Goal: Transaction & Acquisition: Purchase product/service

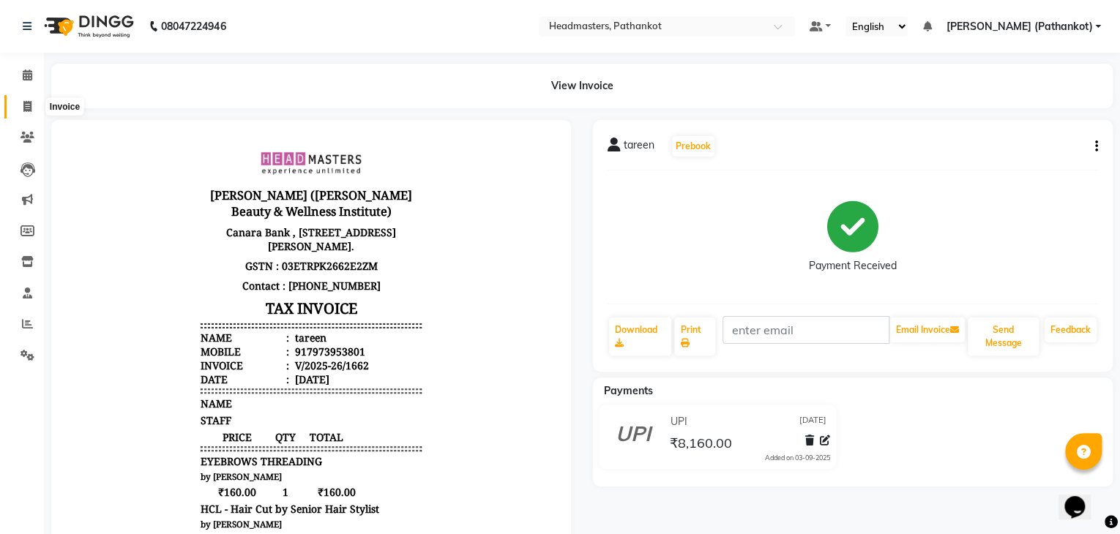
click at [26, 109] on icon at bounding box center [27, 106] width 8 height 11
select select "service"
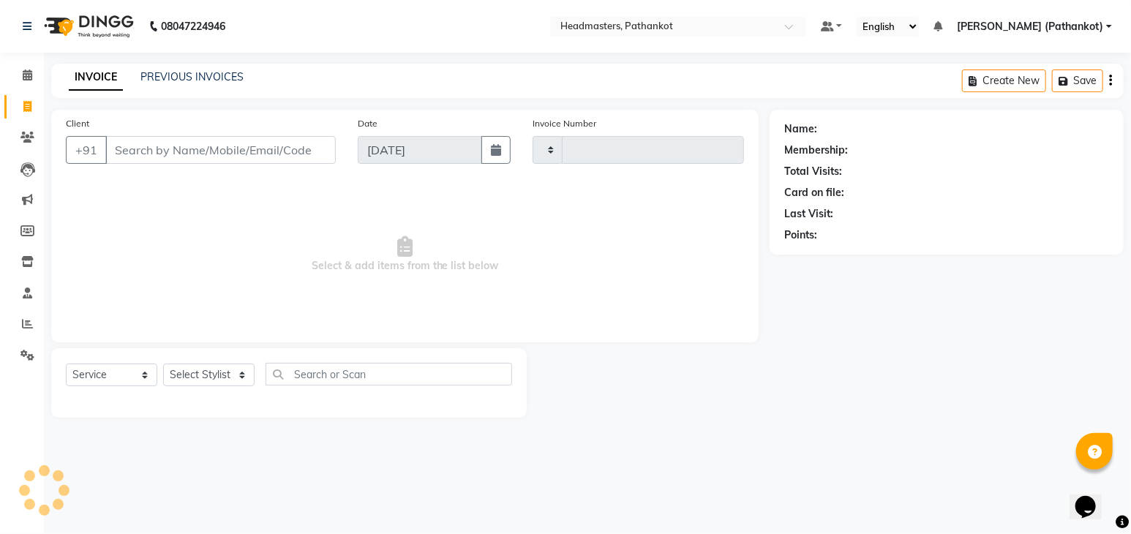
type input "1663"
select select "7530"
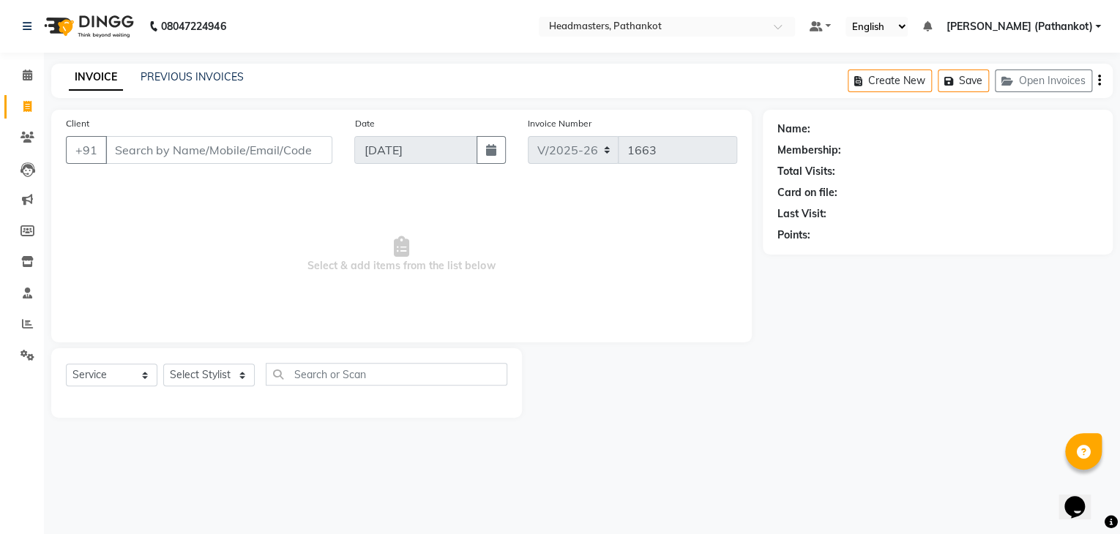
select select "66904"
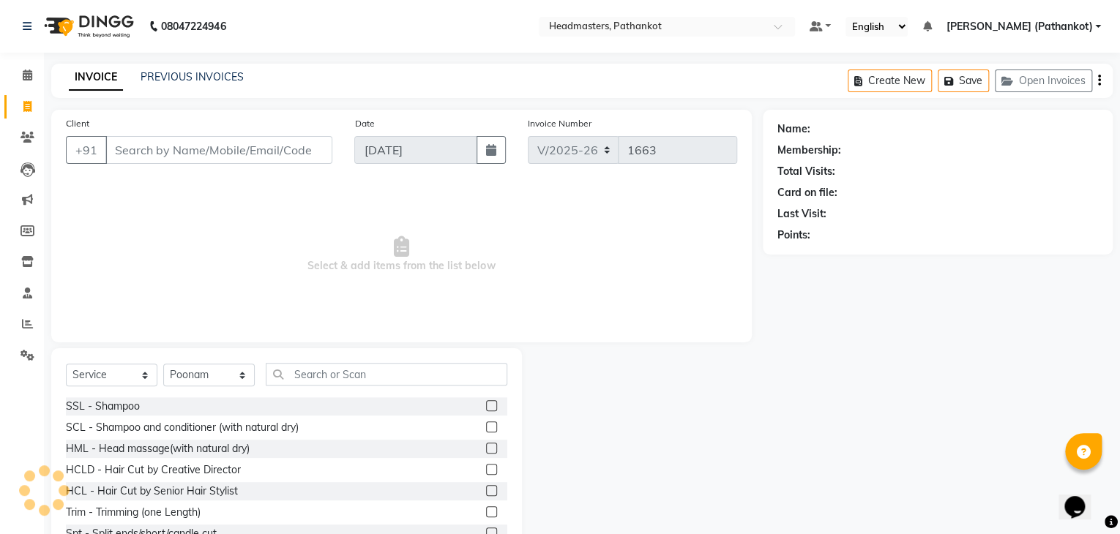
click at [117, 151] on input "Client" at bounding box center [218, 150] width 227 height 28
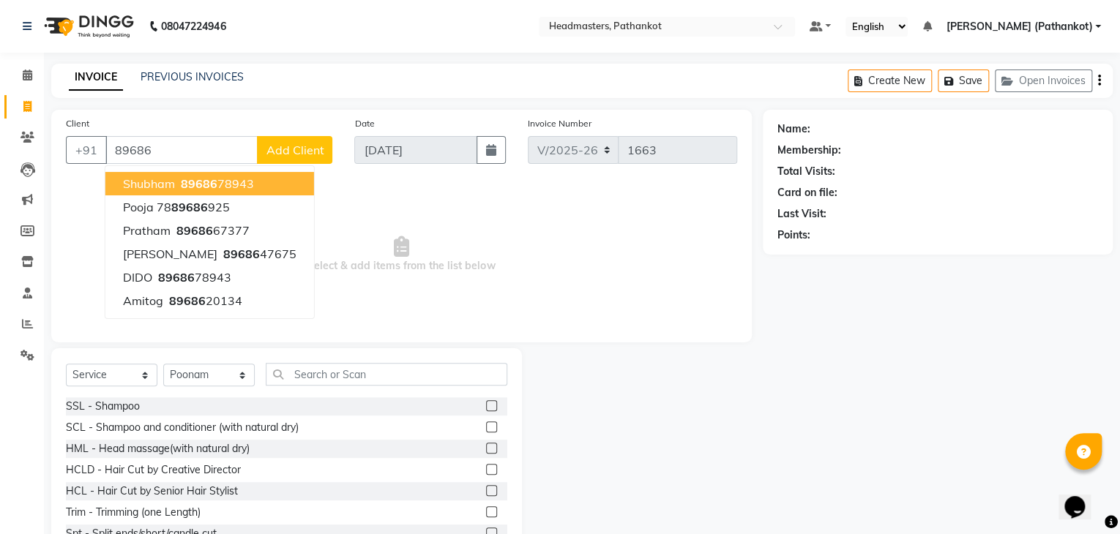
click at [140, 181] on span "Shubham" at bounding box center [149, 183] width 52 height 15
type input "8968678943"
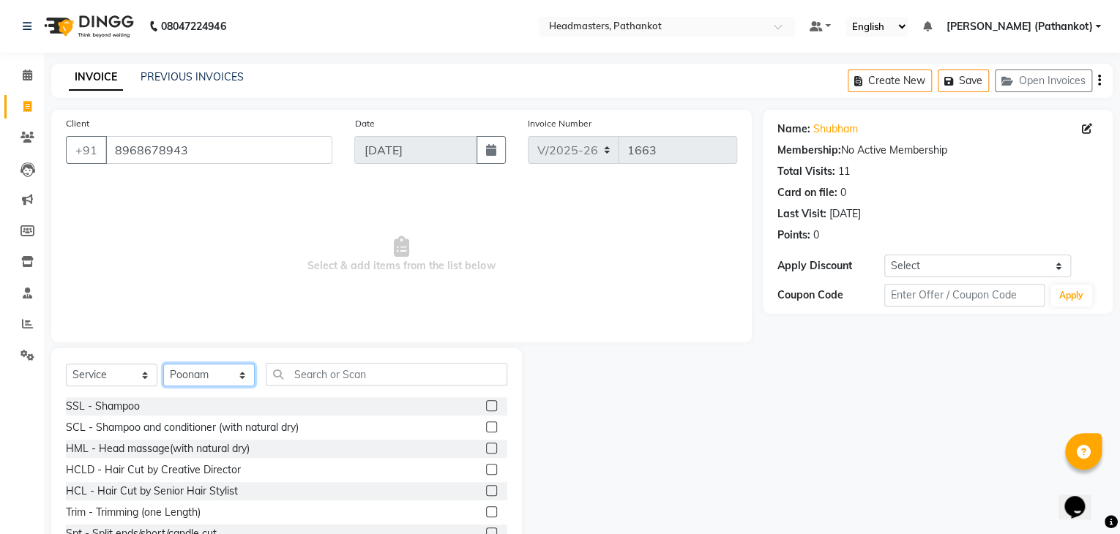
click at [179, 375] on select "Select Stylist Amir HEAD [PERSON_NAME] [PERSON_NAME] [PERSON_NAME] [PERSON_NAME…" at bounding box center [208, 375] width 91 height 23
select select "83139"
click at [163, 364] on select "Select Stylist Amir HEAD [PERSON_NAME] [PERSON_NAME] [PERSON_NAME] [PERSON_NAME…" at bounding box center [208, 375] width 91 height 23
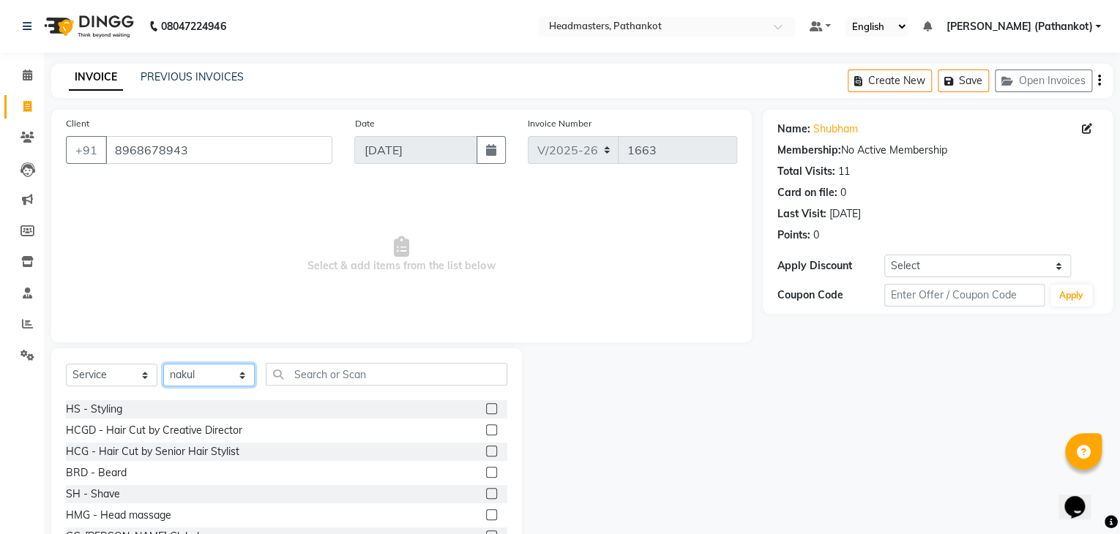
scroll to position [659, 0]
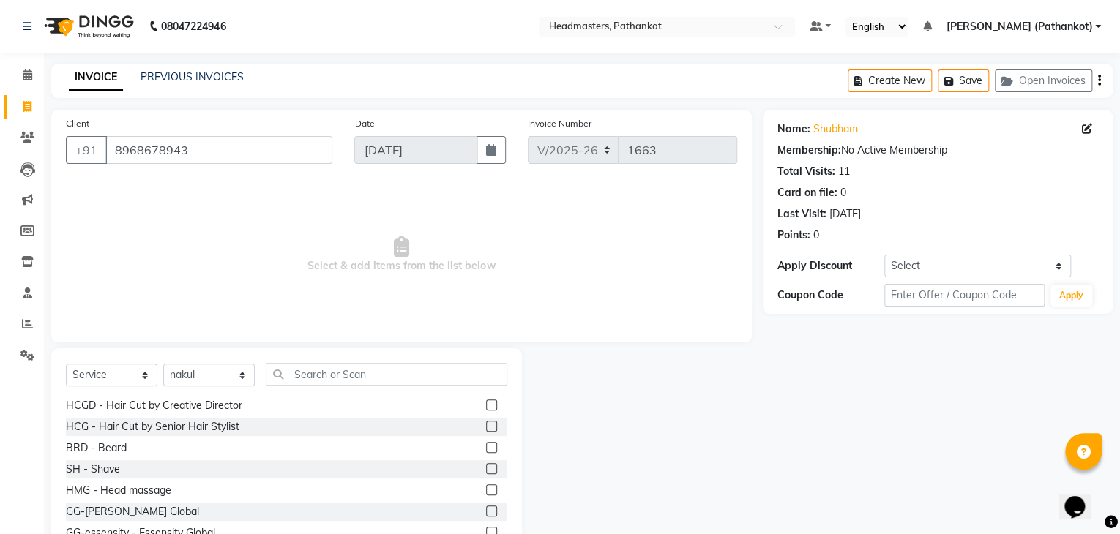
click at [486, 426] on label at bounding box center [491, 426] width 11 height 11
click at [486, 426] on input "checkbox" at bounding box center [491, 427] width 10 height 10
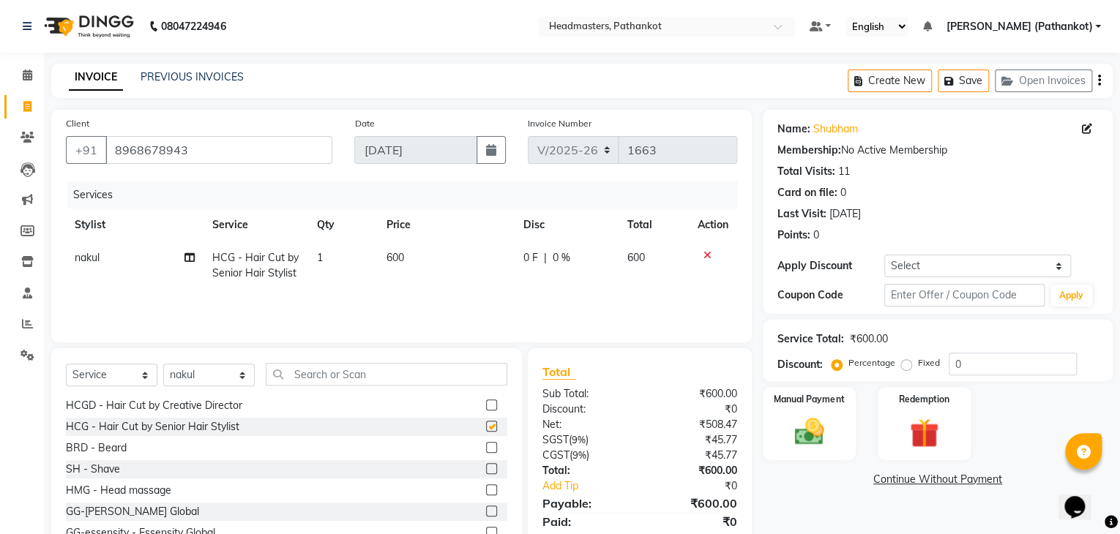
checkbox input "false"
click at [407, 253] on td "600" at bounding box center [446, 266] width 137 height 48
select select "83139"
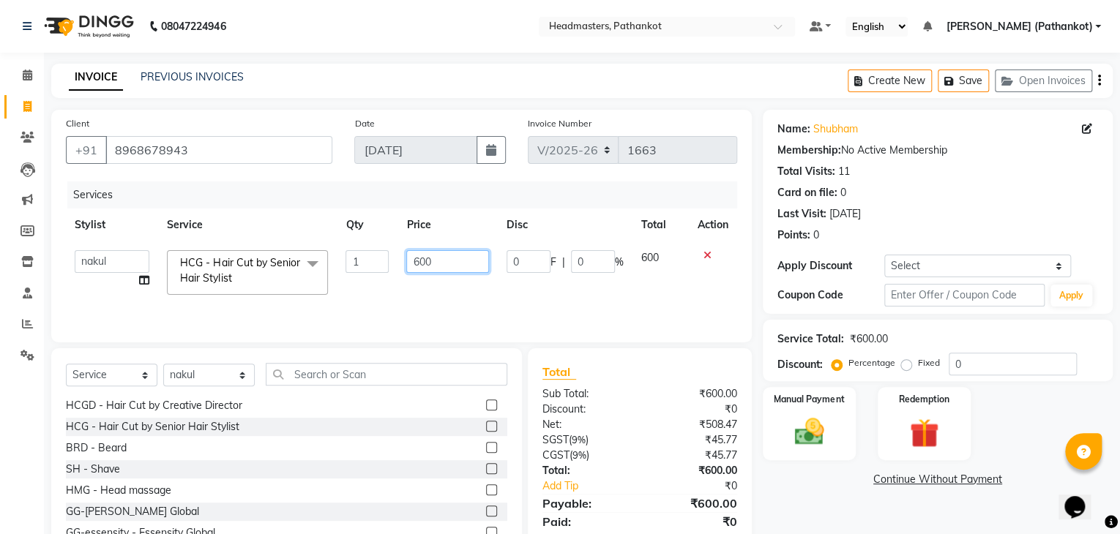
click at [438, 261] on input "600" at bounding box center [447, 261] width 82 height 23
type input "6"
type input "300"
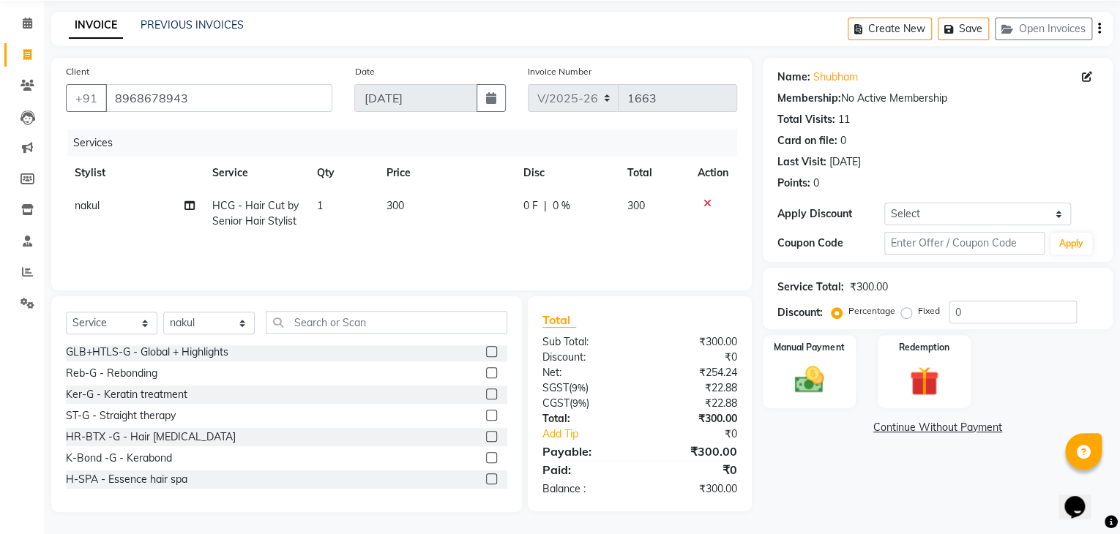
scroll to position [1025, 0]
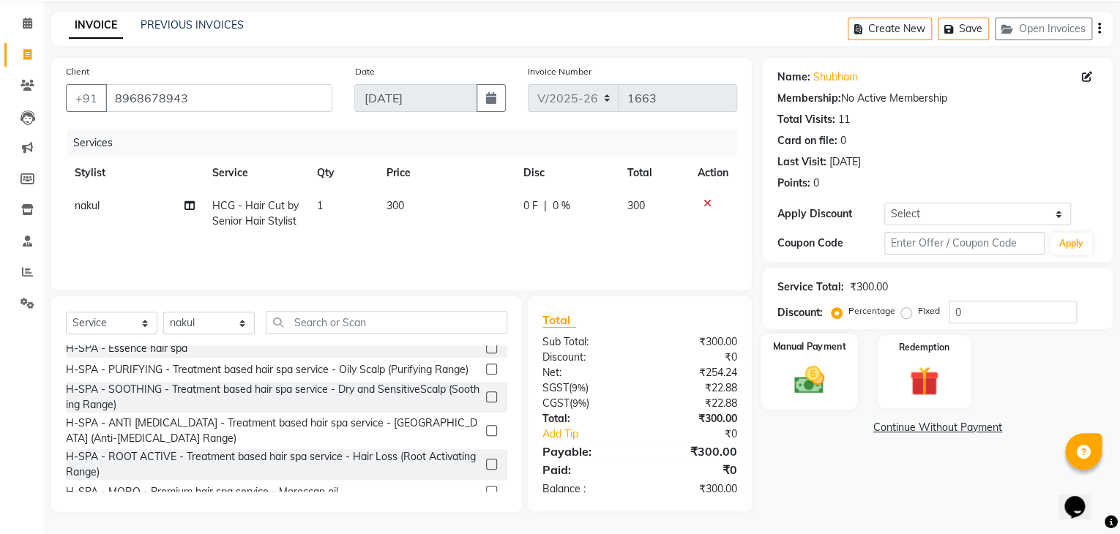
click at [847, 394] on div "Manual Payment" at bounding box center [808, 372] width 97 height 76
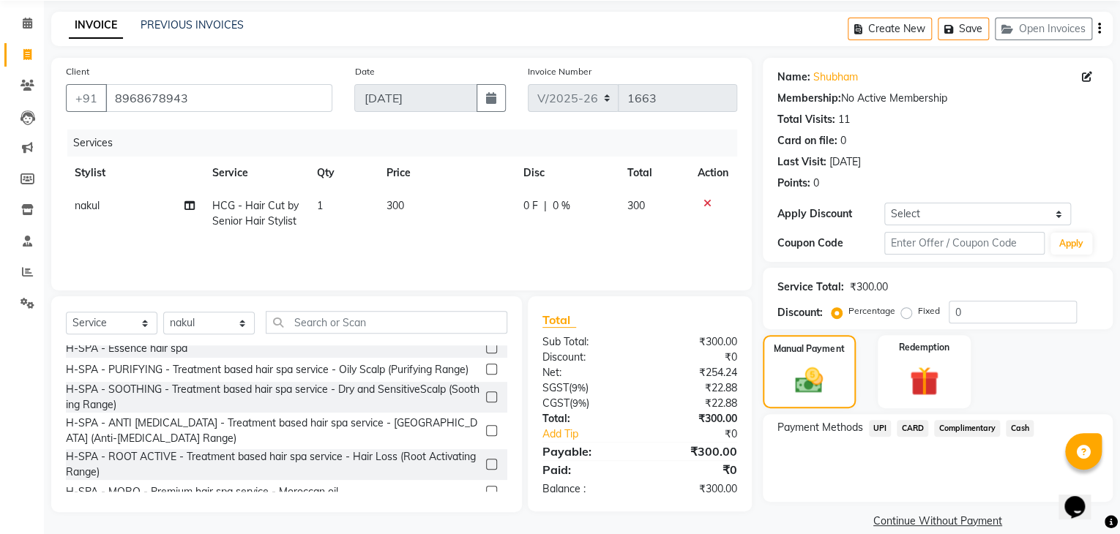
click at [882, 433] on span "UPI" at bounding box center [880, 428] width 23 height 17
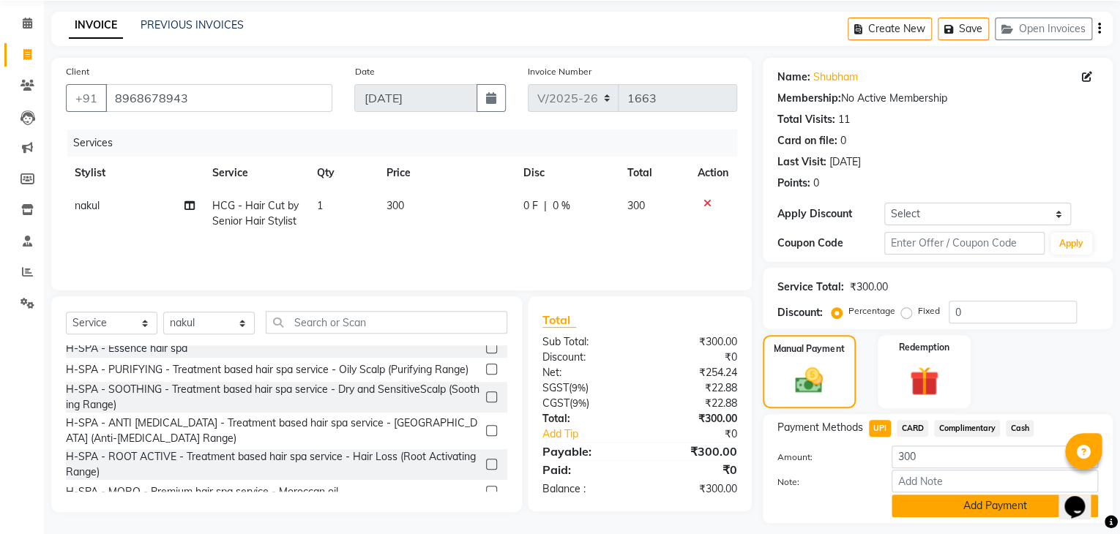
scroll to position [94, 0]
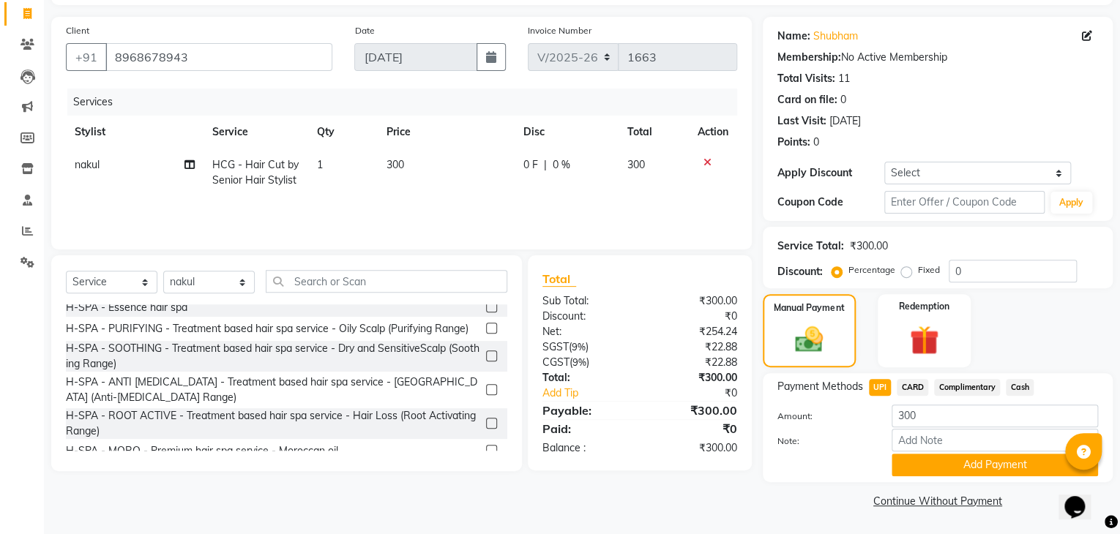
click at [931, 460] on button "Add Payment" at bounding box center [994, 465] width 206 height 23
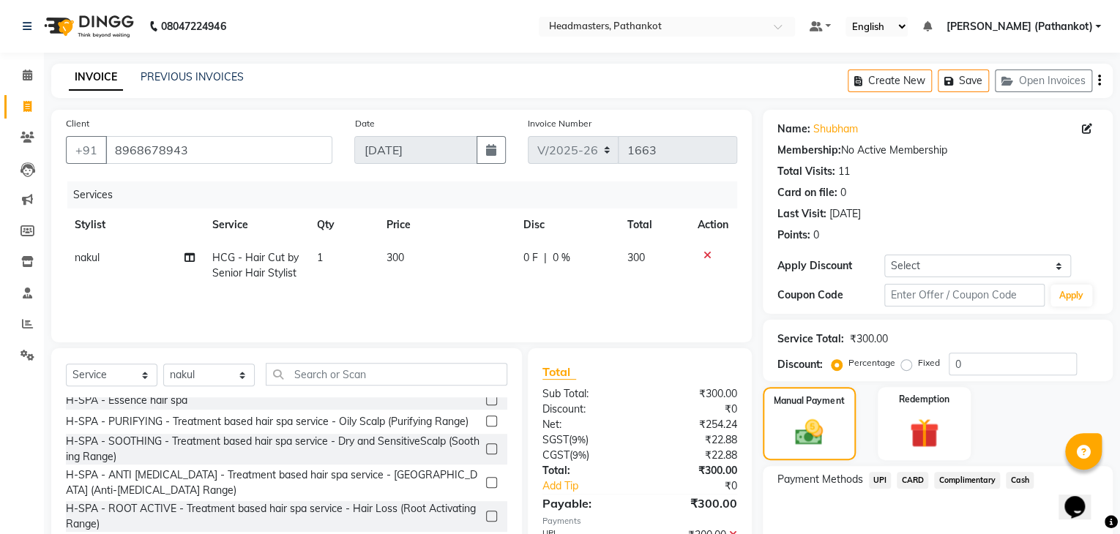
scroll to position [153, 0]
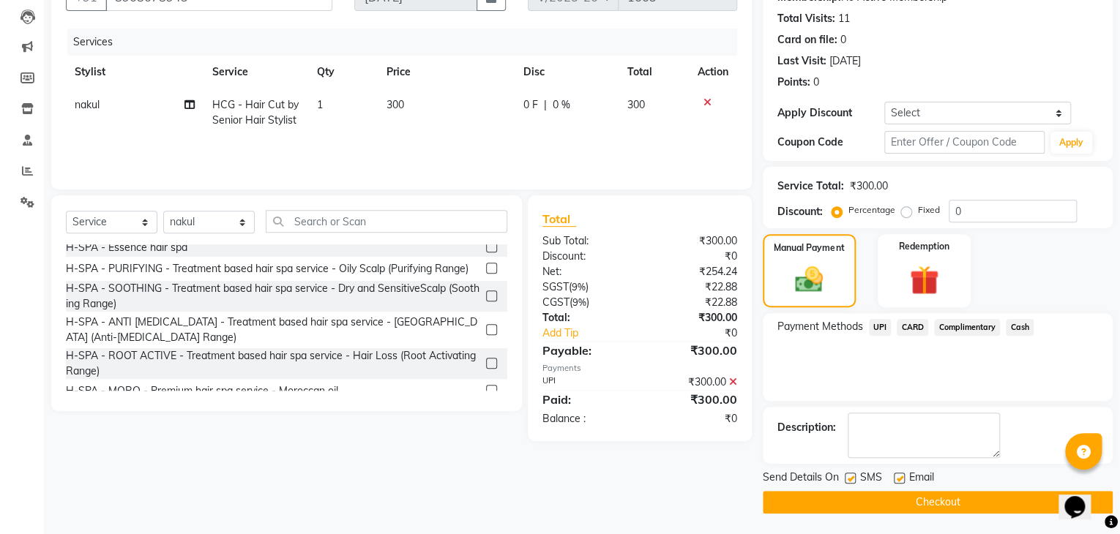
click at [972, 490] on div "Send Details On SMS Email Checkout" at bounding box center [938, 492] width 350 height 44
click at [882, 326] on span "UPI" at bounding box center [880, 327] width 23 height 17
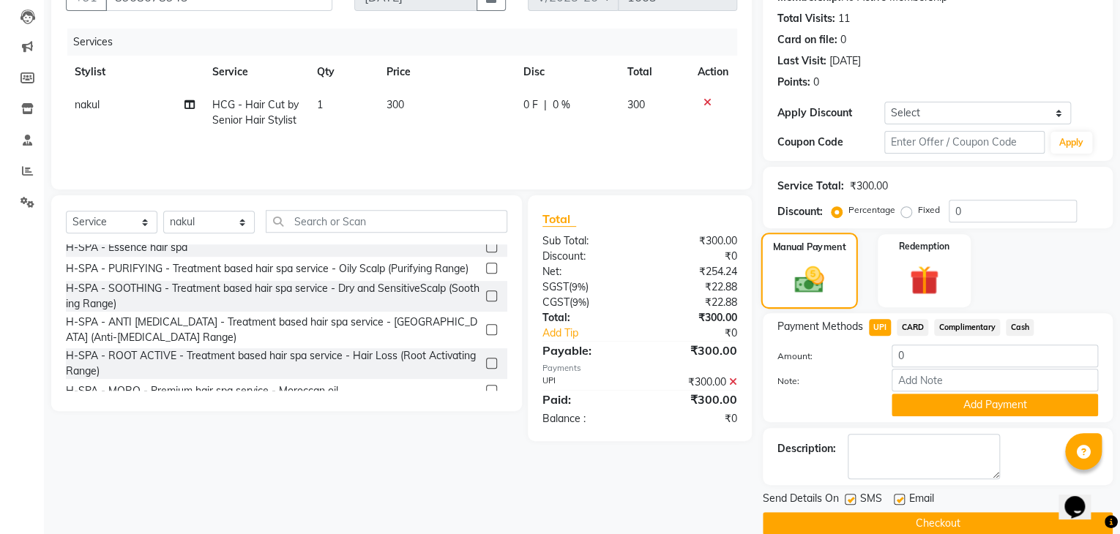
click at [845, 289] on div "Manual Payment" at bounding box center [808, 271] width 97 height 76
click at [883, 329] on span "UPI" at bounding box center [880, 327] width 23 height 17
click at [907, 356] on input "0" at bounding box center [994, 356] width 206 height 23
type input "300"
click at [963, 402] on button "Add Payment" at bounding box center [994, 405] width 206 height 23
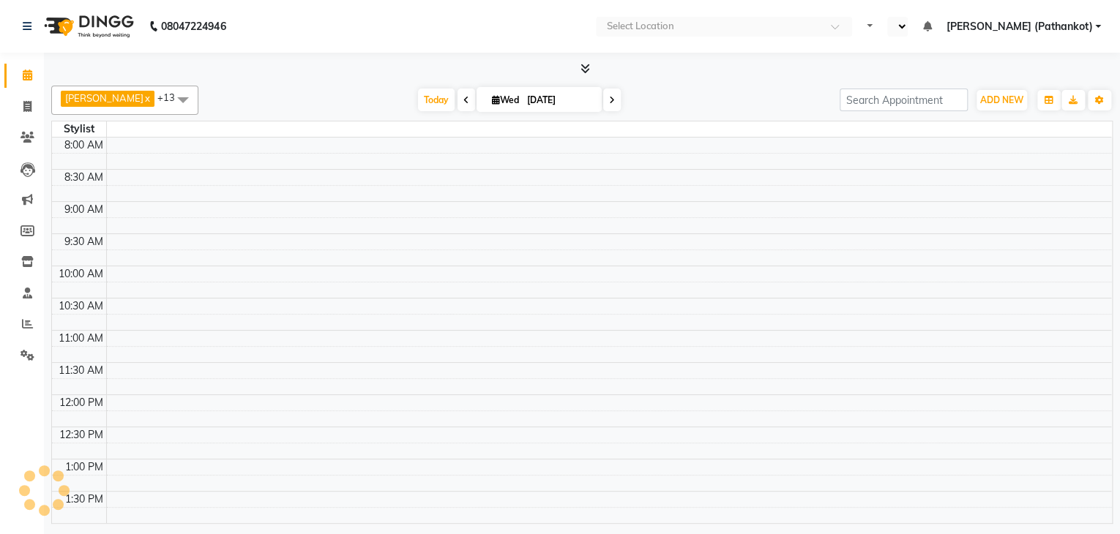
select select "en"
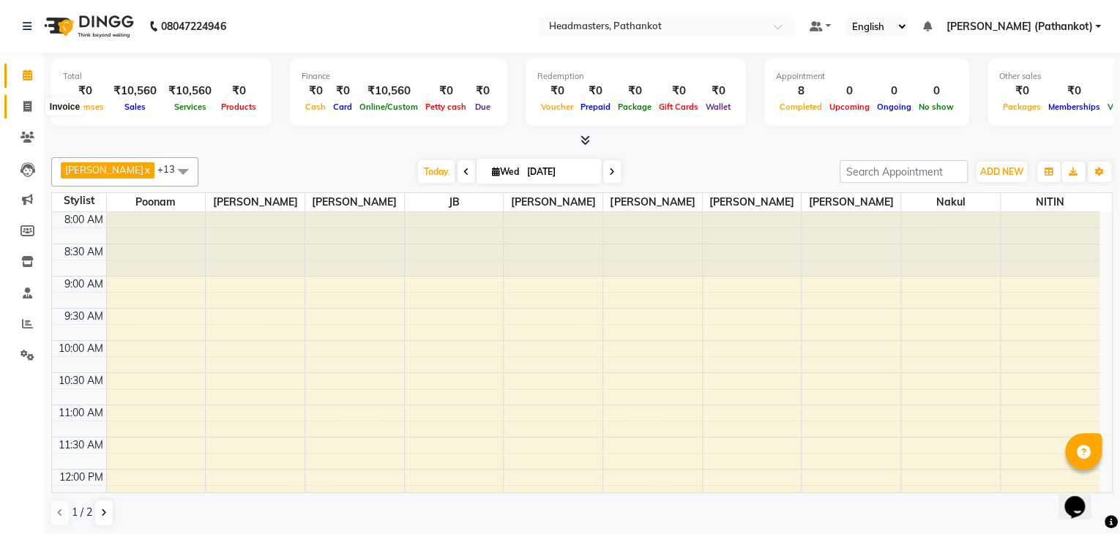
click at [26, 108] on icon at bounding box center [27, 106] width 8 height 11
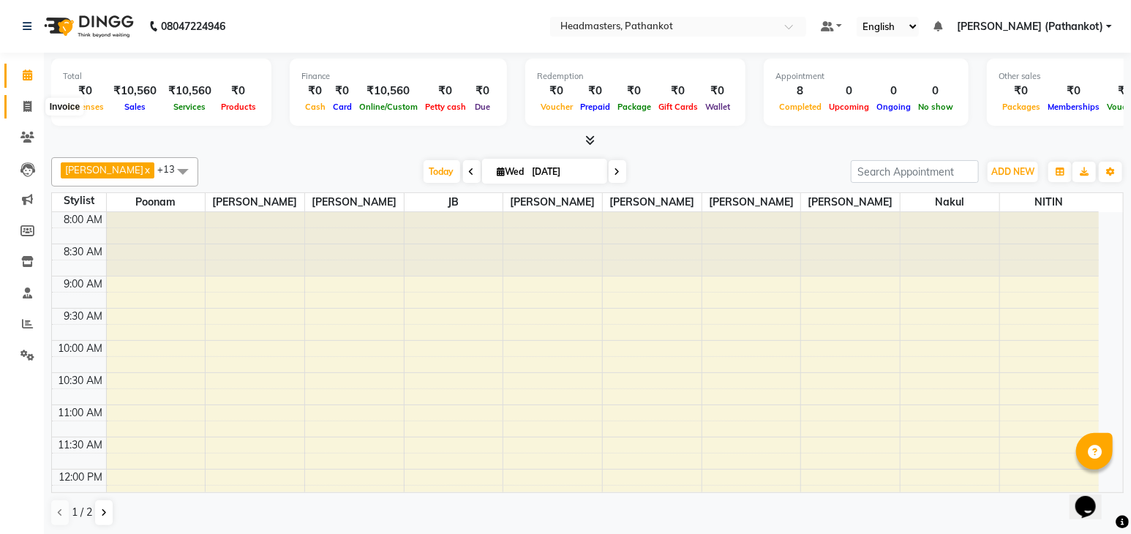
select select "service"
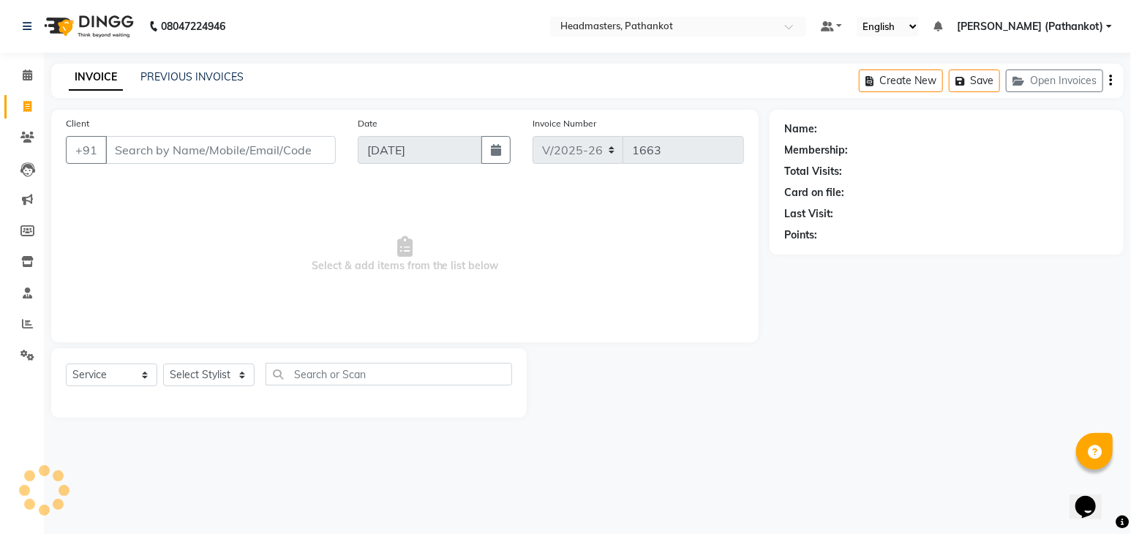
select select "66904"
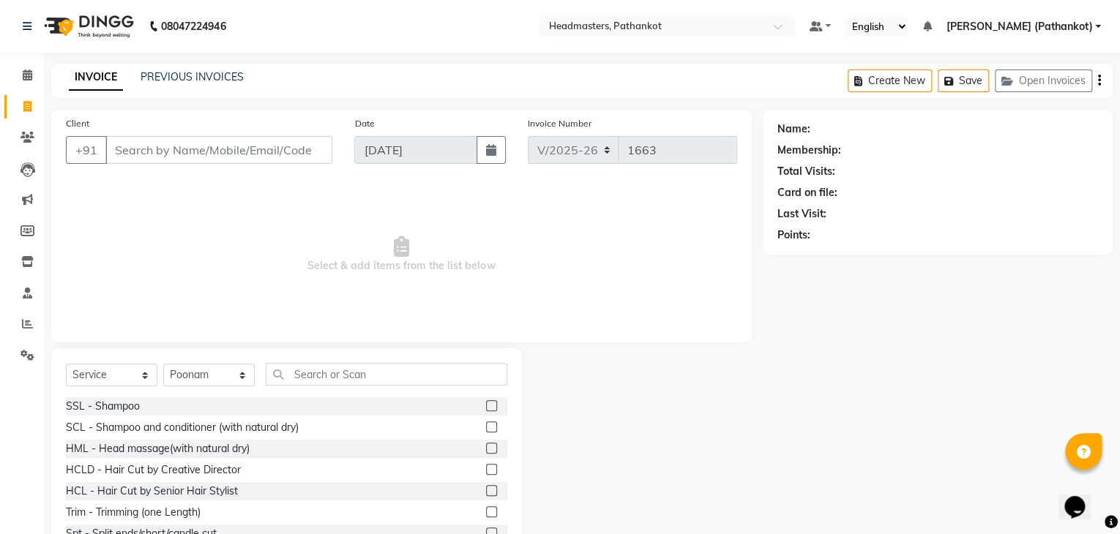
click at [129, 151] on input "Client" at bounding box center [218, 150] width 227 height 28
click at [132, 151] on input "Client" at bounding box center [218, 150] width 227 height 28
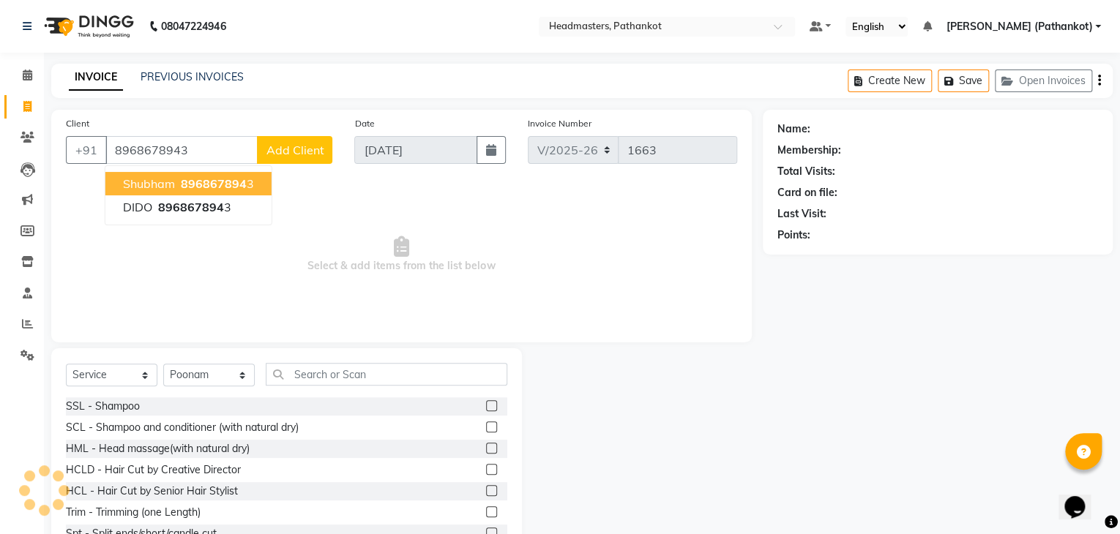
type input "8968678943"
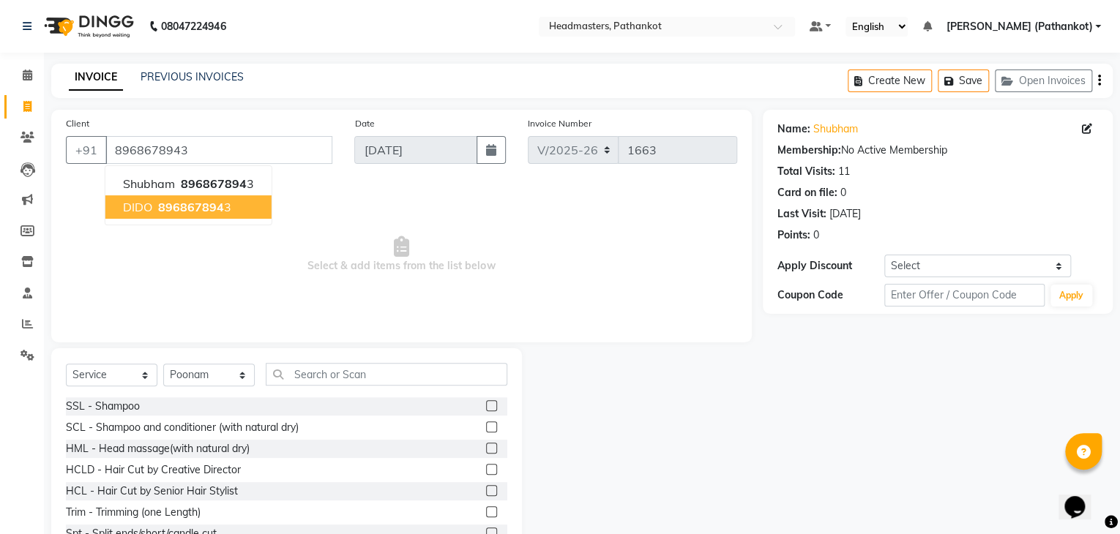
click at [196, 201] on span "896867894" at bounding box center [191, 207] width 66 height 15
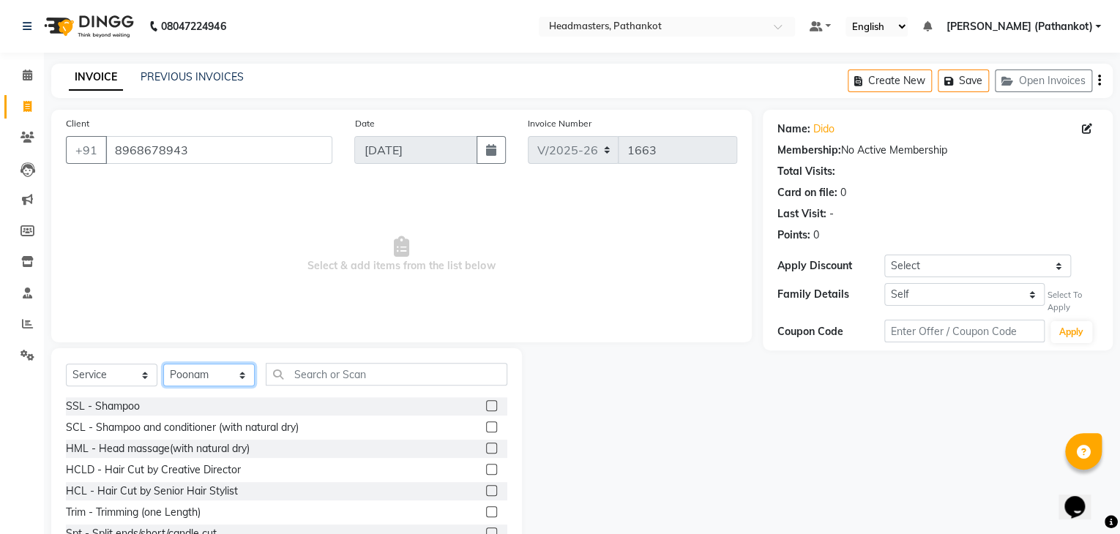
click at [214, 371] on select "Select Stylist Amir HEAD [PERSON_NAME] [PERSON_NAME] [PERSON_NAME] [PERSON_NAME…" at bounding box center [208, 375] width 91 height 23
select select "83139"
click at [163, 364] on select "Select Stylist Amir HEAD [PERSON_NAME] [PERSON_NAME] [PERSON_NAME] [PERSON_NAME…" at bounding box center [208, 375] width 91 height 23
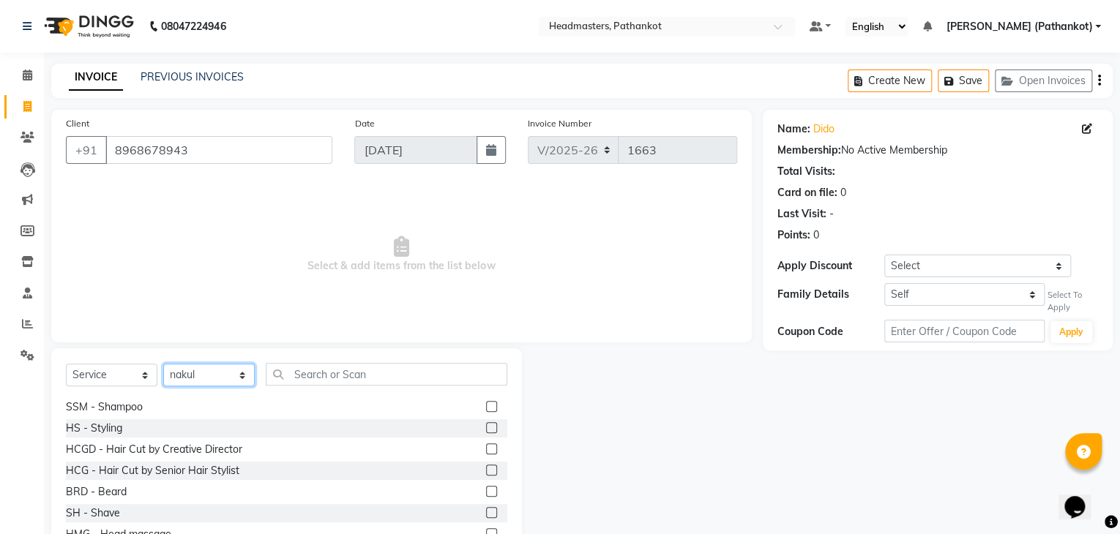
scroll to position [659, 0]
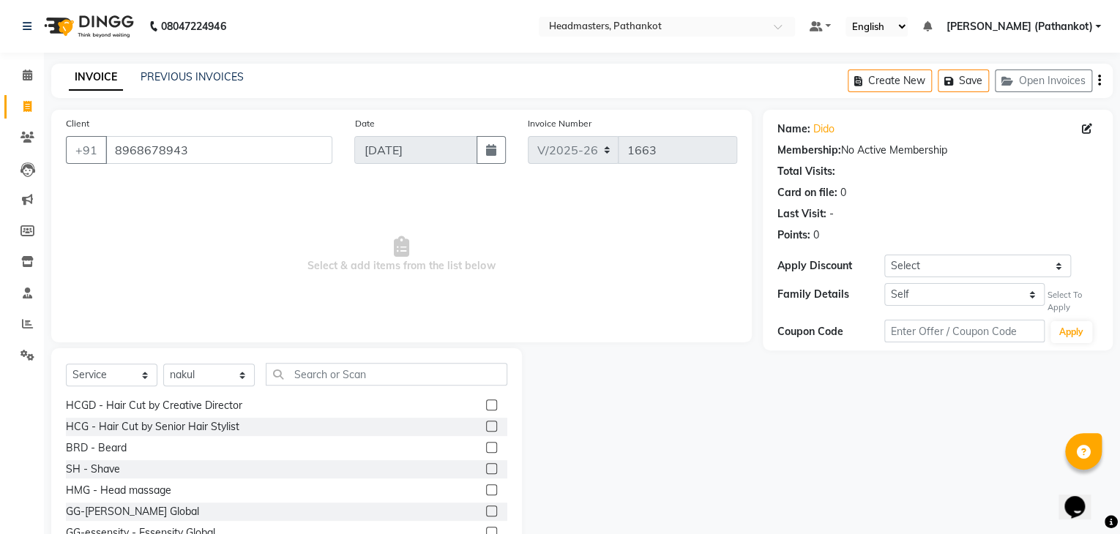
click at [486, 428] on label at bounding box center [491, 426] width 11 height 11
click at [486, 428] on input "checkbox" at bounding box center [491, 427] width 10 height 10
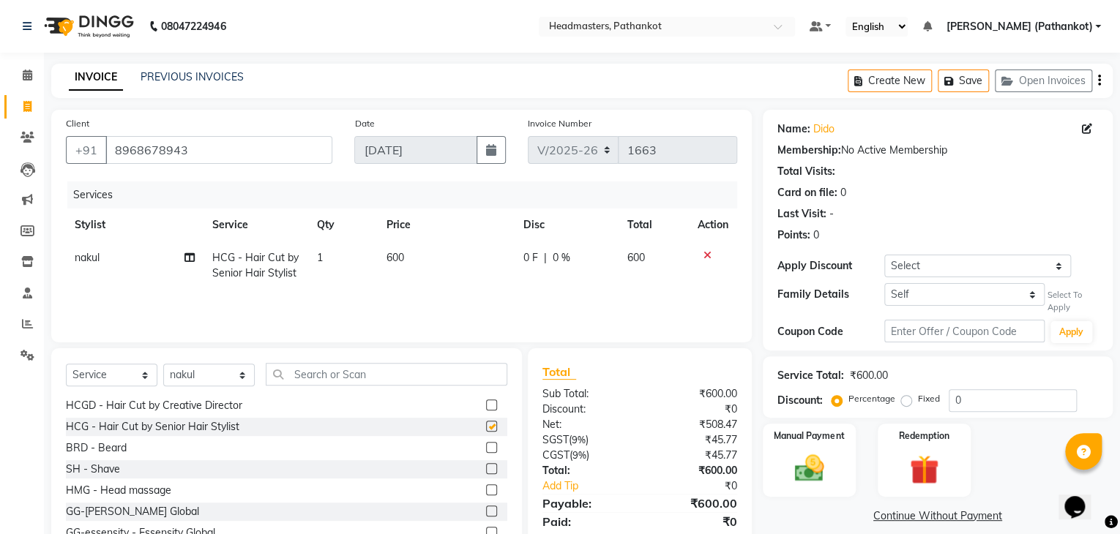
checkbox input "false"
click at [408, 250] on td "600" at bounding box center [446, 266] width 137 height 48
select select "83139"
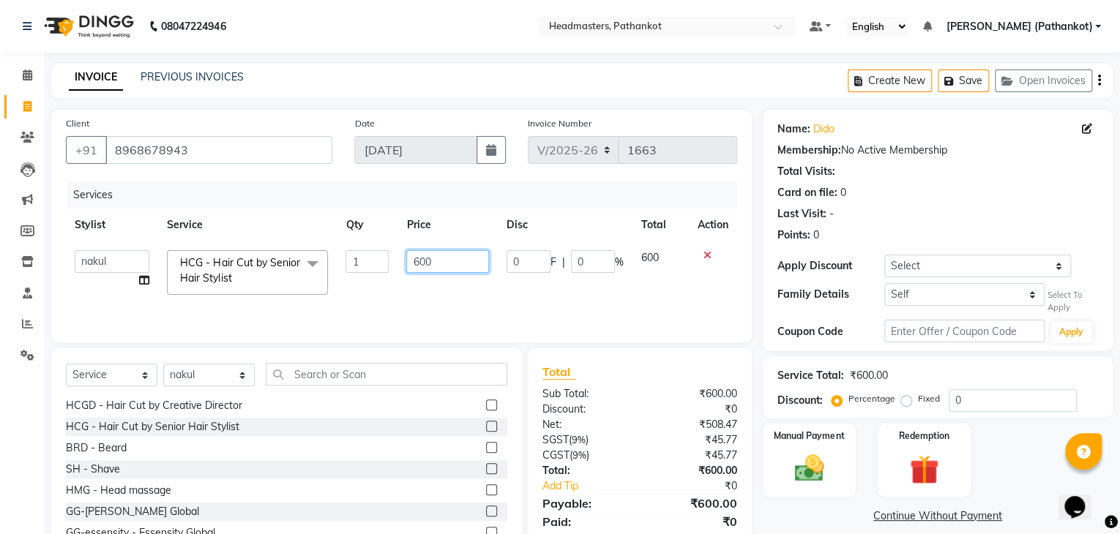
click at [435, 258] on input "600" at bounding box center [447, 261] width 82 height 23
type input "6"
type input "300"
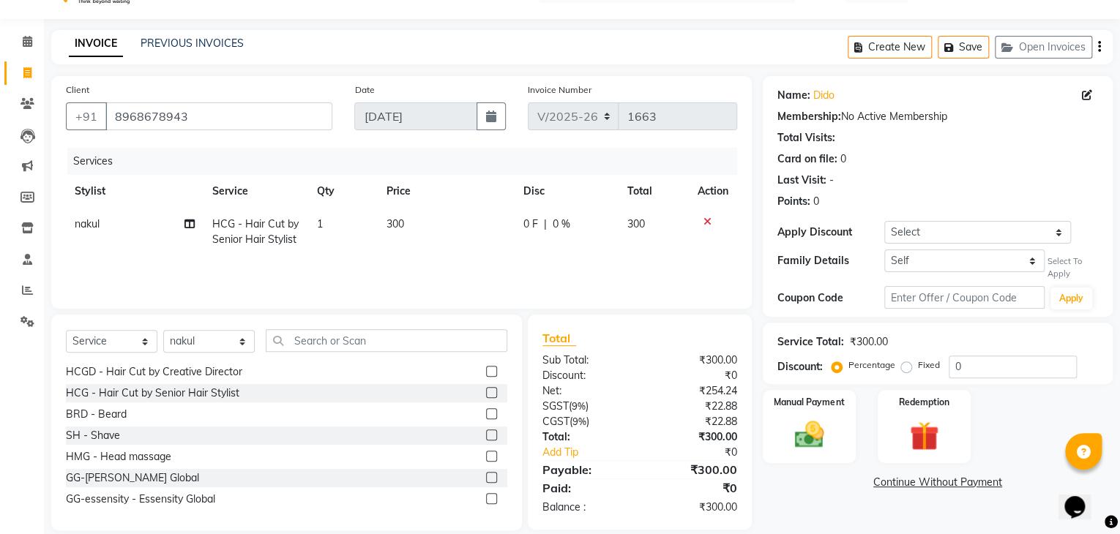
scroll to position [52, 0]
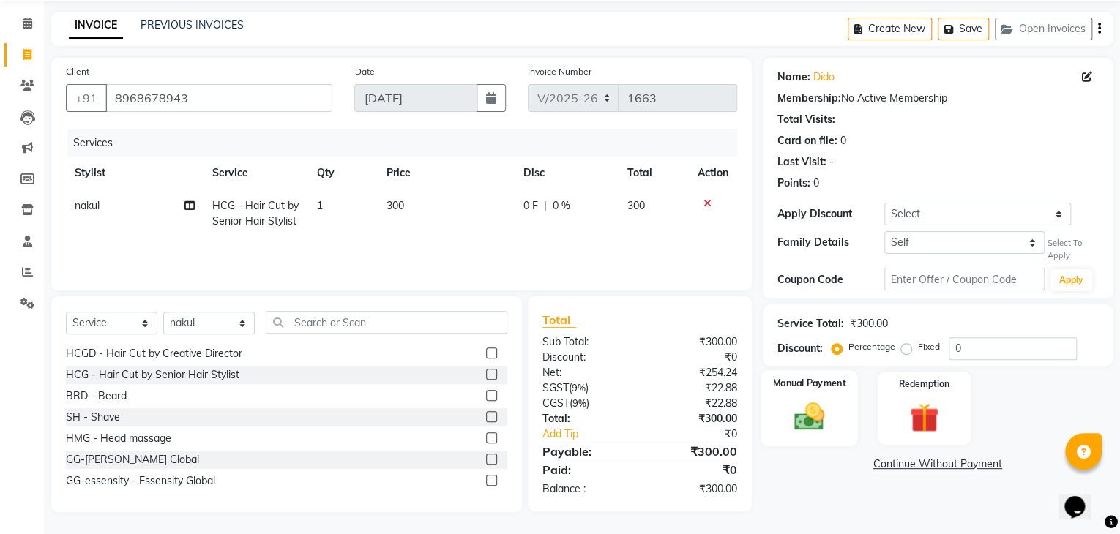
click at [838, 410] on div "Manual Payment" at bounding box center [808, 408] width 97 height 76
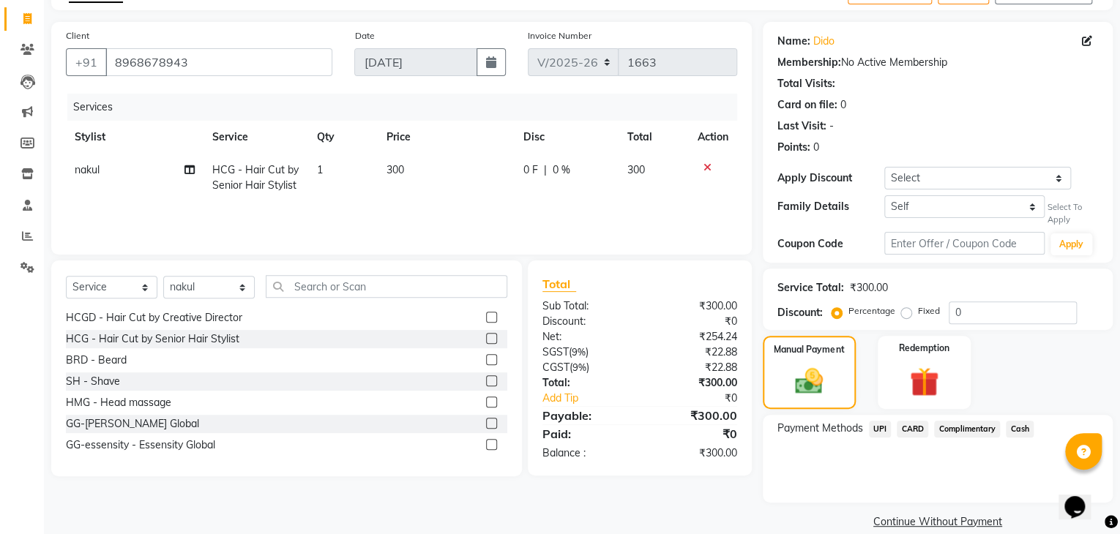
scroll to position [108, 0]
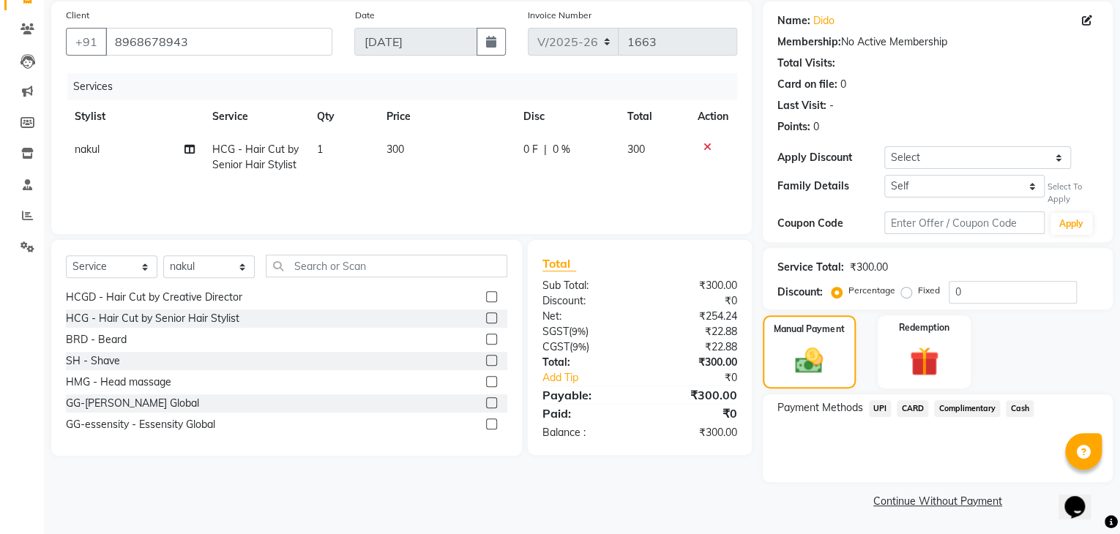
click at [876, 408] on span "UPI" at bounding box center [880, 408] width 23 height 17
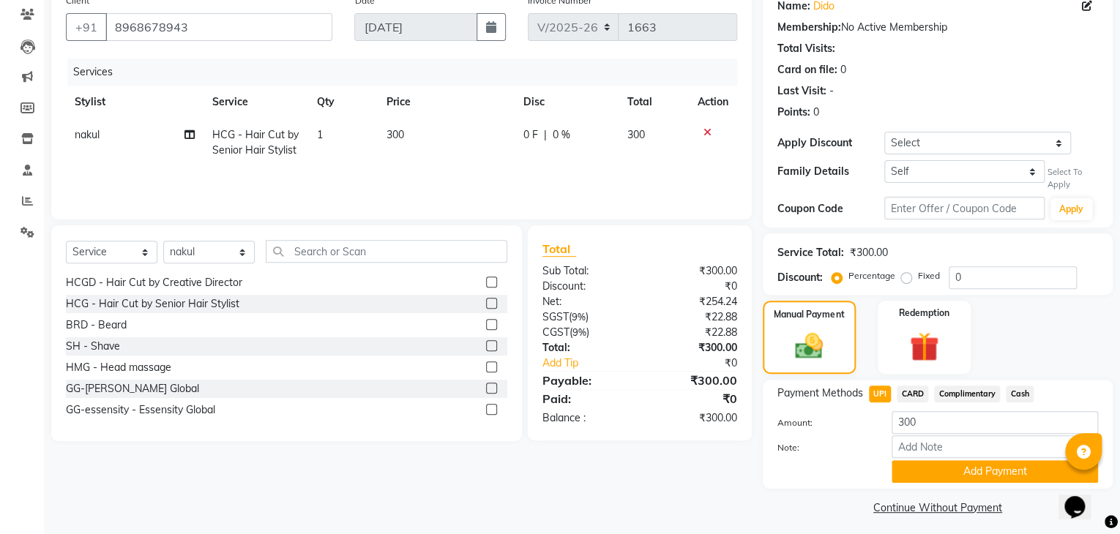
scroll to position [131, 0]
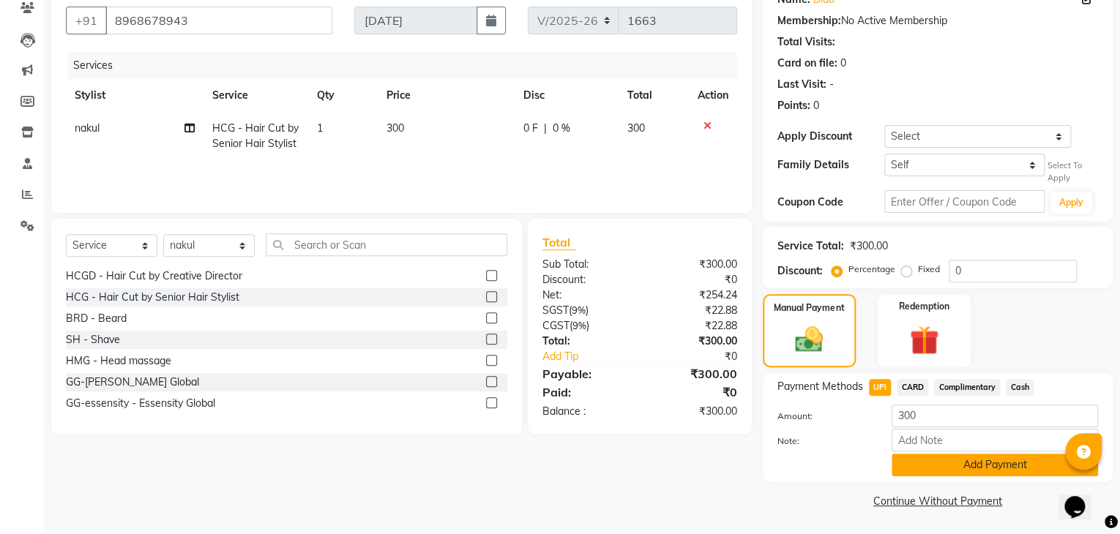
click at [936, 464] on button "Add Payment" at bounding box center [994, 465] width 206 height 23
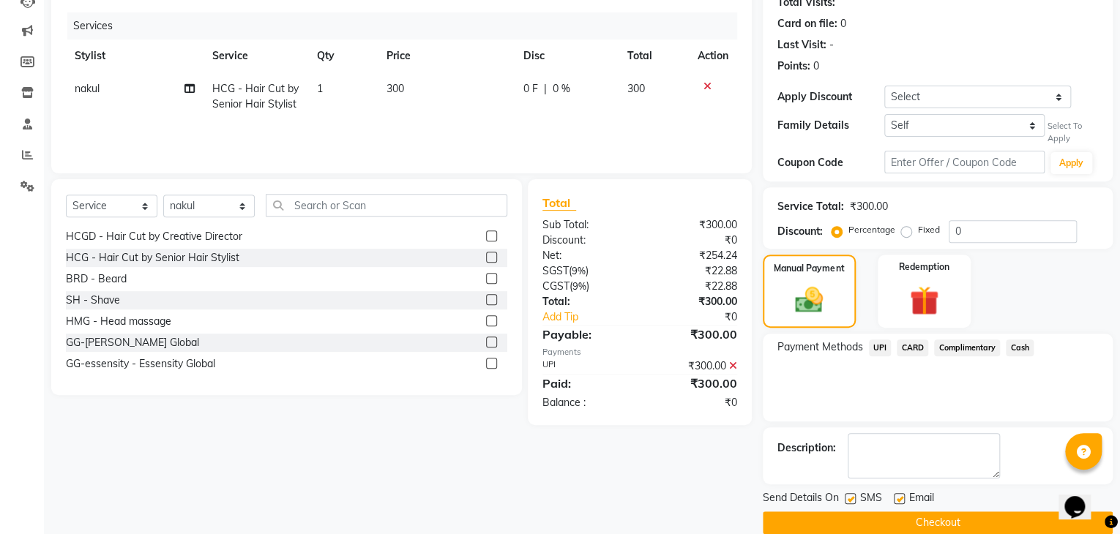
scroll to position [190, 0]
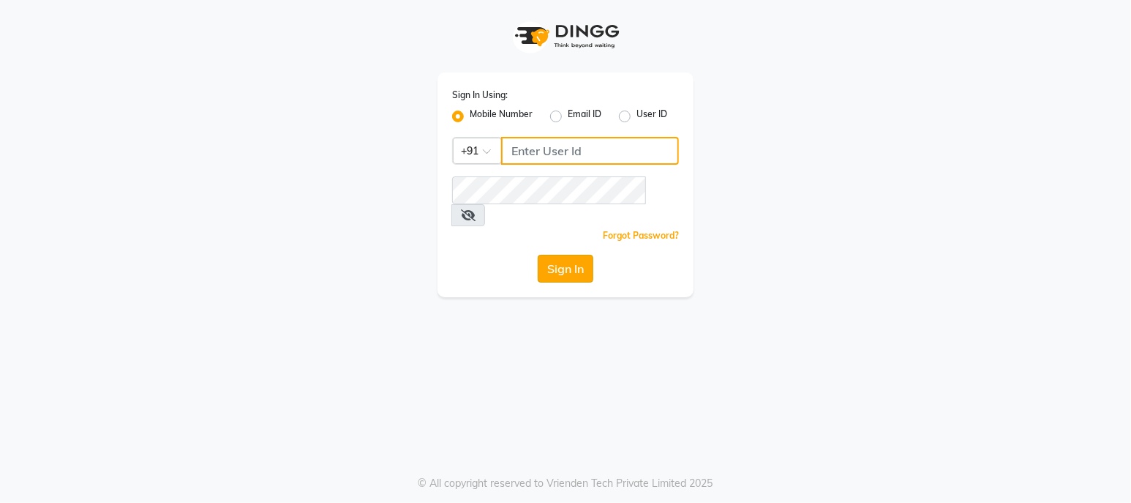
type input "9780209007"
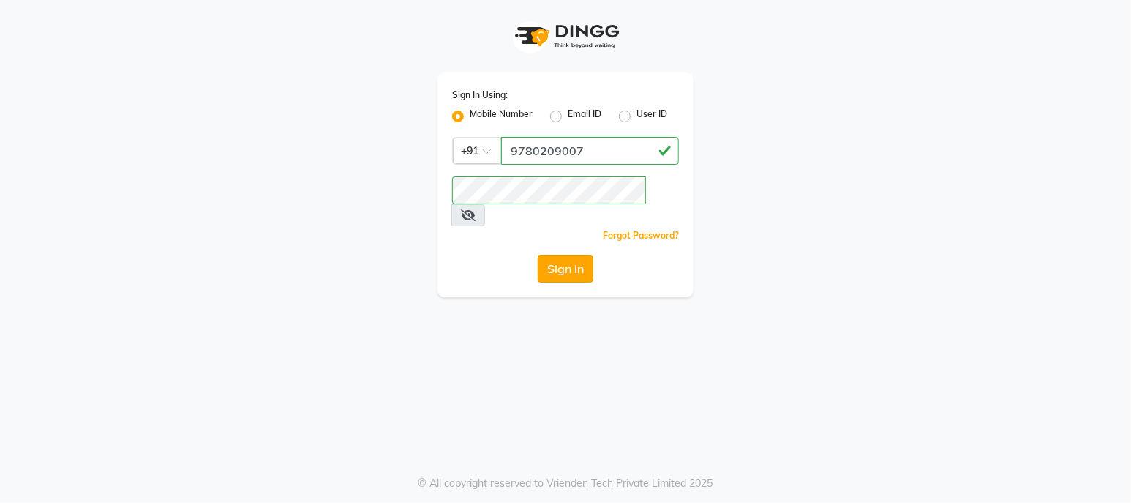
click at [570, 255] on button "Sign In" at bounding box center [566, 269] width 56 height 28
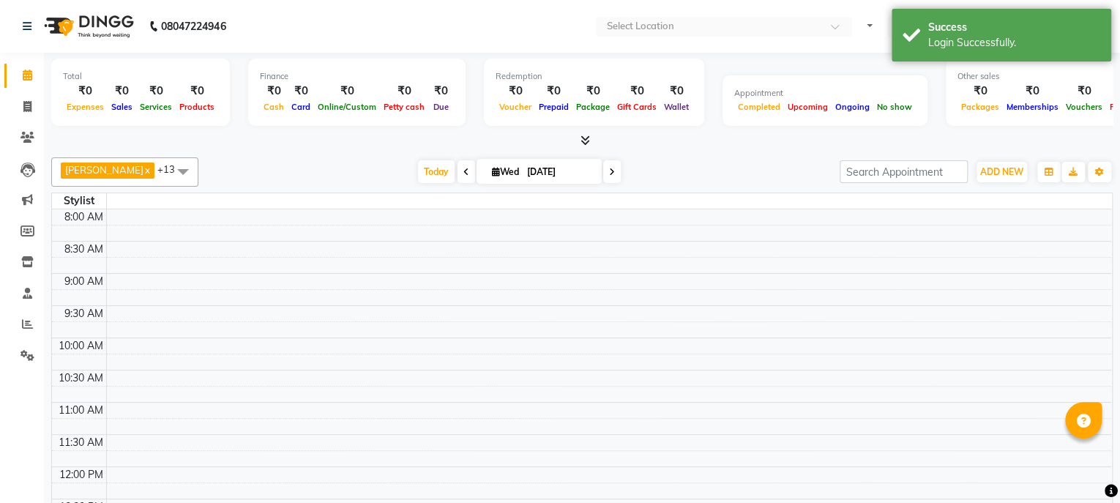
select select "en"
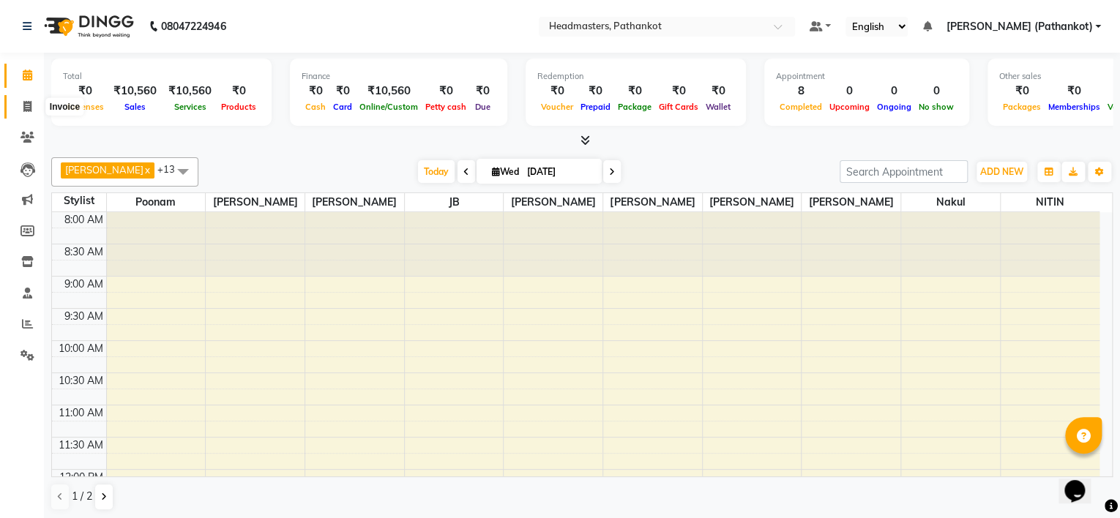
click at [29, 102] on icon at bounding box center [27, 106] width 8 height 11
select select "service"
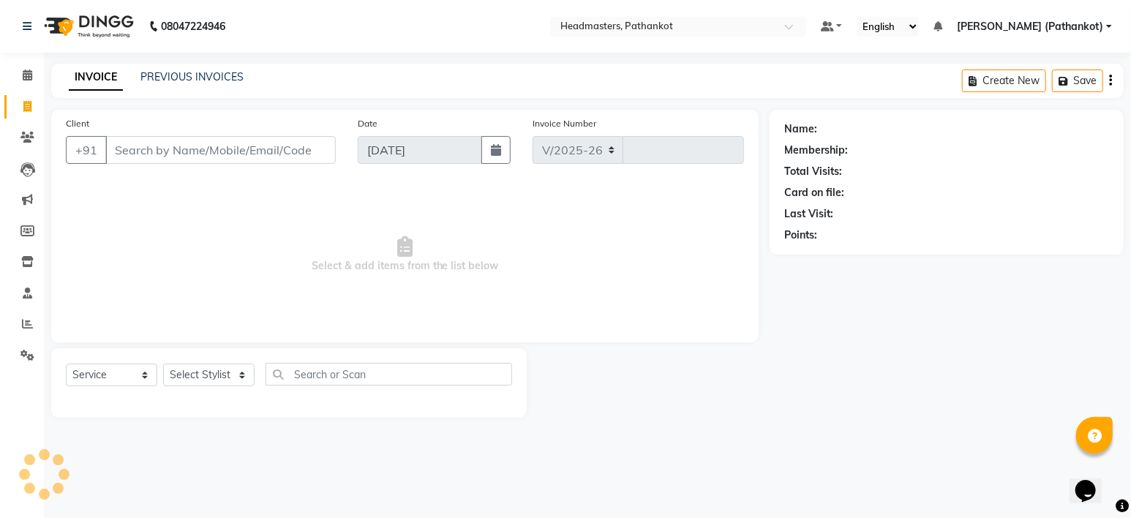
select select "7530"
type input "1663"
select select "66904"
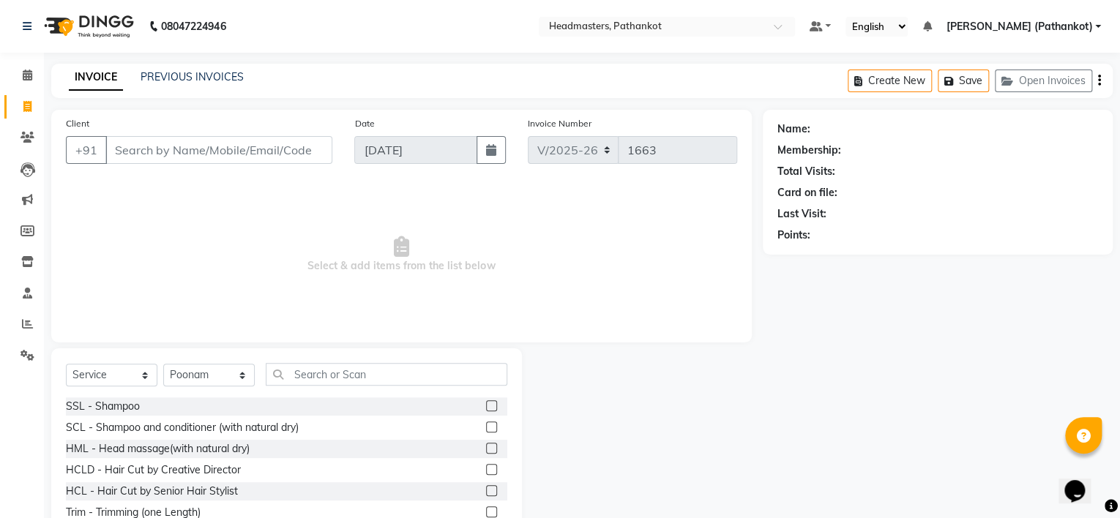
scroll to position [68, 0]
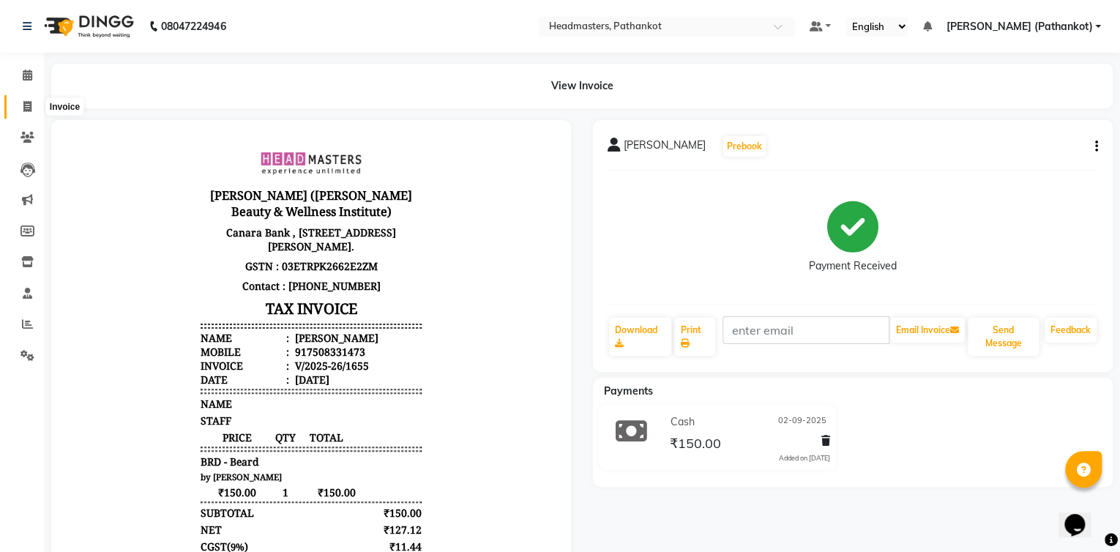
click at [28, 108] on icon at bounding box center [27, 106] width 8 height 11
select select "service"
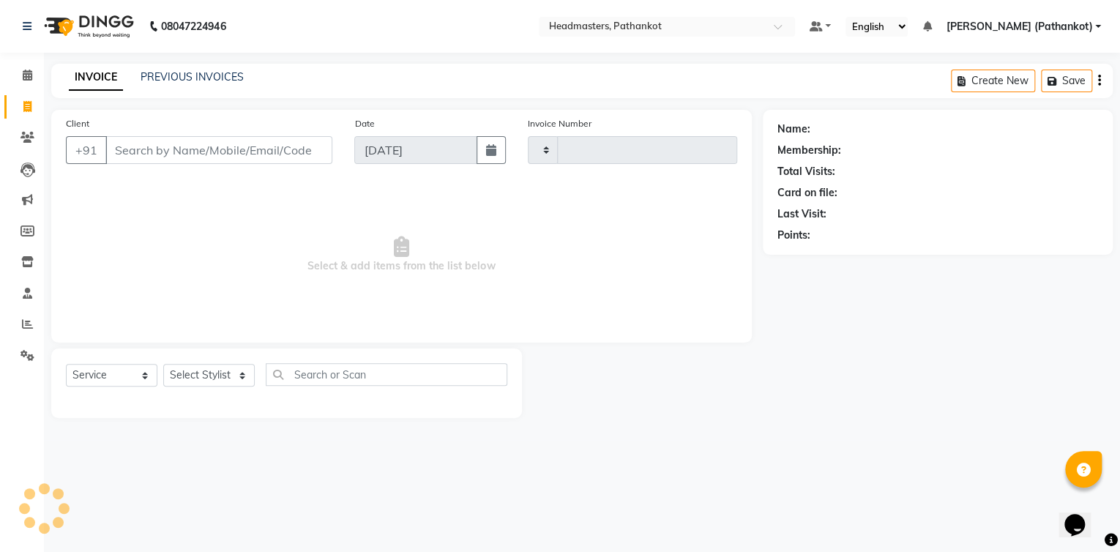
type input "1663"
select select "7530"
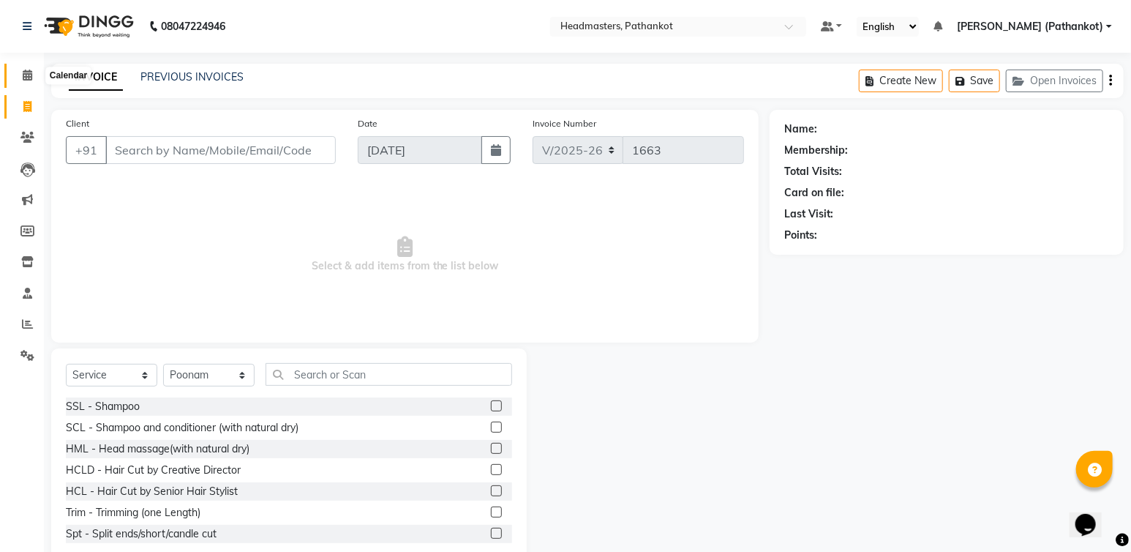
click at [26, 76] on icon at bounding box center [28, 75] width 10 height 11
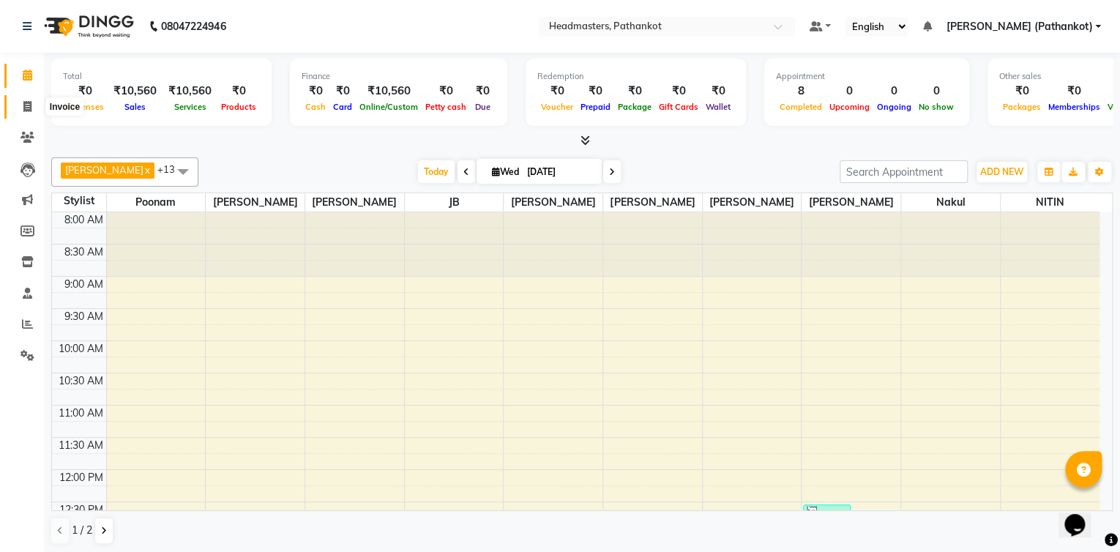
click at [29, 105] on icon at bounding box center [27, 106] width 8 height 11
select select "service"
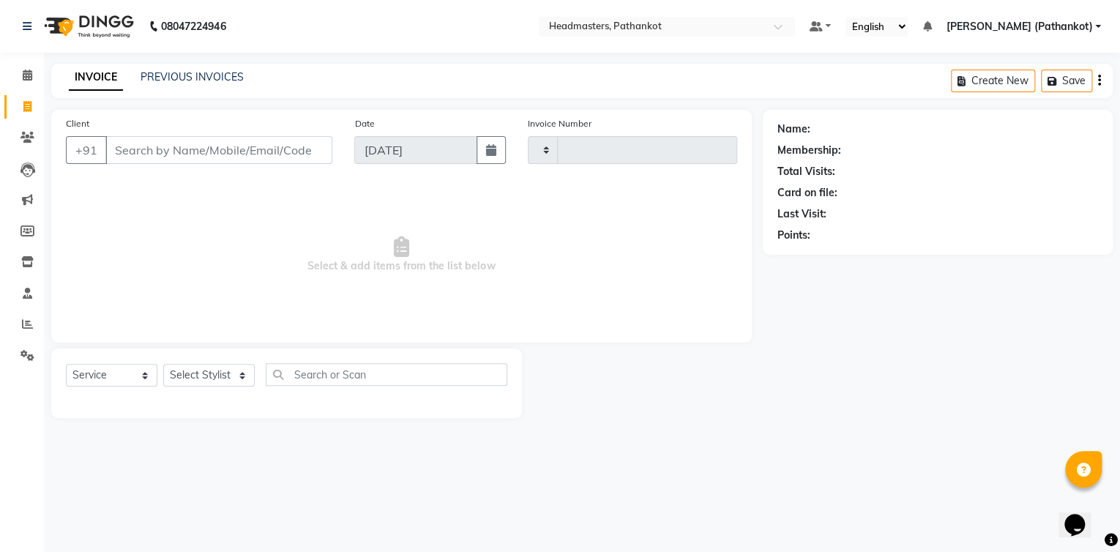
type input "1663"
select select "7530"
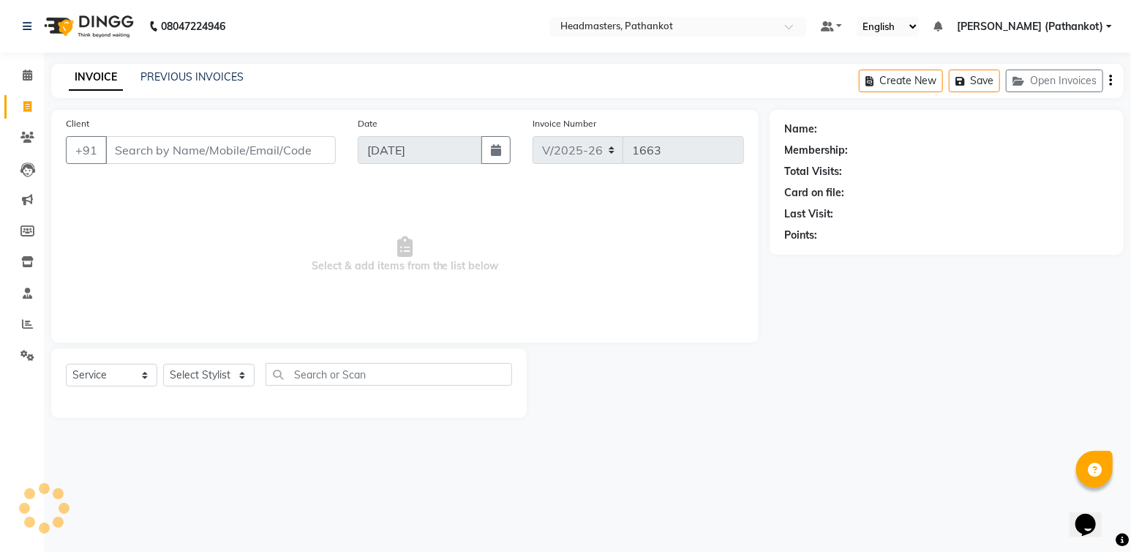
select select "66904"
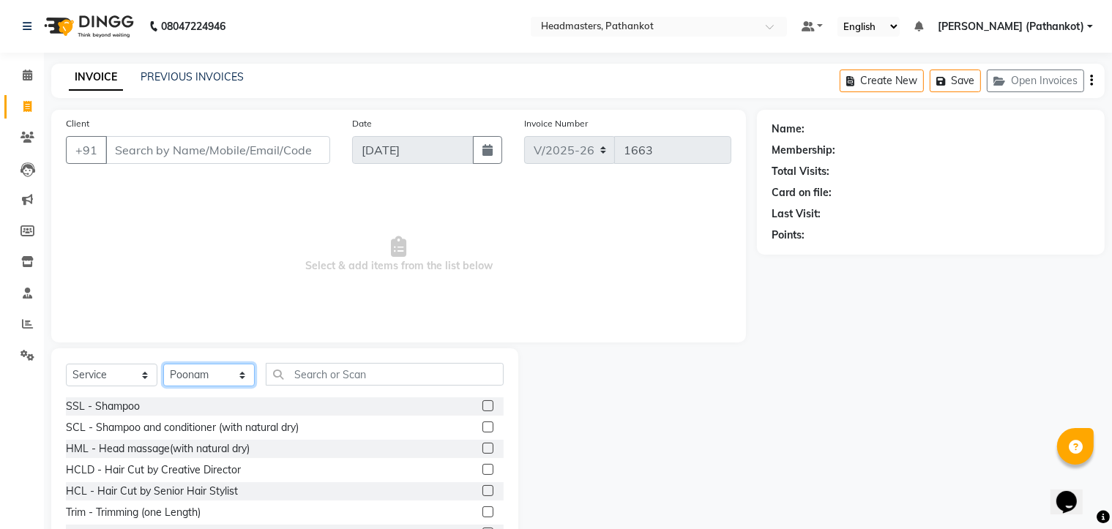
click at [223, 373] on select "Select Stylist Amir HEAD [PERSON_NAME] [PERSON_NAME] [PERSON_NAME] [PERSON_NAME…" at bounding box center [208, 375] width 91 height 23
click at [307, 310] on span "Select & add items from the list below" at bounding box center [398, 254] width 665 height 146
click at [116, 146] on input "Client" at bounding box center [217, 150] width 225 height 28
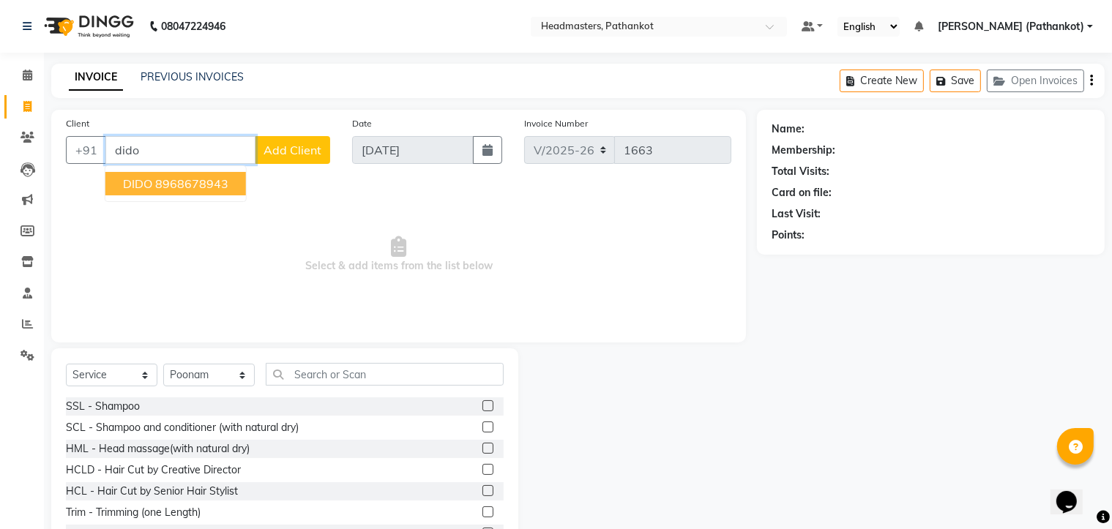
click at [158, 188] on ngb-highlight "8968678943" at bounding box center [191, 183] width 73 height 15
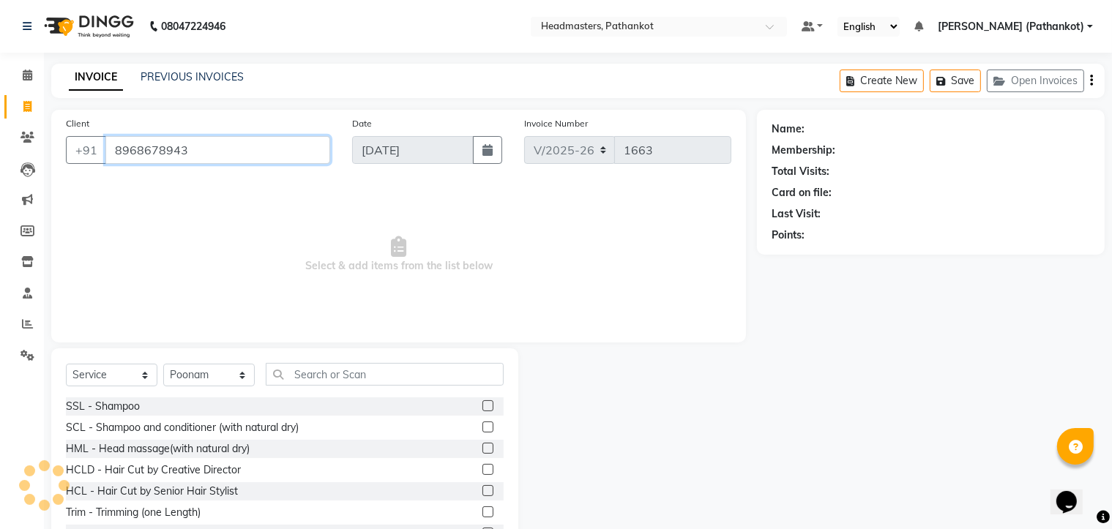
type input "8968678943"
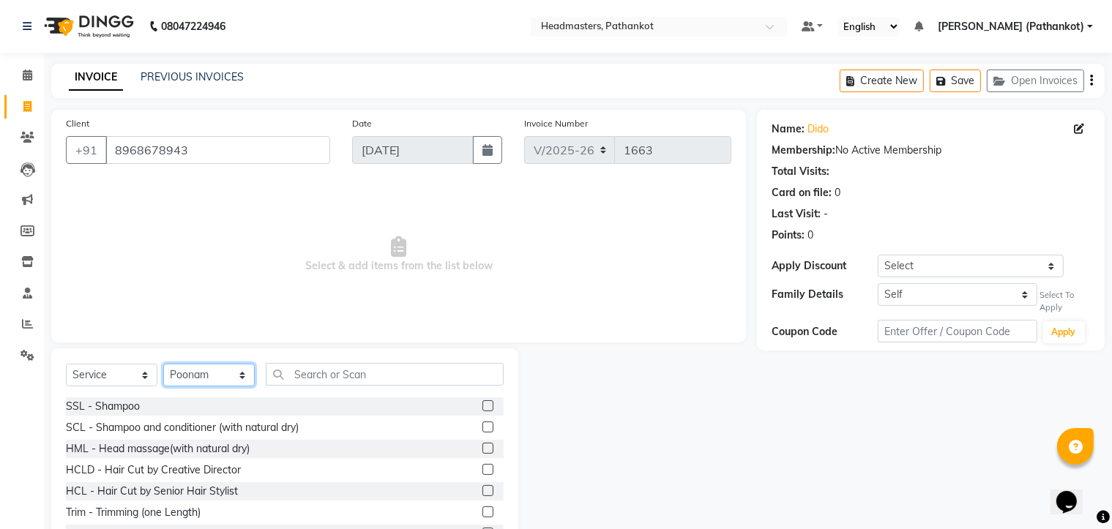
click at [206, 370] on select "Select Stylist Amir HEAD MASTERS jassi jasvir Singh JB Joel Monika sharma Monik…" at bounding box center [208, 375] width 91 height 23
select select "83139"
click at [163, 364] on select "Select Stylist Amir HEAD MASTERS jassi jasvir Singh JB Joel Monika sharma Monik…" at bounding box center [208, 375] width 91 height 23
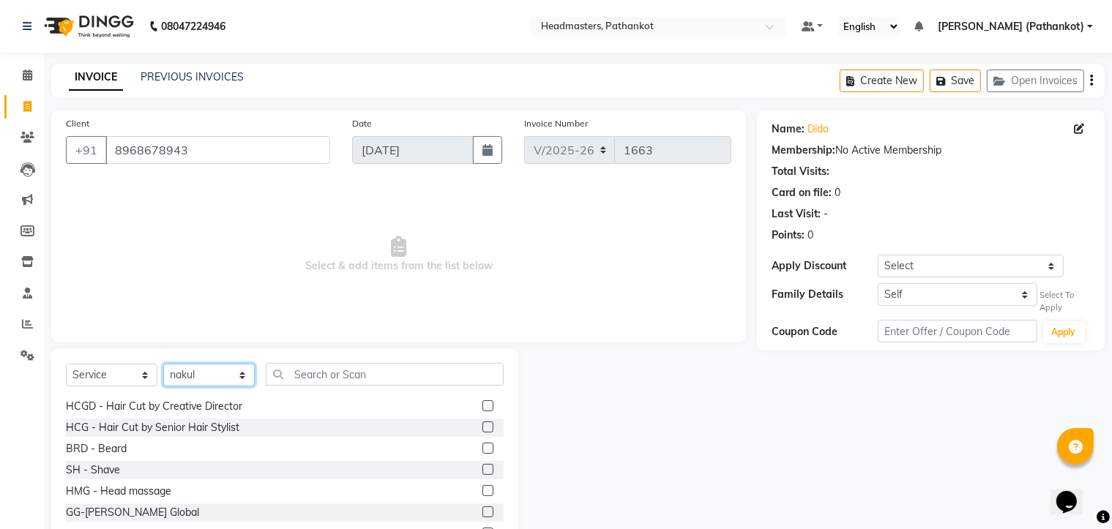
scroll to position [659, 0]
click at [482, 423] on label at bounding box center [487, 426] width 11 height 11
click at [482, 423] on input "checkbox" at bounding box center [487, 427] width 10 height 10
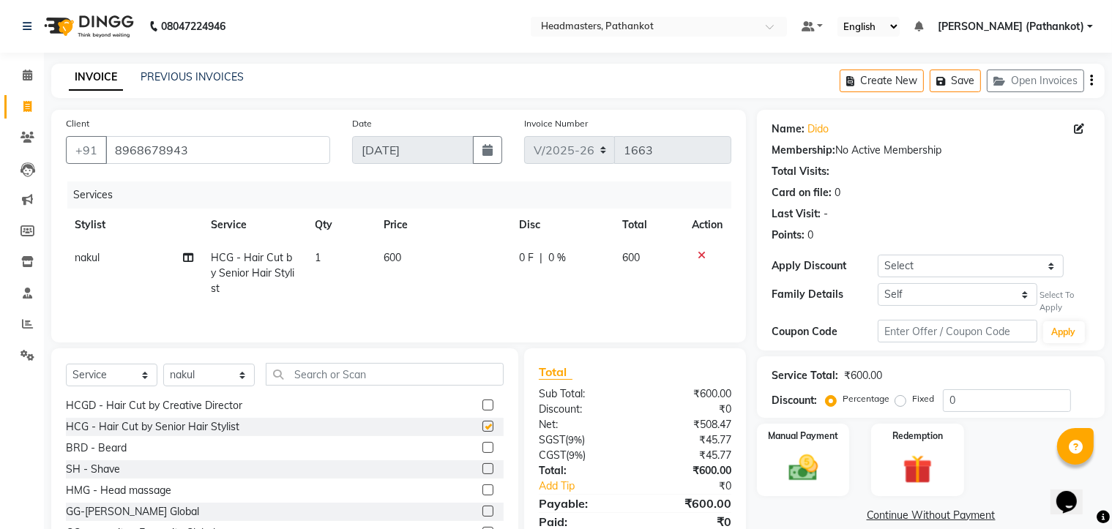
checkbox input "false"
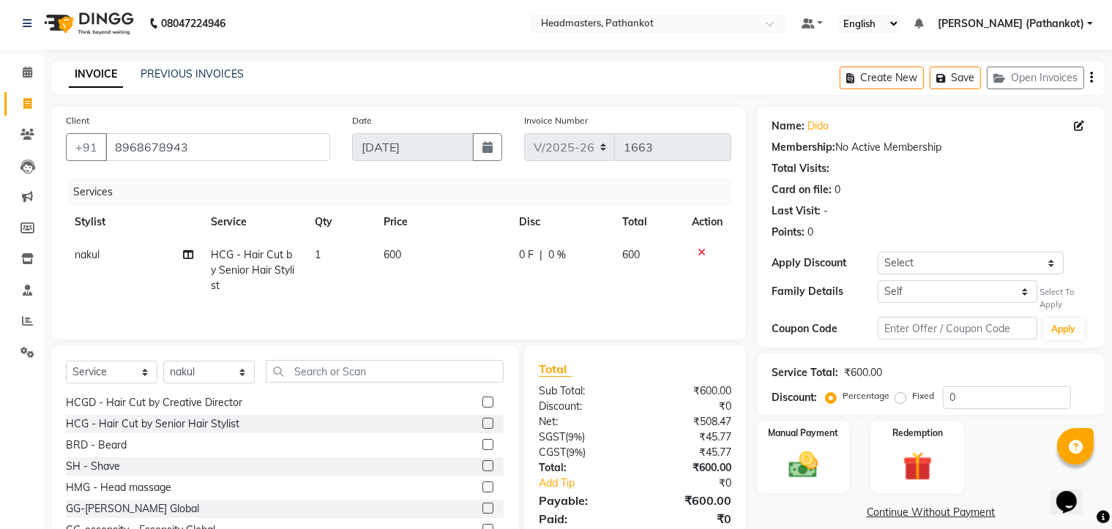
scroll to position [59, 0]
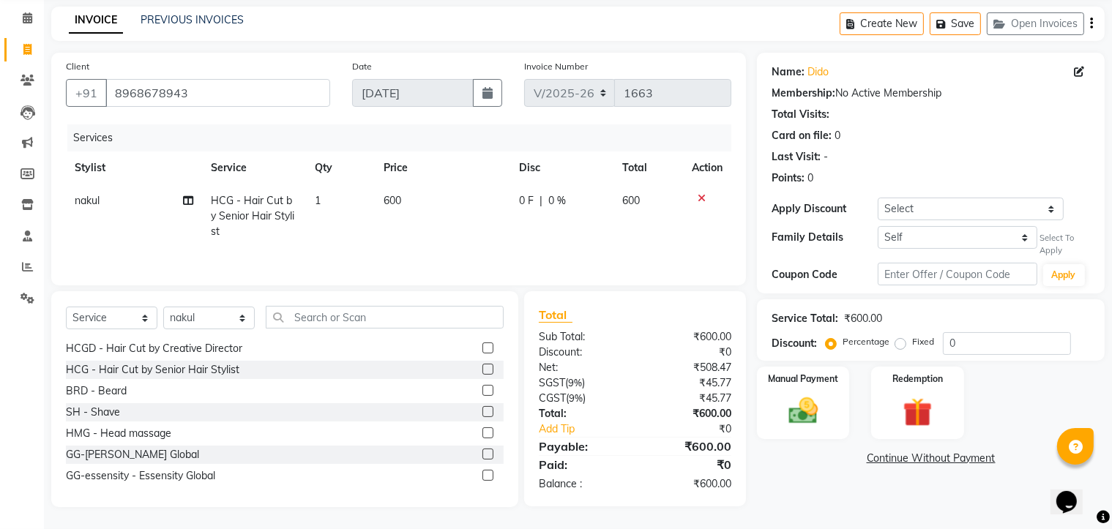
click at [408, 200] on td "600" at bounding box center [442, 216] width 135 height 64
select select "83139"
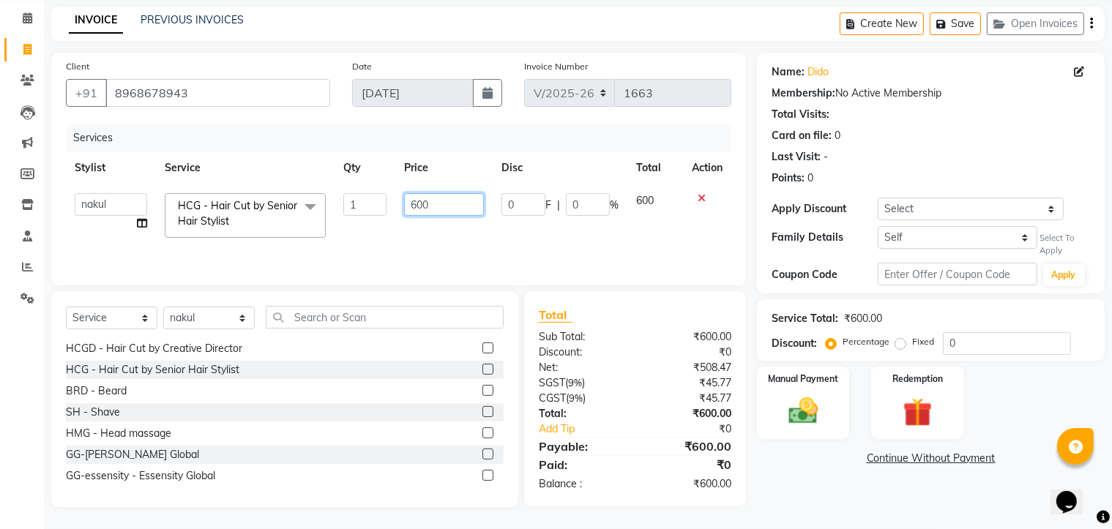
click at [436, 203] on input "600" at bounding box center [444, 204] width 81 height 23
type input "6"
type input "300"
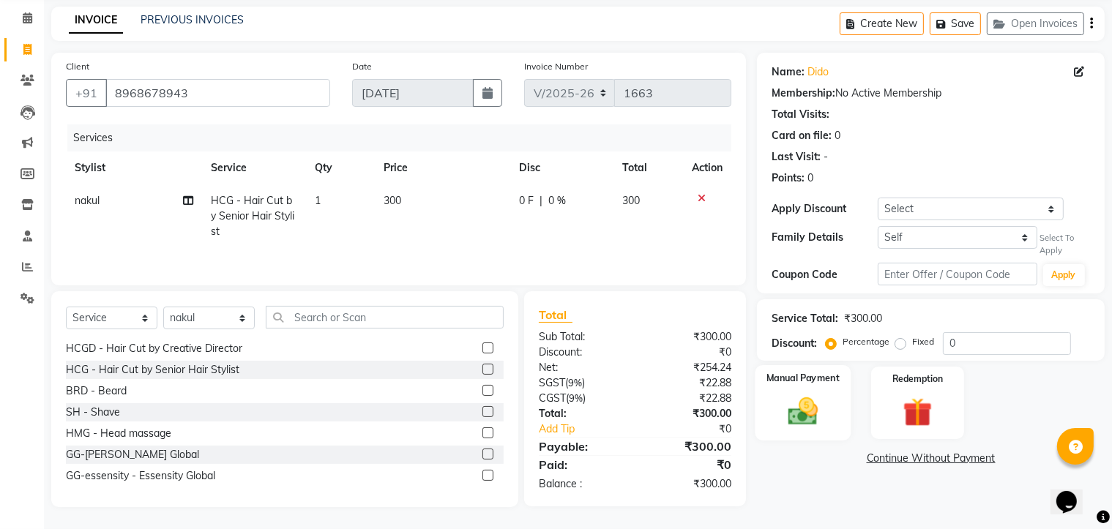
click at [831, 414] on div "Manual Payment" at bounding box center [803, 402] width 96 height 75
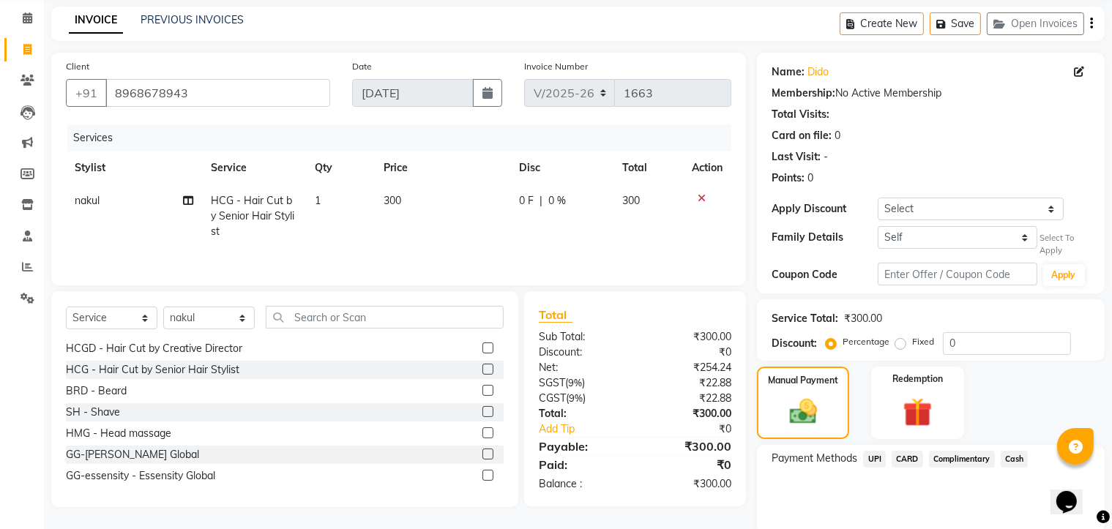
click at [880, 460] on span "UPI" at bounding box center [874, 459] width 23 height 17
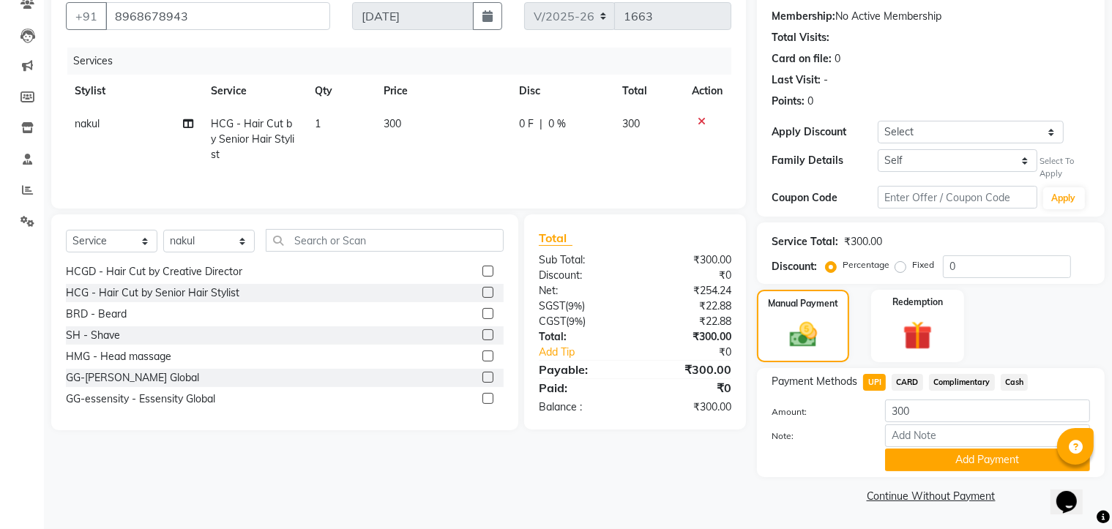
scroll to position [135, 0]
click at [943, 463] on button "Add Payment" at bounding box center [987, 460] width 205 height 23
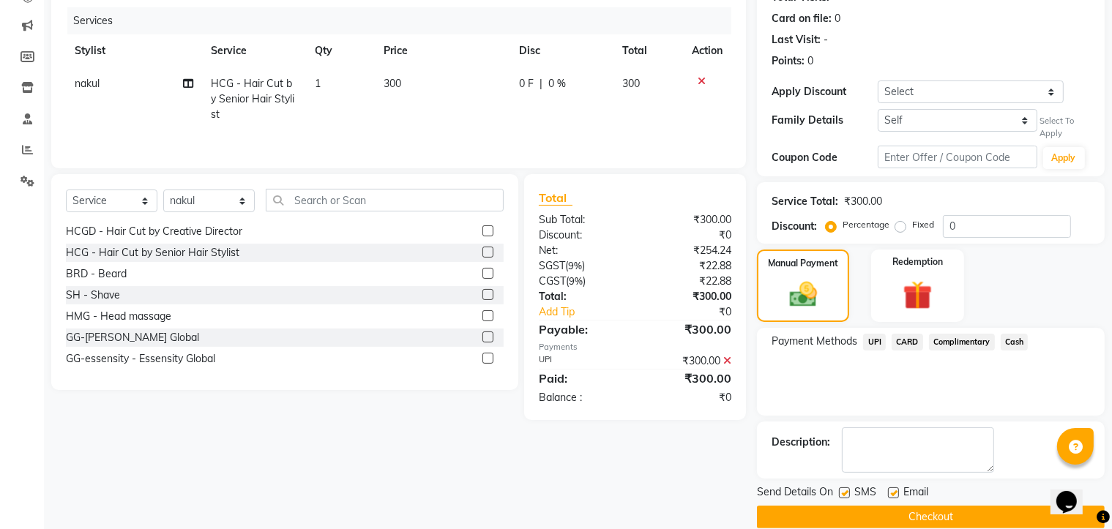
scroll to position [195, 0]
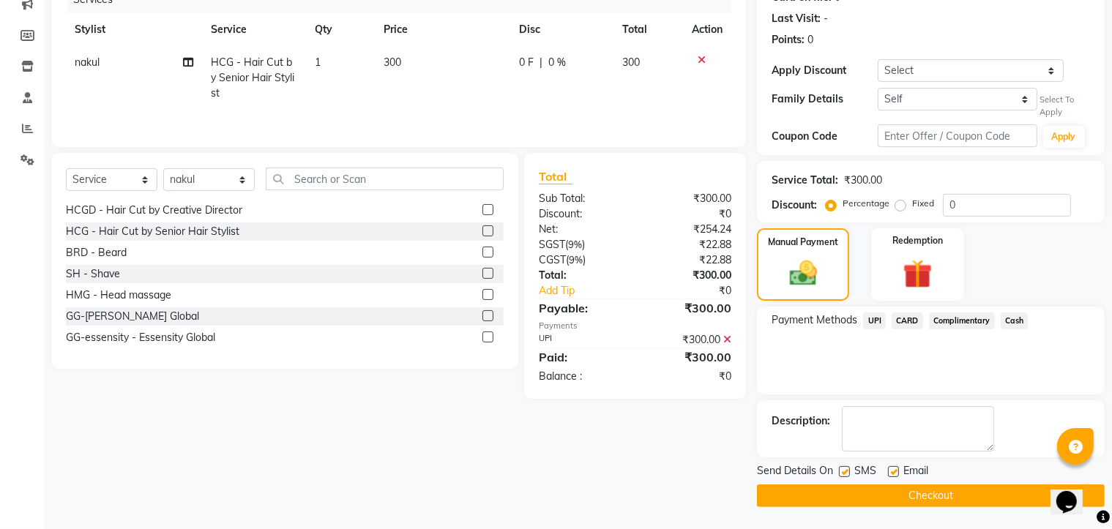
click at [937, 502] on button "Checkout" at bounding box center [931, 495] width 348 height 23
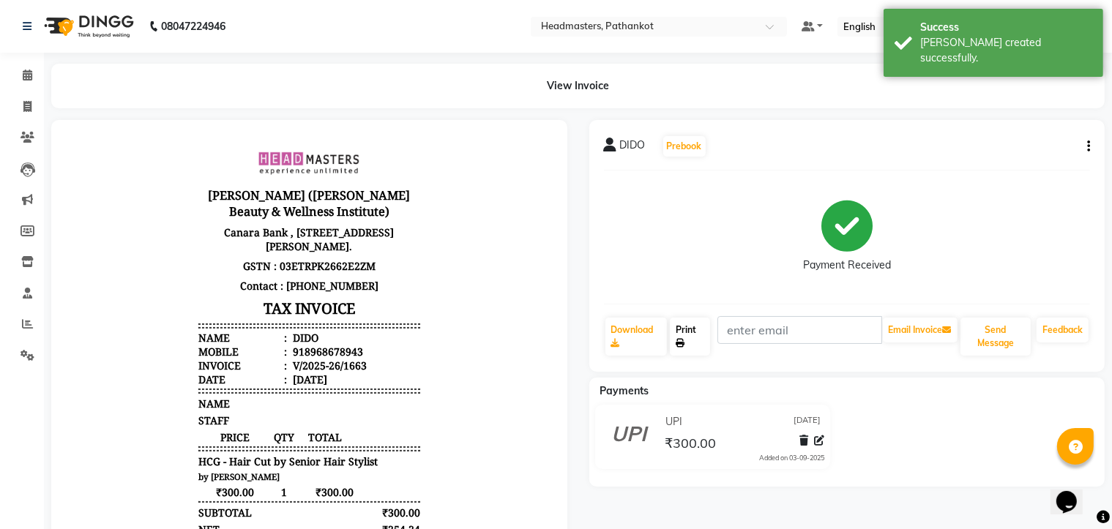
click at [705, 345] on link "Print" at bounding box center [690, 337] width 40 height 38
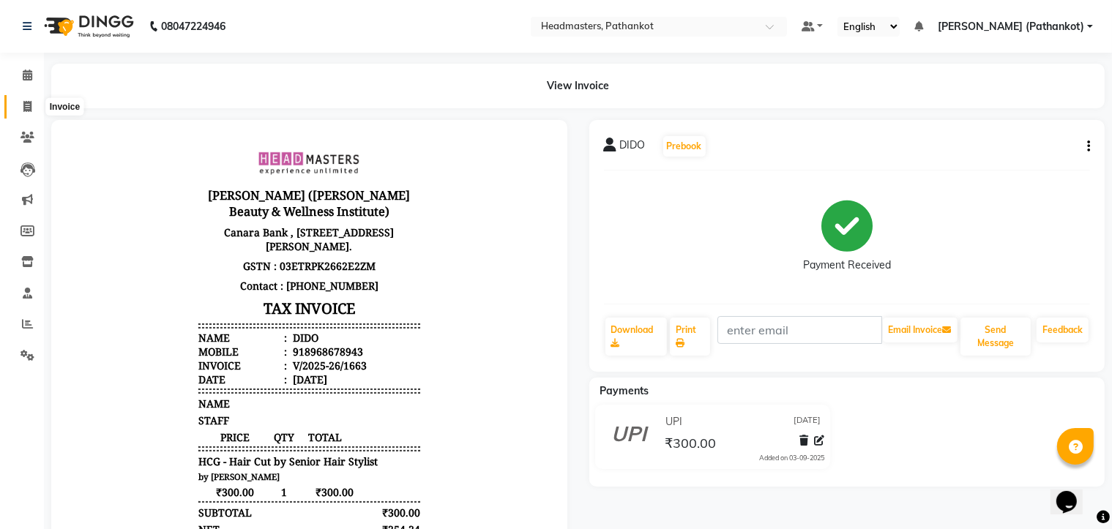
click at [23, 108] on icon at bounding box center [27, 106] width 8 height 11
select select "service"
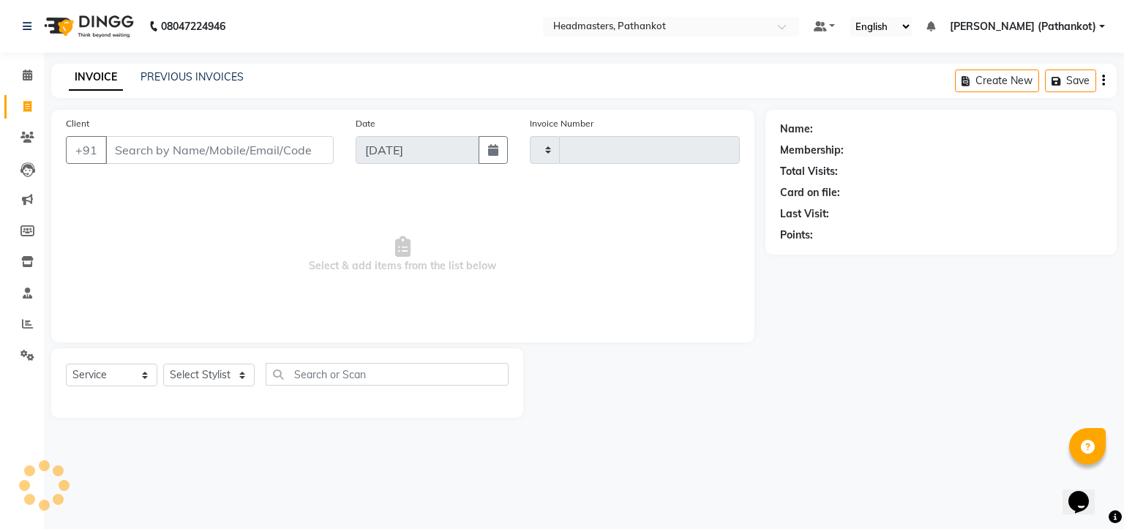
type input "1664"
select select "7530"
select select "66904"
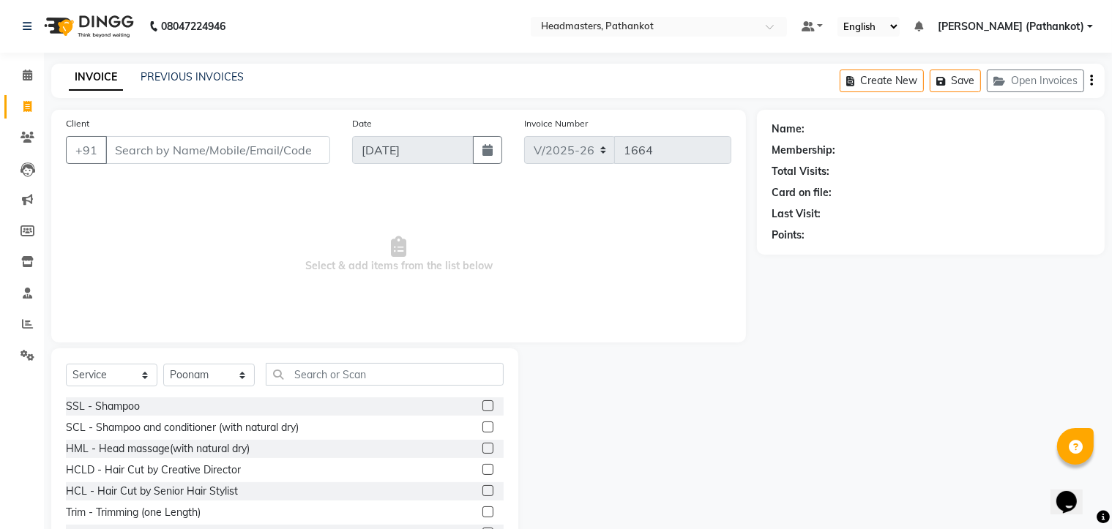
click at [120, 150] on input "Client" at bounding box center [217, 150] width 225 height 28
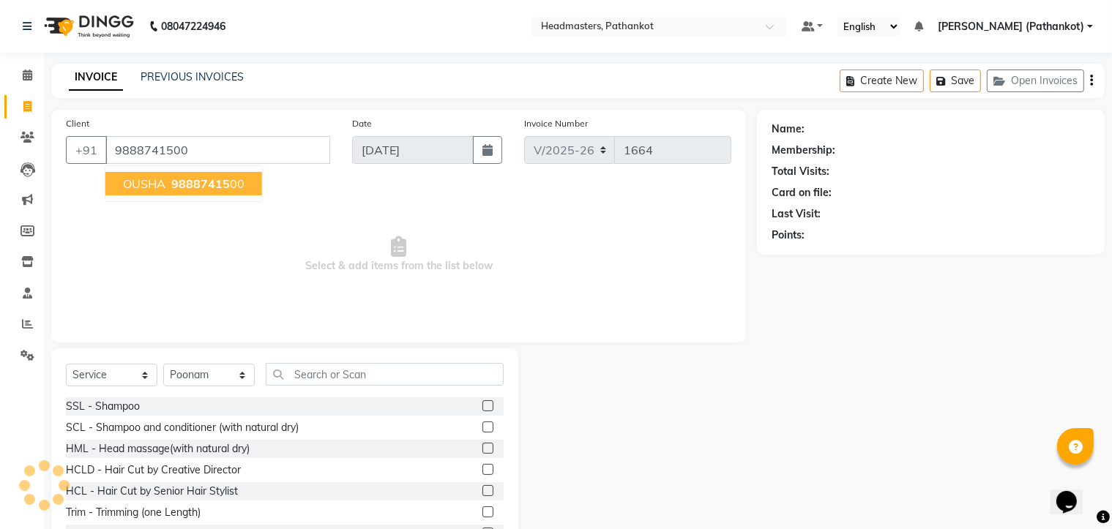
type input "9888741500"
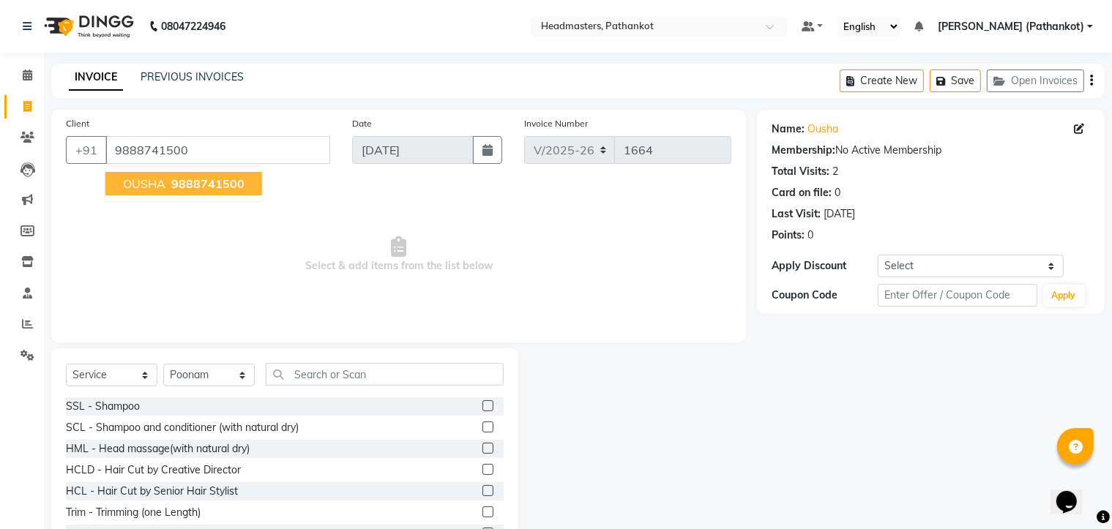
click at [170, 182] on ngb-highlight "9888741500" at bounding box center [206, 183] width 76 height 15
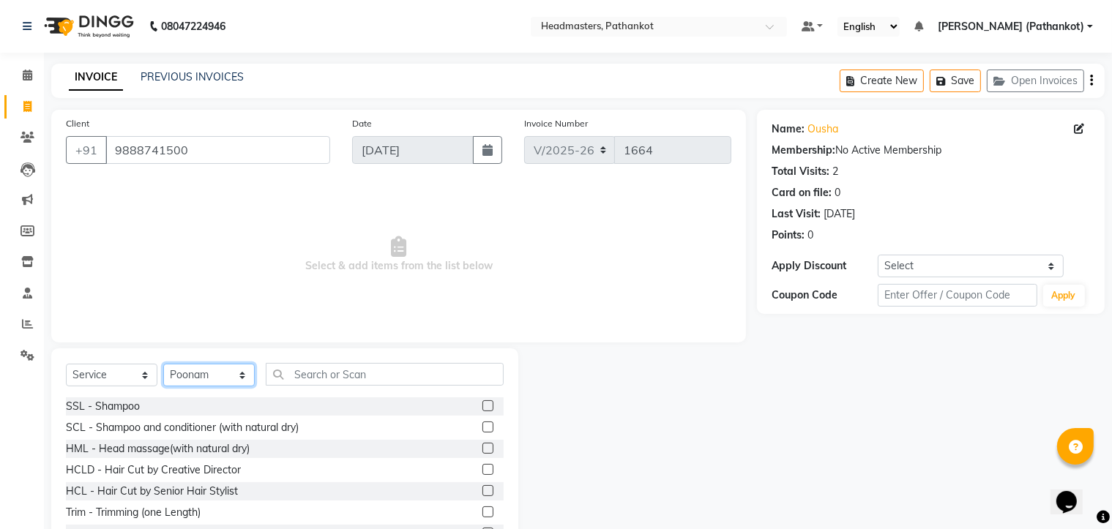
click at [217, 381] on select "Select Stylist Amir HEAD [PERSON_NAME] [PERSON_NAME] [PERSON_NAME] [PERSON_NAME…" at bounding box center [208, 375] width 91 height 23
select select "66910"
click at [163, 364] on select "Select Stylist Amir HEAD [PERSON_NAME] [PERSON_NAME] [PERSON_NAME] [PERSON_NAME…" at bounding box center [208, 375] width 91 height 23
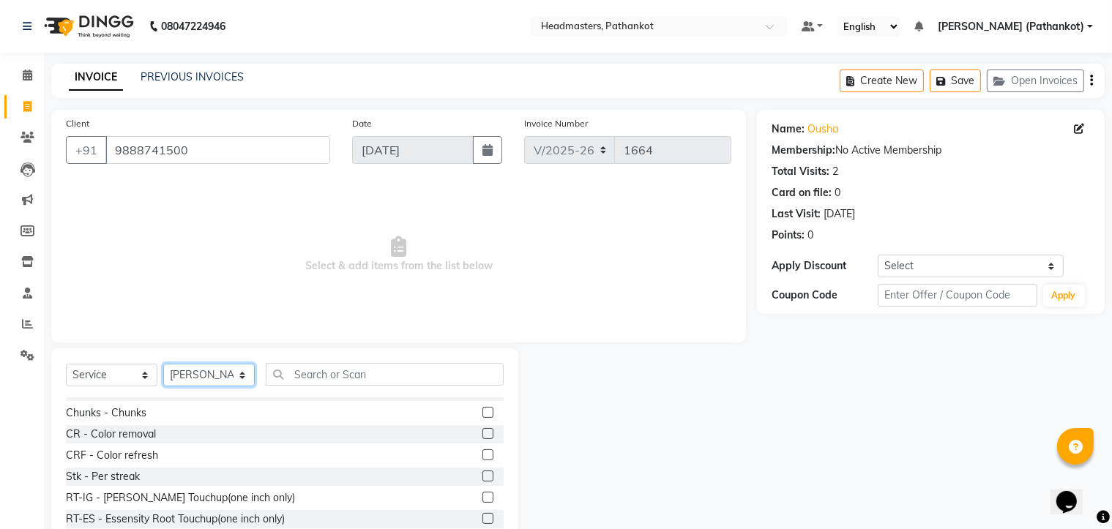
scroll to position [293, 0]
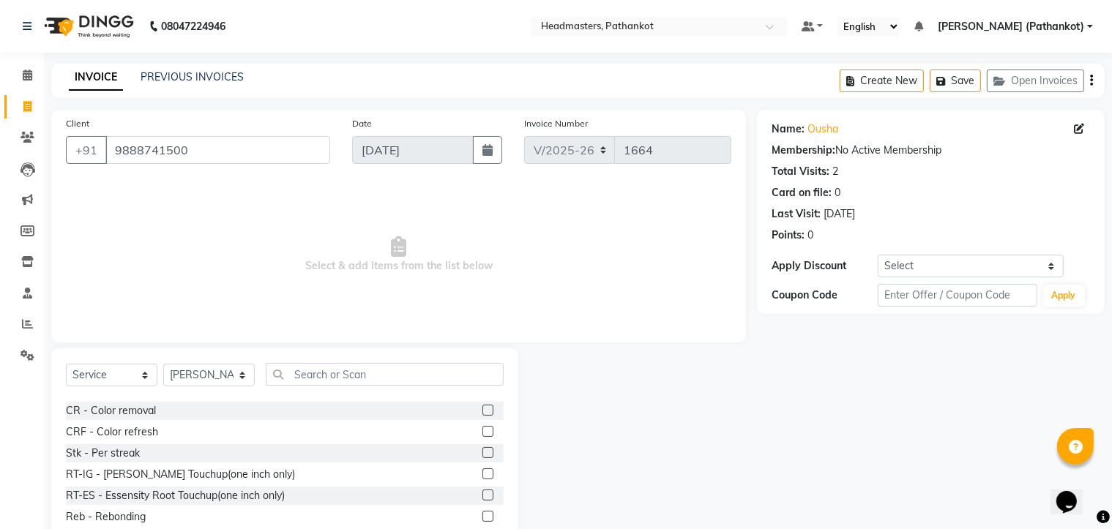
click at [482, 472] on label at bounding box center [487, 473] width 11 height 11
click at [482, 472] on input "checkbox" at bounding box center [487, 475] width 10 height 10
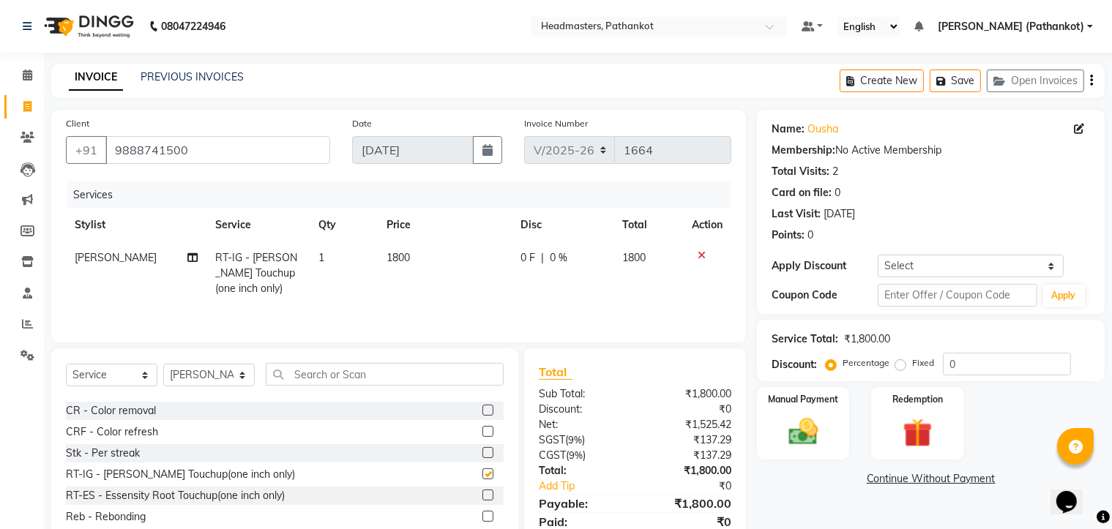
checkbox input "false"
click at [220, 375] on select "Select Stylist Amir HEAD [PERSON_NAME] [PERSON_NAME] [PERSON_NAME] [PERSON_NAME…" at bounding box center [208, 375] width 91 height 23
select select "66907"
click at [163, 366] on select "Select Stylist Amir HEAD [PERSON_NAME] [PERSON_NAME] [PERSON_NAME] [PERSON_NAME…" at bounding box center [208, 375] width 91 height 23
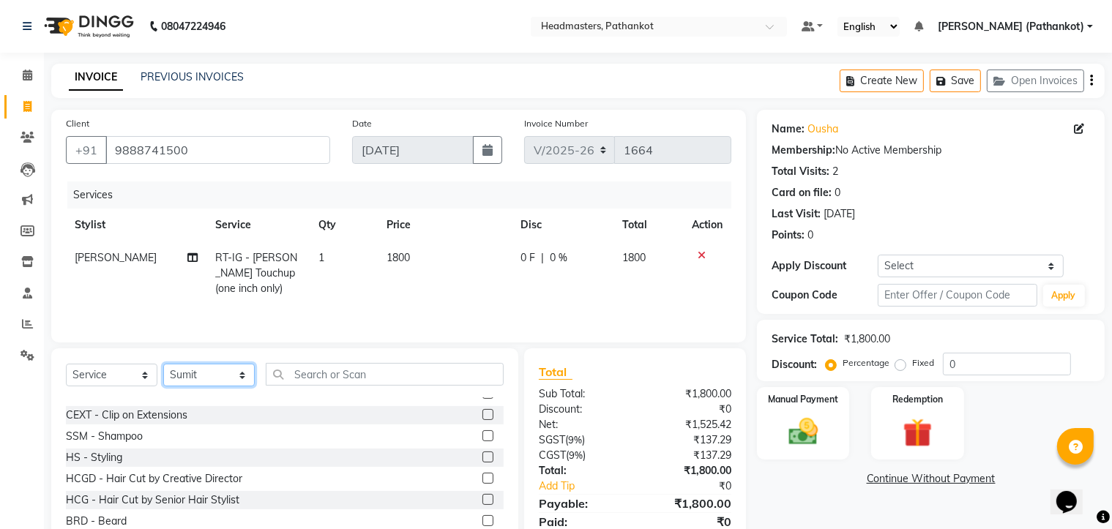
scroll to position [659, 0]
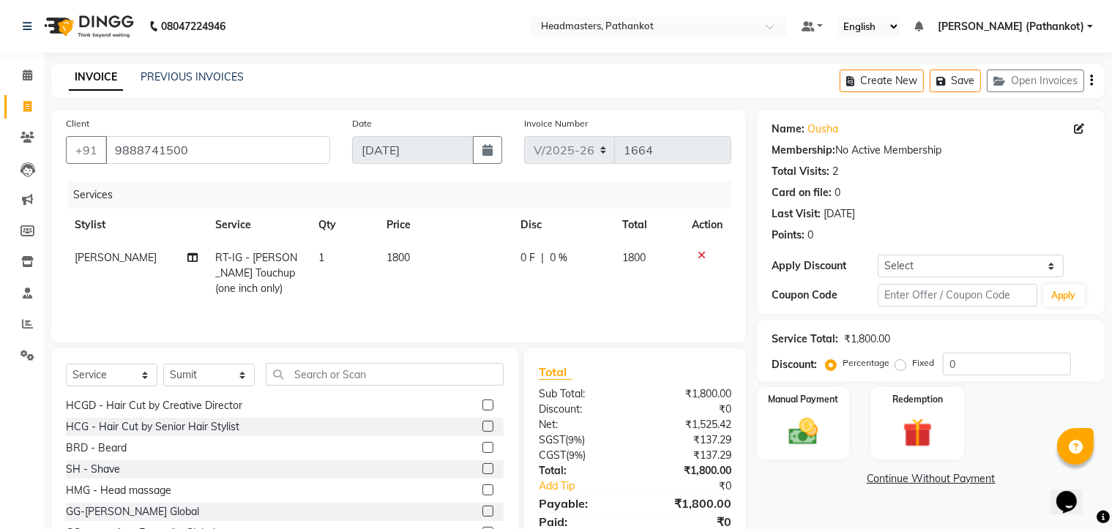
click at [482, 428] on label at bounding box center [487, 426] width 11 height 11
click at [482, 428] on input "checkbox" at bounding box center [487, 427] width 10 height 10
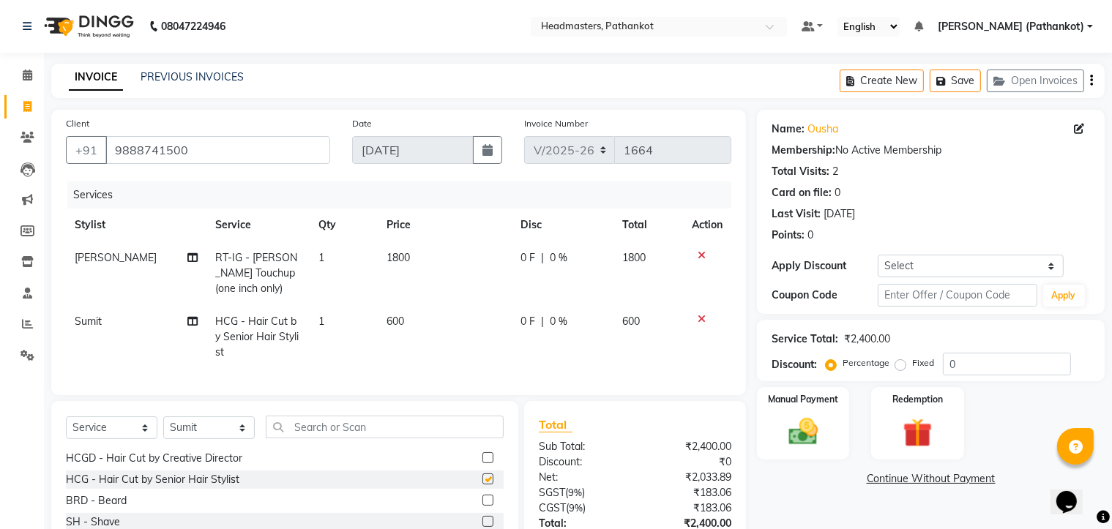
checkbox input "false"
click at [482, 506] on label at bounding box center [487, 500] width 11 height 11
click at [482, 506] on input "checkbox" at bounding box center [487, 501] width 10 height 10
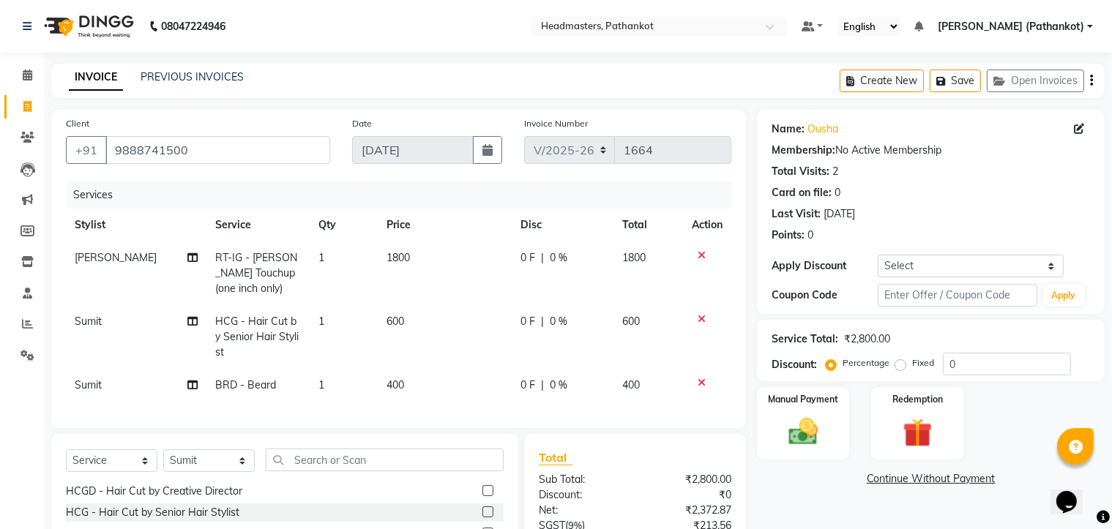
checkbox input "false"
click at [410, 383] on td "400" at bounding box center [445, 385] width 134 height 33
select select "66907"
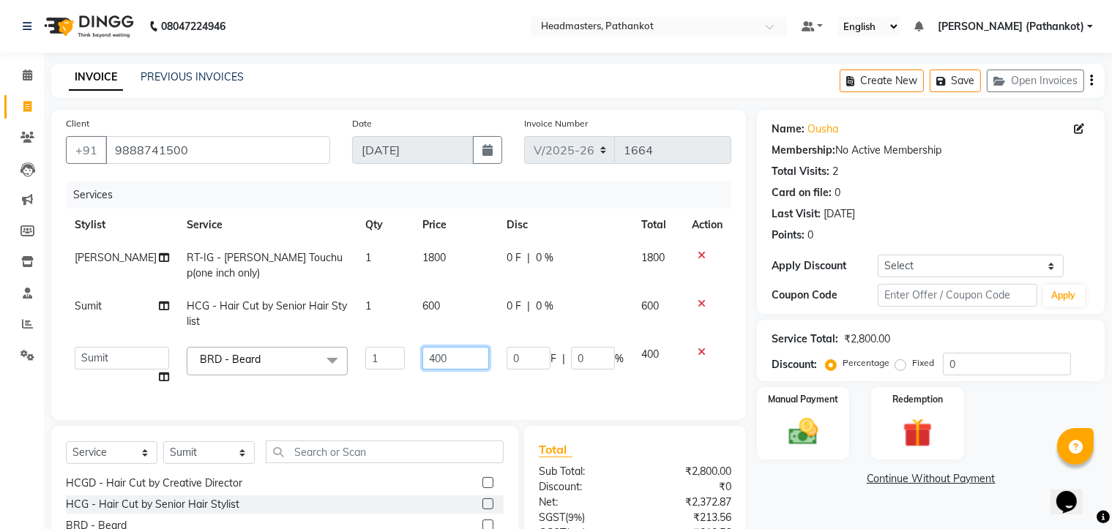
click at [433, 353] on input "400" at bounding box center [455, 358] width 67 height 23
type input "4"
type input "150"
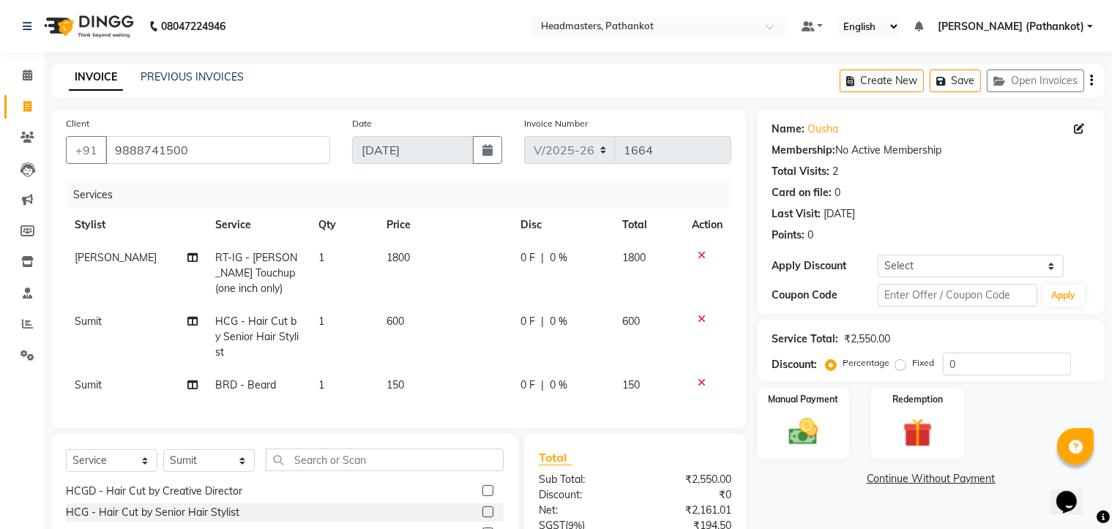
click at [423, 300] on tbody "Amir RT-IG - Igora Root Touchup(one inch only) 1 1800 0 F | 0 % 1800 Sumit HCG …" at bounding box center [398, 322] width 665 height 160
click at [408, 318] on td "600" at bounding box center [445, 337] width 134 height 64
select select "66907"
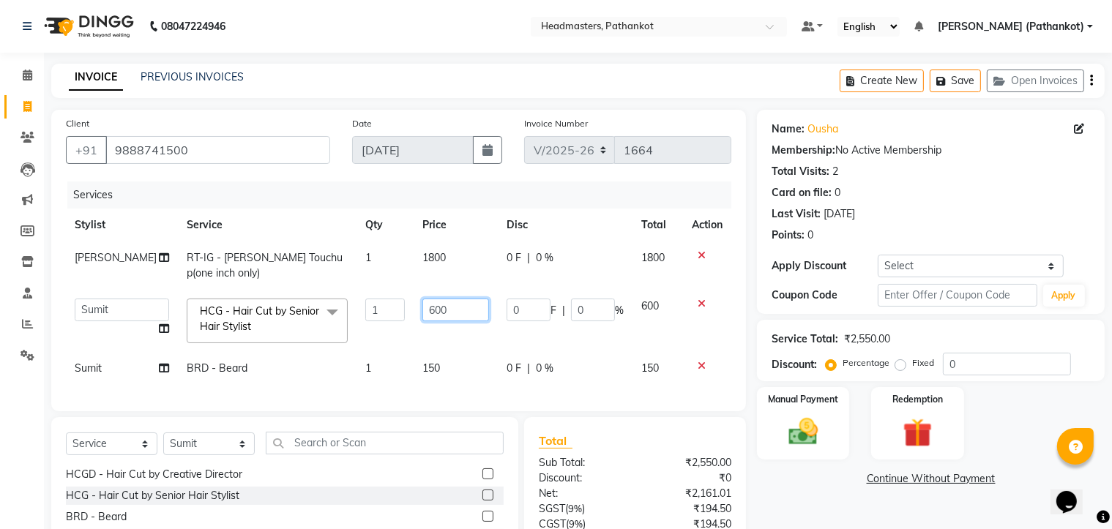
click at [430, 311] on input "600" at bounding box center [455, 310] width 67 height 23
type input "6"
type input "300"
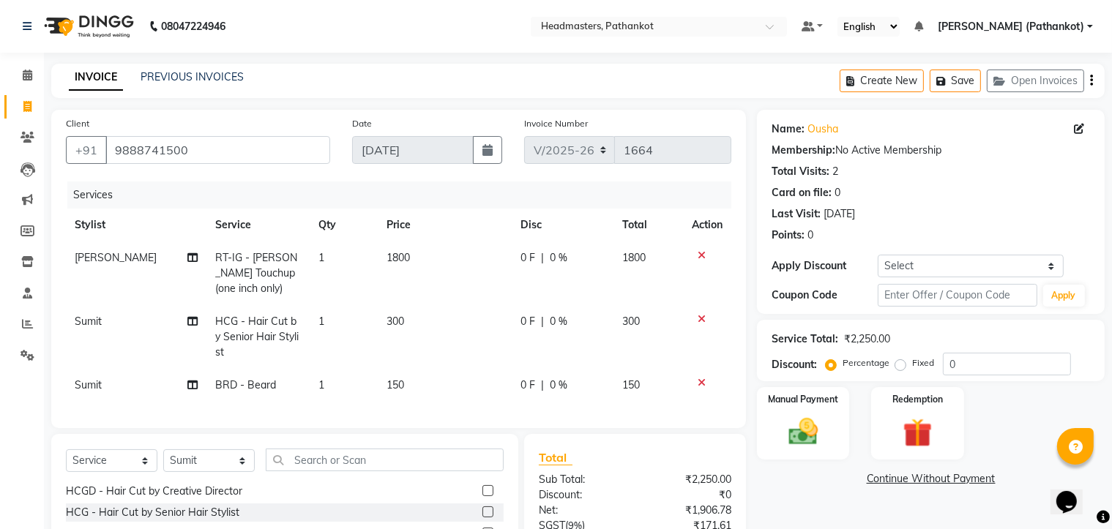
click at [439, 254] on td "1800" at bounding box center [445, 274] width 134 height 64
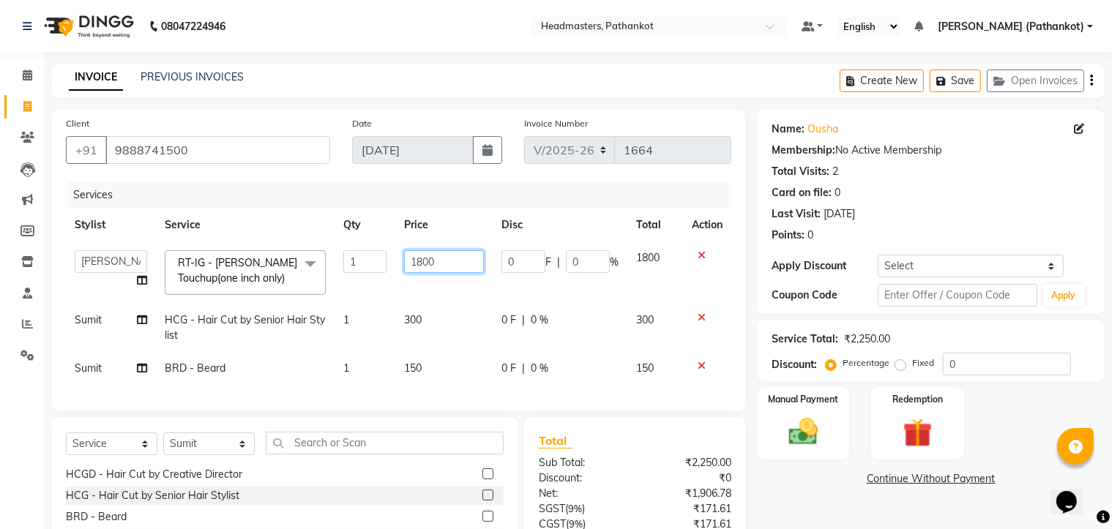
click at [445, 264] on input "1800" at bounding box center [444, 261] width 81 height 23
type input "1"
type input "2050"
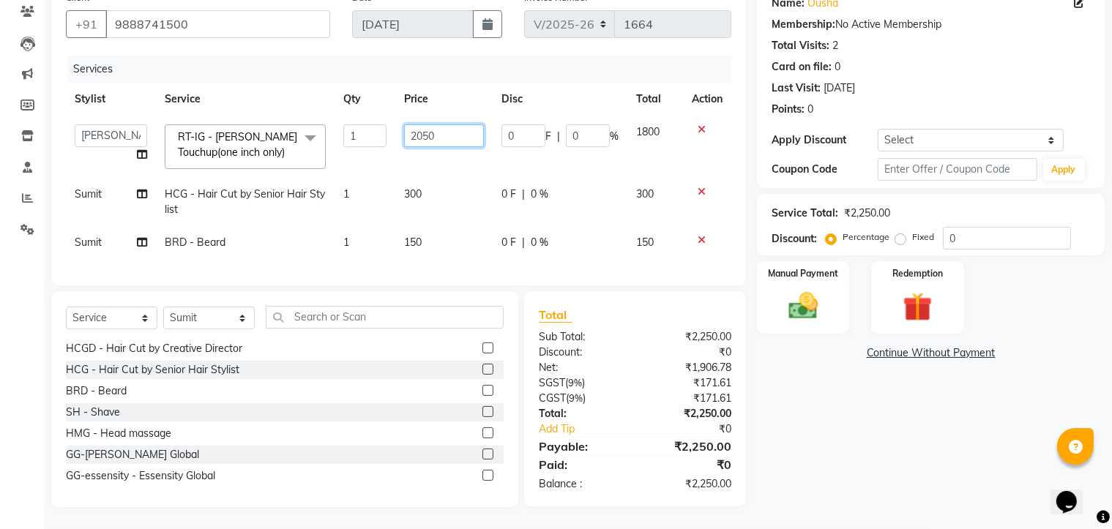
scroll to position [138, 0]
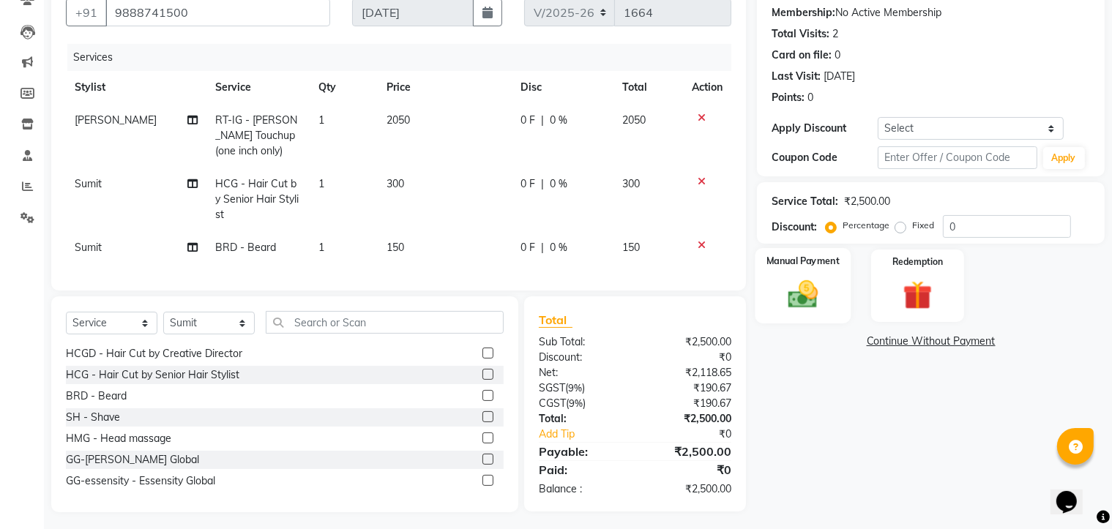
click at [823, 299] on img at bounding box center [803, 294] width 49 height 35
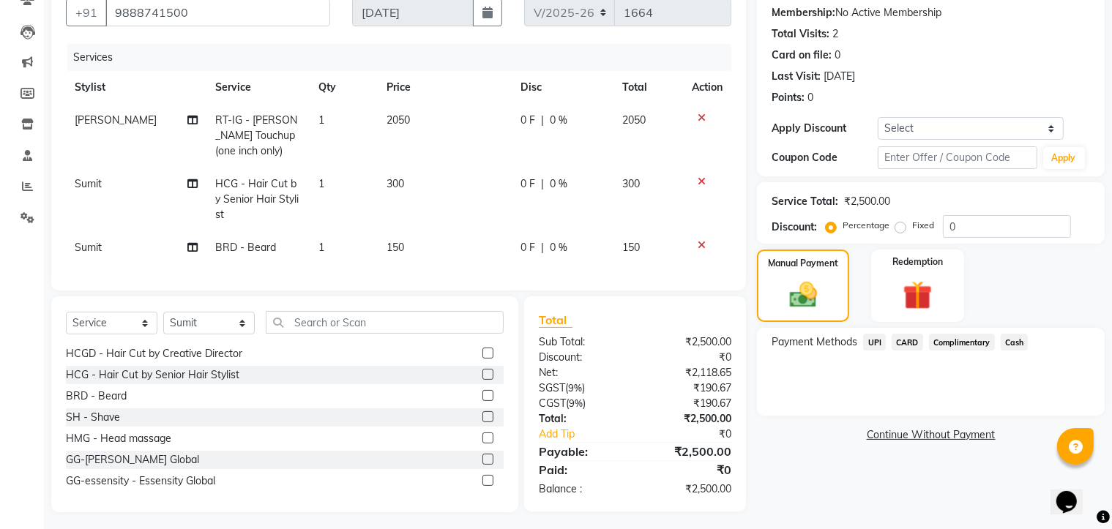
click at [879, 346] on span "UPI" at bounding box center [874, 342] width 23 height 17
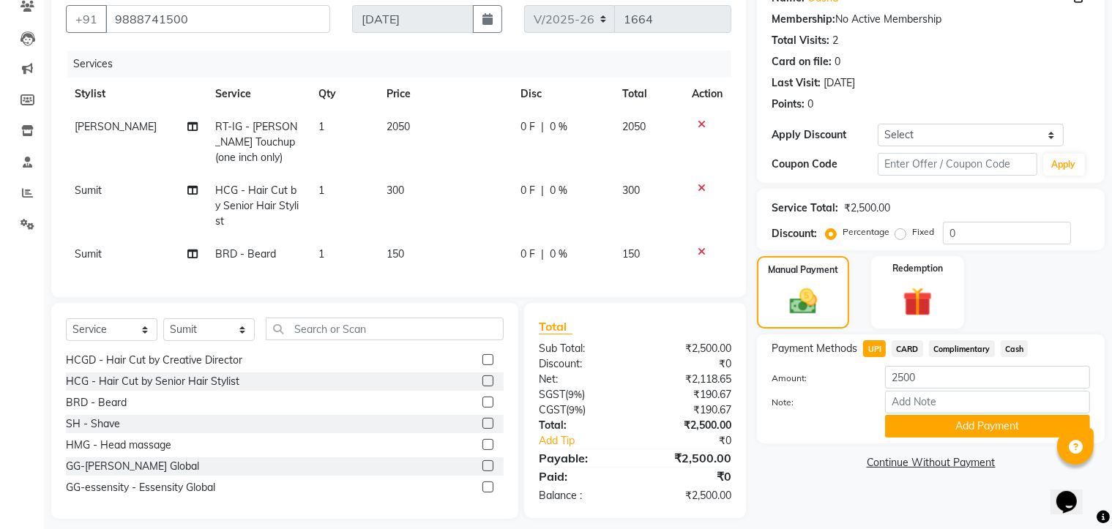
scroll to position [155, 0]
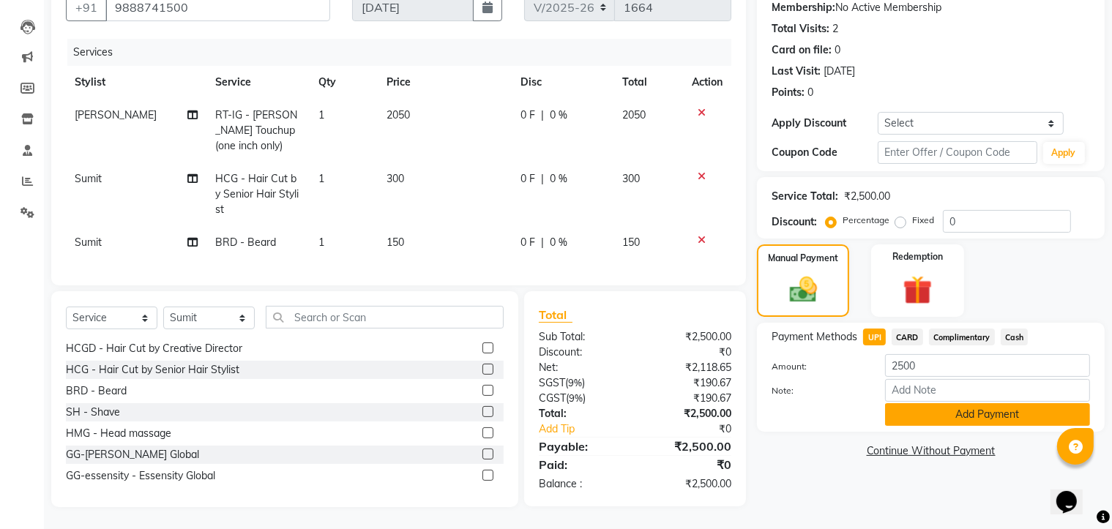
click at [943, 403] on button "Add Payment" at bounding box center [987, 414] width 205 height 23
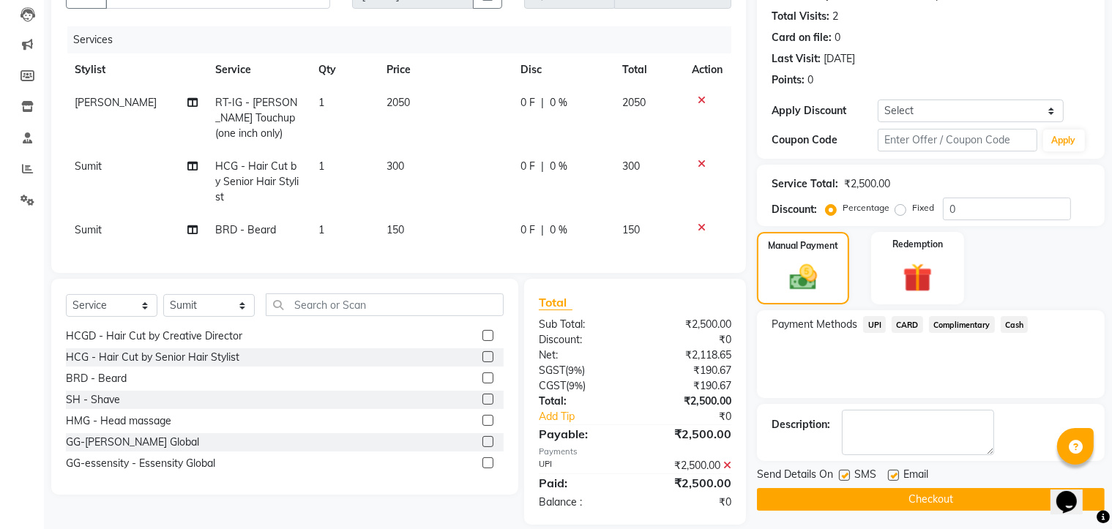
scroll to position [184, 0]
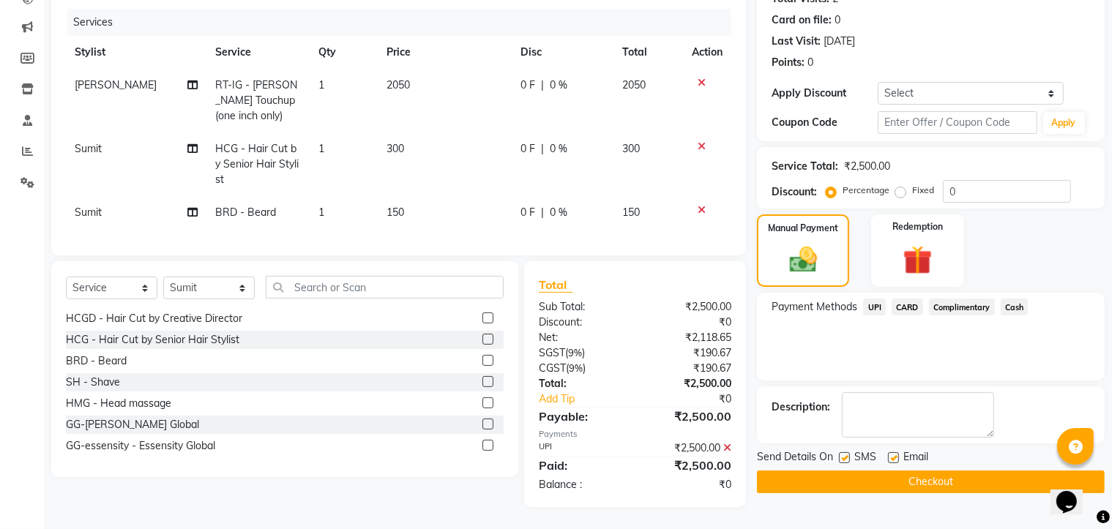
drag, startPoint x: 940, startPoint y: 460, endPoint x: 954, endPoint y: 480, distance: 23.7
click at [954, 480] on button "Checkout" at bounding box center [931, 482] width 348 height 23
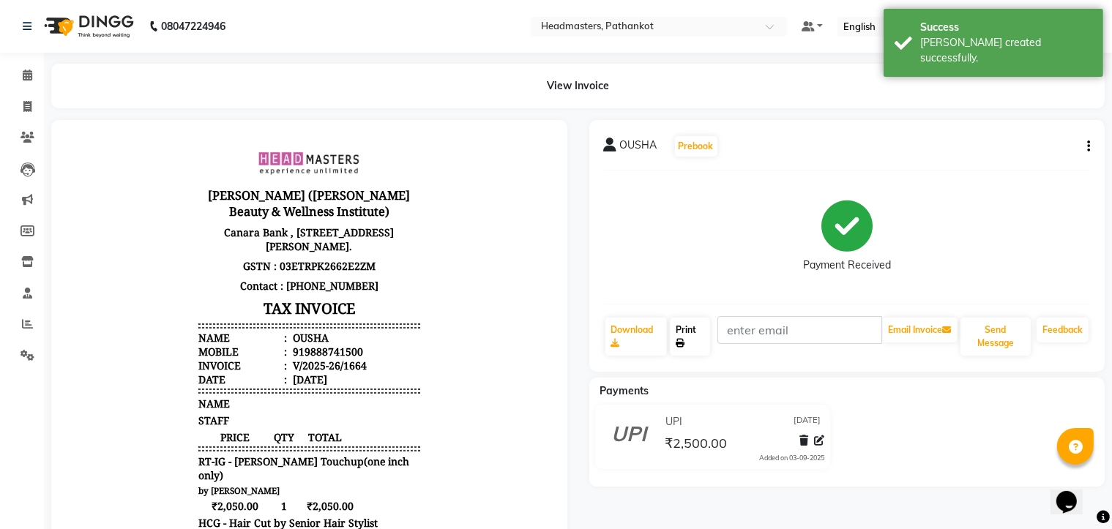
click at [696, 337] on link "Print" at bounding box center [690, 337] width 40 height 38
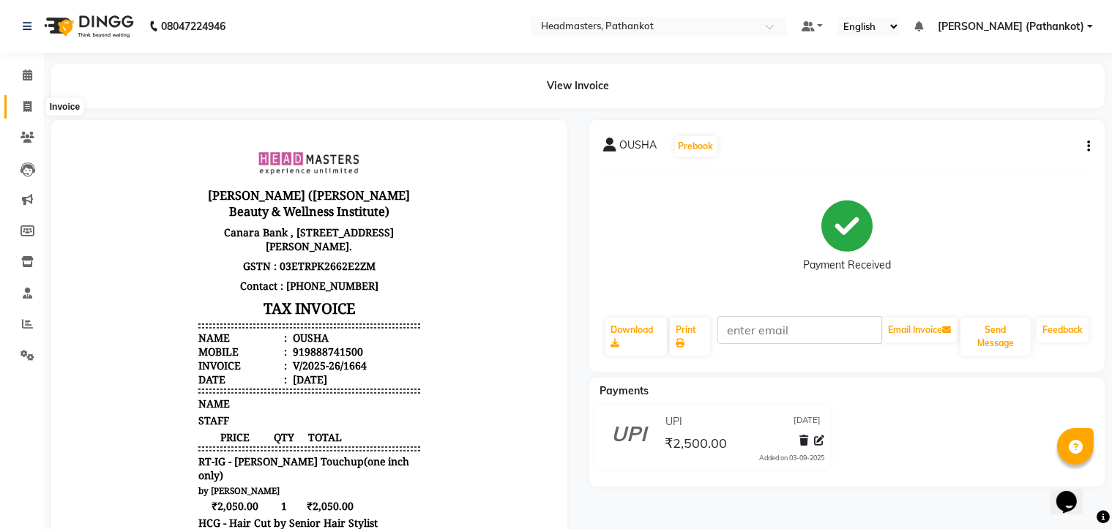
click at [25, 106] on icon at bounding box center [27, 106] width 8 height 11
select select "service"
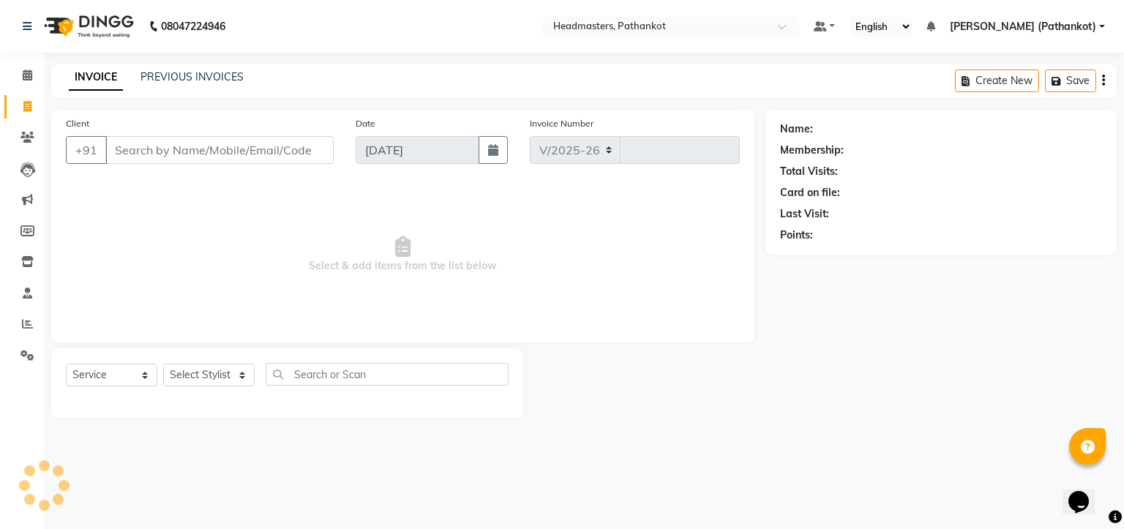
select select "7530"
type input "1665"
select select "66904"
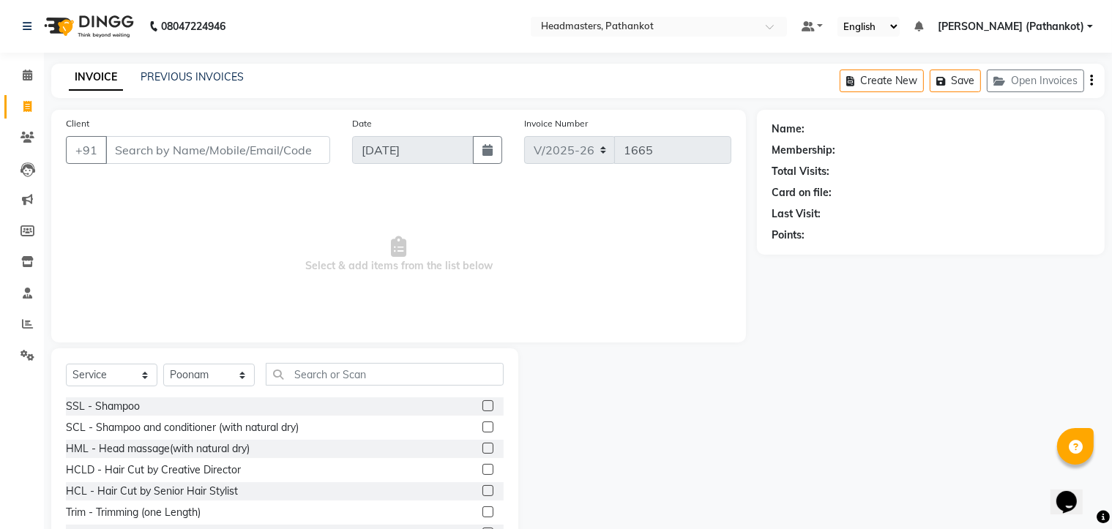
click at [119, 148] on input "Client" at bounding box center [217, 150] width 225 height 28
click at [123, 150] on input "Client" at bounding box center [217, 150] width 225 height 28
click at [26, 106] on icon at bounding box center [27, 106] width 8 height 11
select select "service"
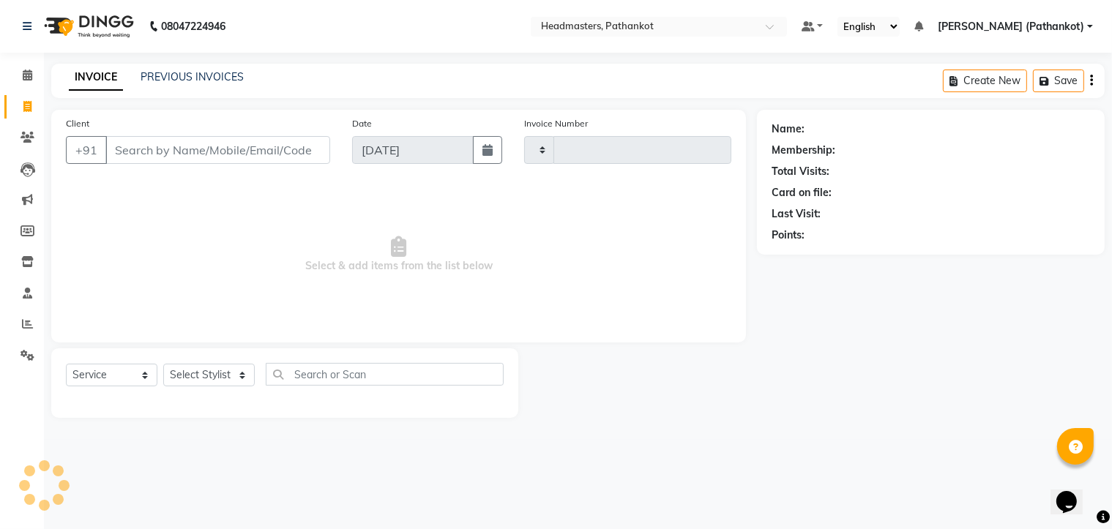
type input "1665"
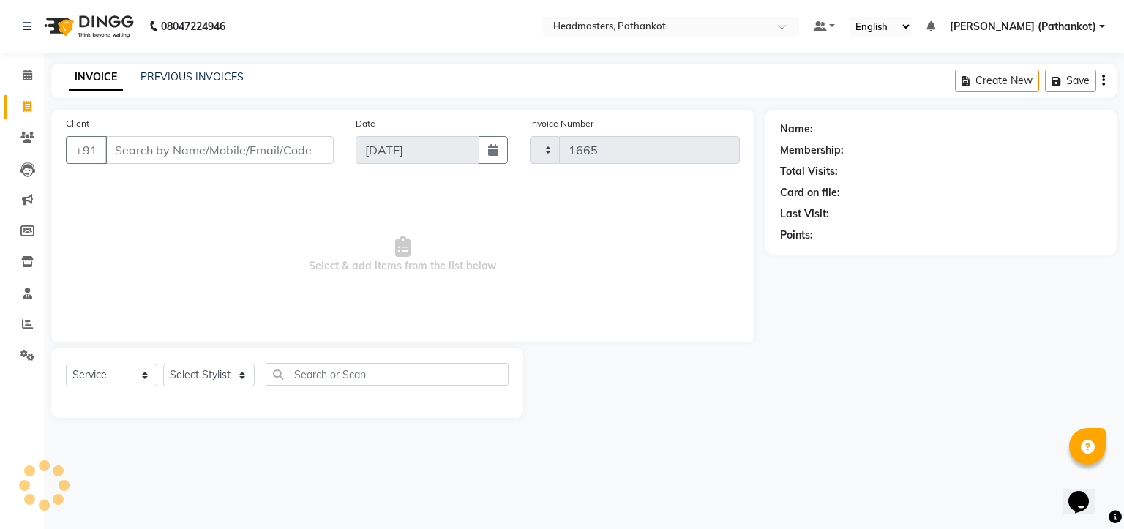
select select "7530"
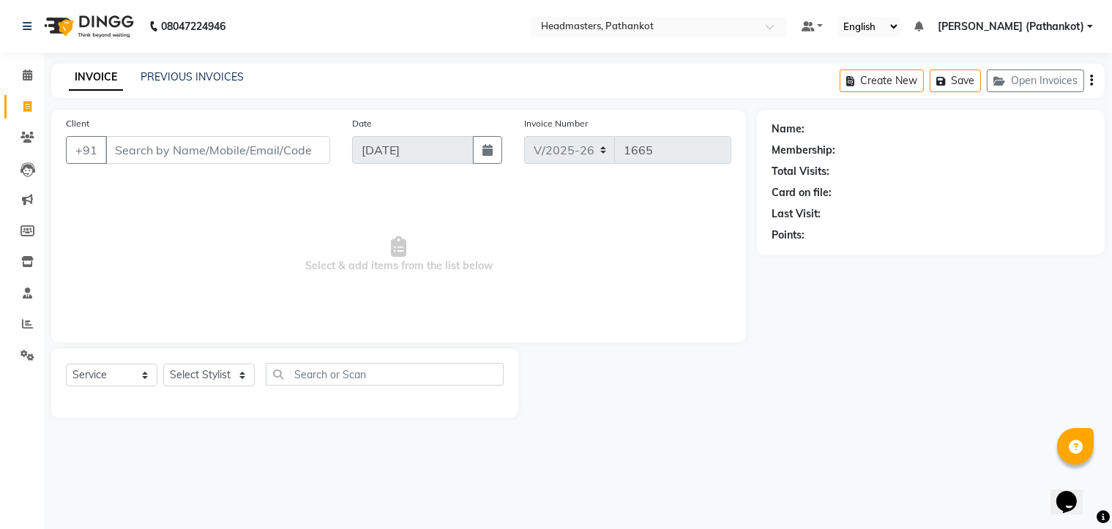
select select "66904"
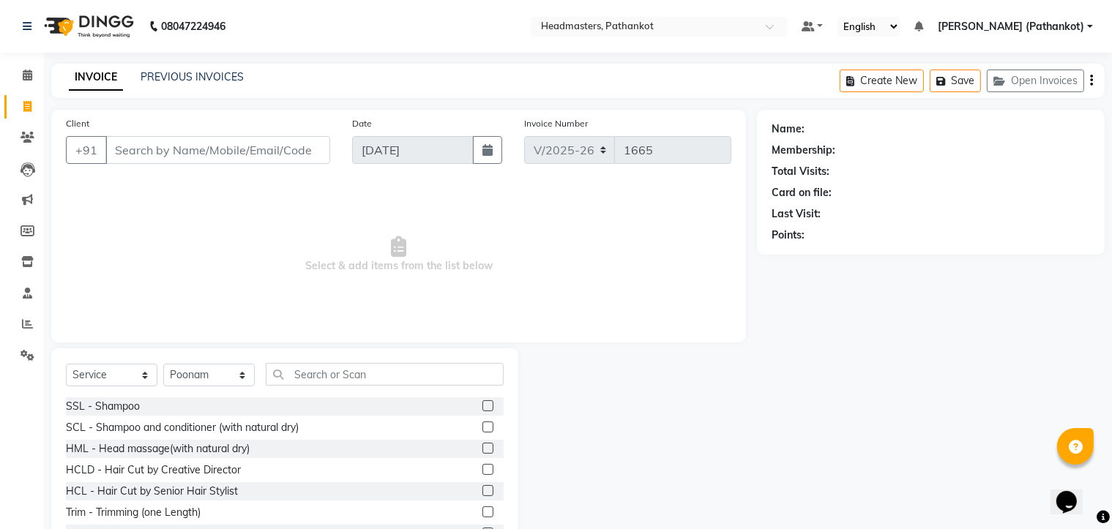
click at [111, 147] on input "Client" at bounding box center [217, 150] width 225 height 28
click at [102, 152] on button "+91" at bounding box center [86, 150] width 41 height 28
click at [1101, 311] on div "Name: Membership: Total Visits: Card on file: Last Visit: Points:" at bounding box center [936, 337] width 359 height 454
click at [125, 151] on input "Client" at bounding box center [217, 150] width 225 height 28
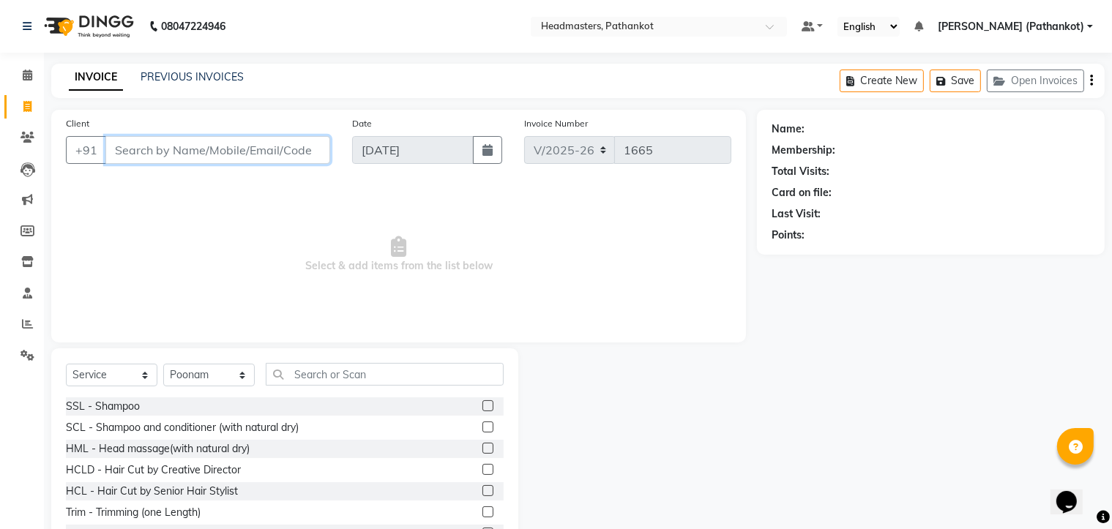
click at [125, 151] on input "Client" at bounding box center [217, 150] width 225 height 28
type input "9915648353"
click at [288, 150] on span "Add Client" at bounding box center [292, 150] width 58 height 15
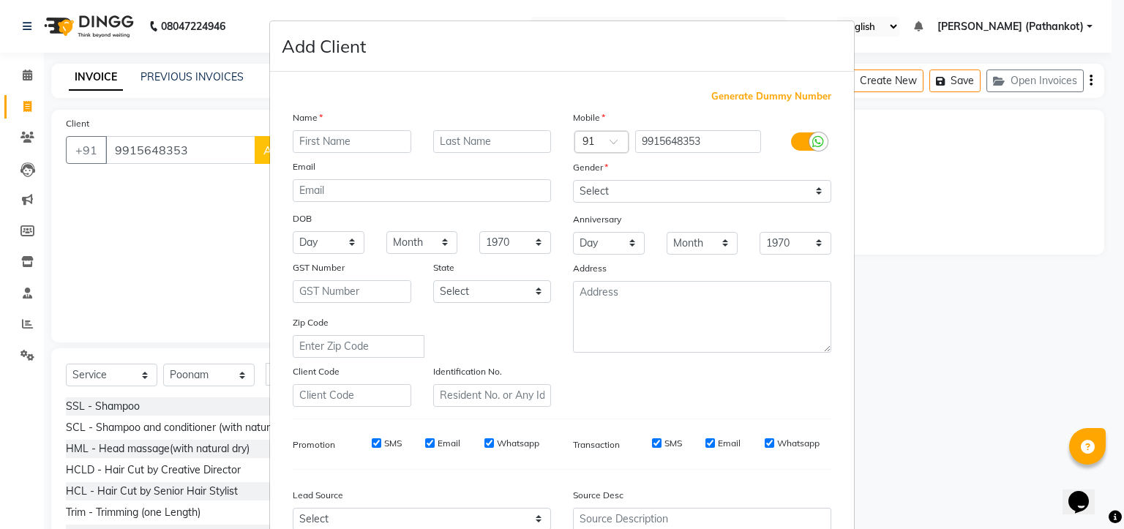
click at [293, 141] on input "text" at bounding box center [352, 141] width 119 height 23
type input "ekta"
click at [655, 190] on select "Select [DEMOGRAPHIC_DATA] [DEMOGRAPHIC_DATA] Other Prefer Not To Say" at bounding box center [702, 191] width 258 height 23
select select "female"
click at [573, 181] on select "Select [DEMOGRAPHIC_DATA] [DEMOGRAPHIC_DATA] Other Prefer Not To Say" at bounding box center [702, 191] width 258 height 23
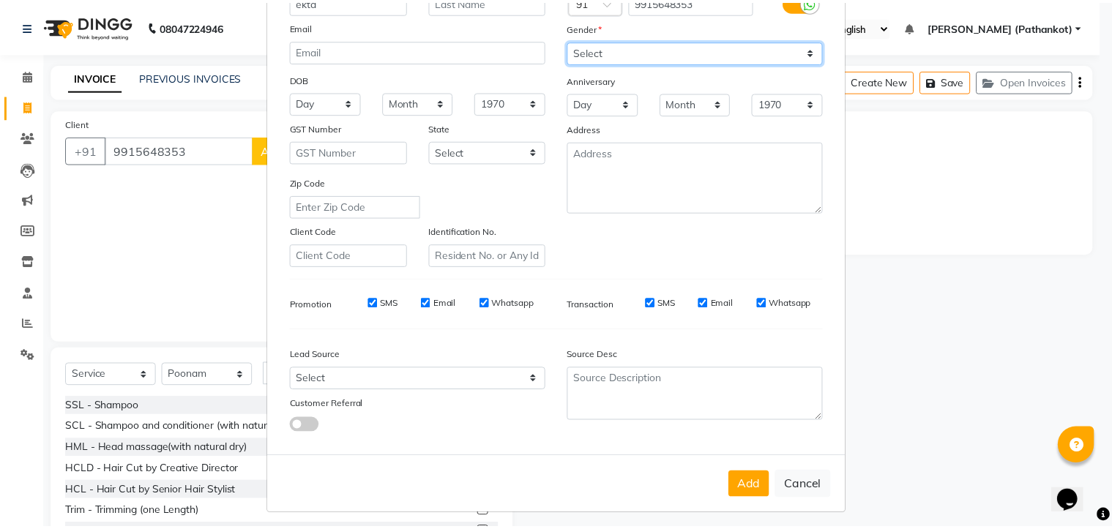
scroll to position [153, 0]
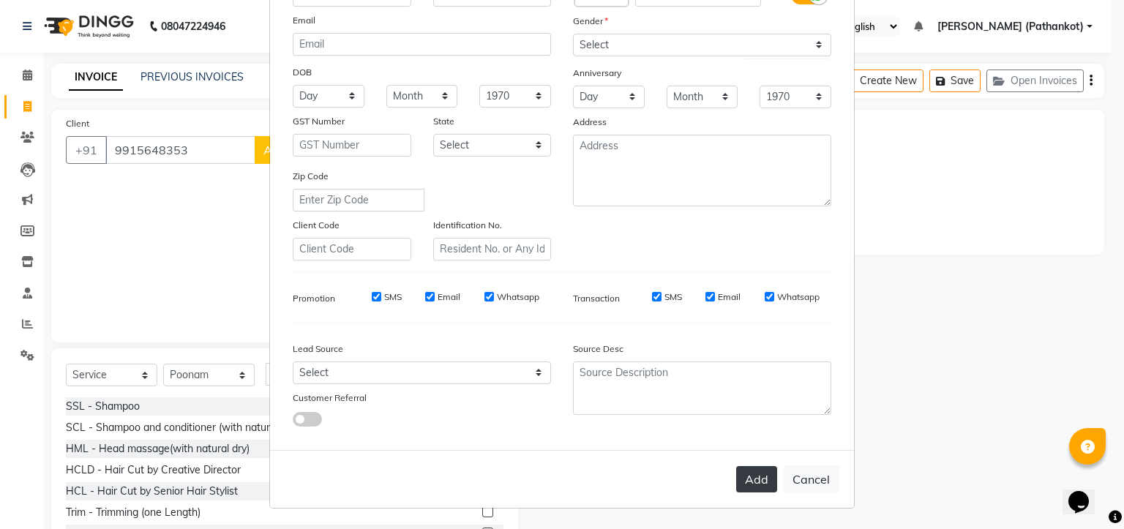
click at [746, 472] on button "Add" at bounding box center [756, 479] width 41 height 26
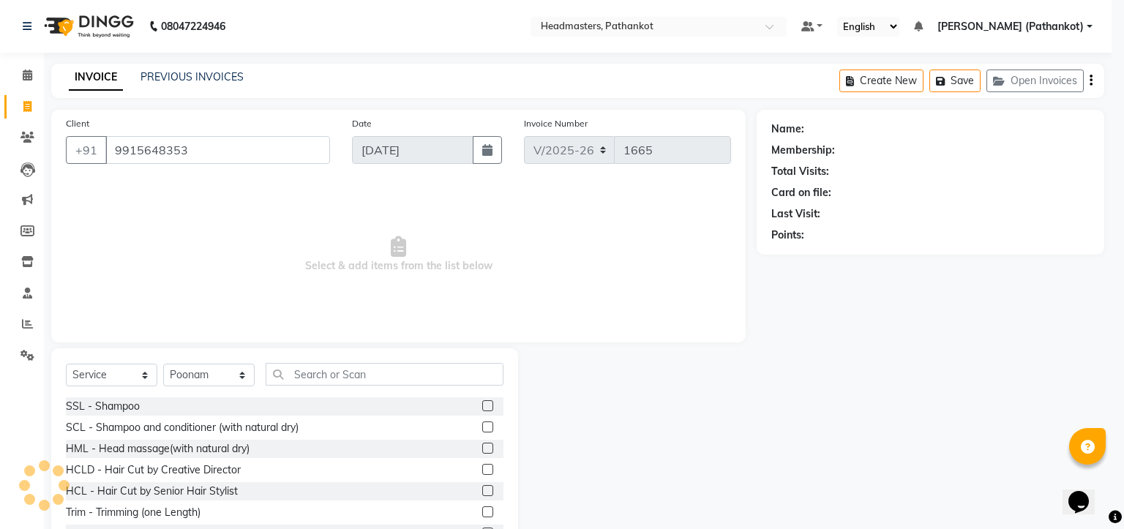
select select
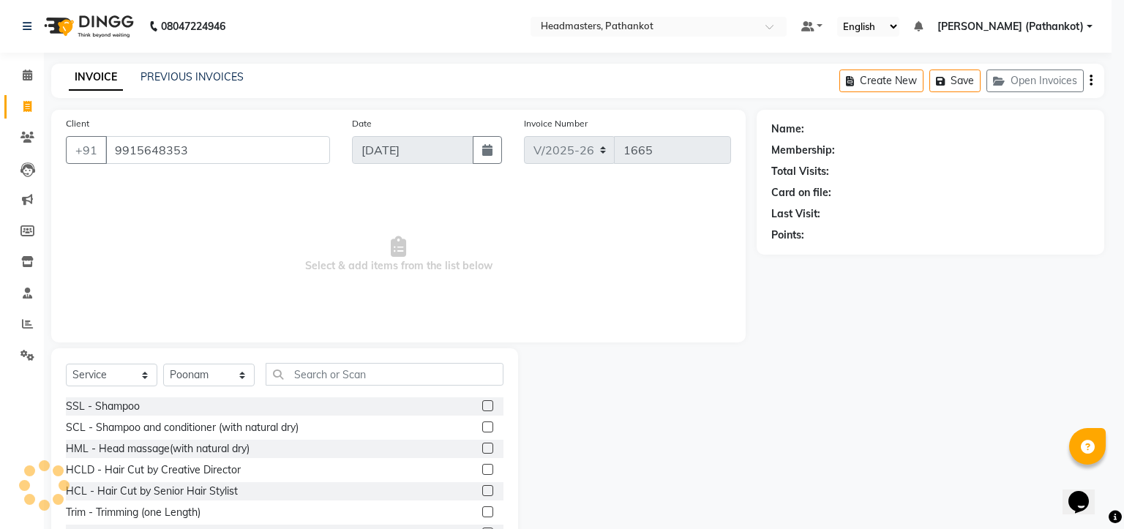
select select
checkbox input "false"
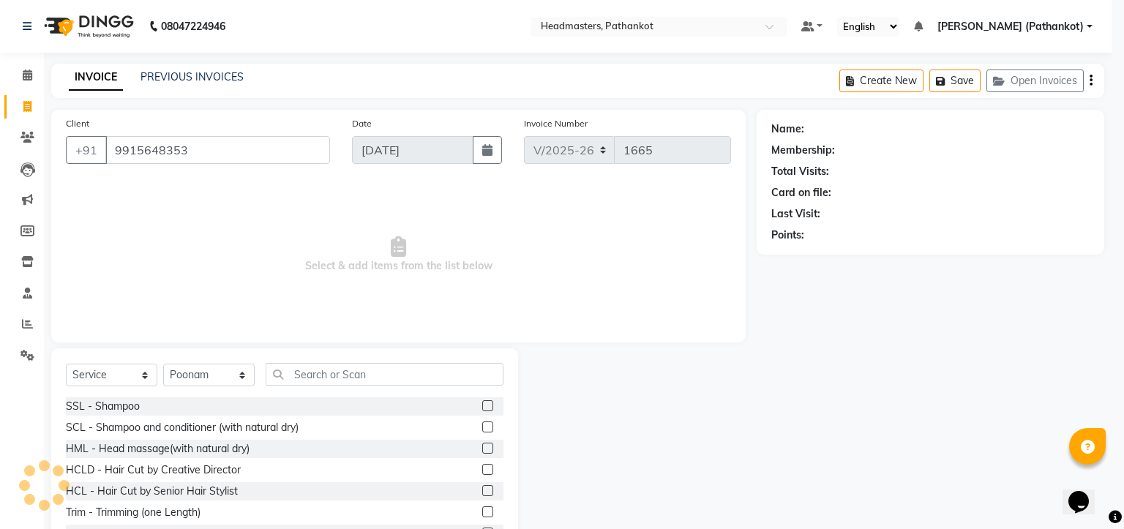
checkbox input "false"
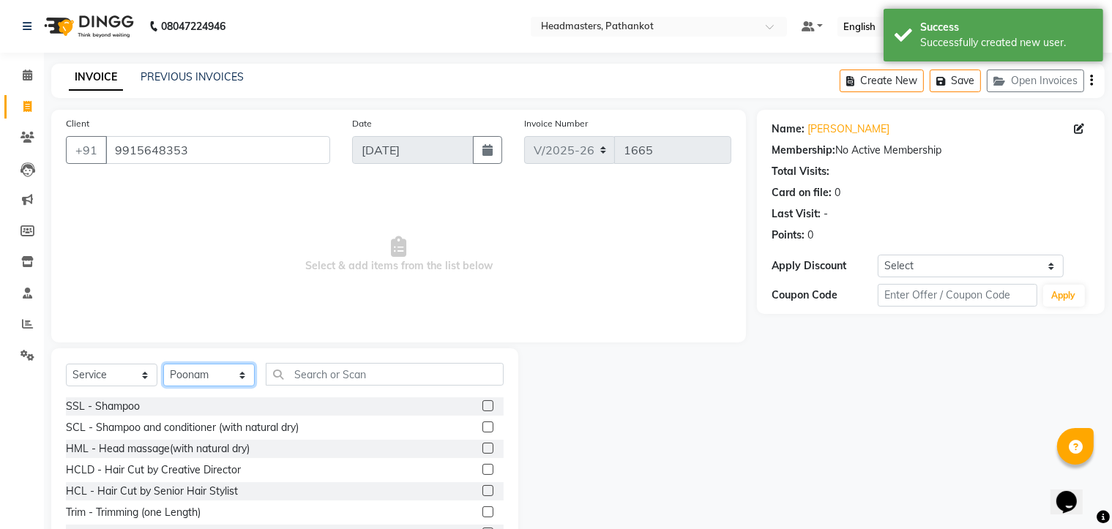
click at [228, 375] on select "Select Stylist Amir HEAD [PERSON_NAME] [PERSON_NAME] [PERSON_NAME] [PERSON_NAME…" at bounding box center [208, 375] width 91 height 23
select select "83490"
click at [163, 364] on select "Select Stylist Amir HEAD [PERSON_NAME] [PERSON_NAME] [PERSON_NAME] [PERSON_NAME…" at bounding box center [208, 375] width 91 height 23
click at [482, 493] on label at bounding box center [487, 490] width 11 height 11
click at [482, 493] on input "checkbox" at bounding box center [487, 492] width 10 height 10
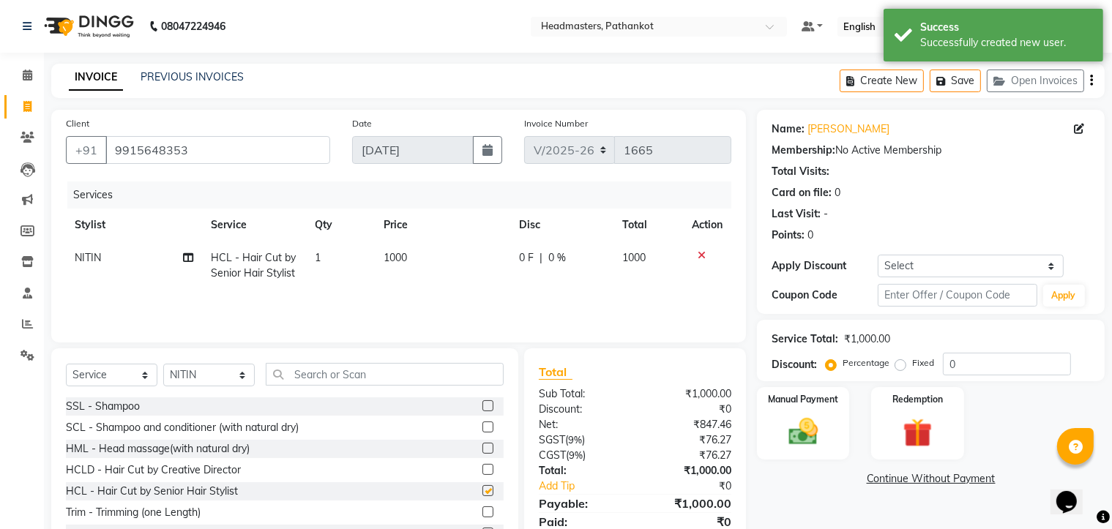
checkbox input "false"
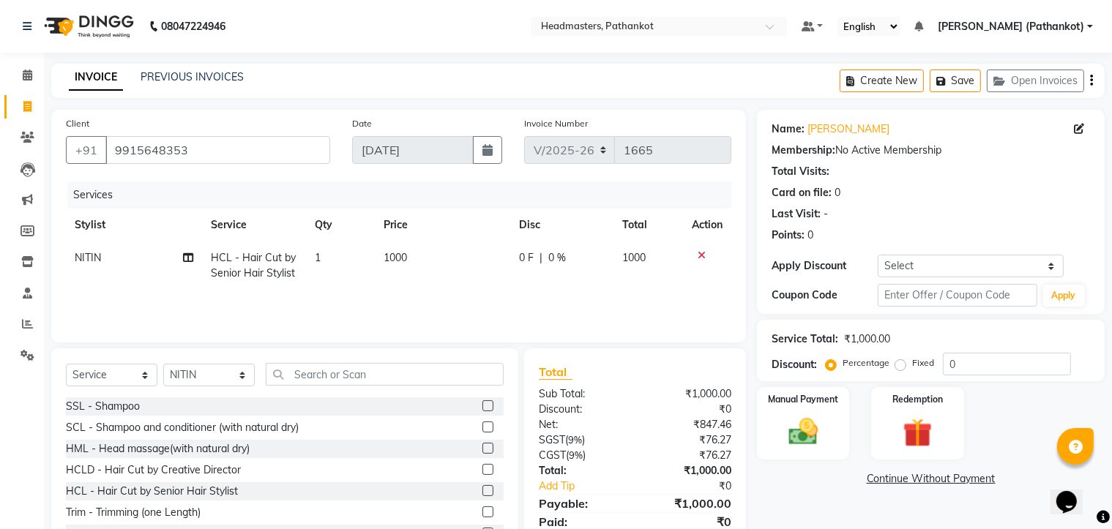
click at [415, 252] on td "1000" at bounding box center [442, 266] width 135 height 48
select select "83490"
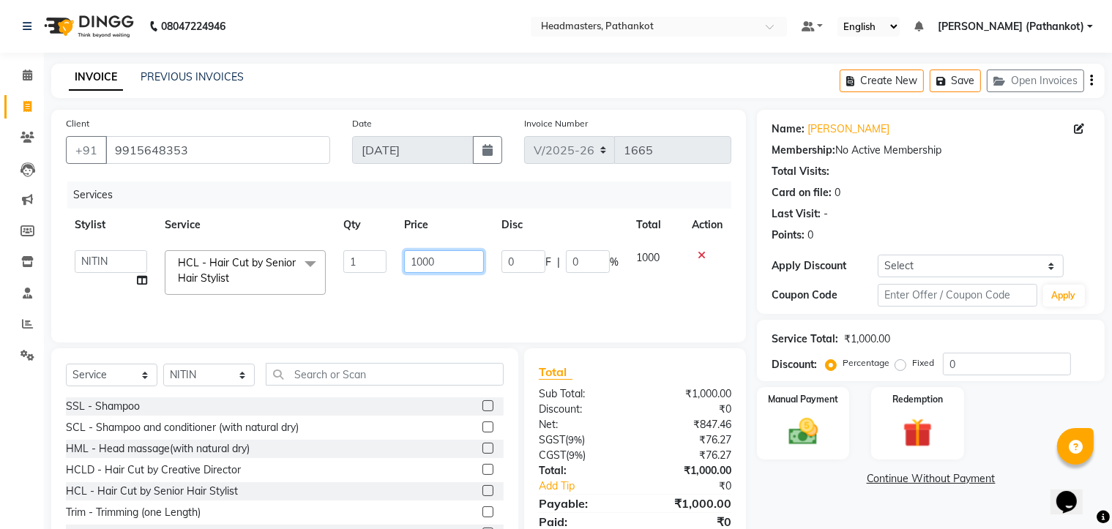
click at [438, 262] on input "1000" at bounding box center [444, 261] width 81 height 23
type input "1"
type input "500"
click at [226, 381] on select "Select Stylist Amir HEAD [PERSON_NAME] [PERSON_NAME] [PERSON_NAME] [PERSON_NAME…" at bounding box center [208, 375] width 91 height 23
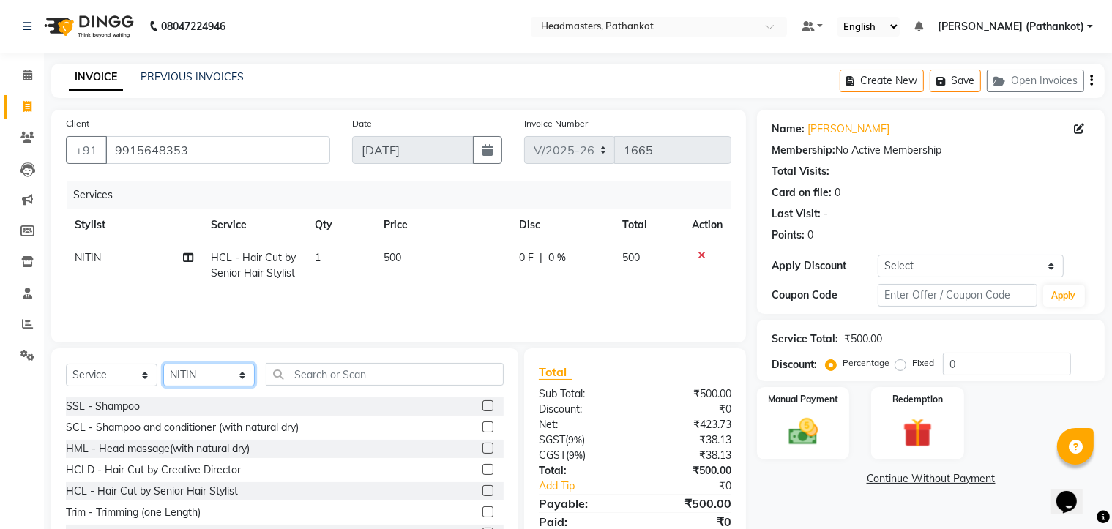
select select "66904"
click at [163, 364] on select "Select Stylist Amir HEAD [PERSON_NAME] [PERSON_NAME] [PERSON_NAME] [PERSON_NAME…" at bounding box center [208, 375] width 91 height 23
click at [302, 378] on input "text" at bounding box center [385, 374] width 238 height 23
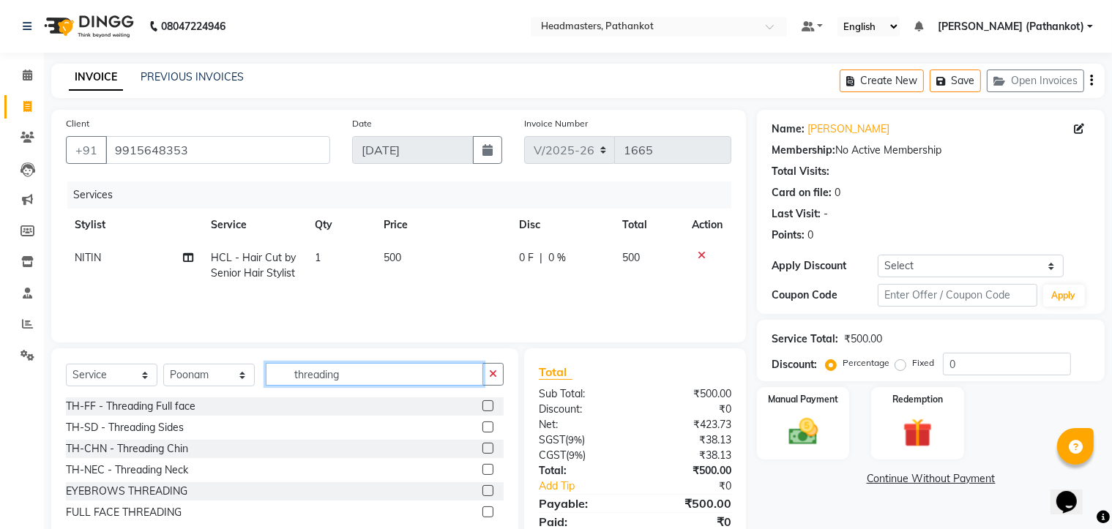
type input "threading"
click at [488, 493] on label at bounding box center [487, 490] width 11 height 11
click at [488, 493] on input "checkbox" at bounding box center [487, 492] width 10 height 10
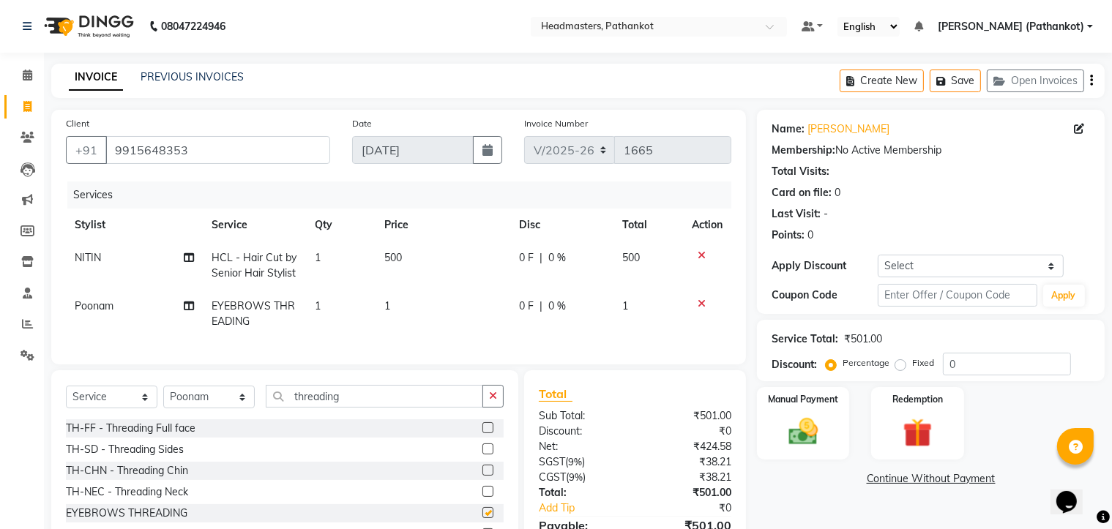
checkbox input "false"
click at [392, 304] on td "1" at bounding box center [442, 314] width 135 height 48
select select "66904"
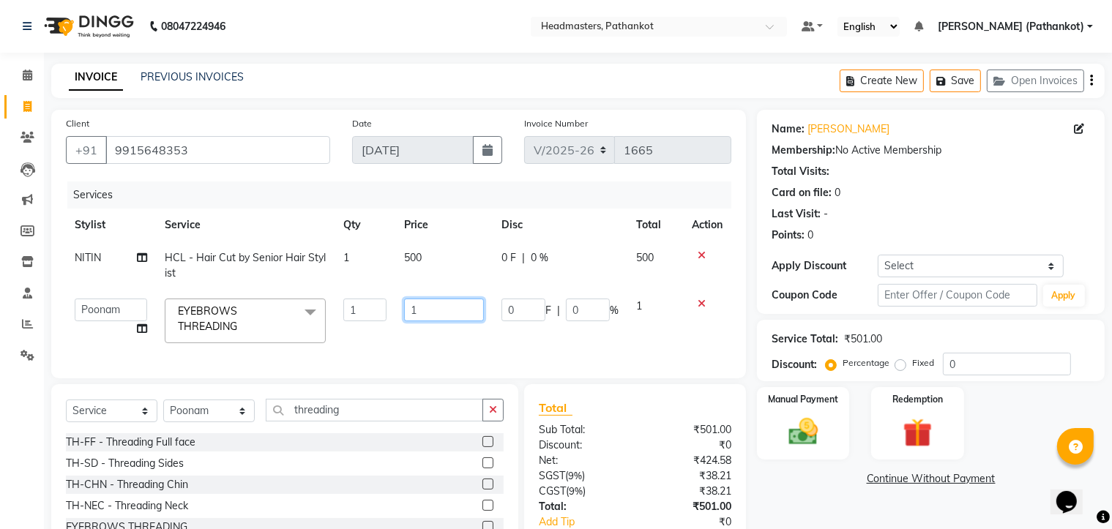
click at [419, 310] on input "1" at bounding box center [444, 310] width 81 height 23
type input "130"
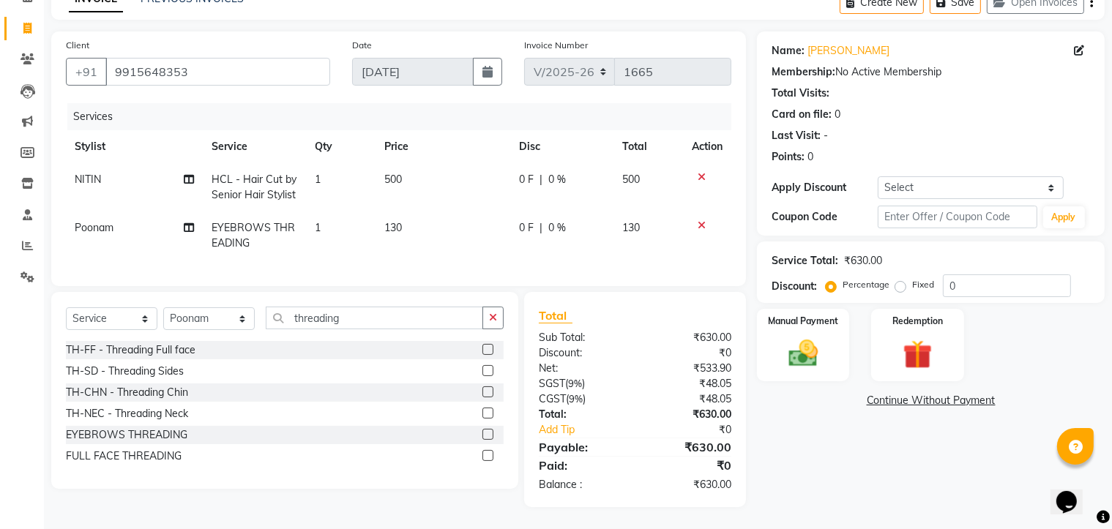
scroll to position [91, 0]
click at [242, 314] on select "Select Stylist Amir HEAD [PERSON_NAME] [PERSON_NAME] [PERSON_NAME] [PERSON_NAME…" at bounding box center [208, 318] width 91 height 23
select select "66905"
click at [163, 308] on select "Select Stylist Amir HEAD [PERSON_NAME] [PERSON_NAME] [PERSON_NAME] [PERSON_NAME…" at bounding box center [208, 318] width 91 height 23
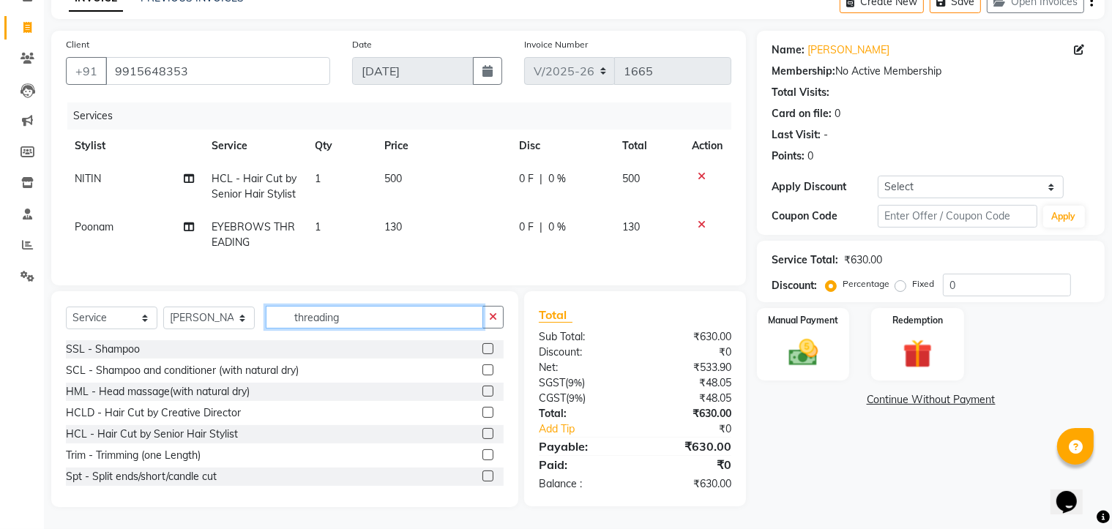
click at [408, 324] on input "threading" at bounding box center [374, 317] width 217 height 23
click at [489, 315] on icon "button" at bounding box center [493, 317] width 8 height 10
click at [302, 319] on input "text" at bounding box center [385, 317] width 238 height 23
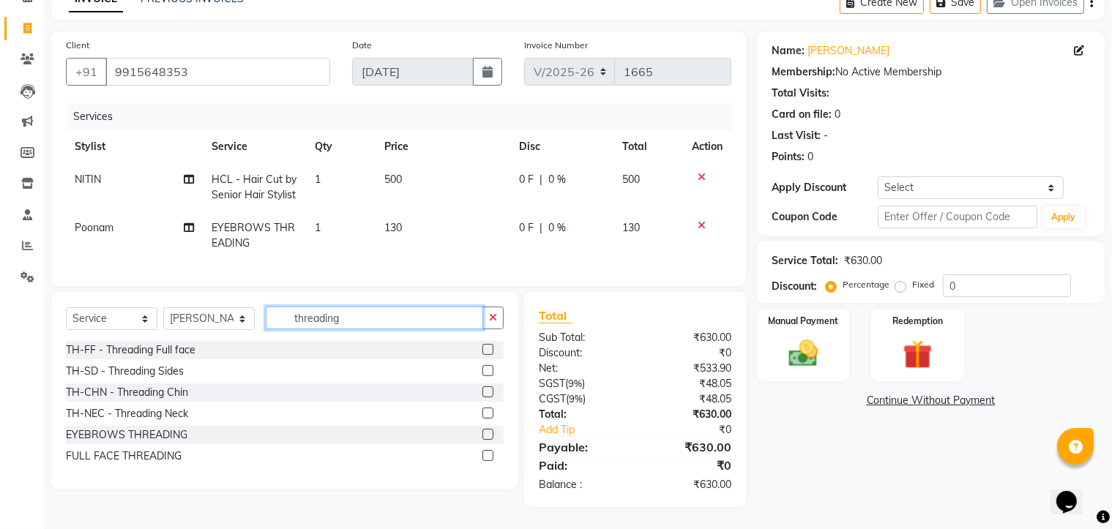
type input "threading"
click at [483, 434] on label at bounding box center [487, 434] width 11 height 11
click at [483, 434] on input "checkbox" at bounding box center [487, 435] width 10 height 10
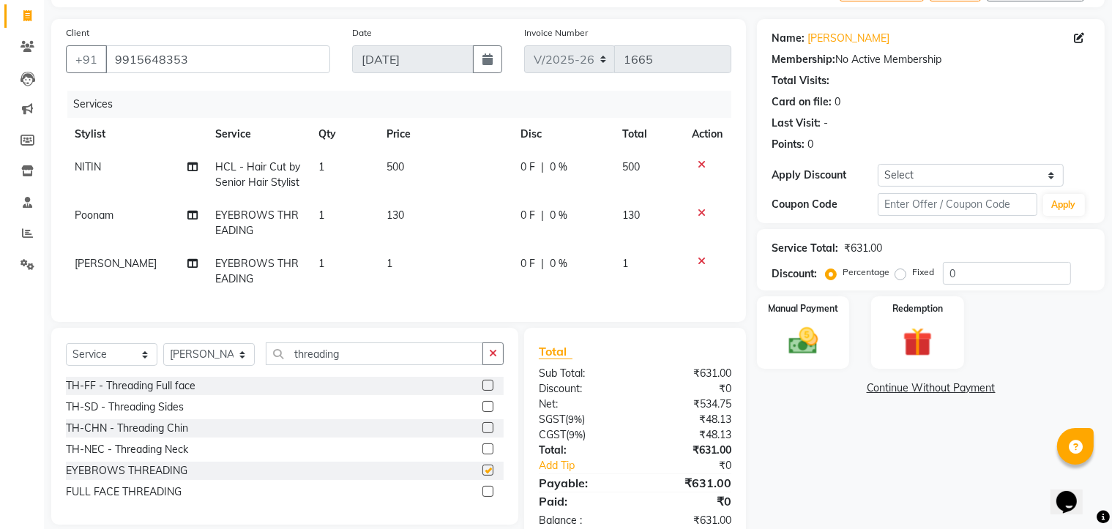
checkbox input "false"
click at [392, 261] on td "1" at bounding box center [445, 271] width 134 height 48
select select "66905"
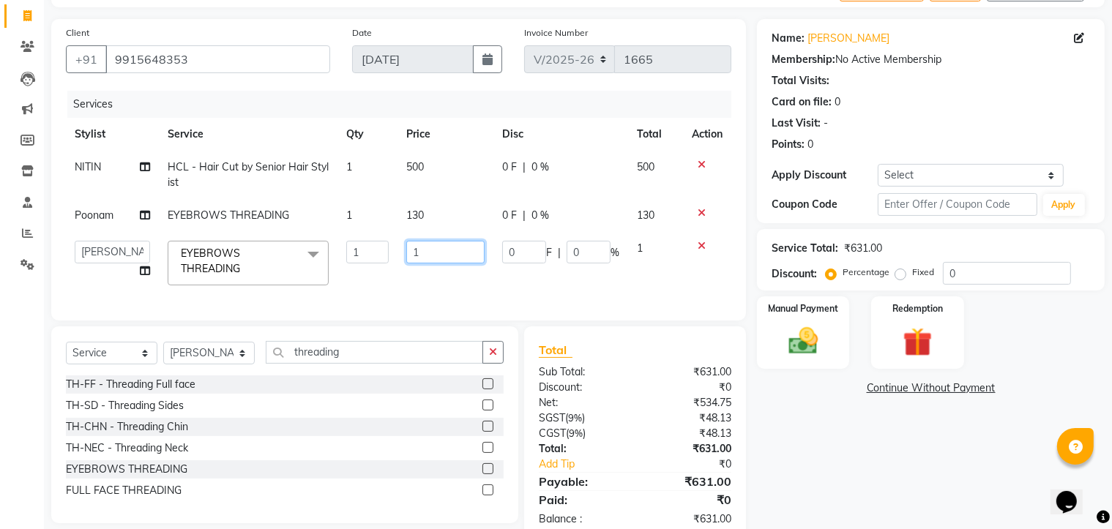
click at [416, 250] on input "1" at bounding box center [445, 252] width 78 height 23
type input "160"
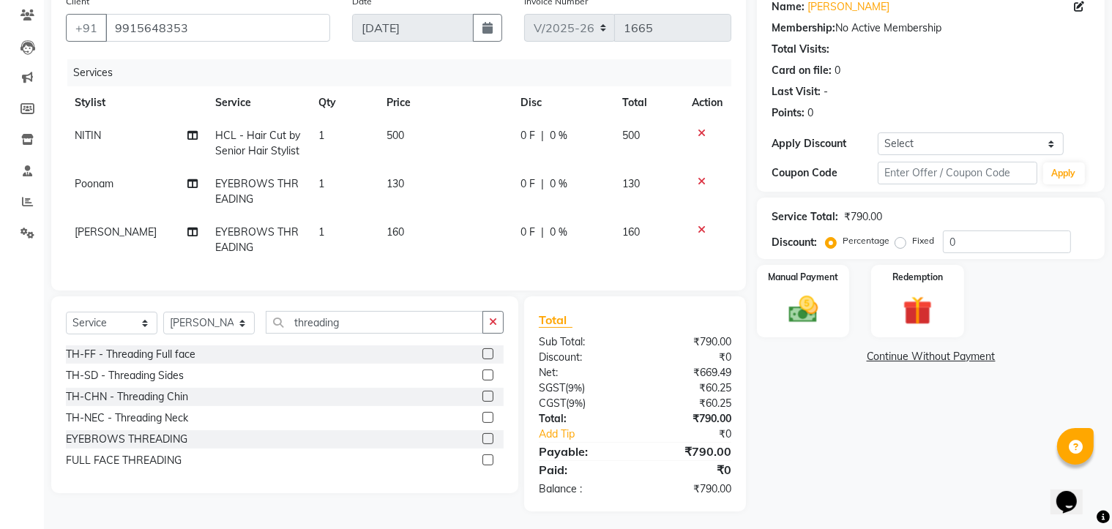
scroll to position [139, 0]
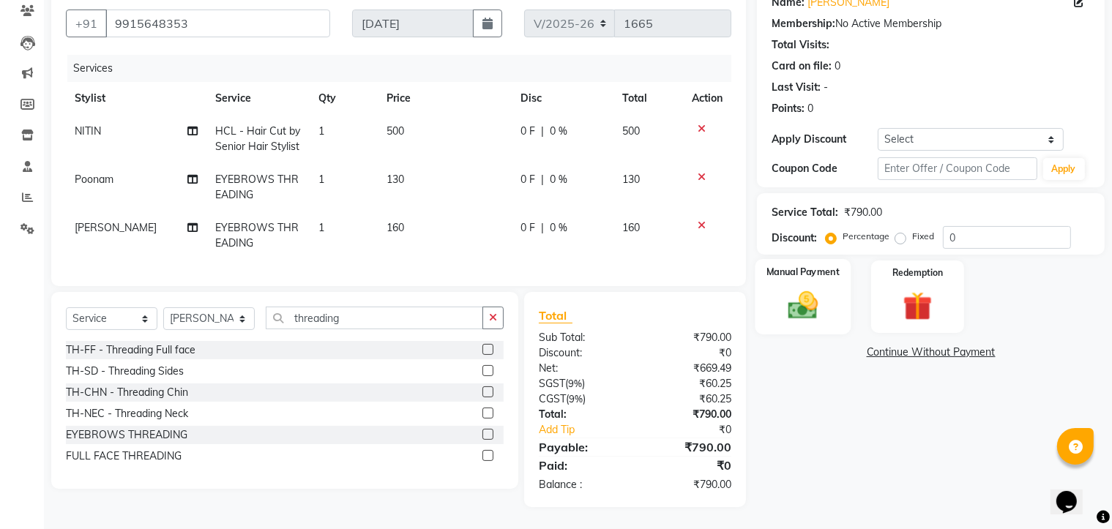
click at [835, 311] on div "Manual Payment" at bounding box center [803, 296] width 96 height 75
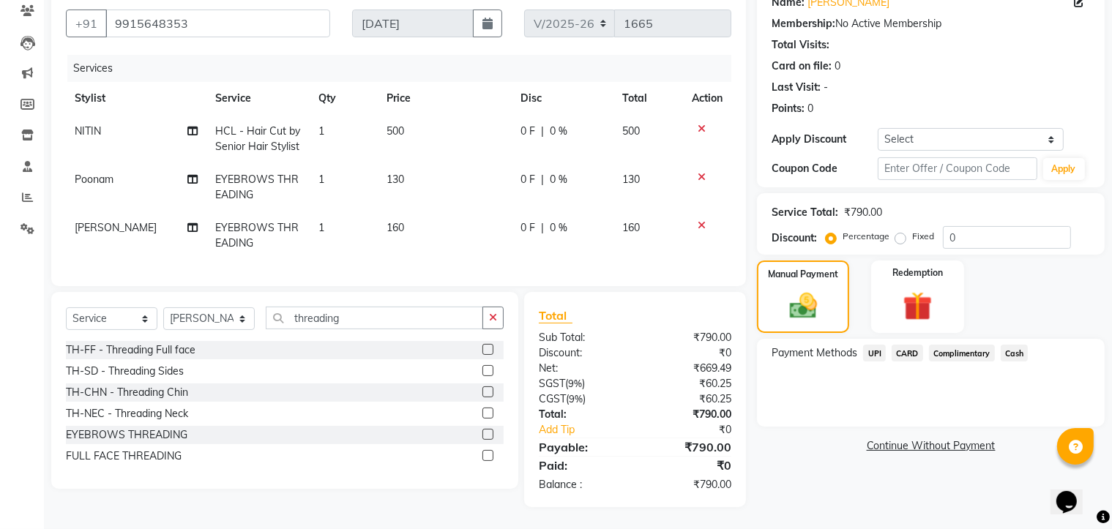
click at [869, 345] on span "UPI" at bounding box center [874, 353] width 23 height 17
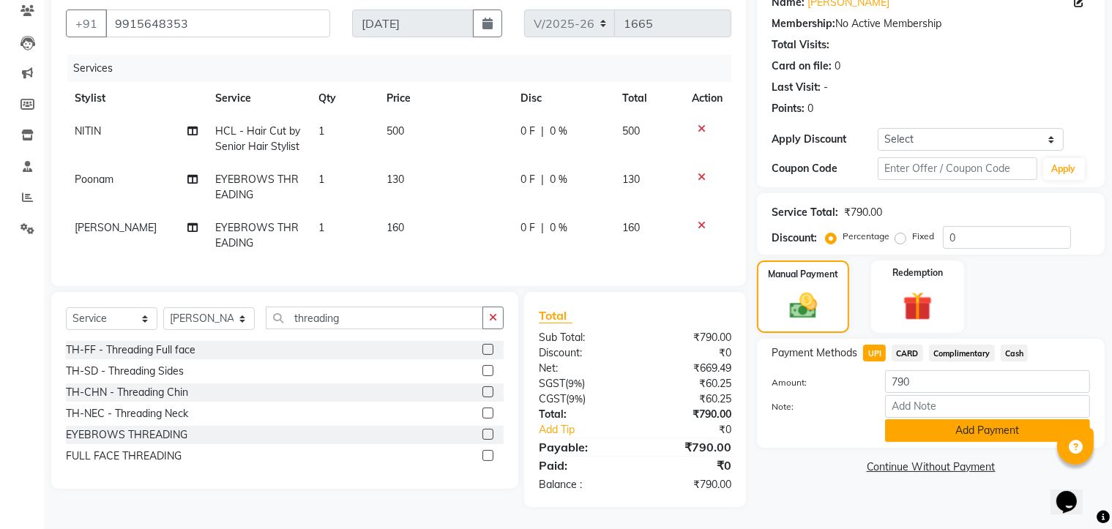
click at [900, 419] on button "Add Payment" at bounding box center [987, 430] width 205 height 23
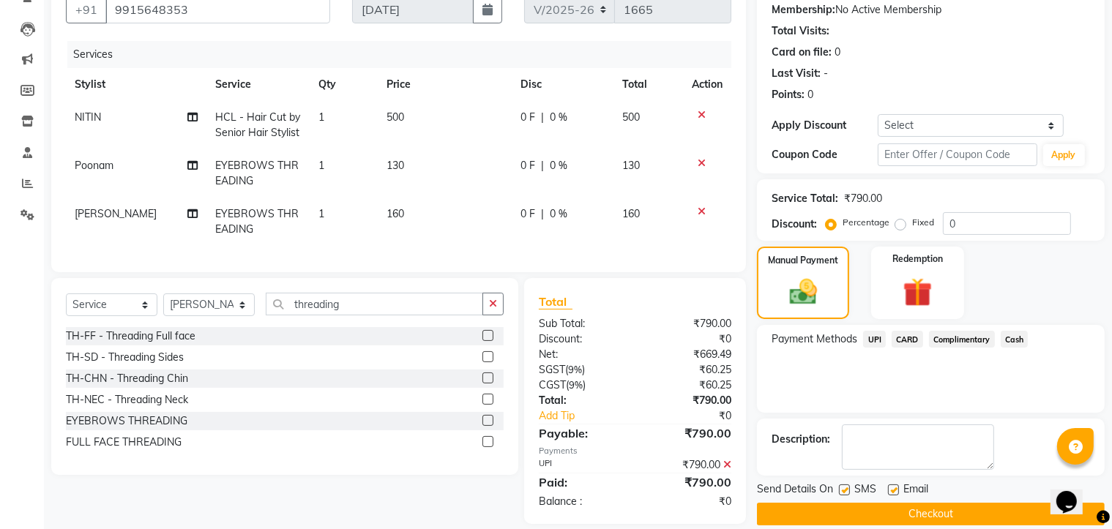
scroll to position [170, 0]
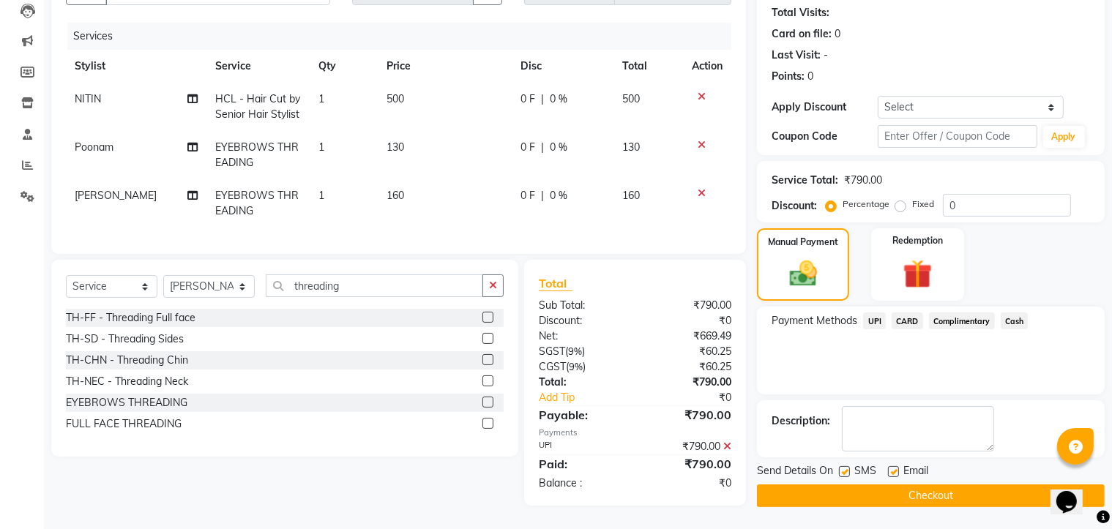
click at [902, 484] on button "Checkout" at bounding box center [931, 495] width 348 height 23
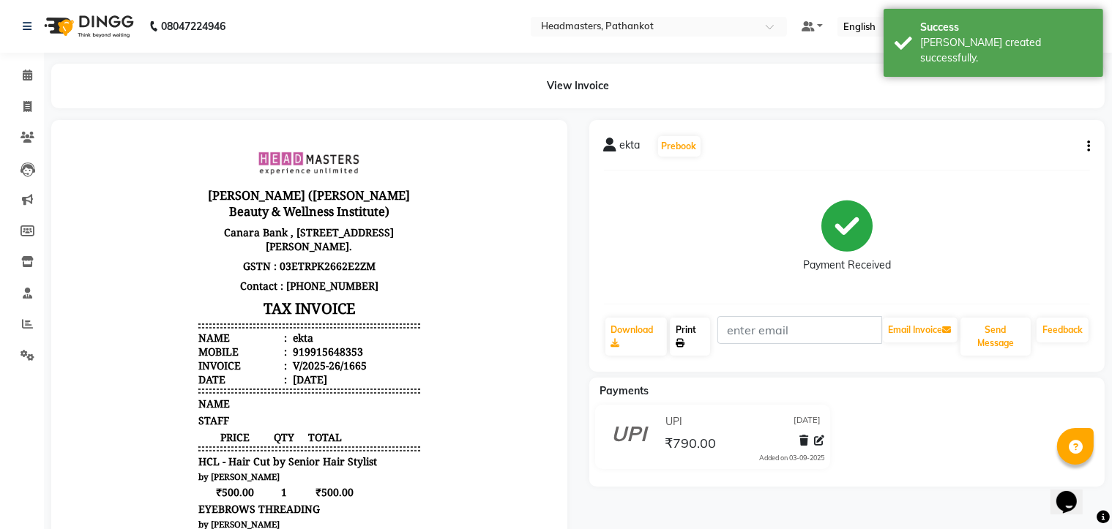
click at [697, 342] on link "Print" at bounding box center [690, 337] width 40 height 38
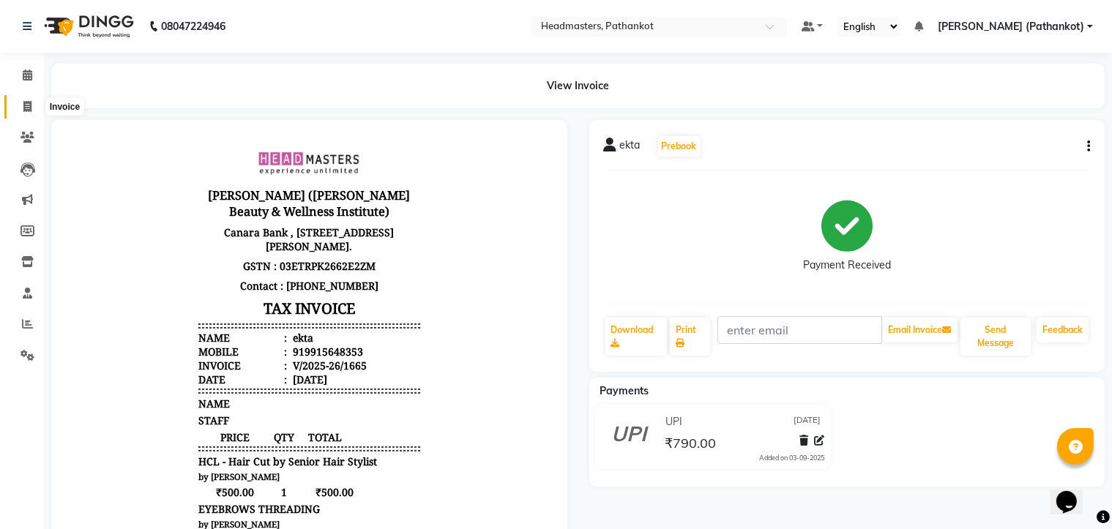
click at [24, 108] on icon at bounding box center [27, 106] width 8 height 11
select select "service"
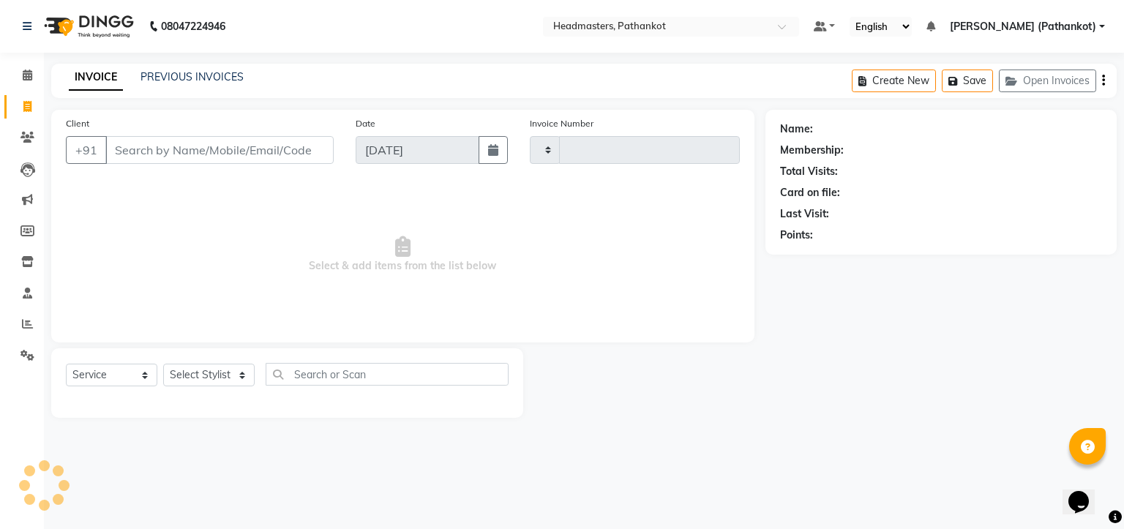
type input "1666"
select select "7530"
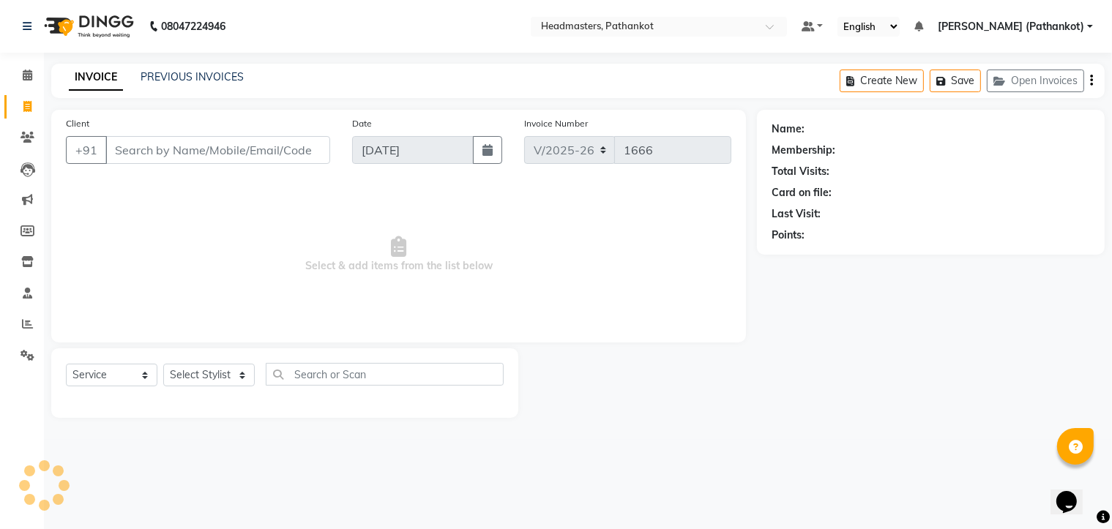
select select "66904"
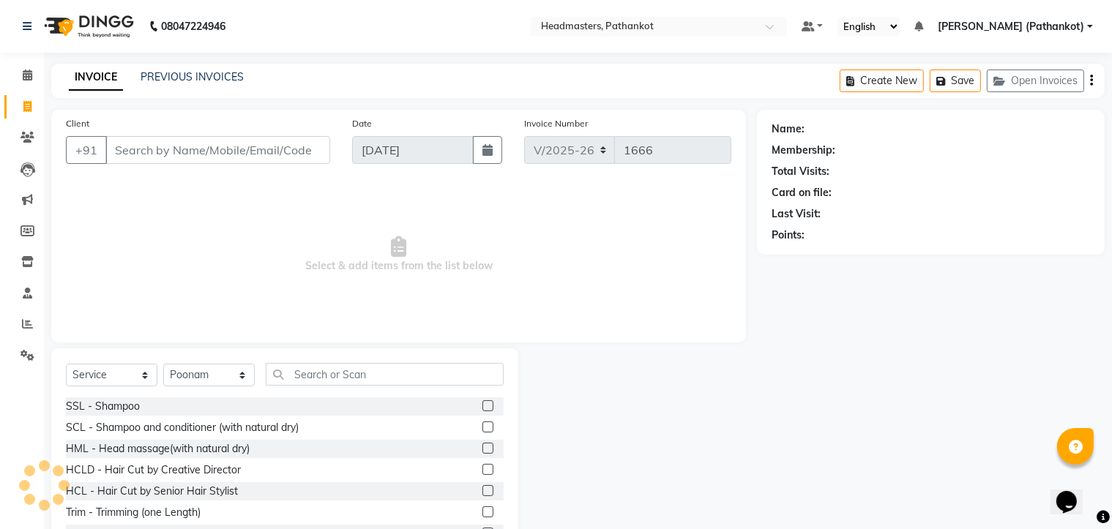
click at [122, 152] on input "Client" at bounding box center [217, 150] width 225 height 28
type input "9855326693"
click at [289, 157] on span "Add Client" at bounding box center [292, 150] width 58 height 15
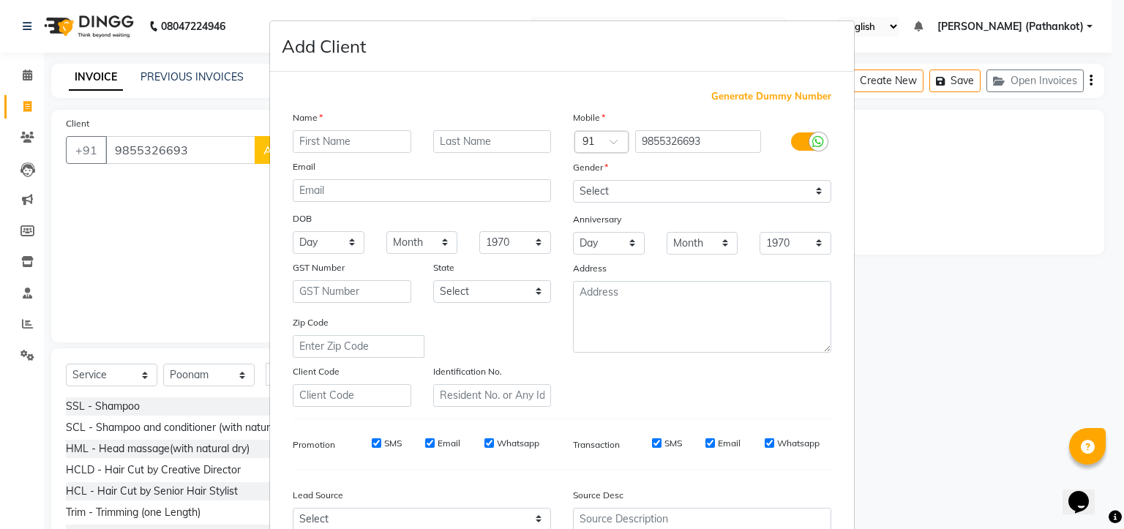
click at [299, 139] on input "text" at bounding box center [352, 141] width 119 height 23
type input "simranjeet singh"
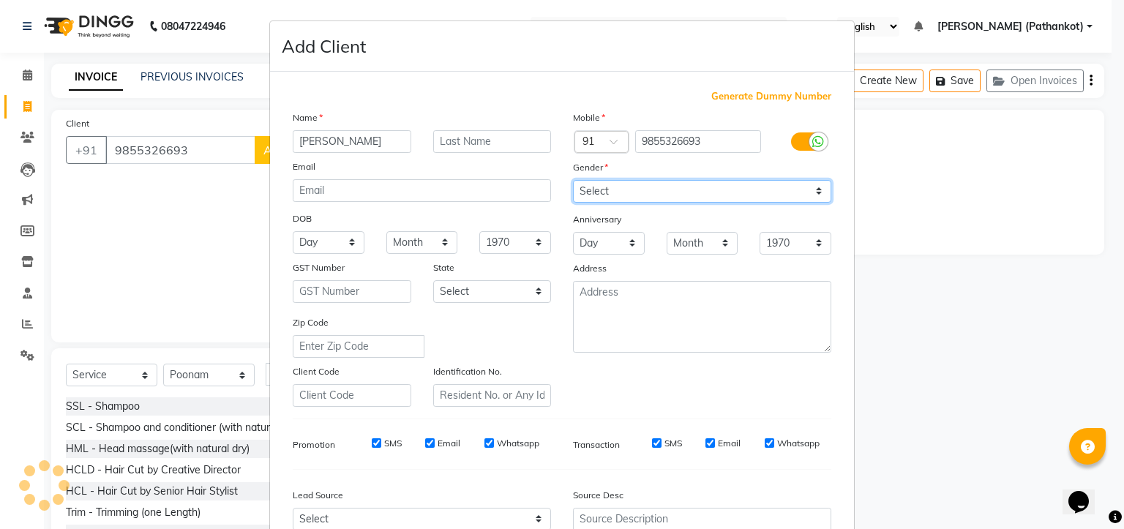
click at [581, 189] on select "Select [DEMOGRAPHIC_DATA] [DEMOGRAPHIC_DATA] Other Prefer Not To Say" at bounding box center [702, 191] width 258 height 23
click at [573, 181] on select "Select [DEMOGRAPHIC_DATA] [DEMOGRAPHIC_DATA] Other Prefer Not To Say" at bounding box center [702, 191] width 258 height 23
click at [620, 190] on select "Select [DEMOGRAPHIC_DATA] [DEMOGRAPHIC_DATA] Other Prefer Not To Say" at bounding box center [702, 191] width 258 height 23
select select "[DEMOGRAPHIC_DATA]"
click at [573, 181] on select "Select [DEMOGRAPHIC_DATA] [DEMOGRAPHIC_DATA] Other Prefer Not To Say" at bounding box center [702, 191] width 258 height 23
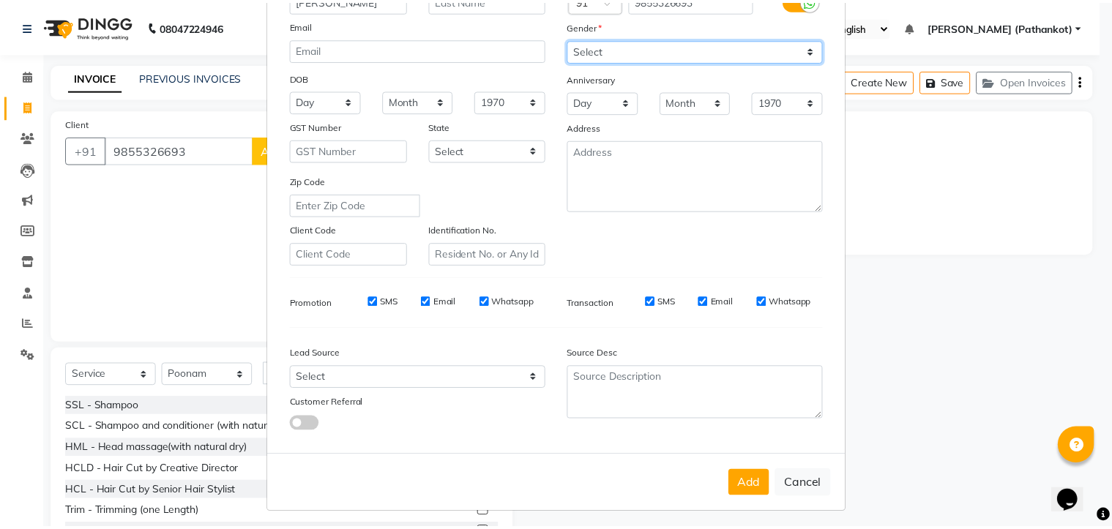
scroll to position [153, 0]
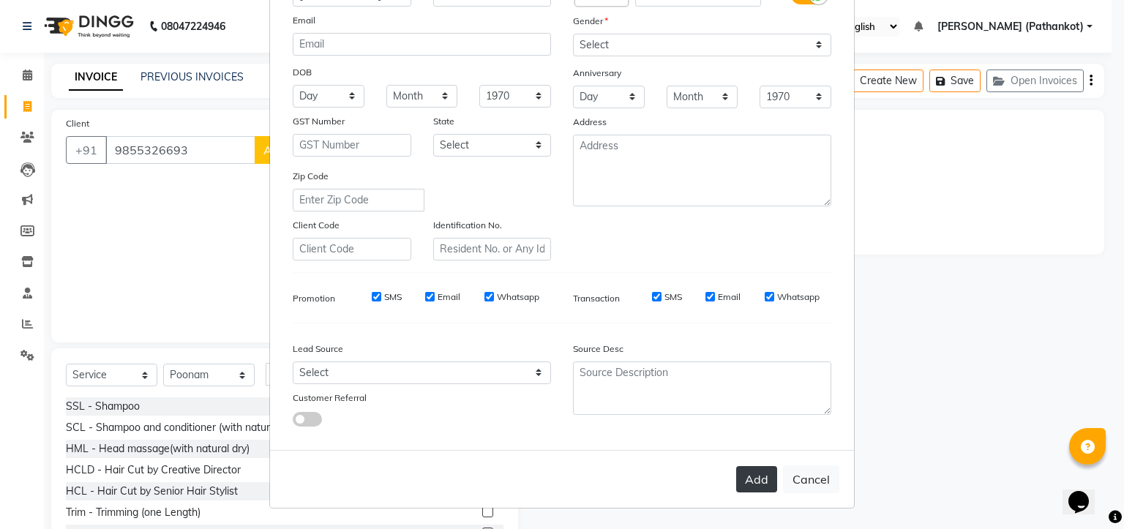
click at [737, 472] on button "Add" at bounding box center [756, 479] width 41 height 26
select select
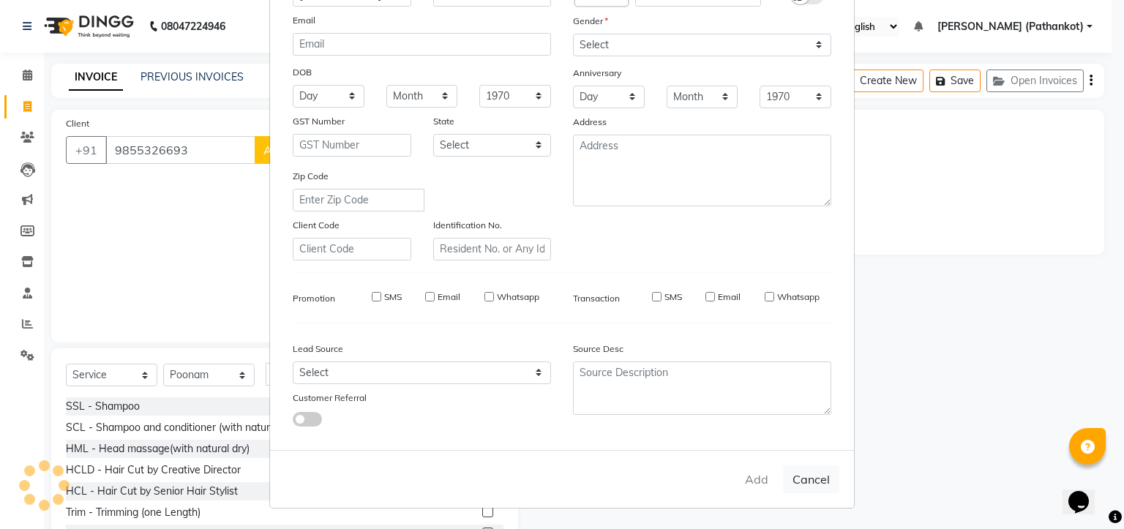
select select
checkbox input "false"
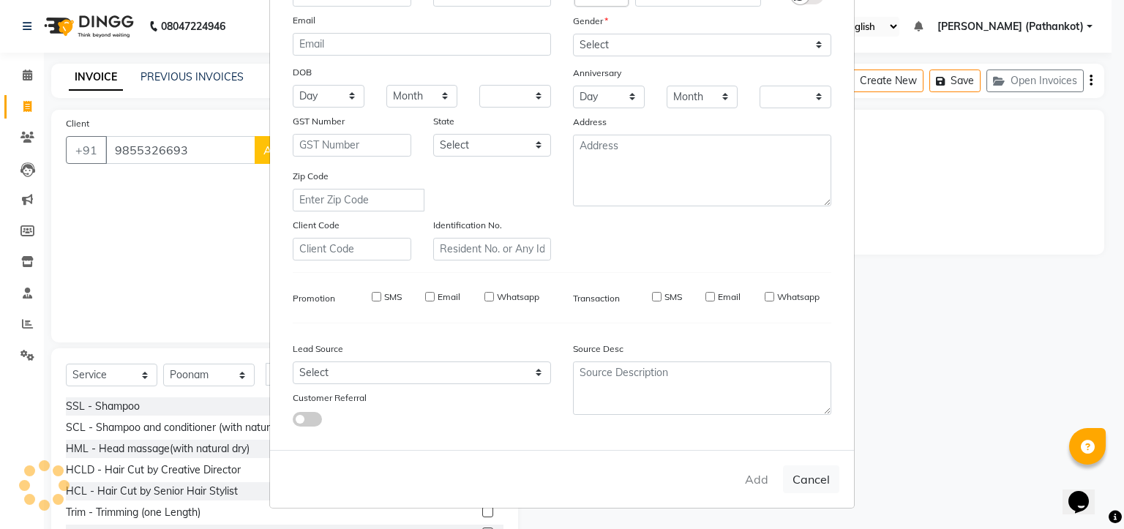
checkbox input "false"
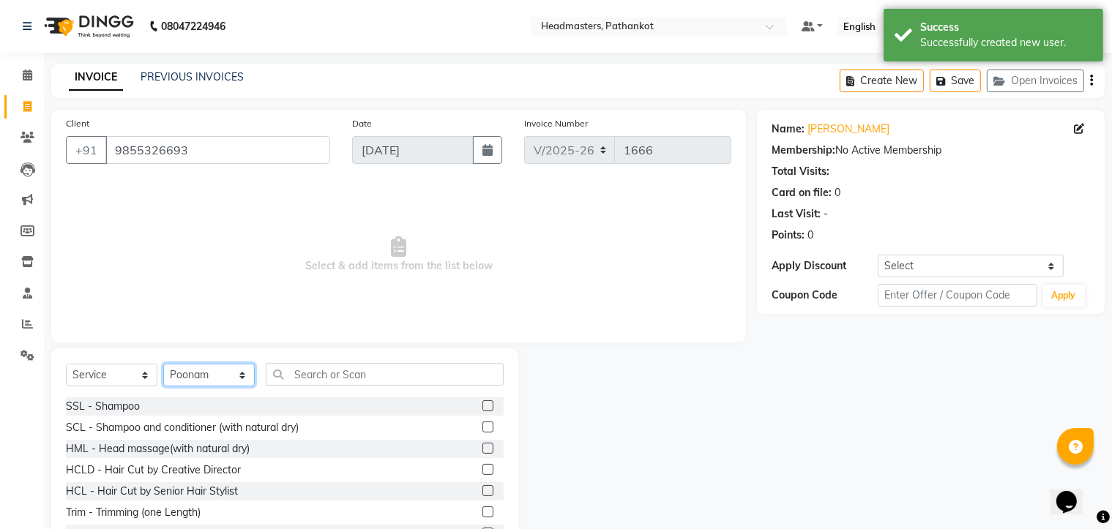
click at [212, 380] on select "Select Stylist Amir HEAD [PERSON_NAME] [PERSON_NAME] [PERSON_NAME] [PERSON_NAME…" at bounding box center [208, 375] width 91 height 23
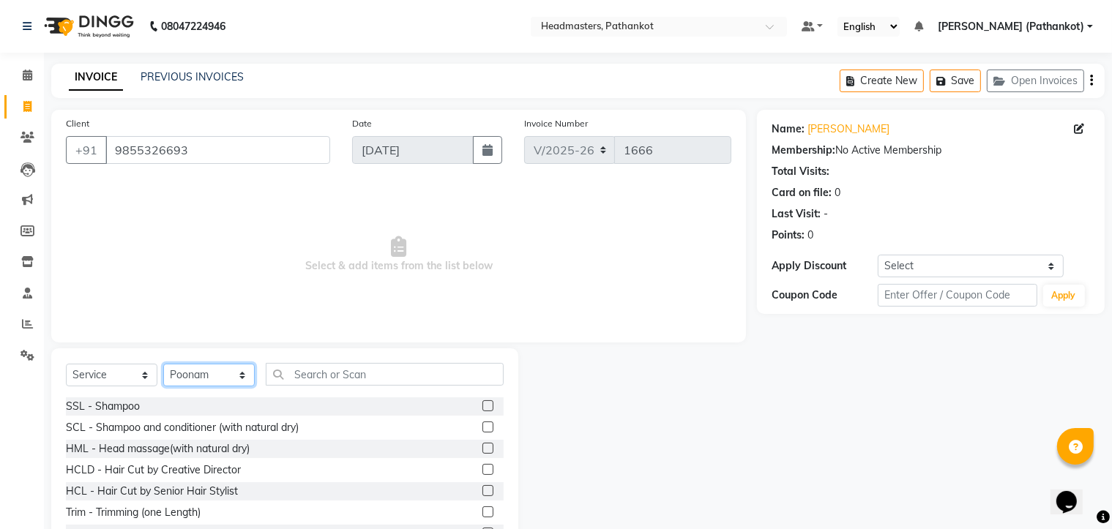
select select "82020"
click at [163, 364] on select "Select Stylist Amir HEAD [PERSON_NAME] [PERSON_NAME] [PERSON_NAME] [PERSON_NAME…" at bounding box center [208, 375] width 91 height 23
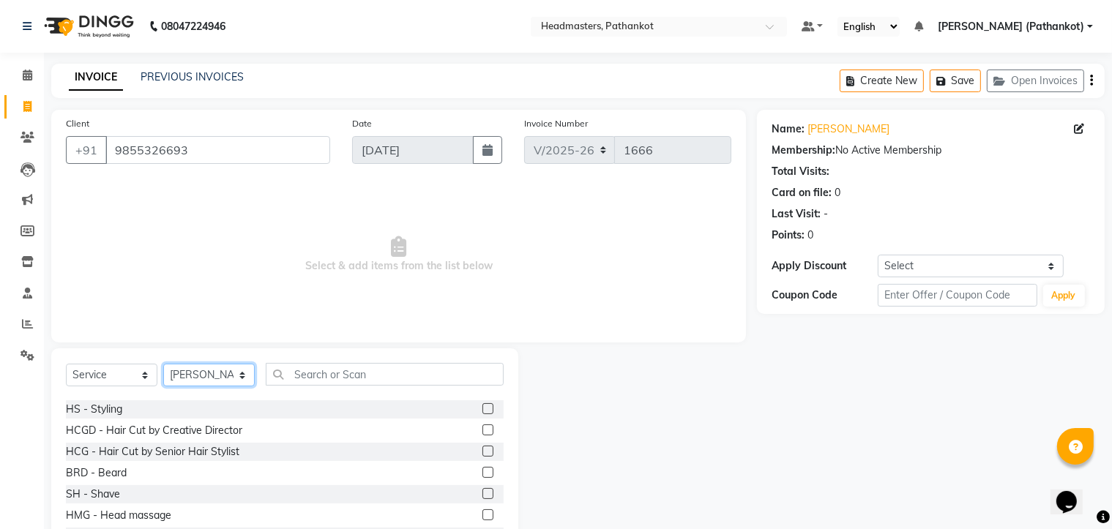
scroll to position [659, 0]
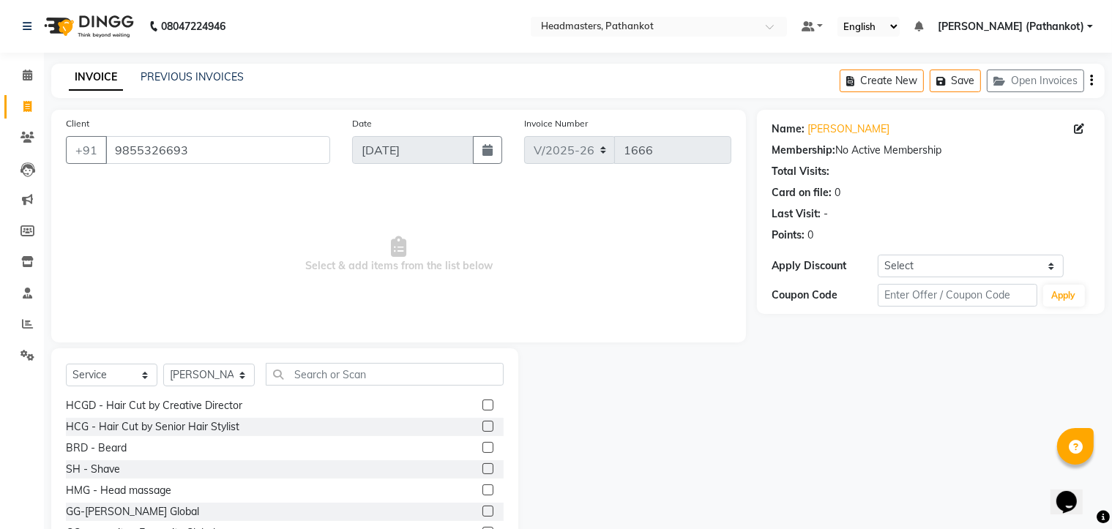
click at [482, 425] on label at bounding box center [487, 426] width 11 height 11
click at [482, 425] on input "checkbox" at bounding box center [487, 427] width 10 height 10
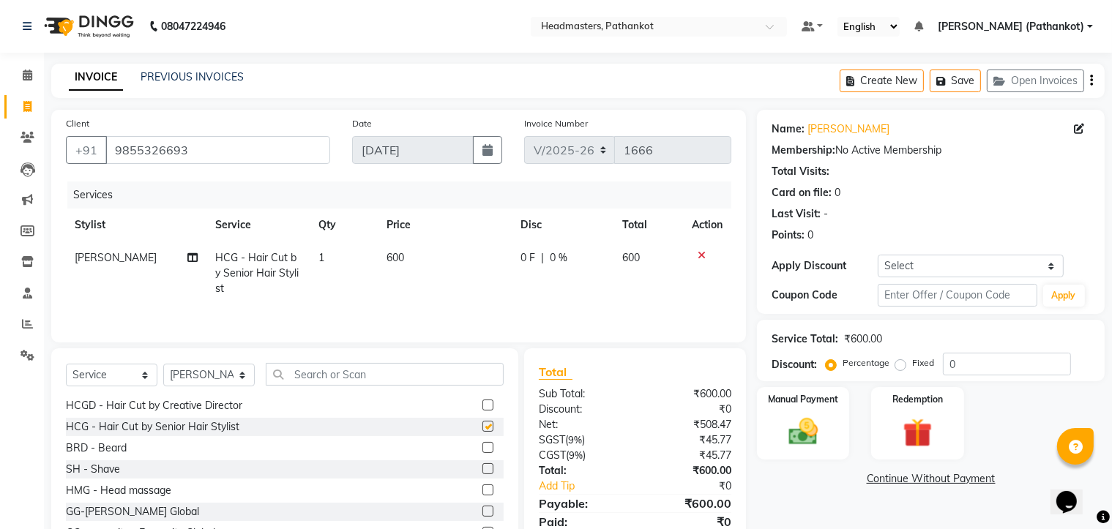
checkbox input "false"
click at [482, 447] on label at bounding box center [487, 447] width 11 height 11
click at [482, 447] on input "checkbox" at bounding box center [487, 449] width 10 height 10
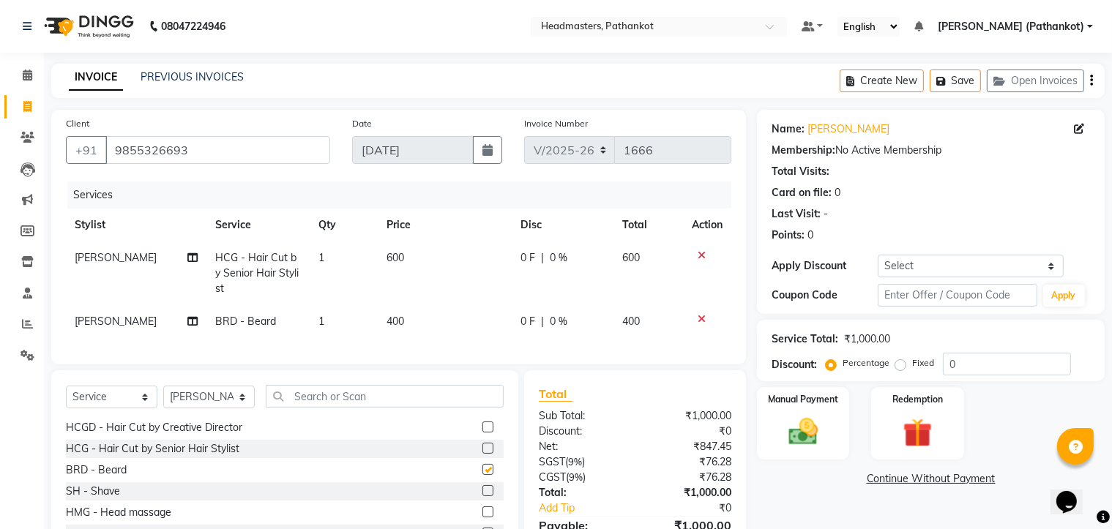
checkbox input "false"
click at [407, 251] on td "600" at bounding box center [445, 274] width 134 height 64
select select "82020"
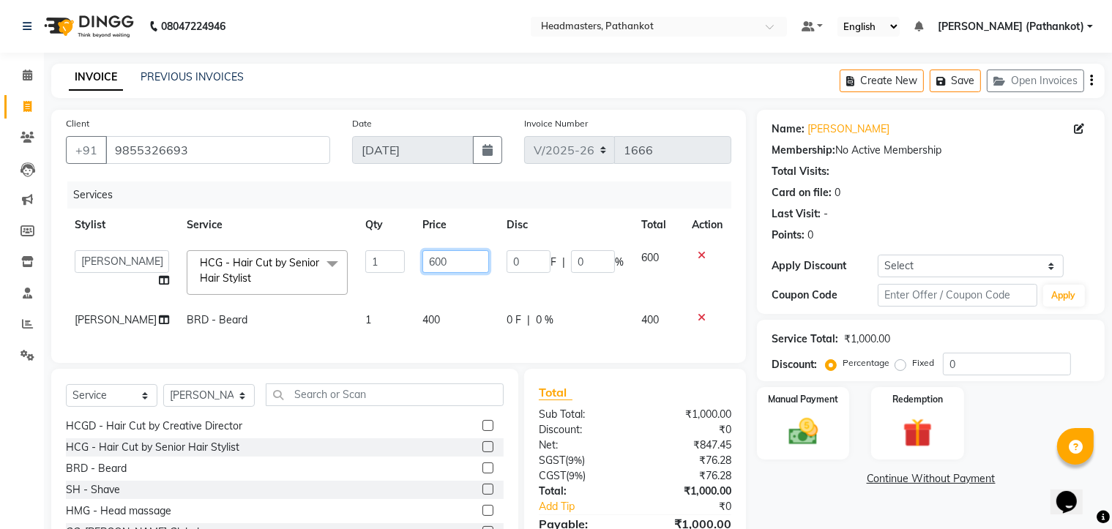
click at [430, 261] on input "600" at bounding box center [455, 261] width 67 height 23
type input "6"
type input "300"
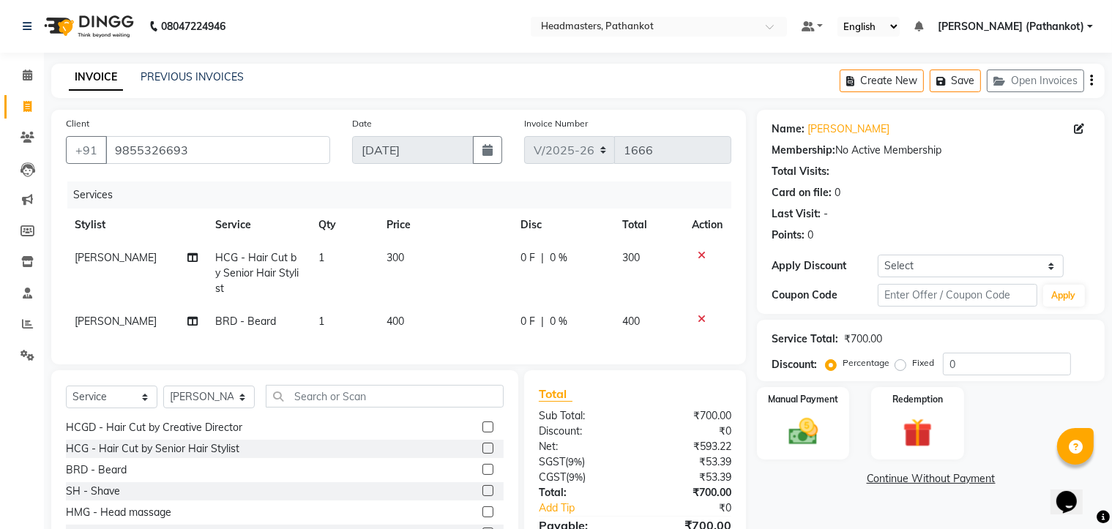
click at [423, 320] on td "400" at bounding box center [445, 321] width 134 height 33
select select "82020"
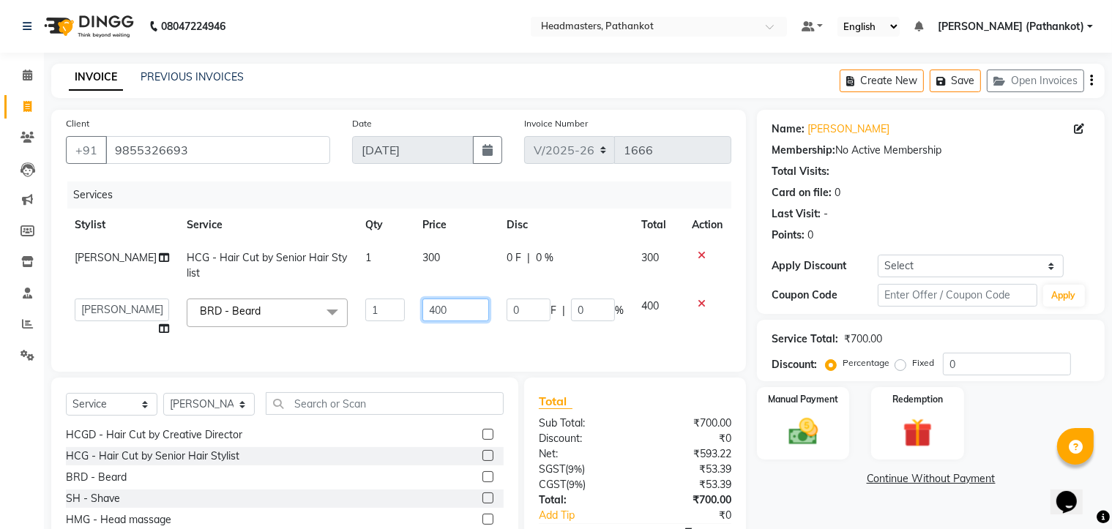
click at [427, 311] on input "400" at bounding box center [455, 310] width 67 height 23
type input "4"
type input "150"
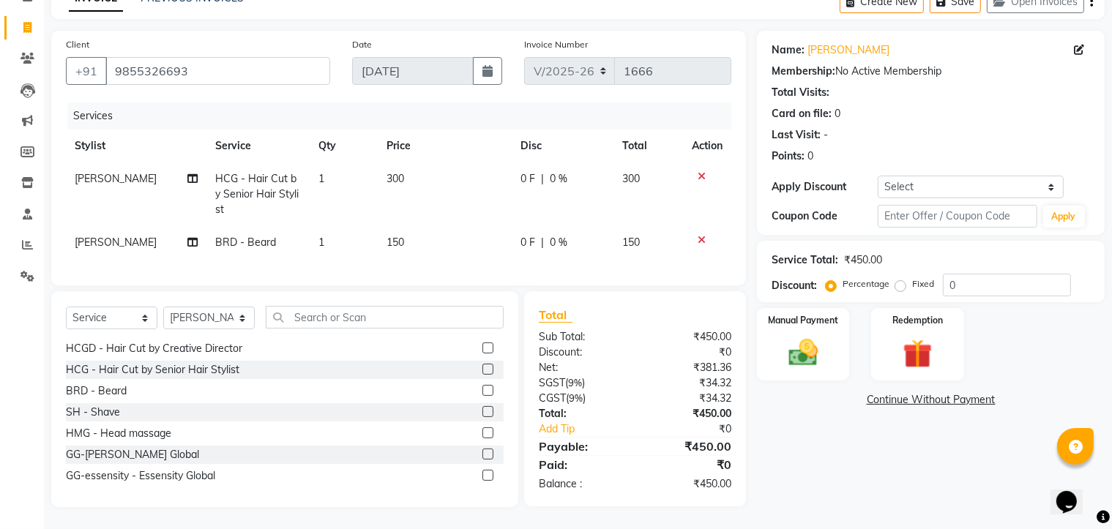
scroll to position [91, 0]
click at [830, 349] on div "Manual Payment" at bounding box center [803, 344] width 96 height 75
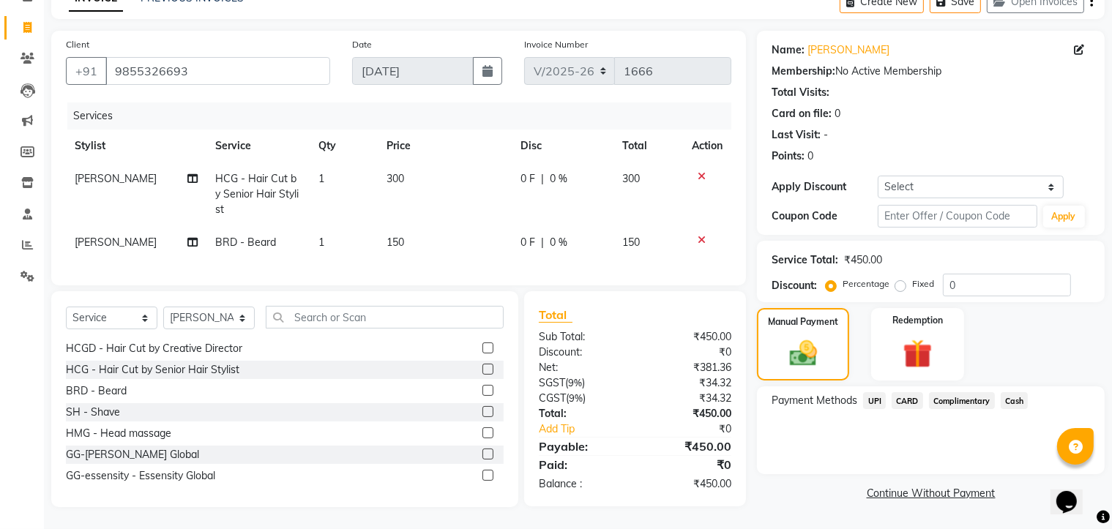
click at [873, 392] on span "UPI" at bounding box center [874, 400] width 23 height 17
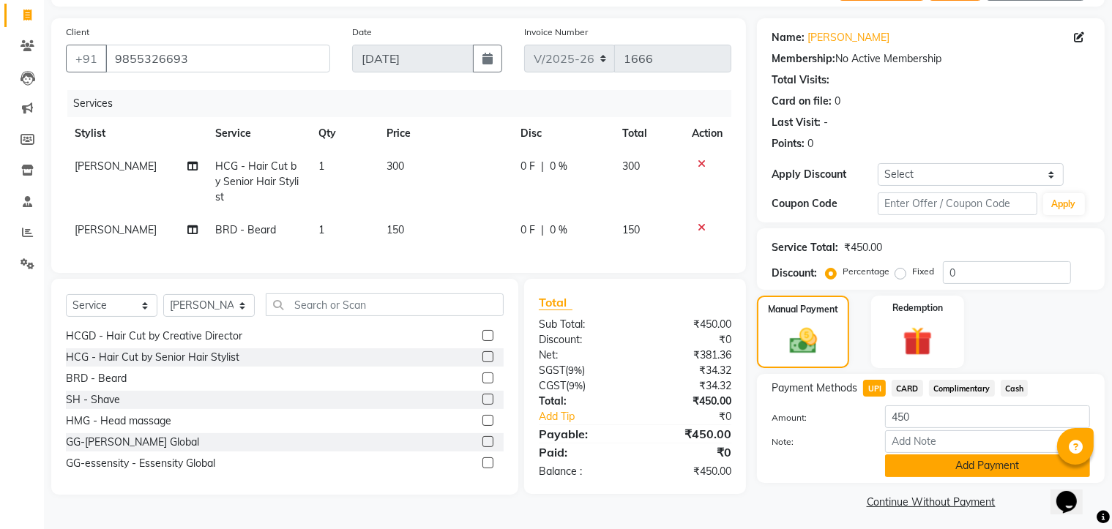
click at [923, 467] on button "Add Payment" at bounding box center [987, 465] width 205 height 23
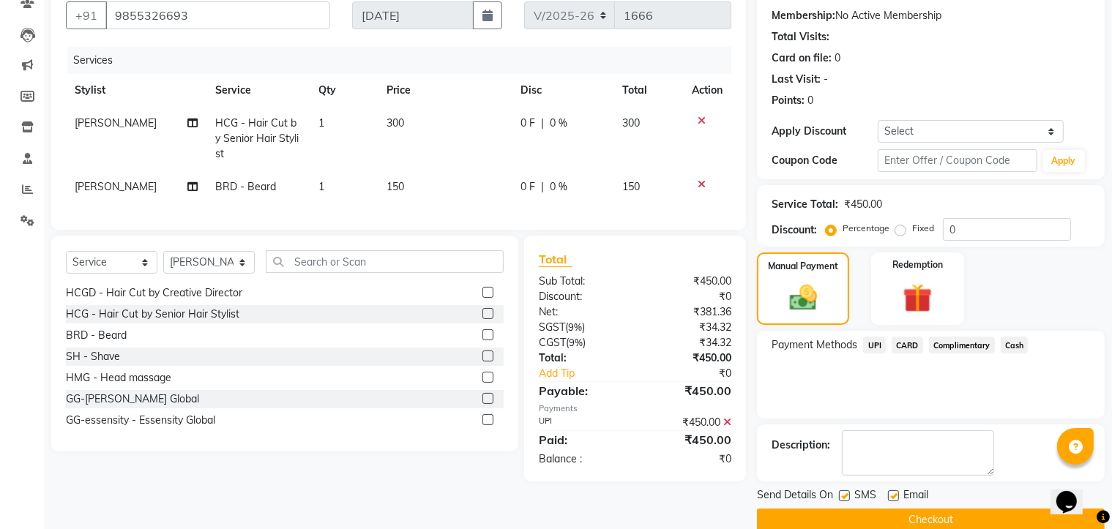
scroll to position [158, 0]
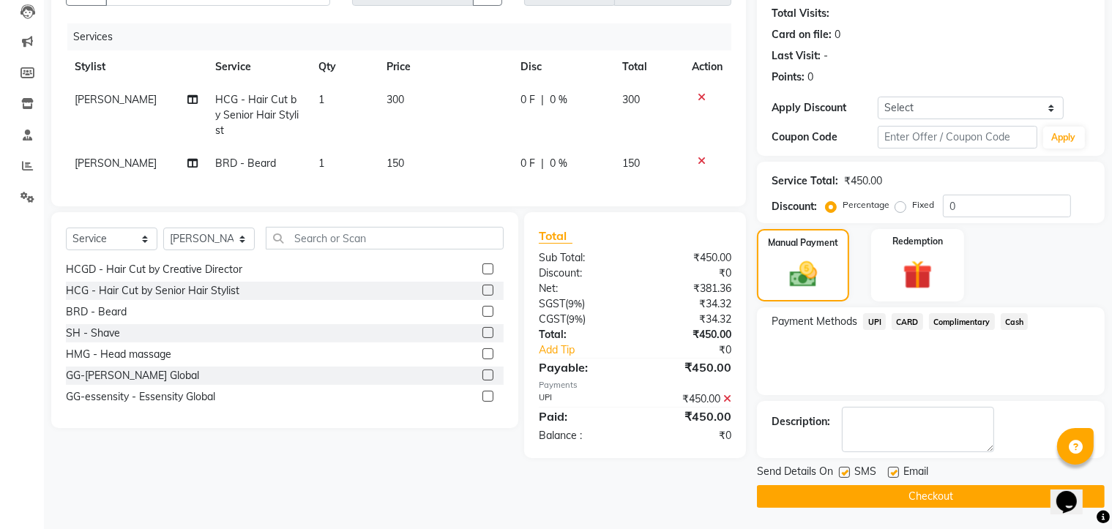
click at [936, 488] on button "Checkout" at bounding box center [931, 496] width 348 height 23
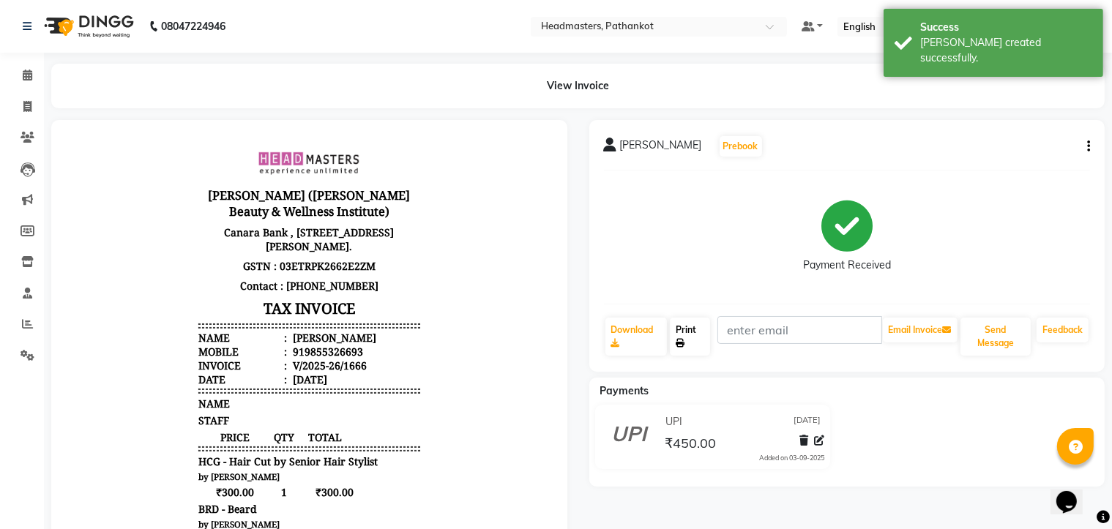
click at [693, 341] on link "Print" at bounding box center [690, 337] width 40 height 38
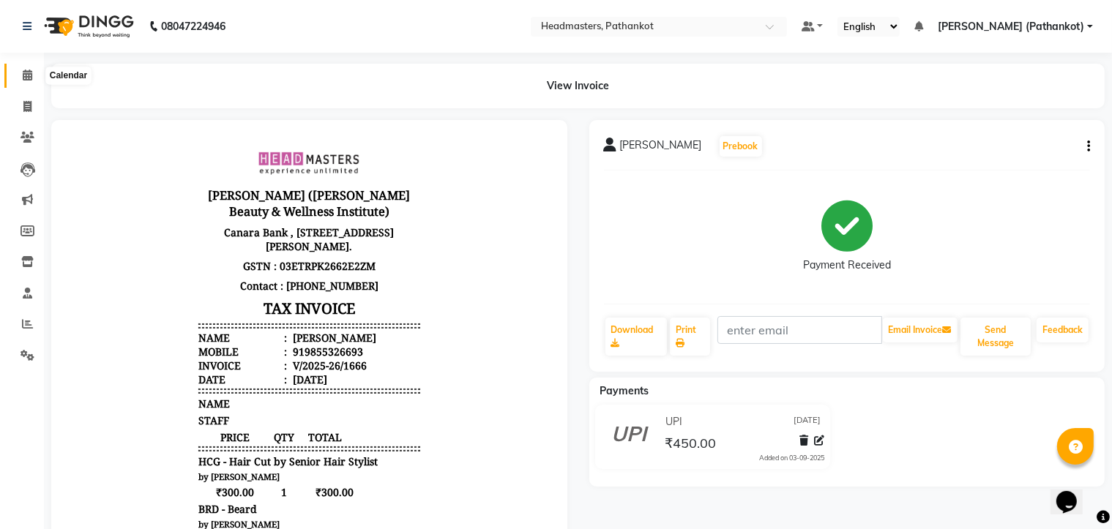
click at [28, 77] on icon at bounding box center [28, 75] width 10 height 11
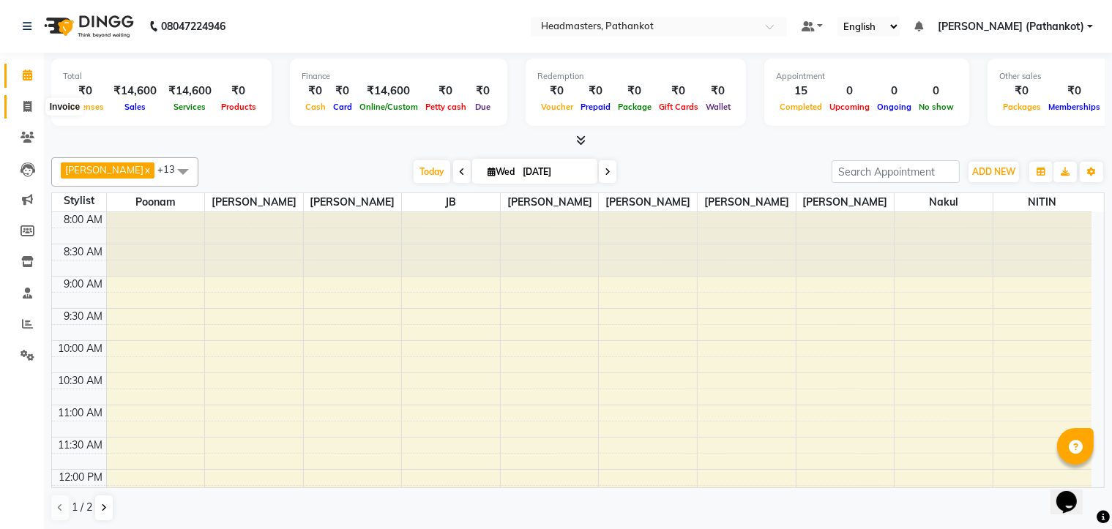
click at [27, 106] on icon at bounding box center [27, 106] width 8 height 11
select select "service"
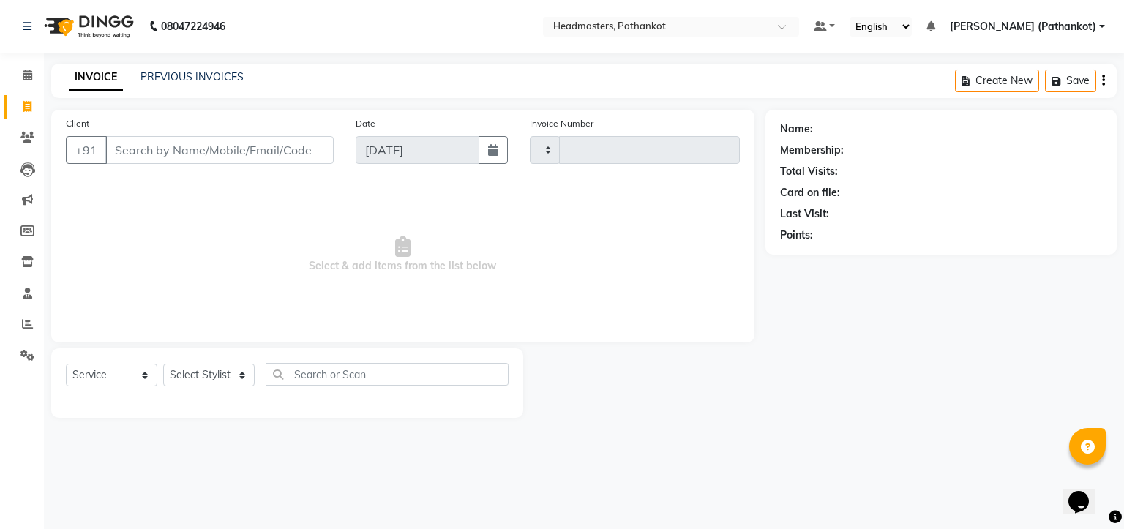
type input "1667"
select select "7530"
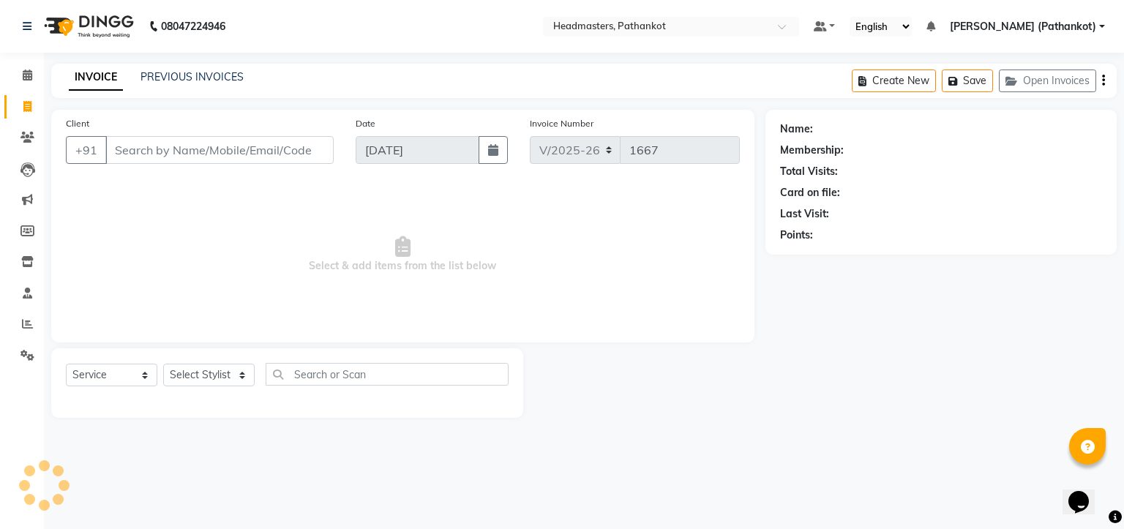
click at [109, 150] on input "Client" at bounding box center [219, 150] width 228 height 28
select select "66904"
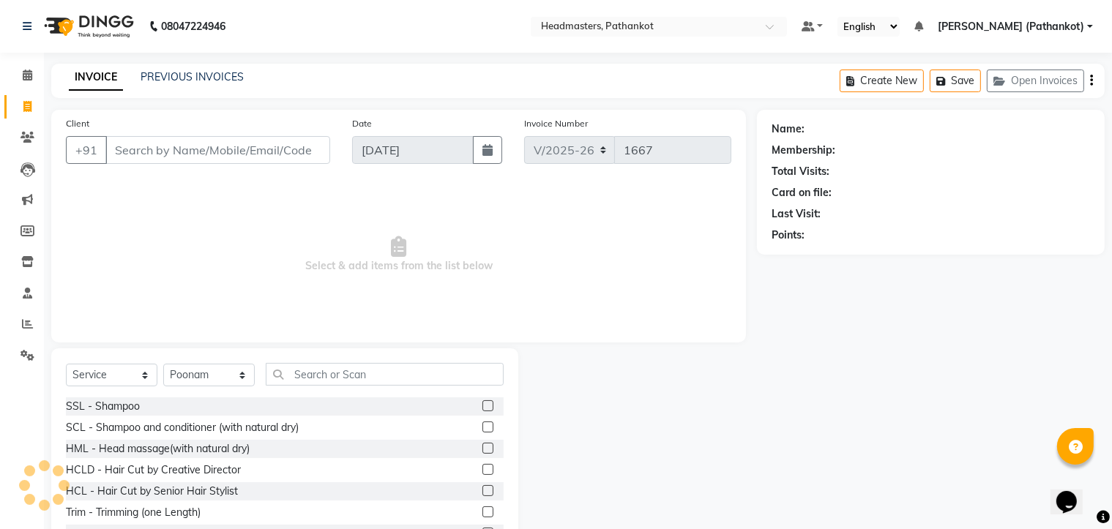
click at [108, 149] on input "Client" at bounding box center [217, 150] width 225 height 28
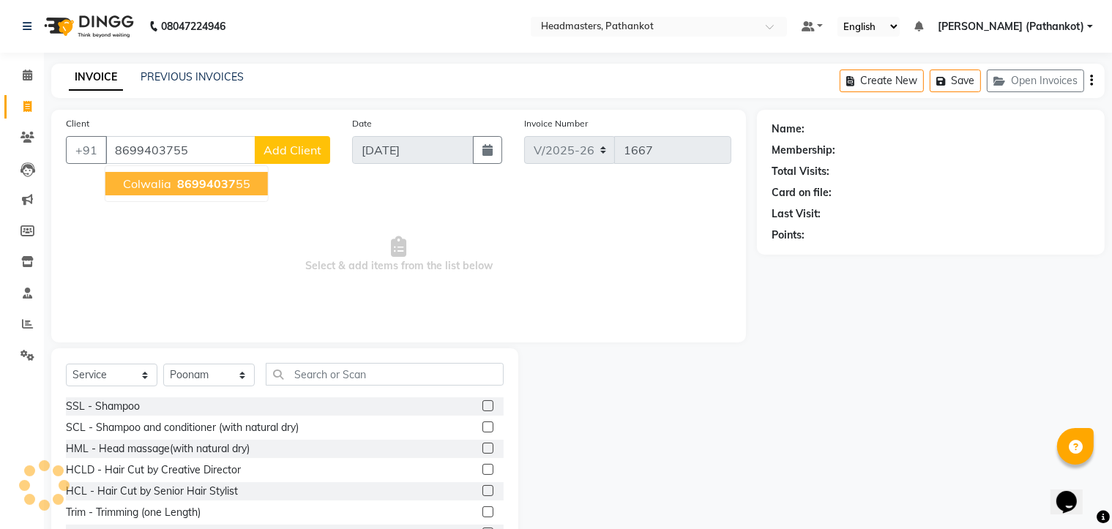
type input "8699403755"
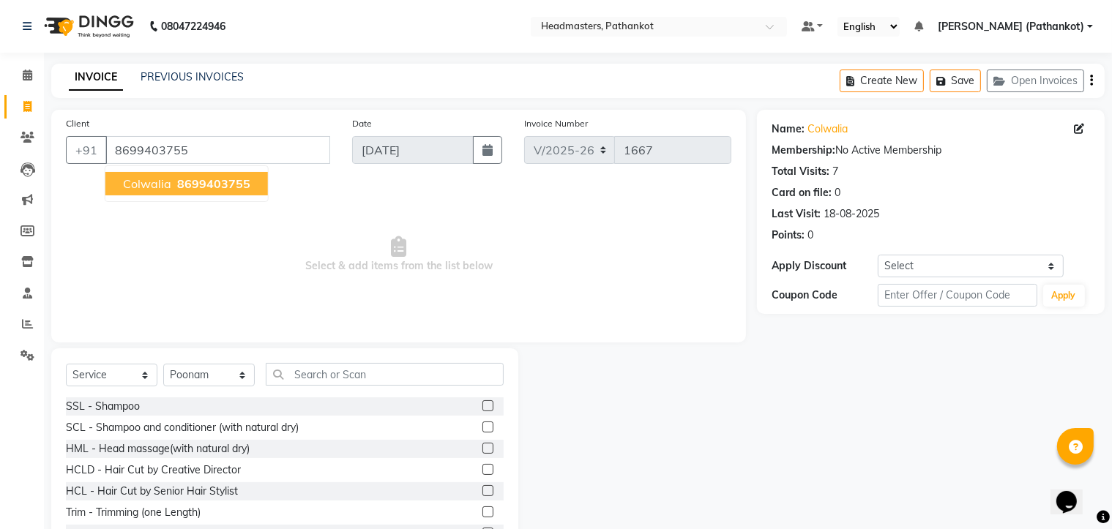
click at [138, 185] on span "colwalia" at bounding box center [147, 183] width 48 height 15
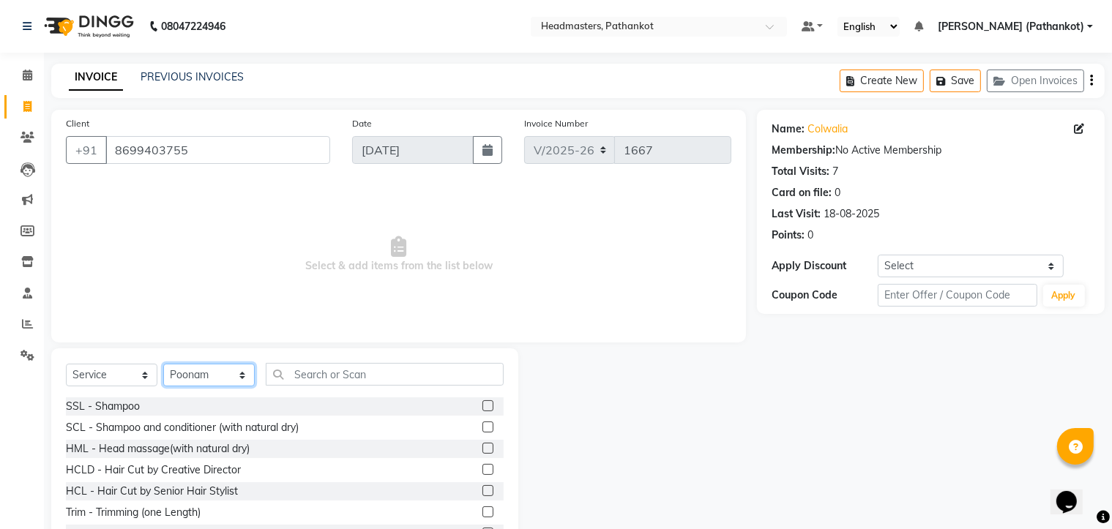
click at [199, 378] on select "Select Stylist Amir HEAD [PERSON_NAME] [PERSON_NAME] [PERSON_NAME] [PERSON_NAME…" at bounding box center [208, 375] width 91 height 23
select select "83139"
click at [163, 364] on select "Select Stylist Amir HEAD [PERSON_NAME] [PERSON_NAME] [PERSON_NAME] [PERSON_NAME…" at bounding box center [208, 375] width 91 height 23
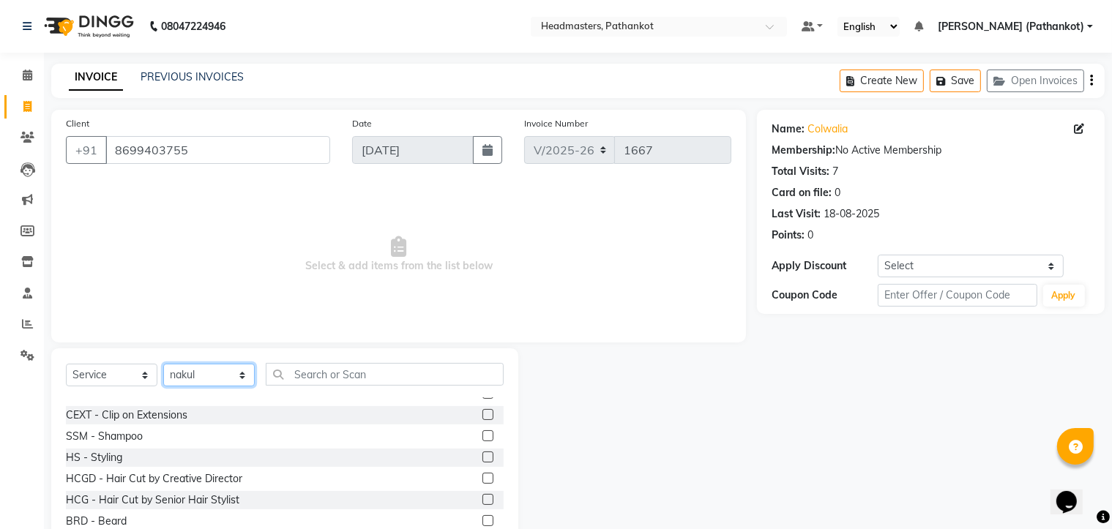
scroll to position [659, 0]
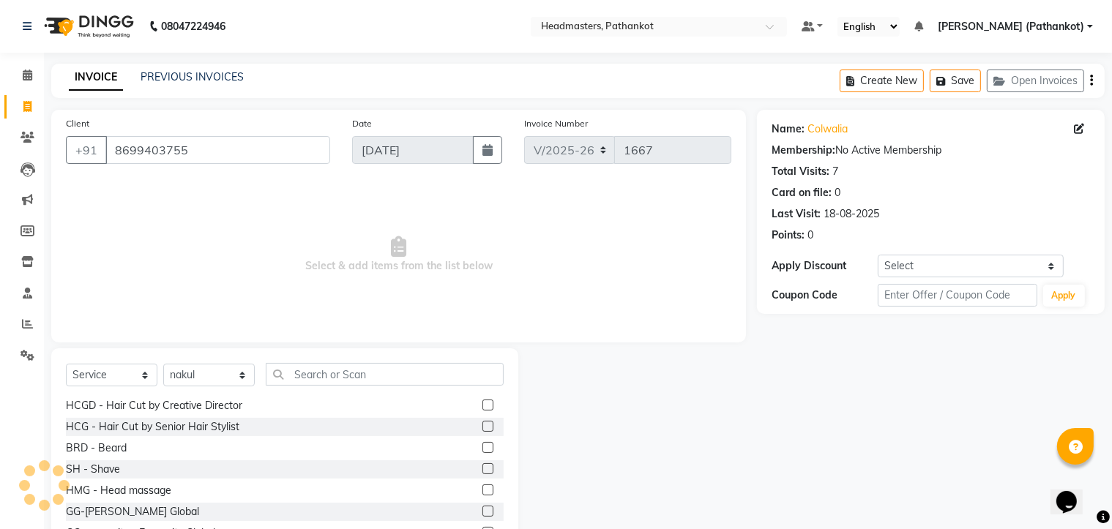
click at [482, 428] on label at bounding box center [487, 426] width 11 height 11
click at [482, 428] on input "checkbox" at bounding box center [487, 427] width 10 height 10
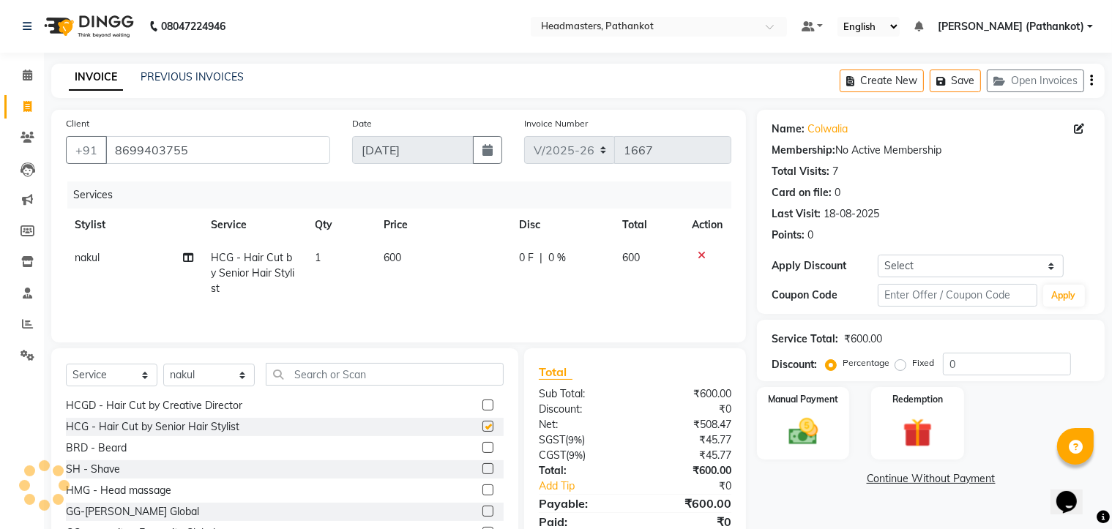
checkbox input "false"
click at [482, 446] on label at bounding box center [487, 447] width 11 height 11
click at [482, 446] on input "checkbox" at bounding box center [487, 449] width 10 height 10
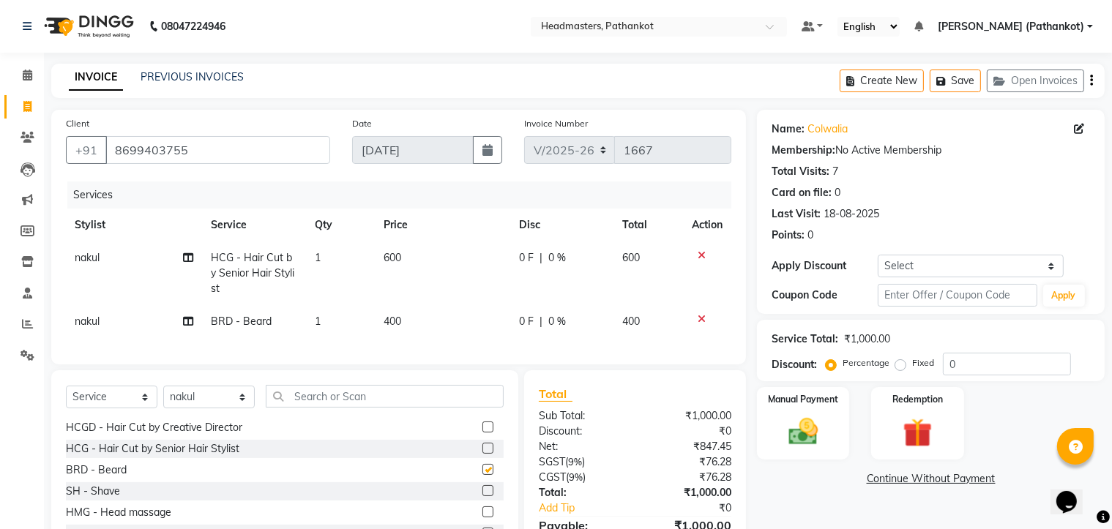
checkbox input "false"
click at [404, 253] on td "600" at bounding box center [442, 274] width 135 height 64
select select "83139"
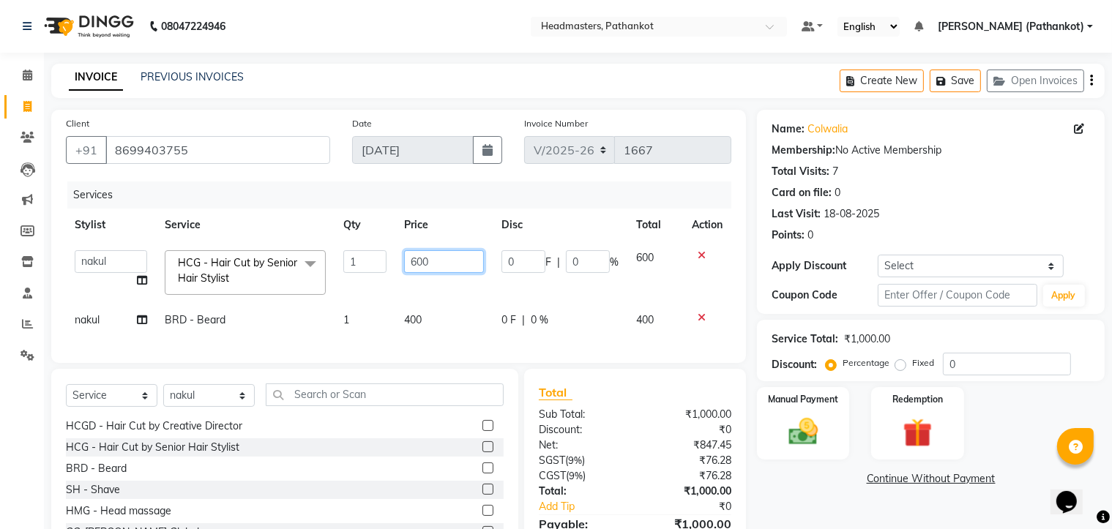
click at [430, 261] on input "600" at bounding box center [444, 261] width 81 height 23
type input "6"
type input "300"
click at [426, 321] on td "400" at bounding box center [444, 320] width 98 height 33
select select "83139"
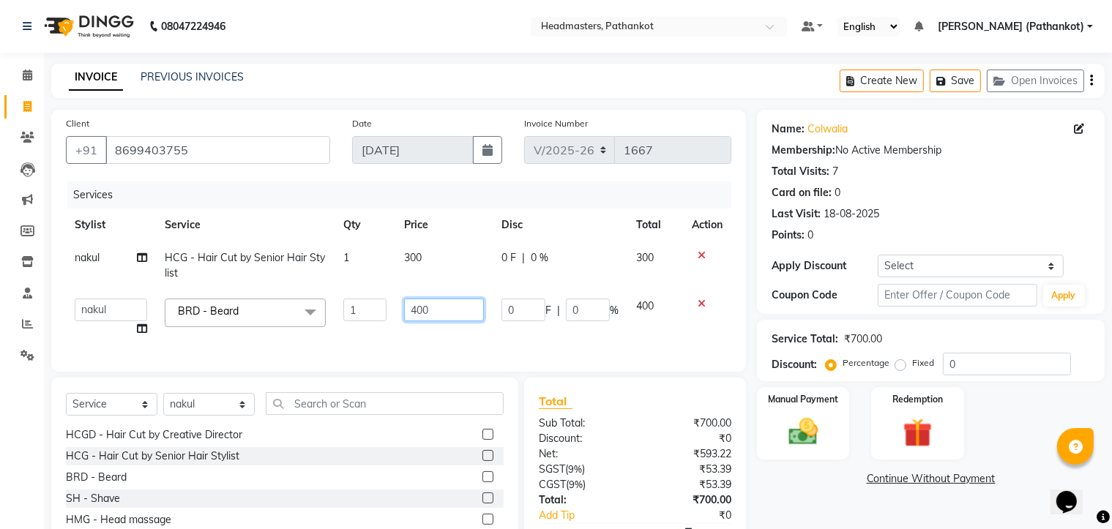
click at [433, 311] on input "400" at bounding box center [444, 310] width 81 height 23
type input "4"
type input "150"
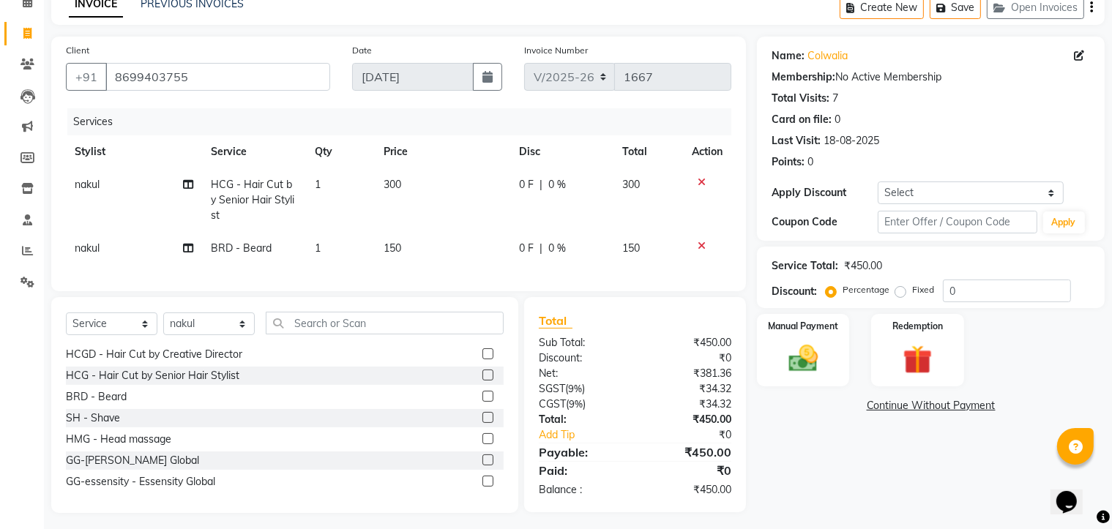
scroll to position [91, 0]
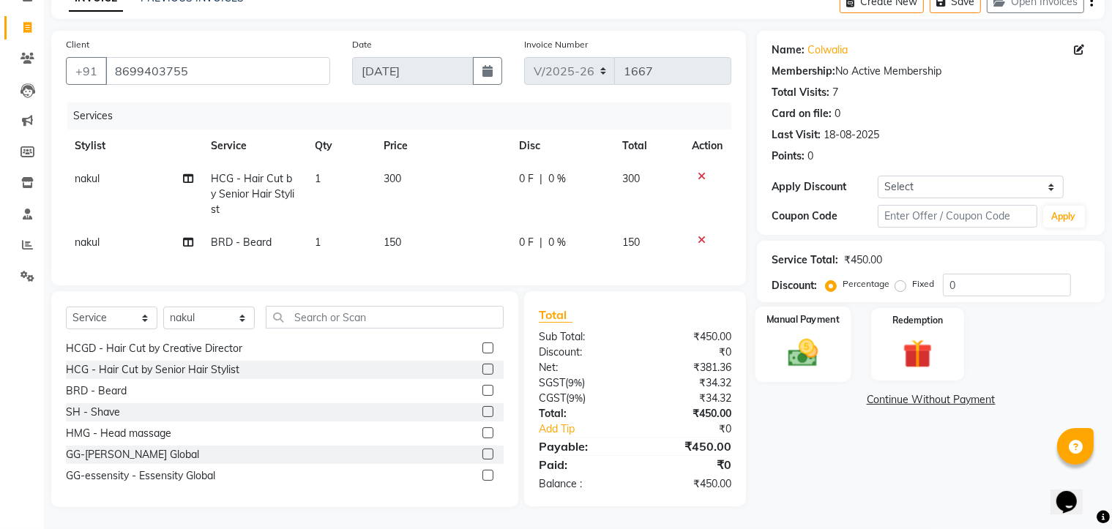
click at [839, 350] on div "Manual Payment" at bounding box center [803, 344] width 96 height 75
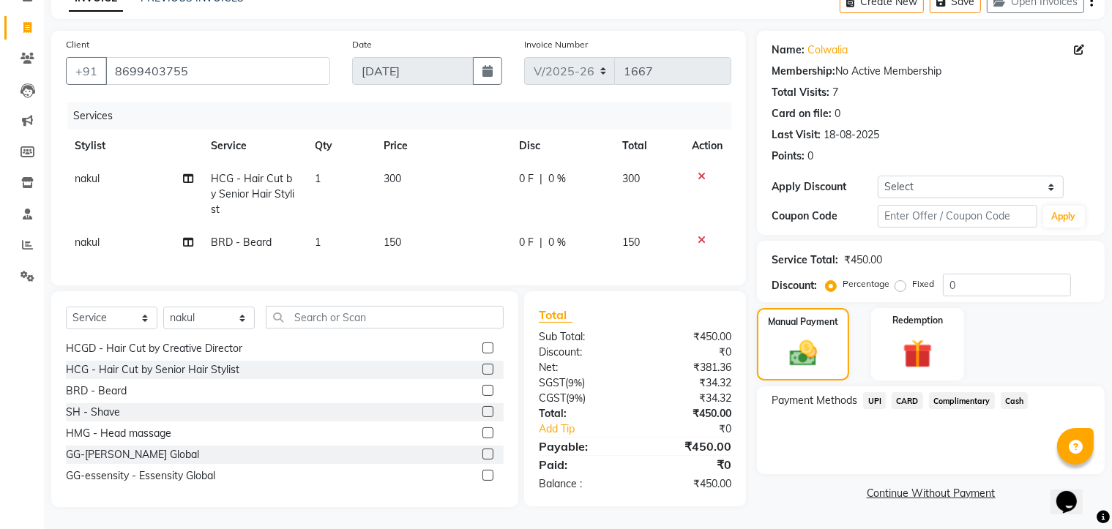
click at [875, 392] on span "UPI" at bounding box center [874, 400] width 23 height 17
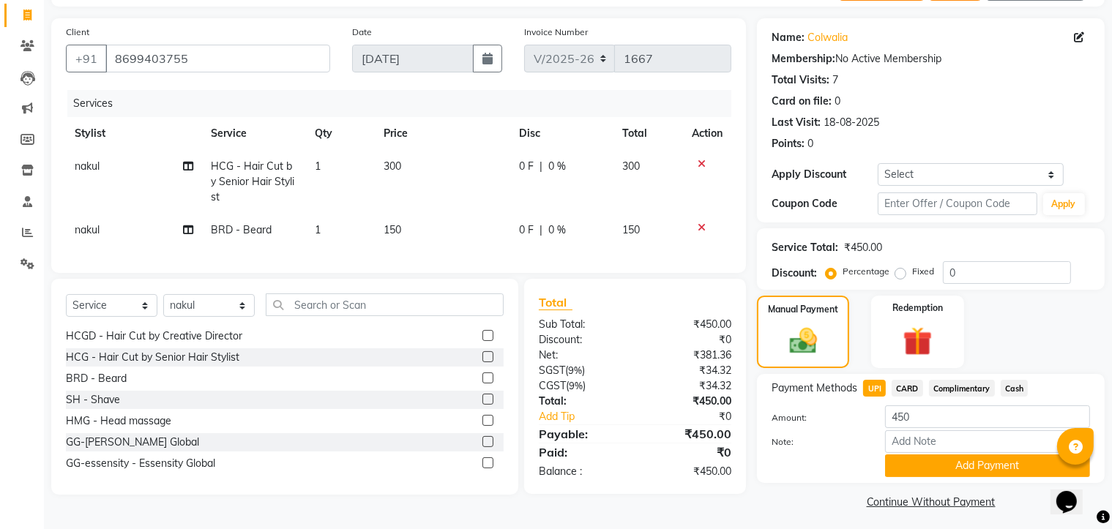
click at [940, 466] on button "Add Payment" at bounding box center [987, 465] width 205 height 23
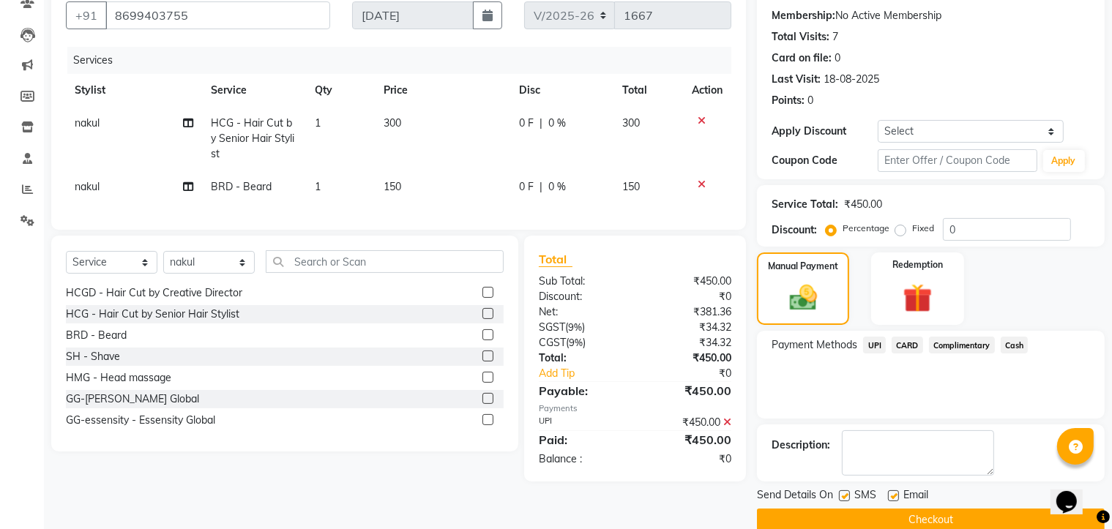
scroll to position [158, 0]
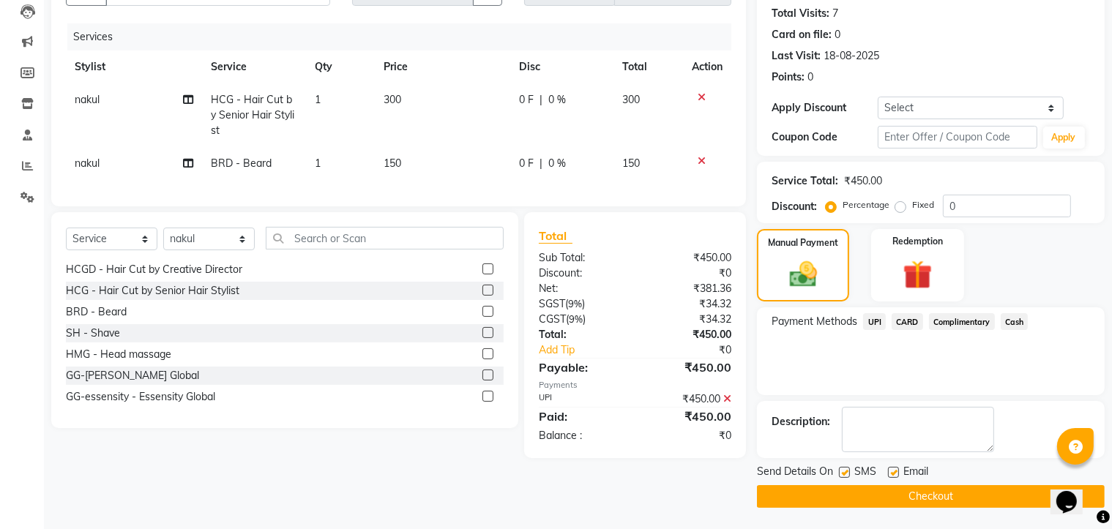
click at [939, 490] on button "Checkout" at bounding box center [931, 496] width 348 height 23
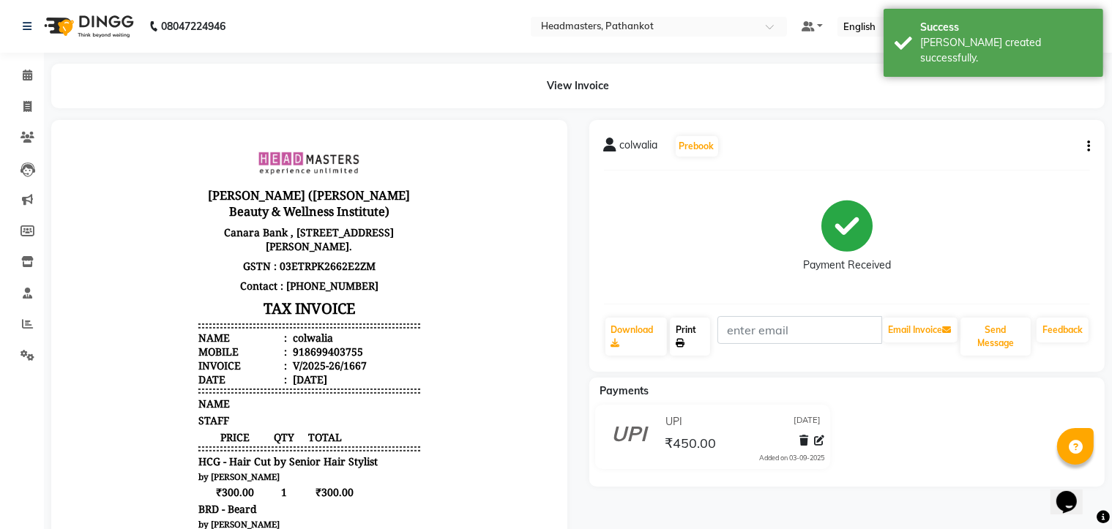
click at [706, 330] on link "Print" at bounding box center [690, 337] width 40 height 38
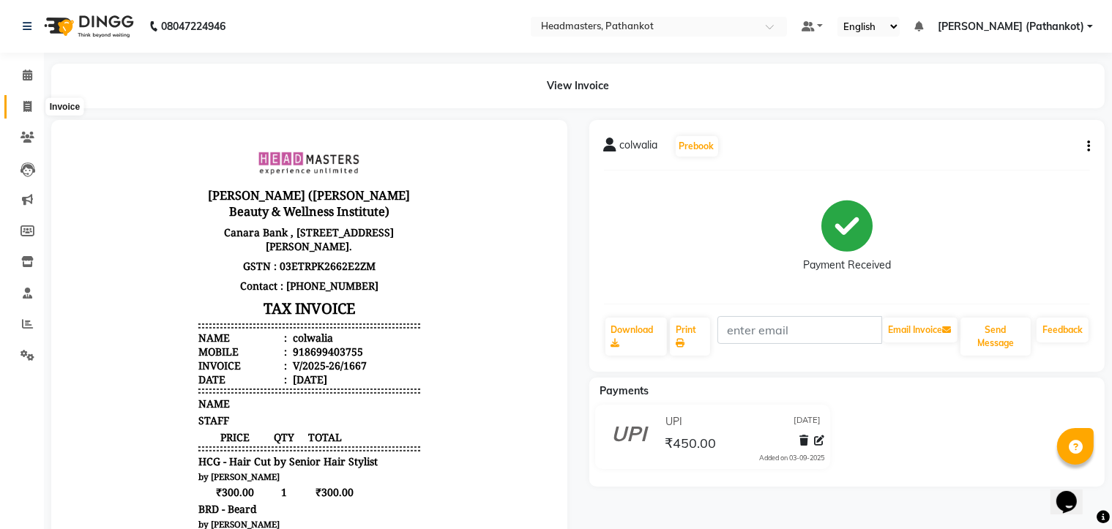
click at [25, 108] on icon at bounding box center [27, 106] width 8 height 11
select select "service"
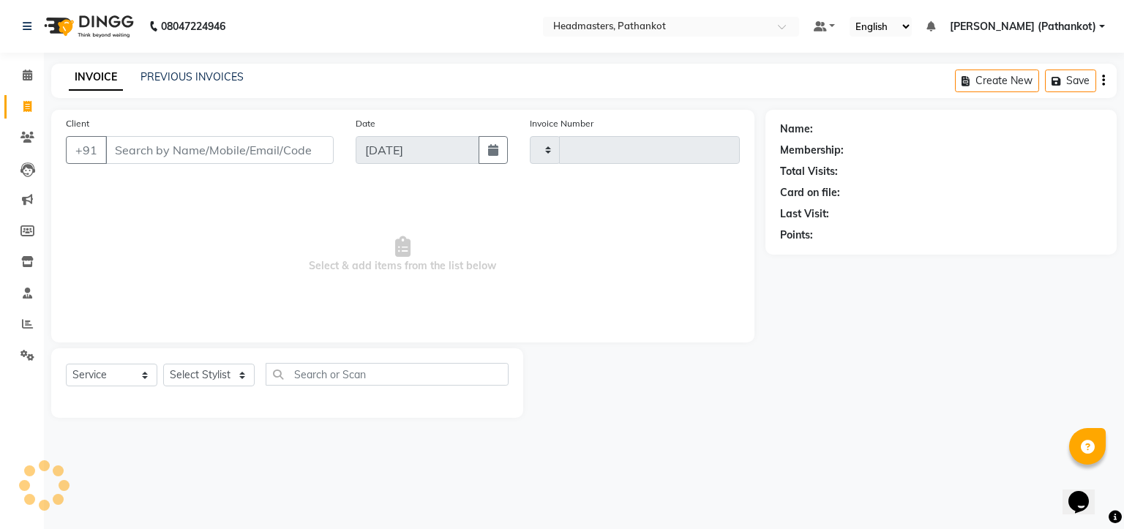
type input "1668"
select select "7530"
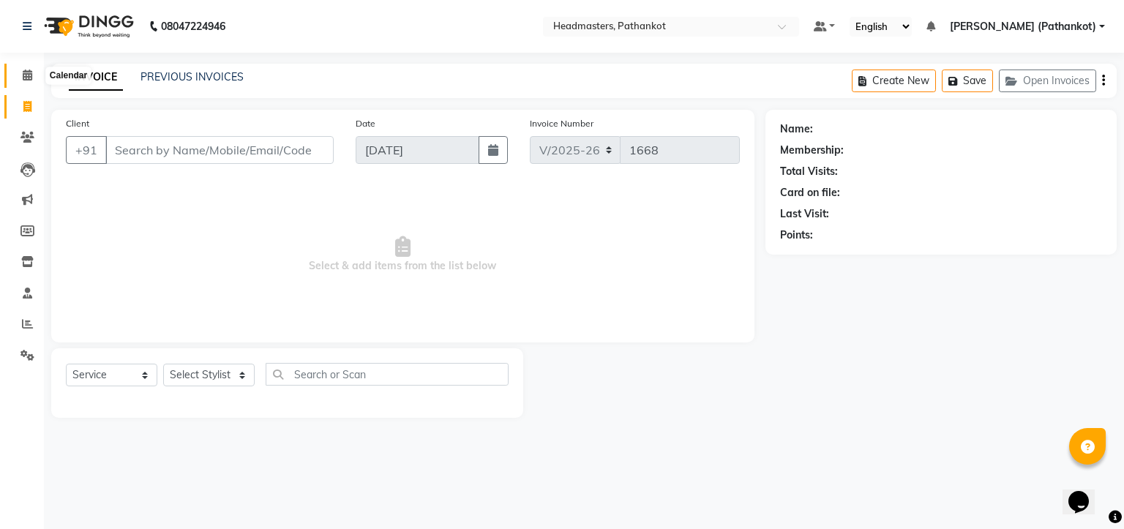
click at [23, 75] on icon at bounding box center [28, 75] width 10 height 11
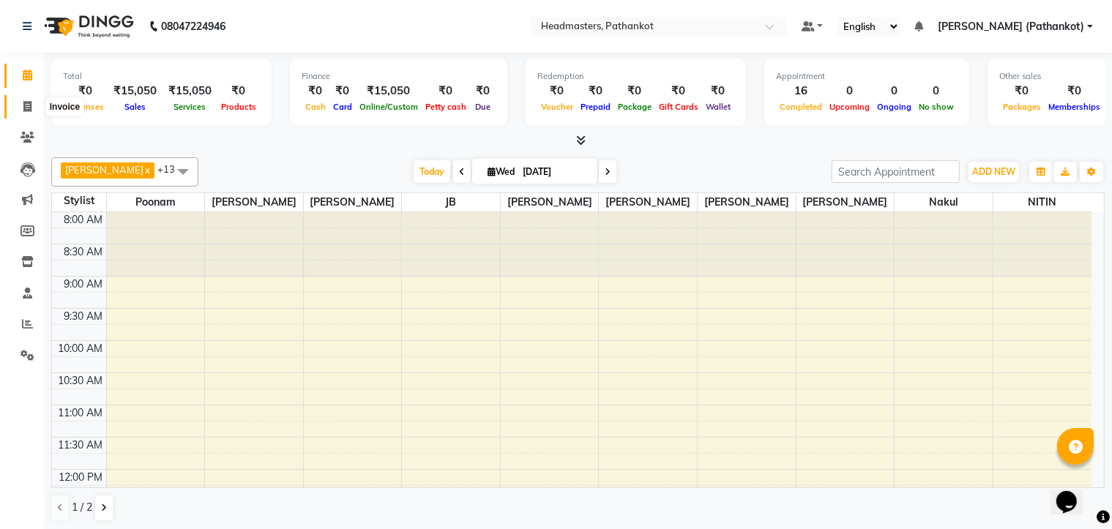
click at [23, 108] on icon at bounding box center [27, 106] width 8 height 11
select select "service"
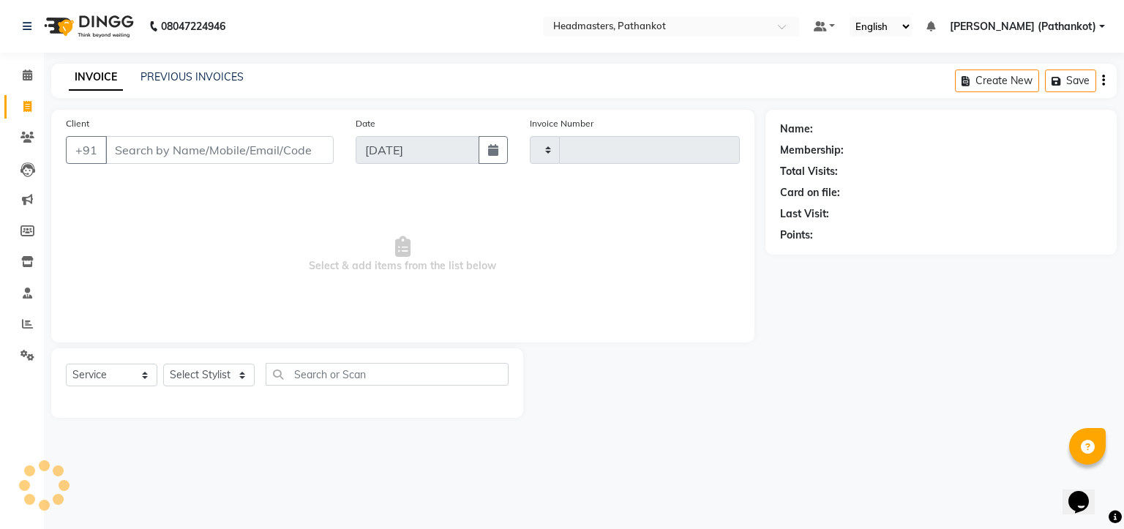
type input "1668"
select select "7530"
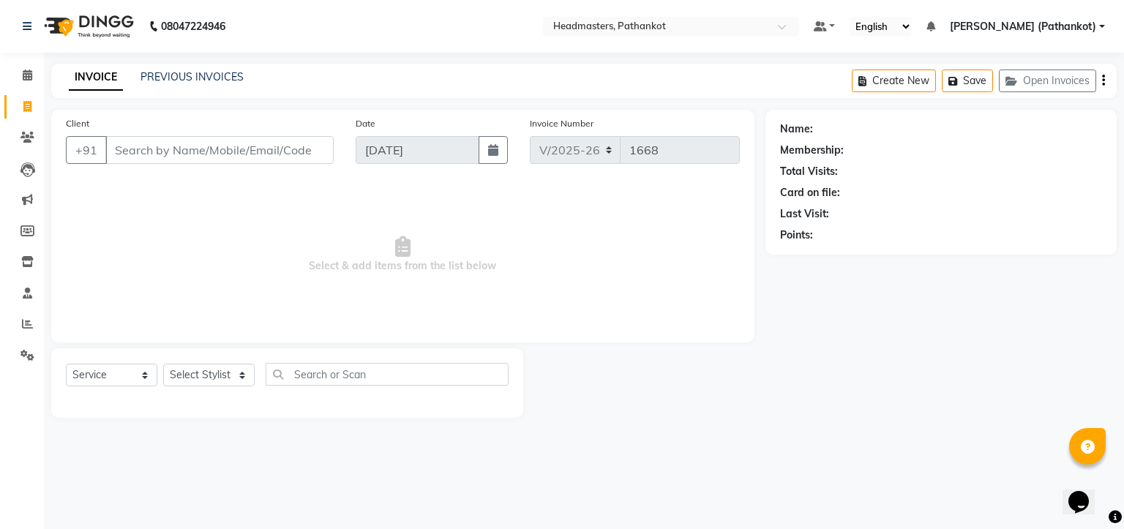
select select "66904"
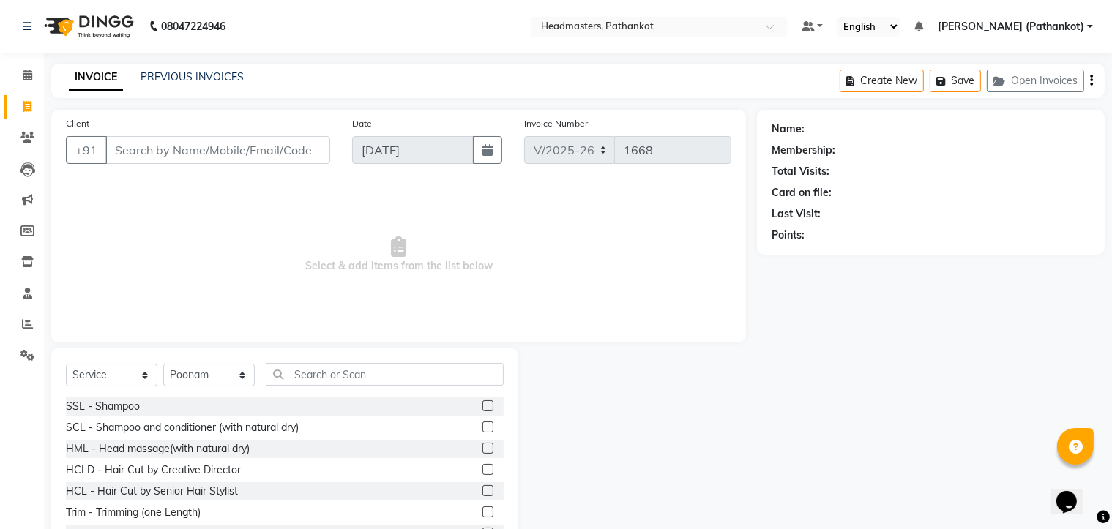
click at [116, 151] on input "Client" at bounding box center [217, 150] width 225 height 28
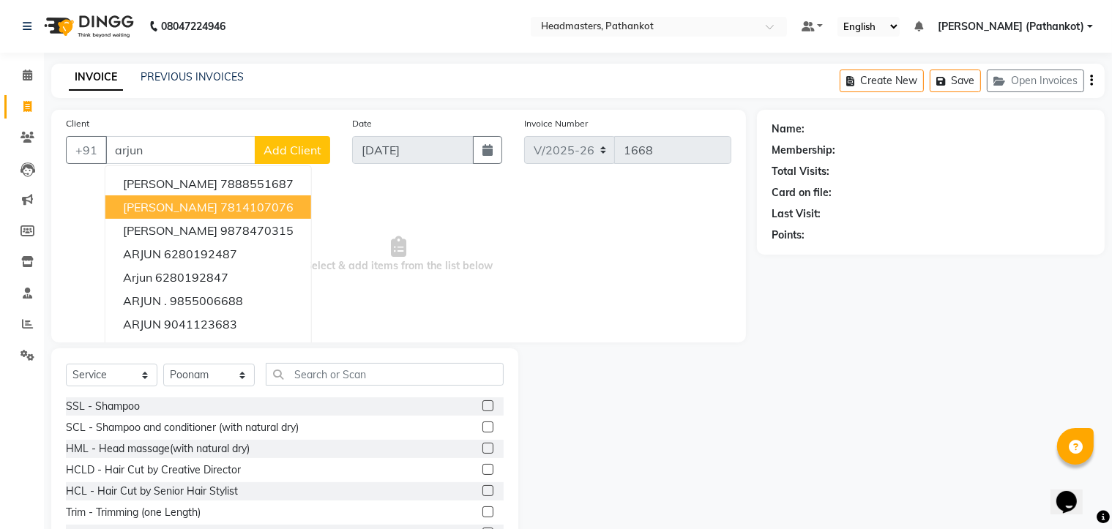
click at [234, 212] on ngb-highlight "7814107076" at bounding box center [256, 207] width 73 height 15
type input "7814107076"
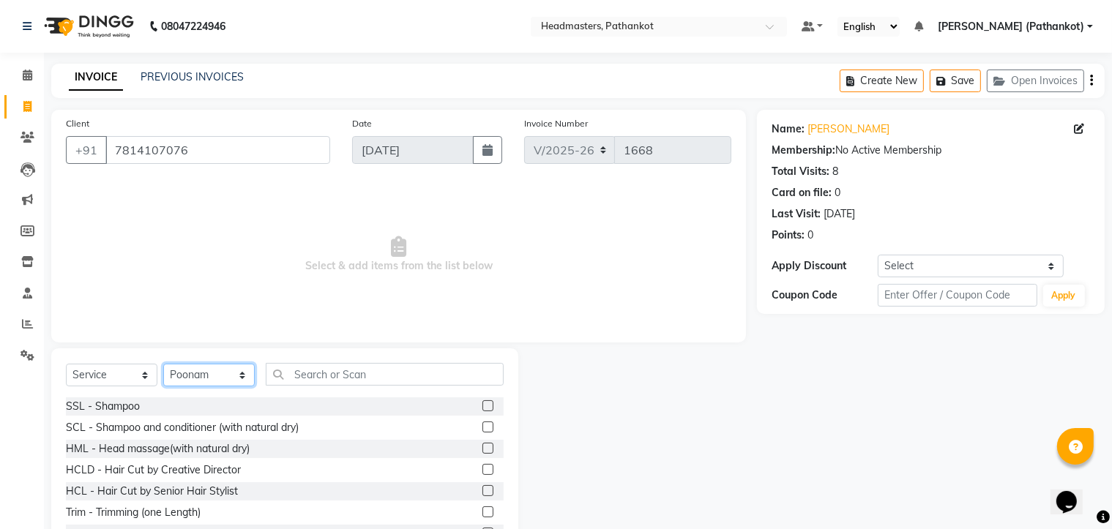
click at [221, 376] on select "Select Stylist Amir HEAD [PERSON_NAME] [PERSON_NAME] [PERSON_NAME] [PERSON_NAME…" at bounding box center [208, 375] width 91 height 23
select select "66907"
click at [163, 364] on select "Select Stylist Amir HEAD [PERSON_NAME] [PERSON_NAME] [PERSON_NAME] [PERSON_NAME…" at bounding box center [208, 375] width 91 height 23
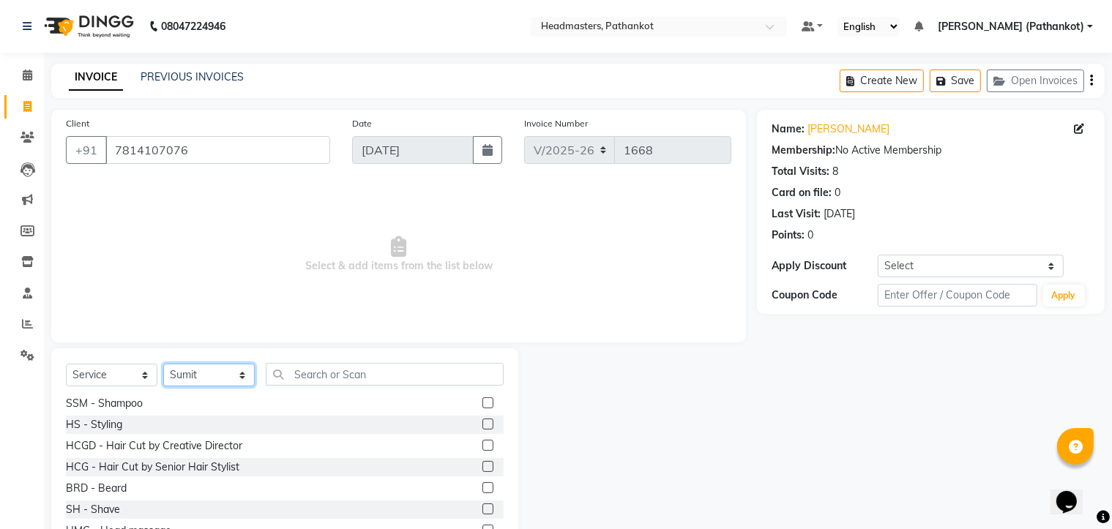
scroll to position [659, 0]
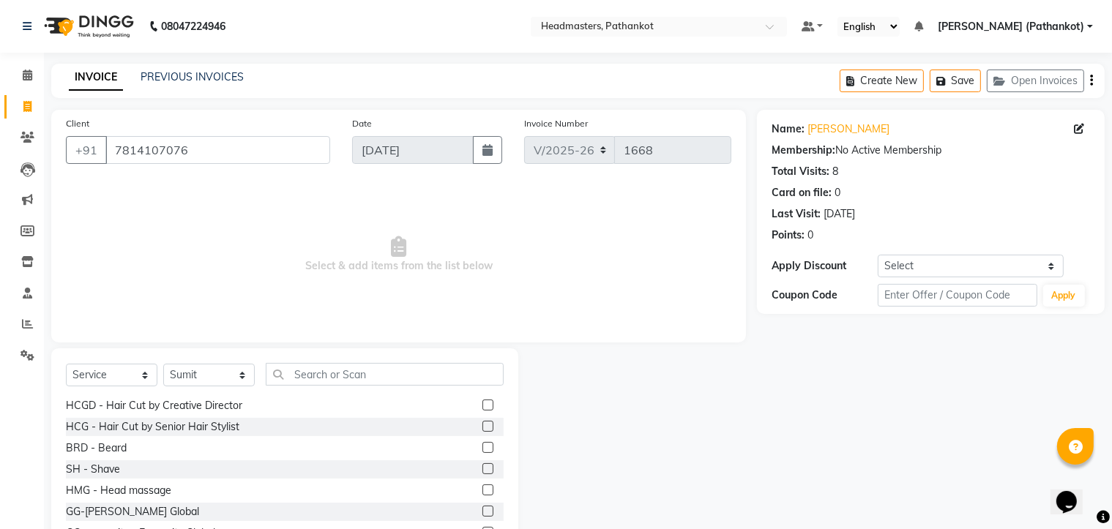
click at [482, 426] on label at bounding box center [487, 426] width 11 height 11
click at [482, 426] on input "checkbox" at bounding box center [487, 427] width 10 height 10
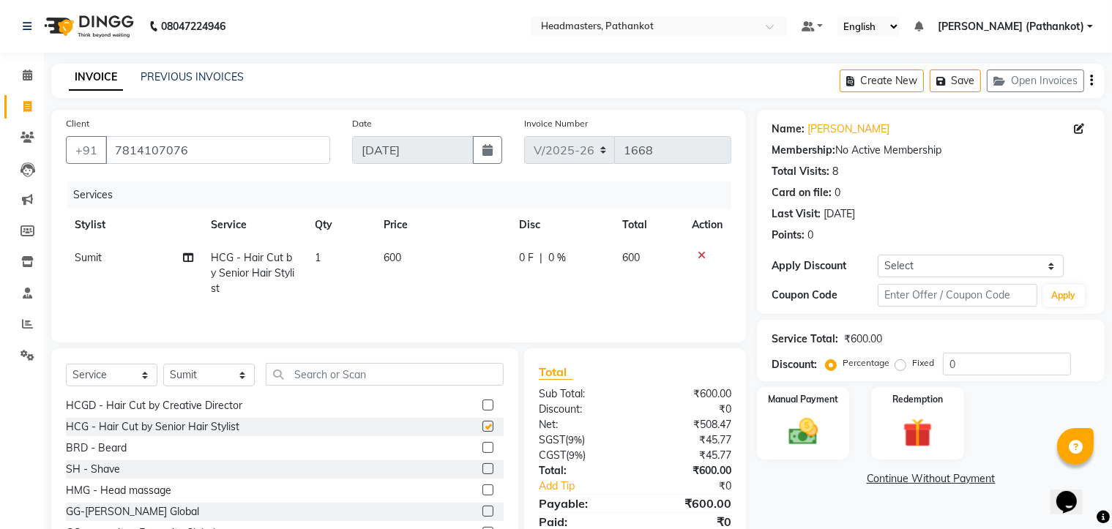
checkbox input "false"
click at [482, 446] on label at bounding box center [487, 447] width 11 height 11
click at [482, 446] on input "checkbox" at bounding box center [487, 449] width 10 height 10
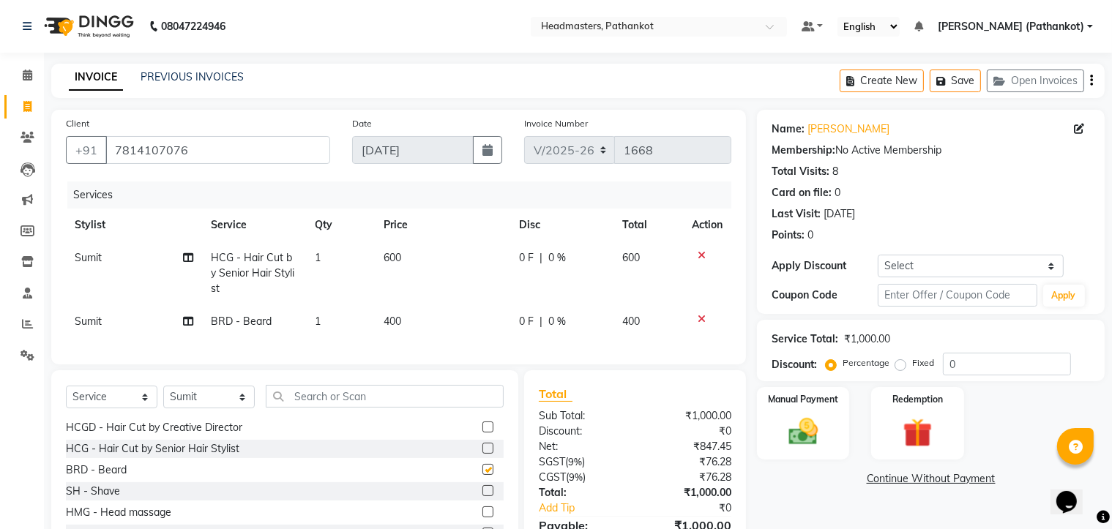
checkbox input "false"
click at [401, 259] on span "600" at bounding box center [392, 257] width 18 height 13
select select "66907"
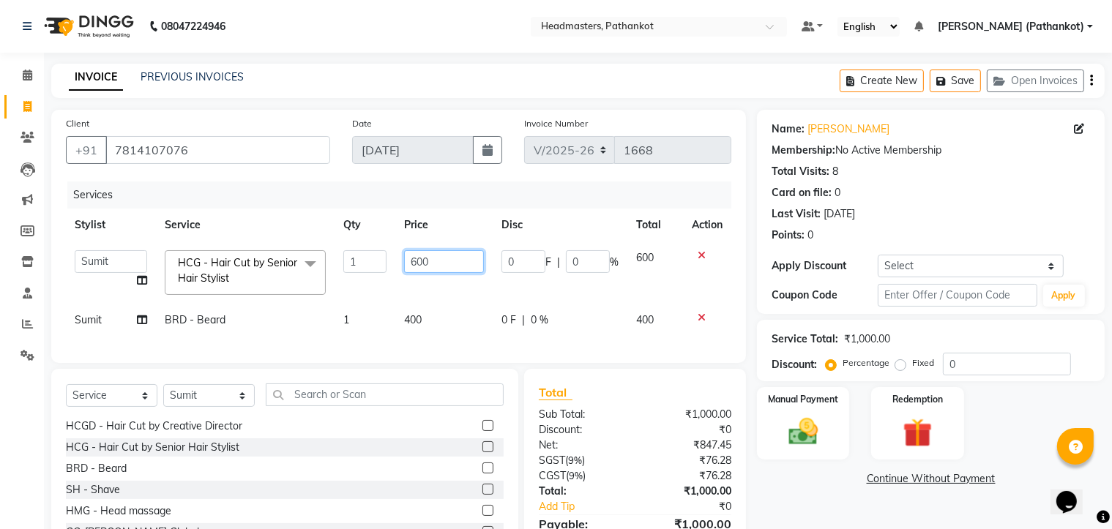
click at [430, 263] on input "600" at bounding box center [444, 261] width 81 height 23
type input "6"
type input "300"
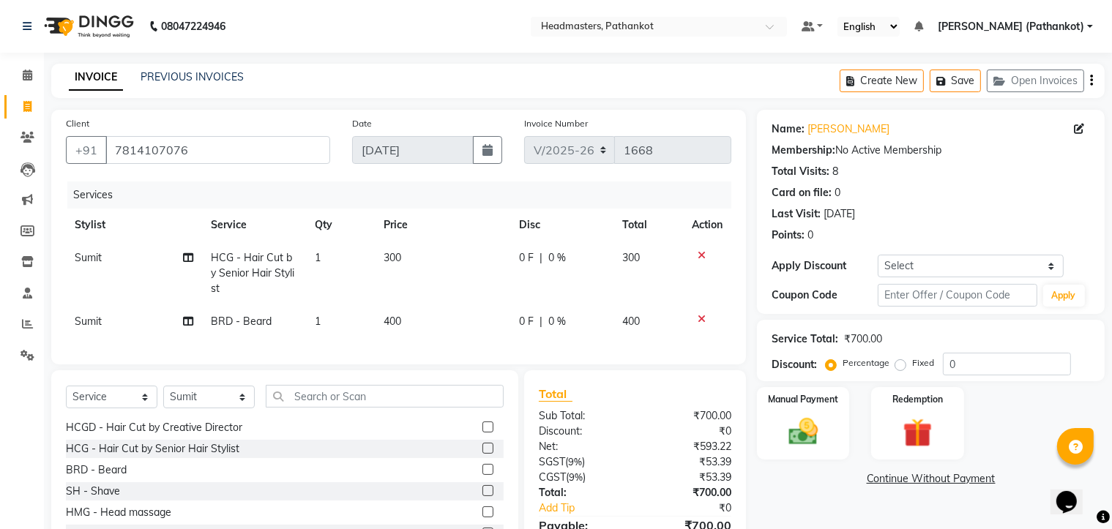
click at [433, 318] on td "400" at bounding box center [442, 321] width 135 height 33
select select "66907"
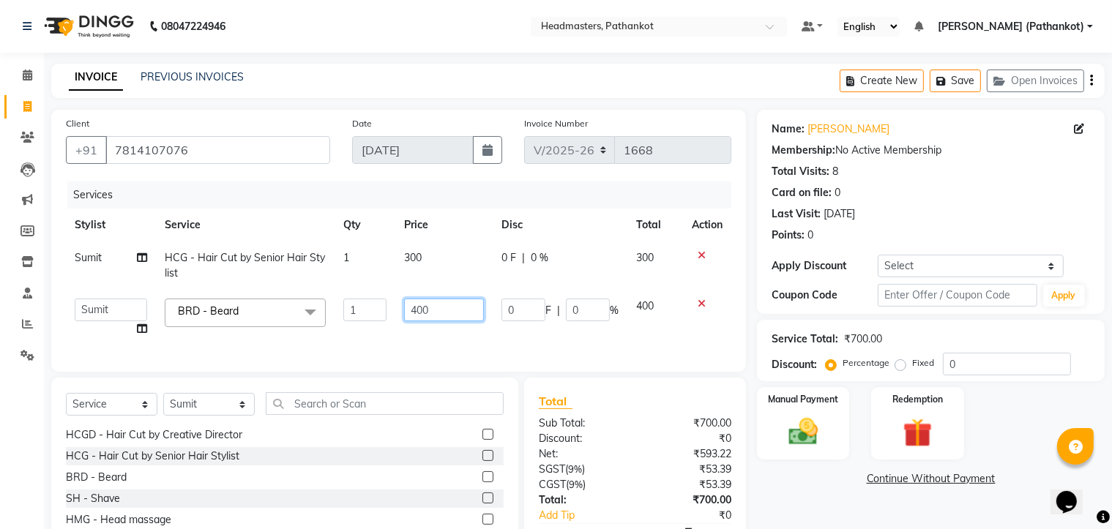
click at [432, 310] on input "400" at bounding box center [444, 310] width 81 height 23
type input "4"
type input "150"
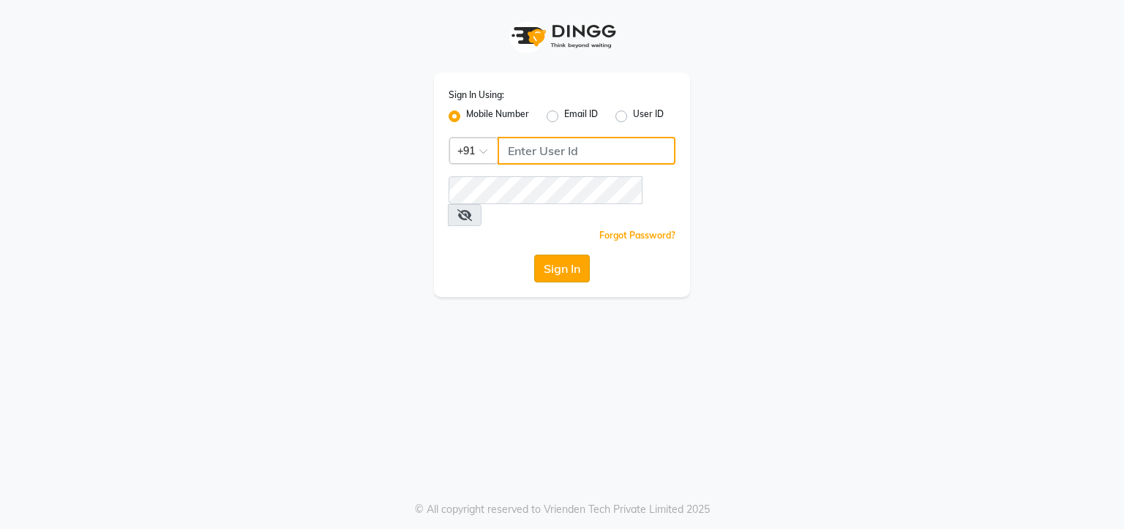
type input "9780209007"
click at [553, 255] on button "Sign In" at bounding box center [562, 269] width 56 height 28
click at [553, 255] on div "Sign In" at bounding box center [562, 269] width 227 height 28
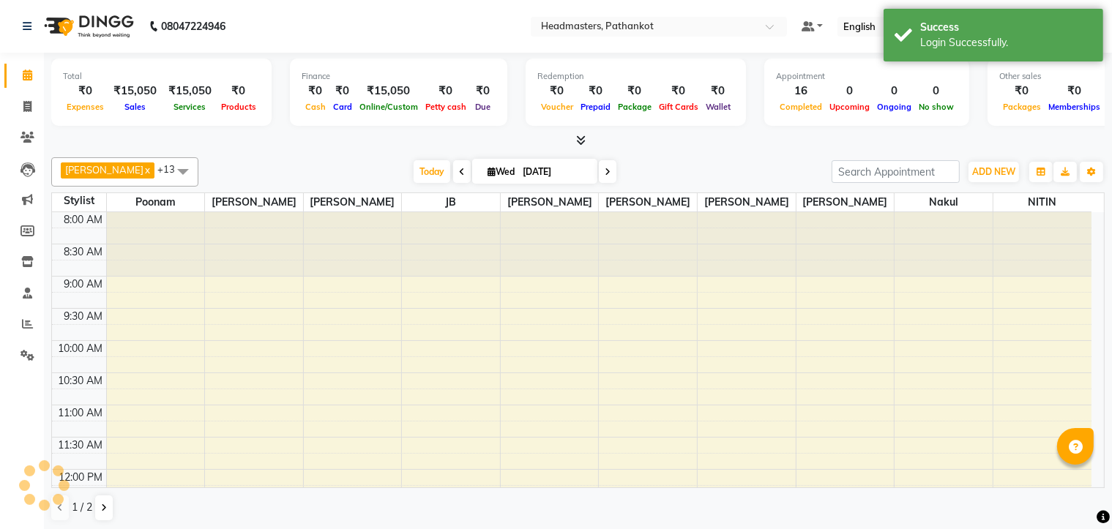
select select "en"
click at [23, 108] on icon at bounding box center [27, 106] width 8 height 11
select select "service"
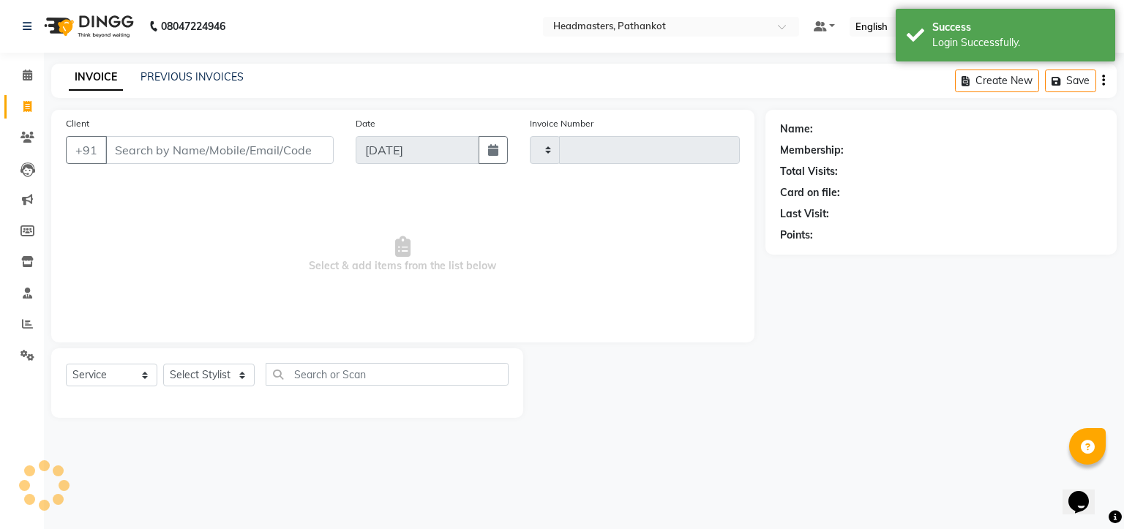
type input "1668"
select select "7530"
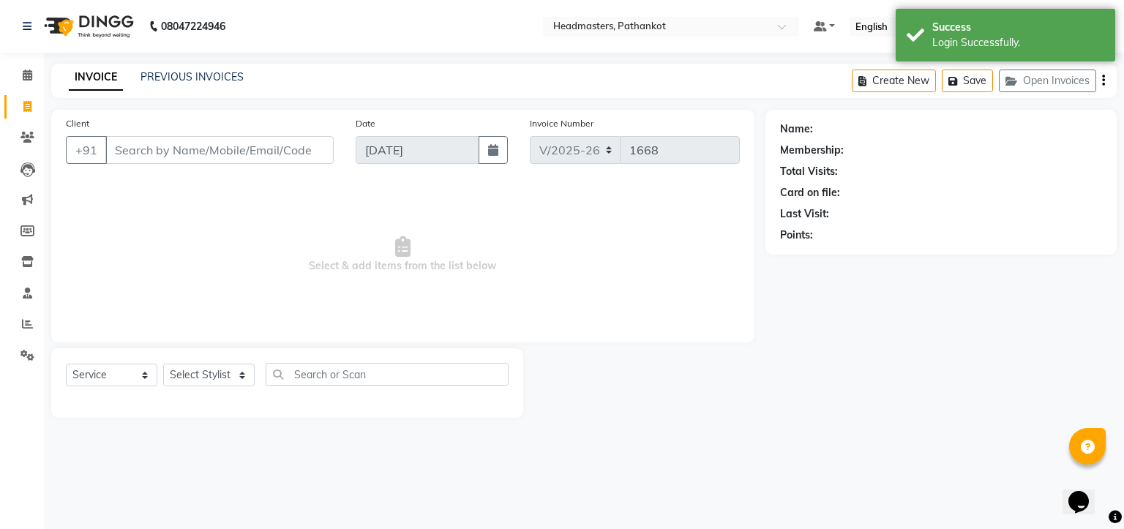
select select "66904"
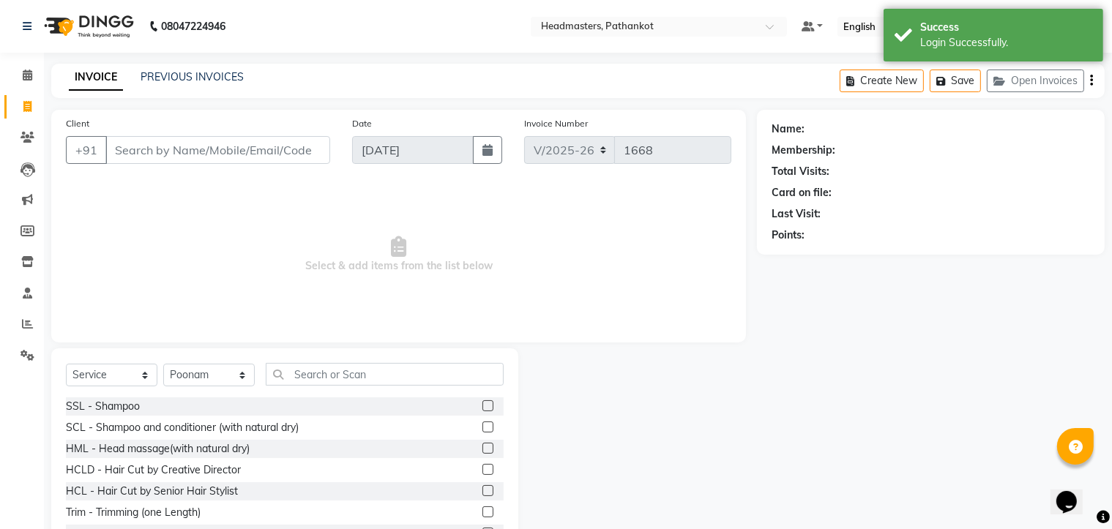
click at [107, 149] on input "Client" at bounding box center [217, 150] width 225 height 28
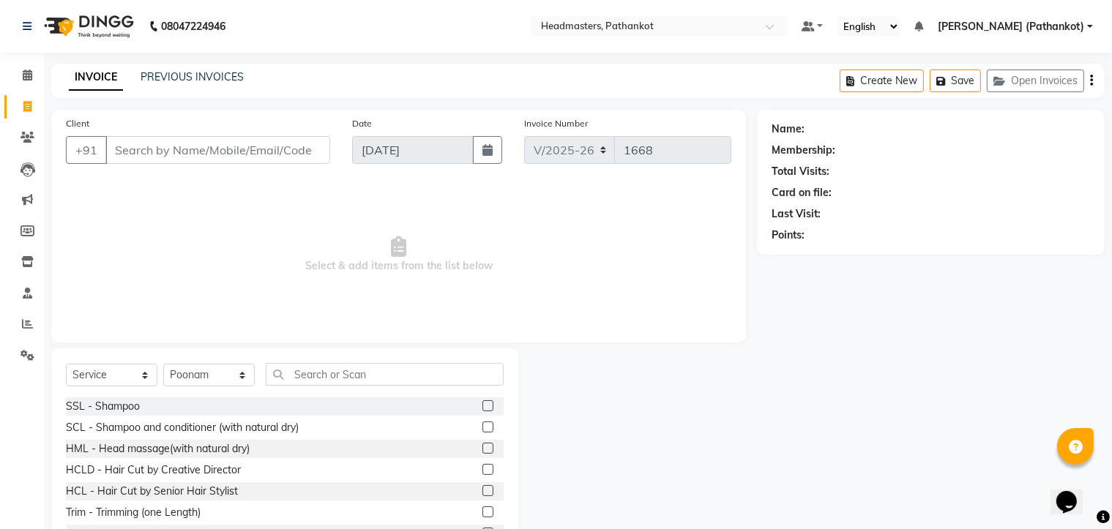
click at [112, 150] on input "Client" at bounding box center [217, 150] width 225 height 28
click at [130, 170] on div "Client +91" at bounding box center [198, 146] width 286 height 60
drag, startPoint x: 130, startPoint y: 170, endPoint x: 234, endPoint y: 173, distance: 104.0
click at [134, 170] on div "Client +91" at bounding box center [198, 146] width 286 height 60
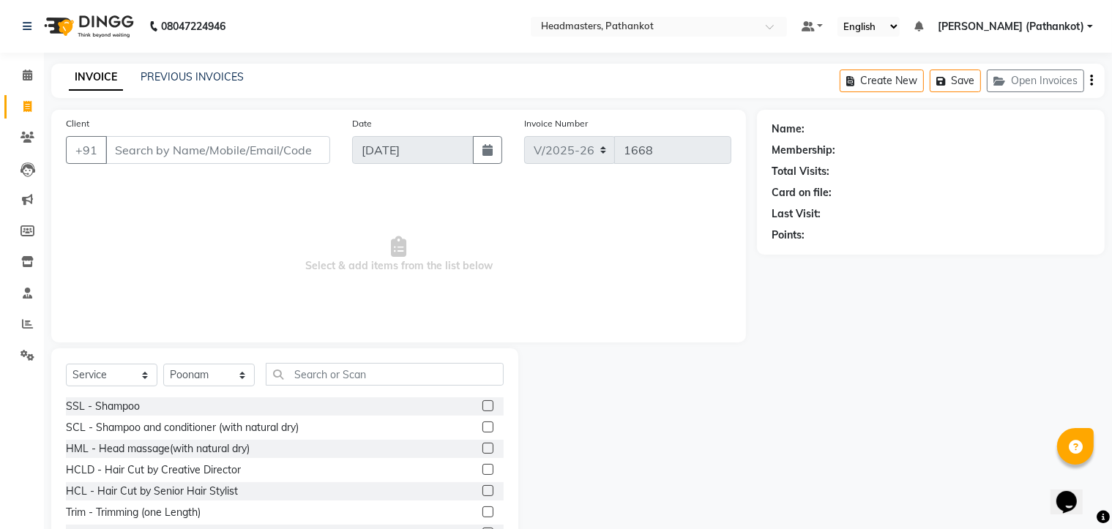
drag, startPoint x: 190, startPoint y: 196, endPoint x: 201, endPoint y: 194, distance: 11.9
click at [201, 194] on span "Select & add items from the list below" at bounding box center [398, 254] width 665 height 146
click at [190, 191] on span "Select & add items from the list below" at bounding box center [398, 254] width 665 height 146
click at [189, 191] on span "Select & add items from the list below" at bounding box center [398, 254] width 665 height 146
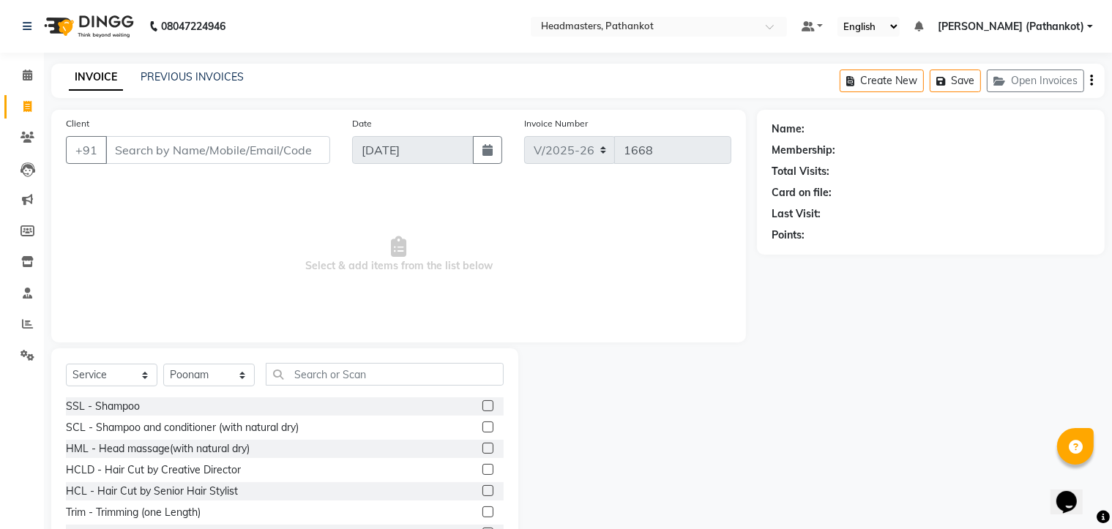
click at [189, 191] on span "Select & add items from the list below" at bounding box center [398, 254] width 665 height 146
click at [117, 147] on input "Client" at bounding box center [217, 150] width 225 height 28
click at [23, 76] on icon at bounding box center [28, 75] width 10 height 11
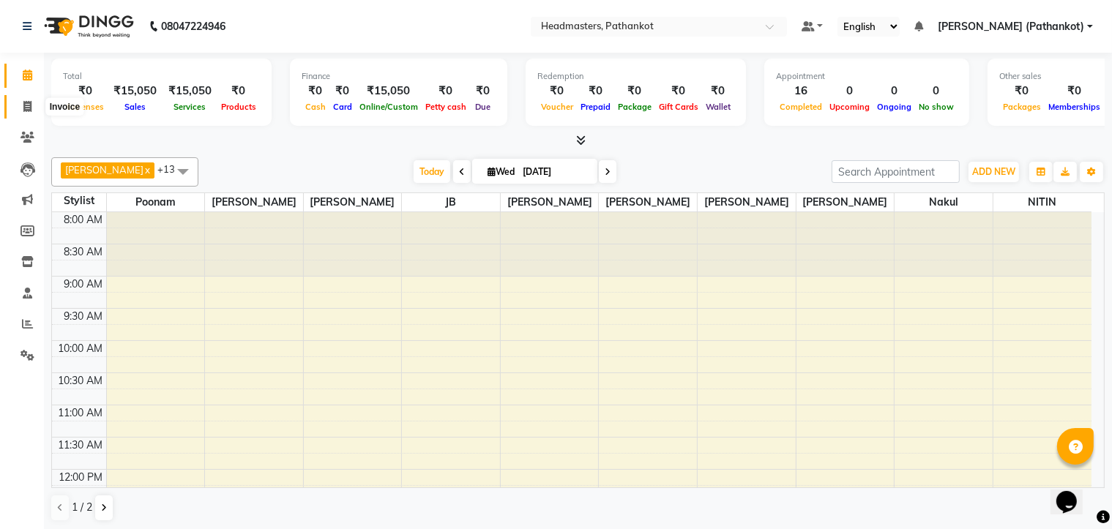
click at [28, 107] on icon at bounding box center [27, 106] width 8 height 11
select select "service"
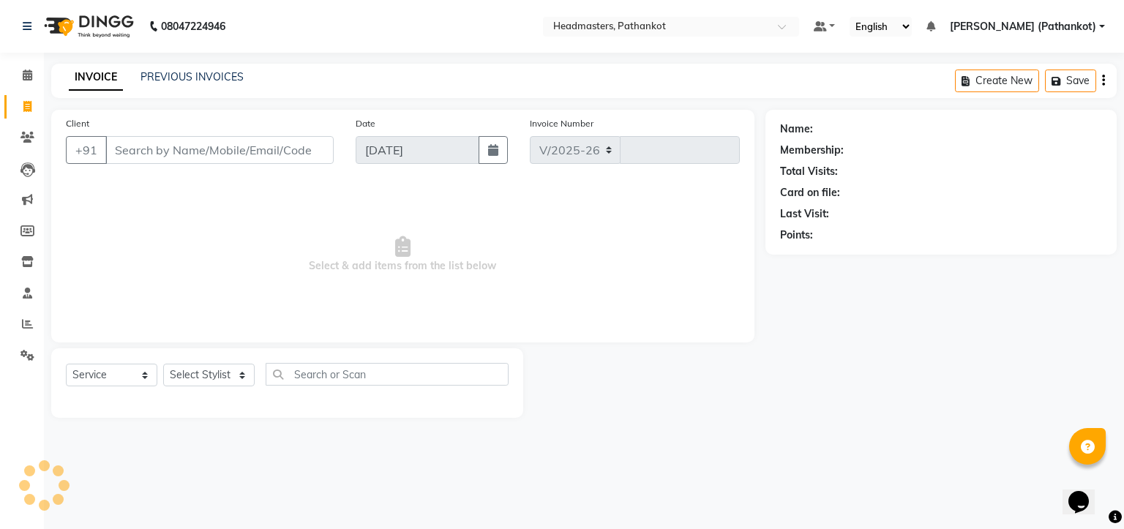
select select "7530"
type input "1668"
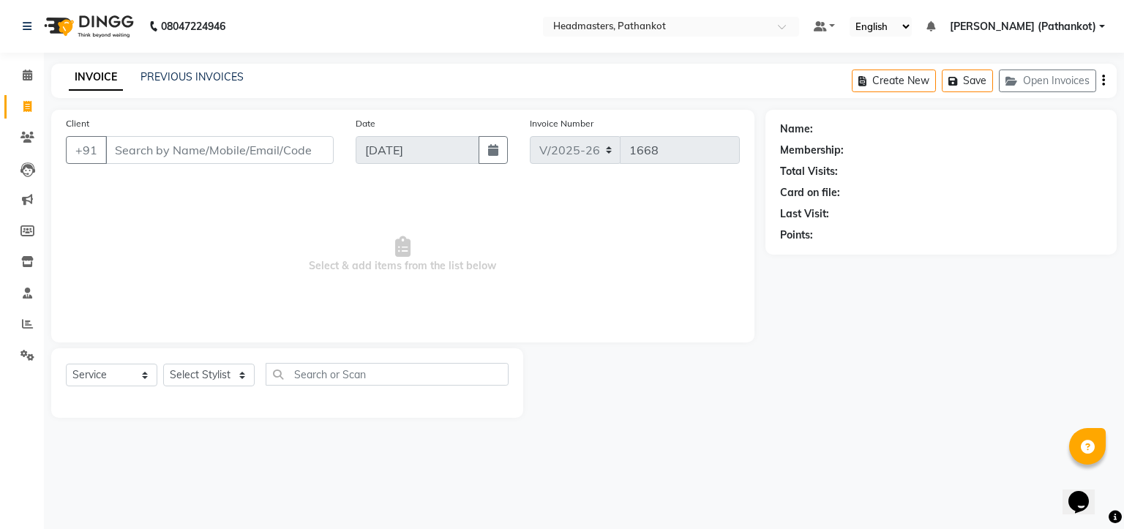
click at [120, 150] on input "Client" at bounding box center [219, 150] width 228 height 28
select select "66904"
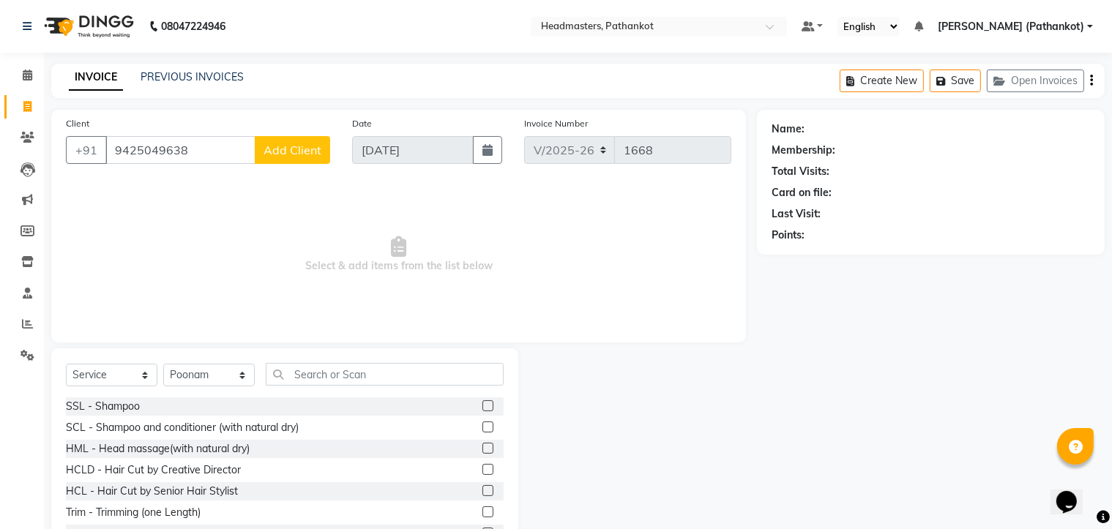
type input "9425049638"
click at [296, 146] on span "Add Client" at bounding box center [292, 150] width 58 height 15
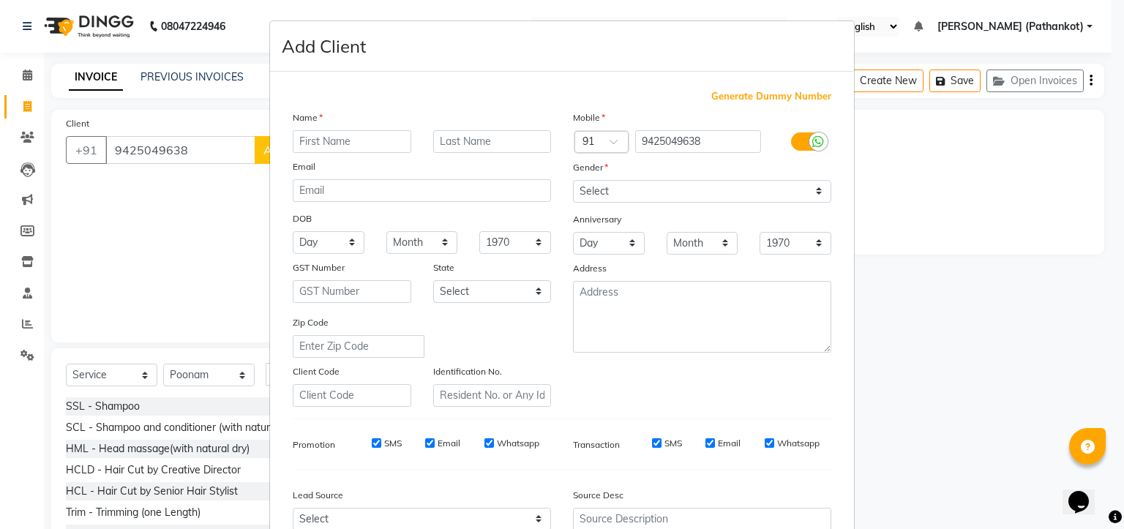
click at [298, 144] on input "text" at bounding box center [352, 141] width 119 height 23
type input "naman"
click at [640, 191] on select "Select [DEMOGRAPHIC_DATA] [DEMOGRAPHIC_DATA] Other Prefer Not To Say" at bounding box center [702, 191] width 258 height 23
select select "[DEMOGRAPHIC_DATA]"
click at [573, 181] on select "Select [DEMOGRAPHIC_DATA] [DEMOGRAPHIC_DATA] Other Prefer Not To Say" at bounding box center [702, 191] width 258 height 23
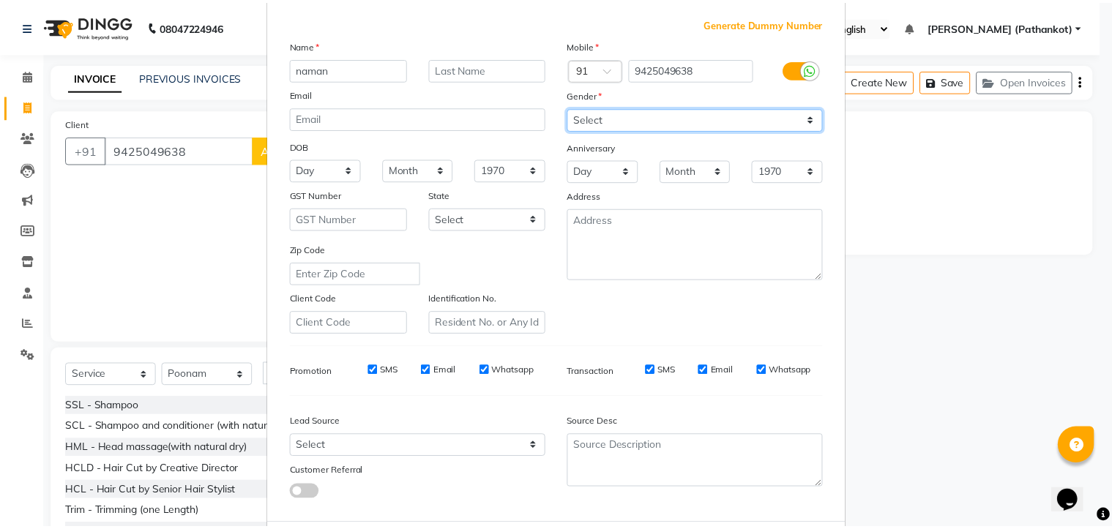
scroll to position [153, 0]
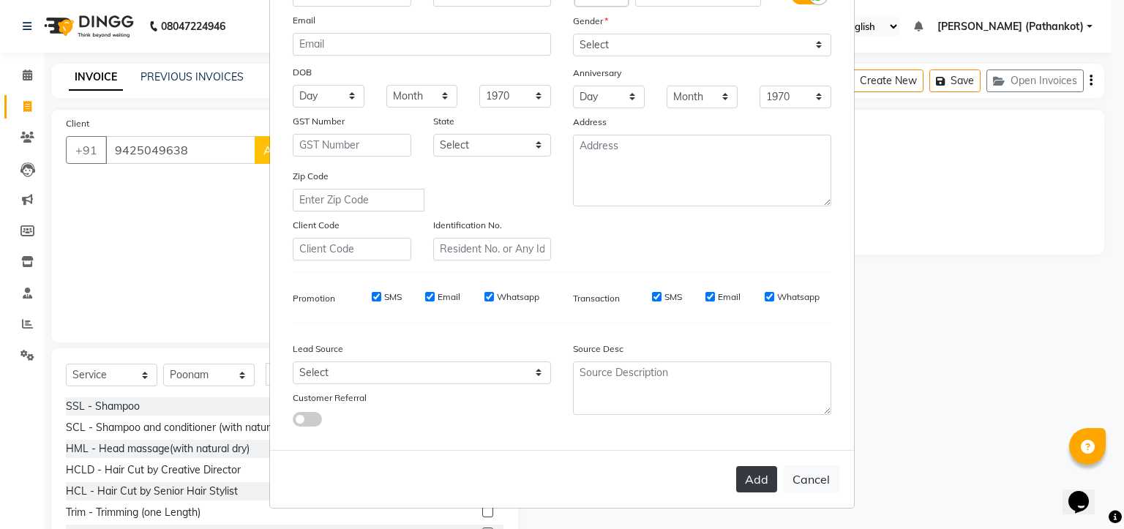
click at [751, 477] on button "Add" at bounding box center [756, 479] width 41 height 26
select select
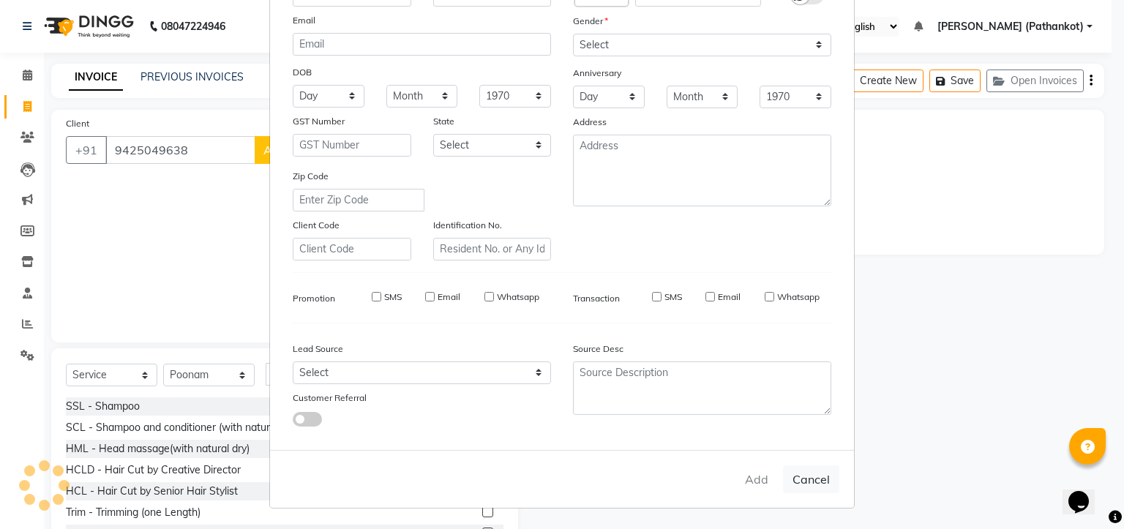
select select
checkbox input "false"
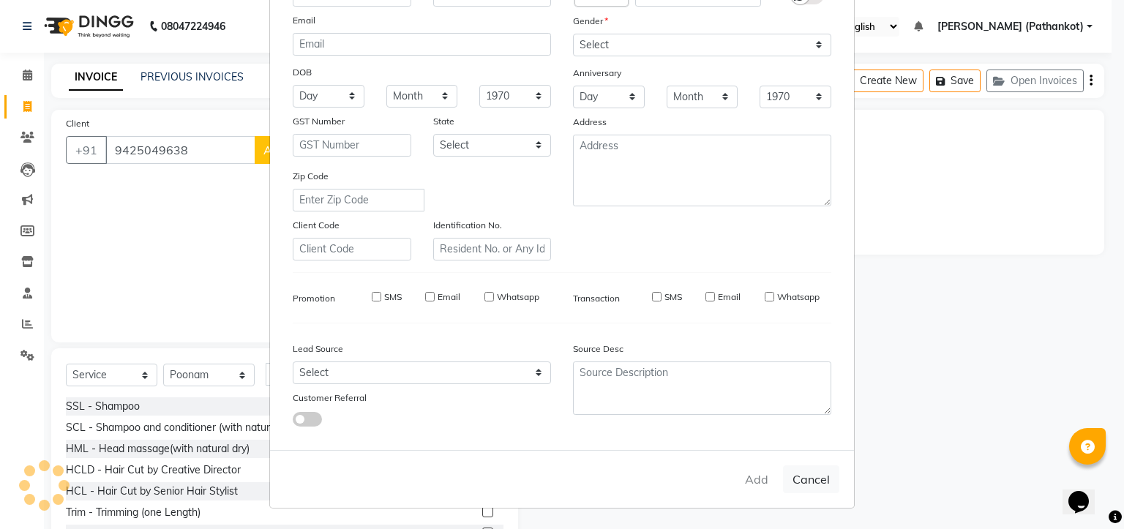
checkbox input "false"
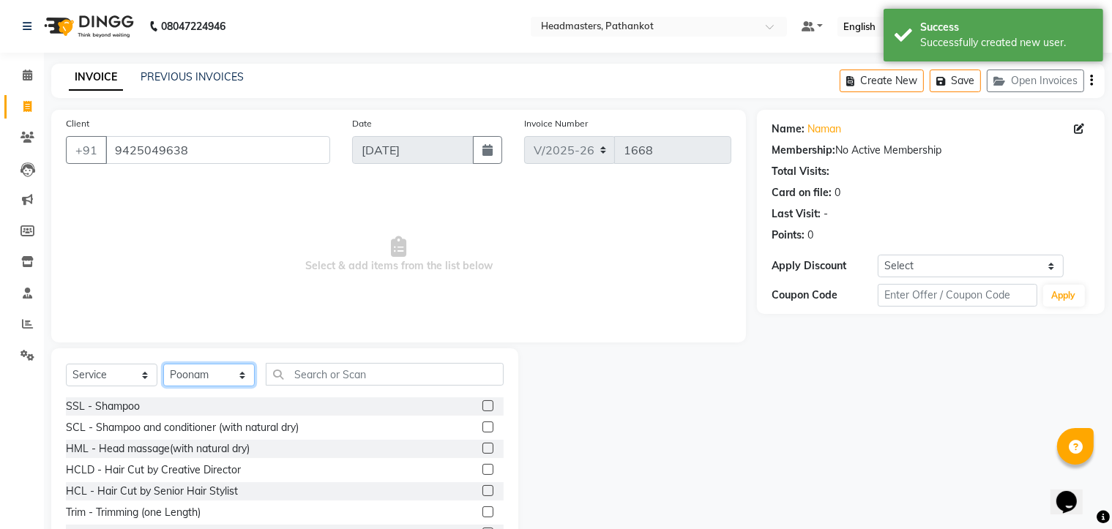
click at [204, 370] on select "Select Stylist Amir HEAD [PERSON_NAME] [PERSON_NAME] [PERSON_NAME] [PERSON_NAME…" at bounding box center [208, 375] width 91 height 23
select select "83490"
click at [163, 364] on select "Select Stylist Amir HEAD [PERSON_NAME] [PERSON_NAME] [PERSON_NAME] [PERSON_NAME…" at bounding box center [208, 375] width 91 height 23
click at [482, 491] on label at bounding box center [487, 490] width 11 height 11
click at [482, 491] on input "checkbox" at bounding box center [487, 492] width 10 height 10
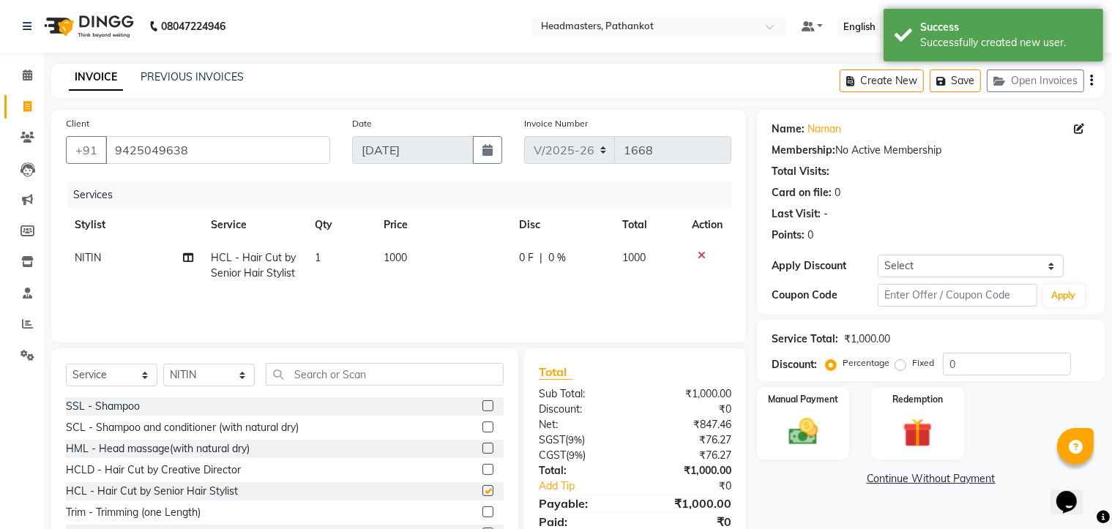
checkbox input "false"
click at [420, 252] on td "1000" at bounding box center [442, 266] width 135 height 48
select select "83490"
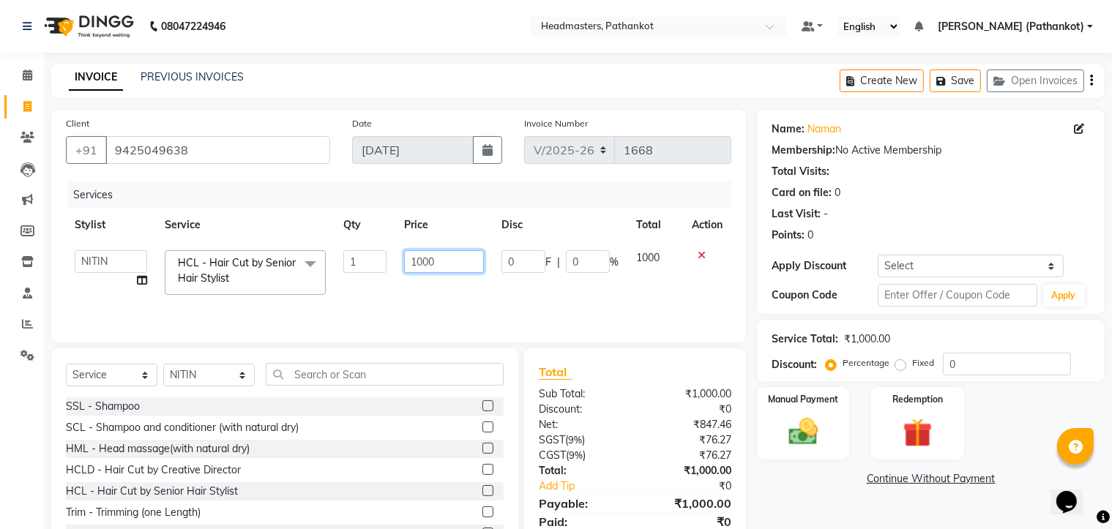
click at [446, 263] on input "1000" at bounding box center [444, 261] width 81 height 23
type input "1"
type input "500"
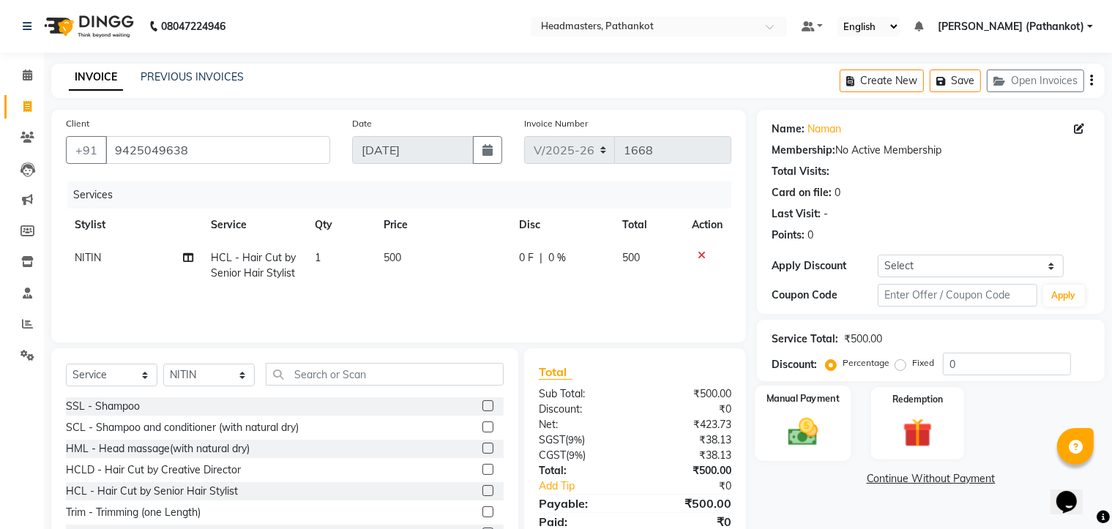
click at [843, 435] on div "Manual Payment" at bounding box center [803, 423] width 96 height 75
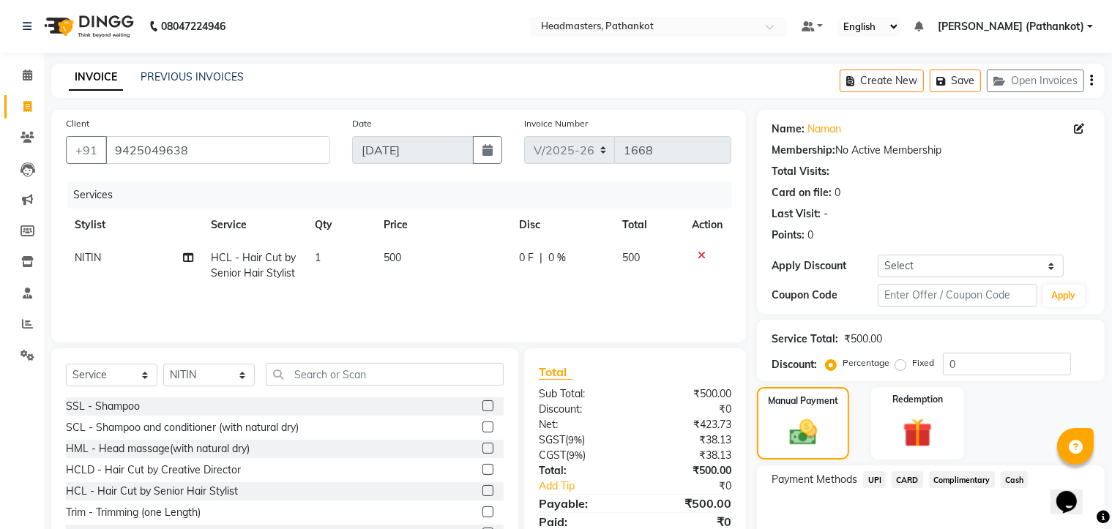
click at [875, 481] on span "UPI" at bounding box center [874, 479] width 23 height 17
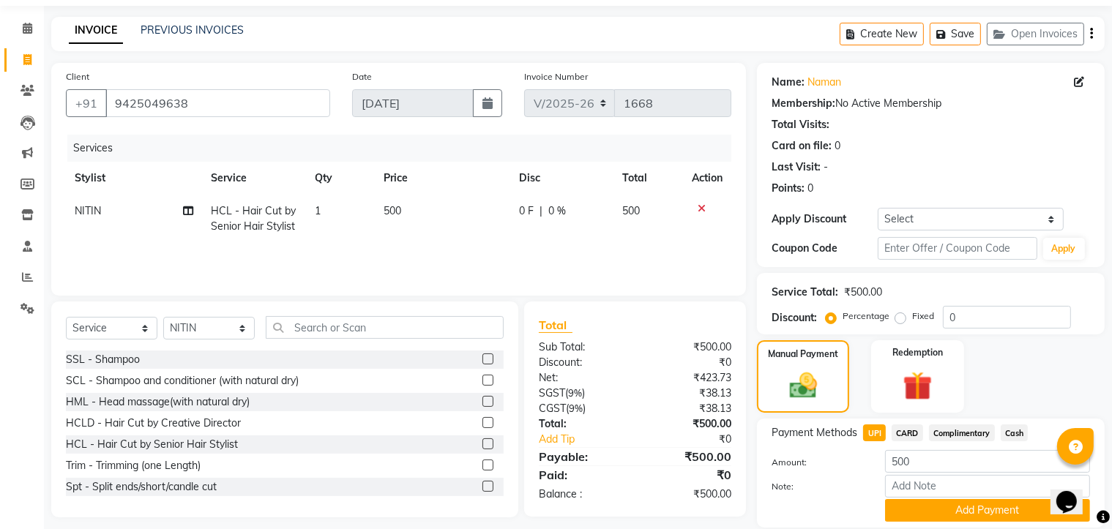
scroll to position [99, 0]
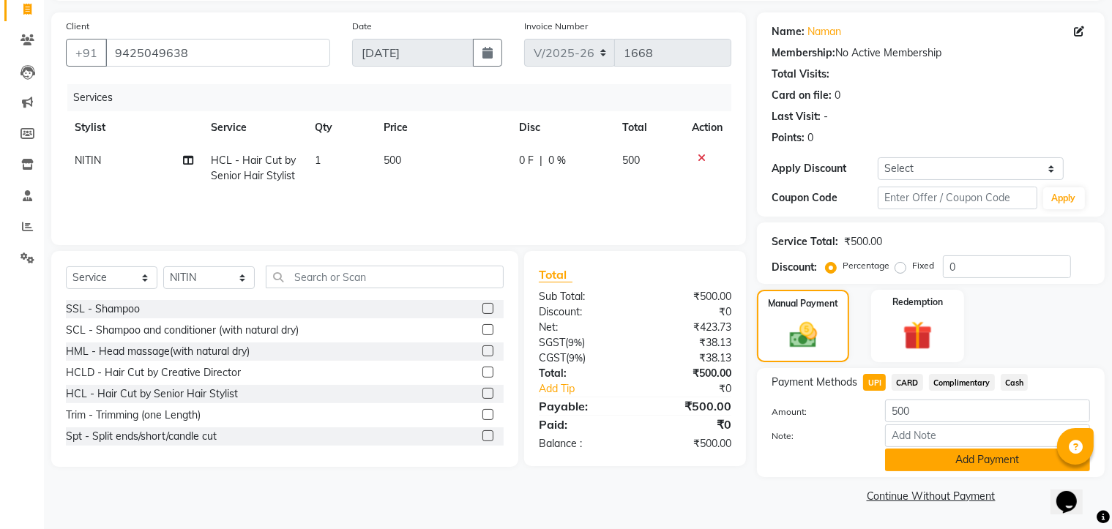
click at [935, 461] on button "Add Payment" at bounding box center [987, 460] width 205 height 23
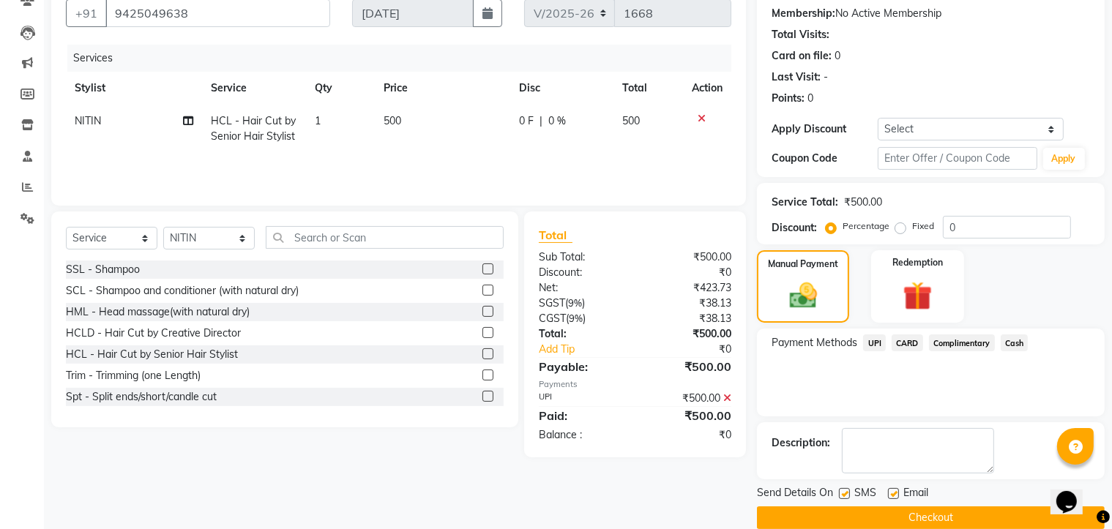
scroll to position [158, 0]
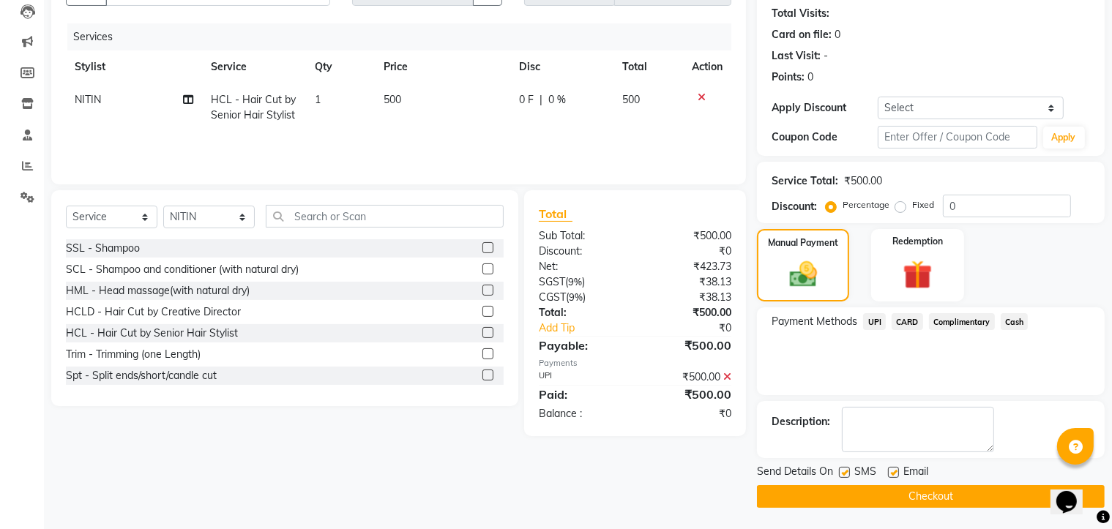
click at [920, 498] on button "Checkout" at bounding box center [931, 496] width 348 height 23
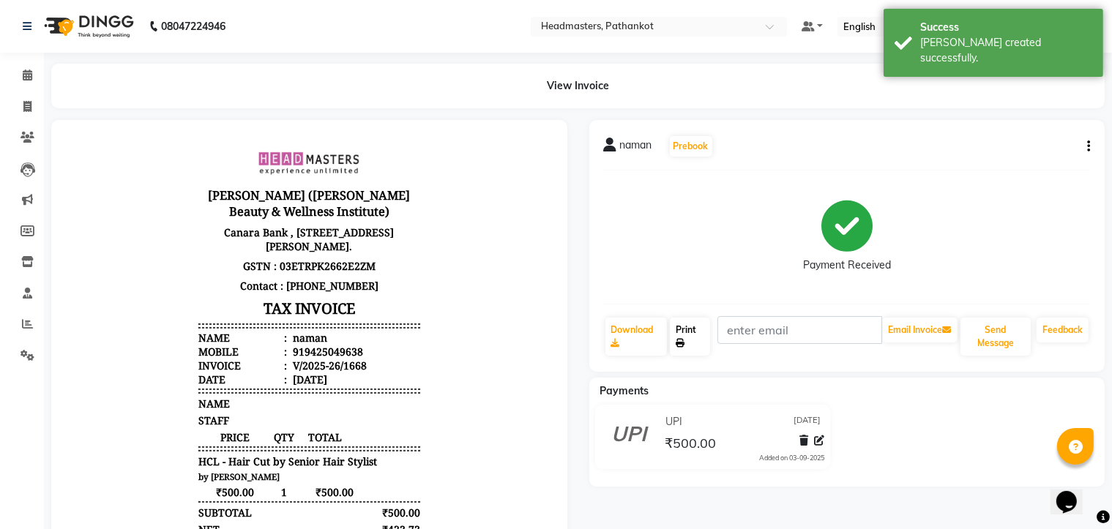
click at [687, 340] on link "Print" at bounding box center [690, 337] width 40 height 38
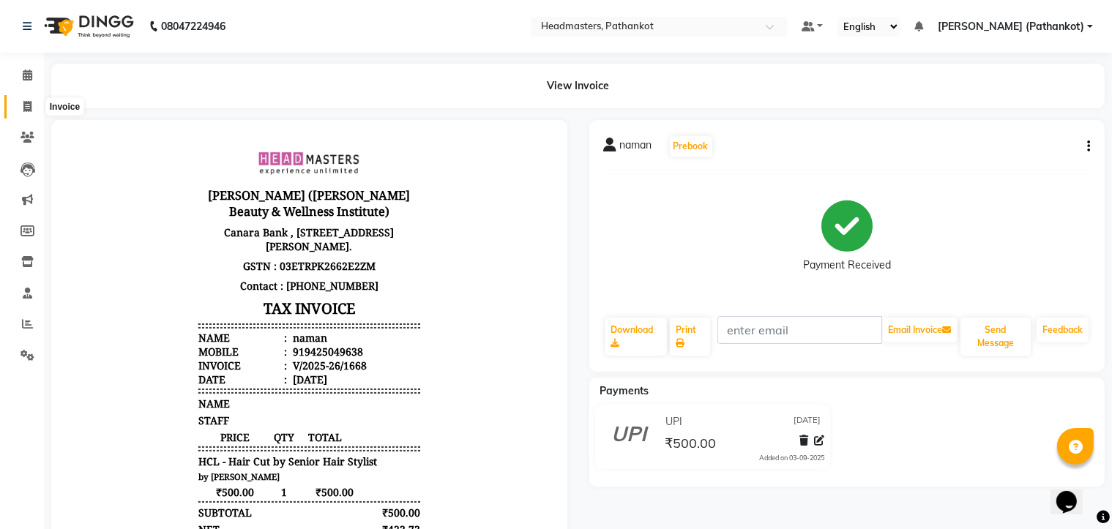
click at [26, 108] on icon at bounding box center [27, 106] width 8 height 11
select select "service"
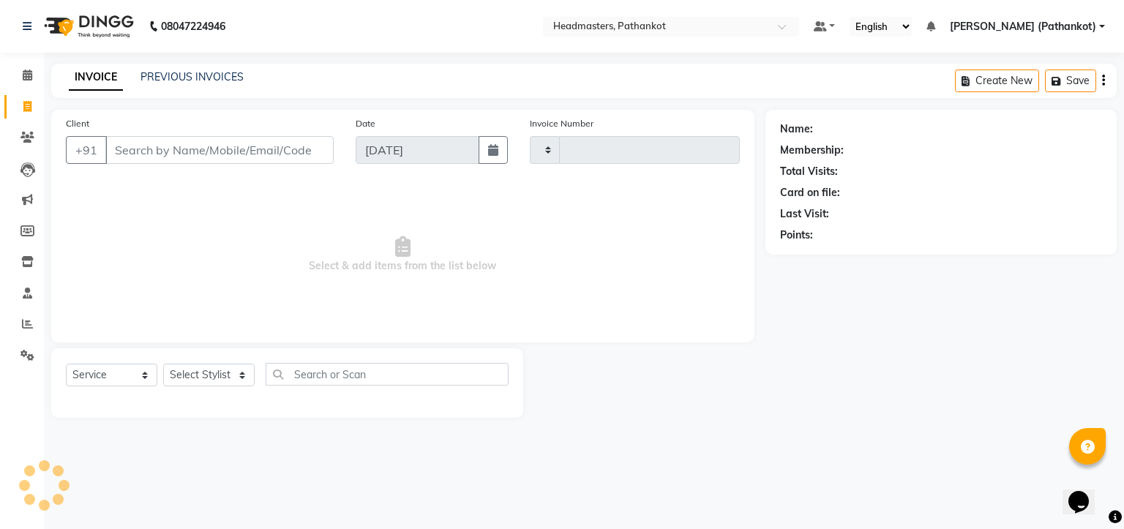
type input "1669"
select select "7530"
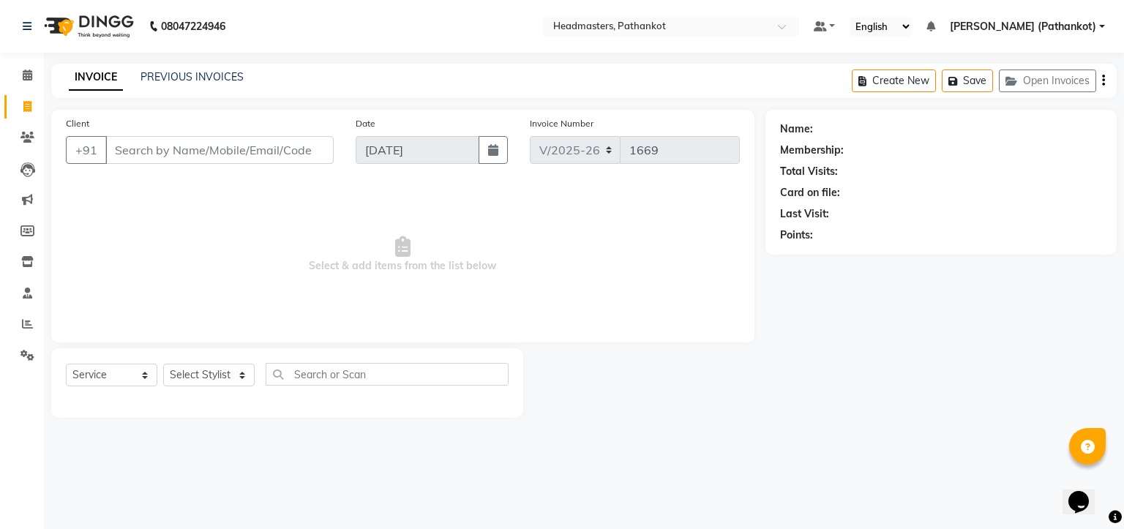
click at [113, 154] on input "Client" at bounding box center [219, 150] width 228 height 28
select select "66904"
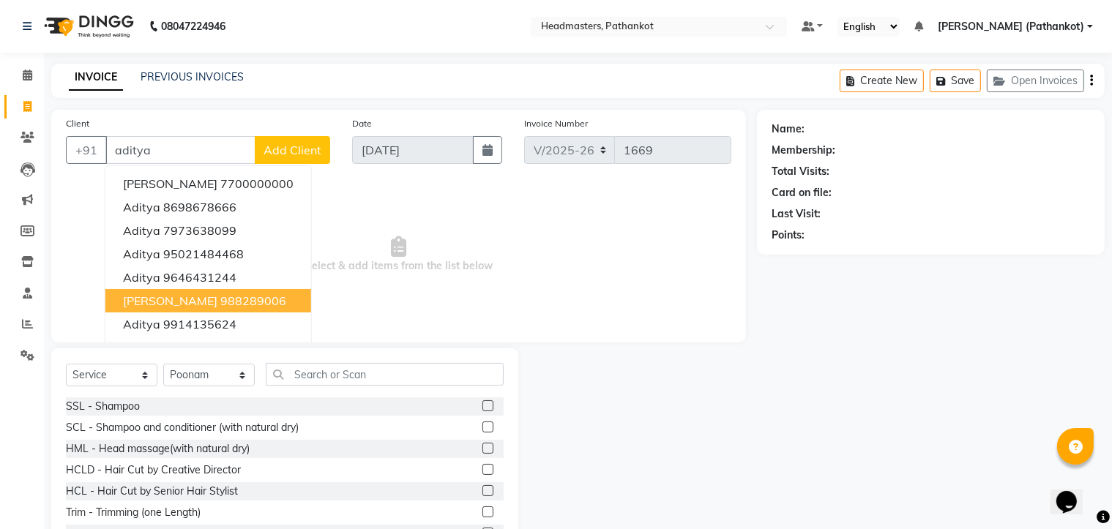
click at [288, 294] on button "[PERSON_NAME] 988289006" at bounding box center [208, 300] width 206 height 23
type input "988289006"
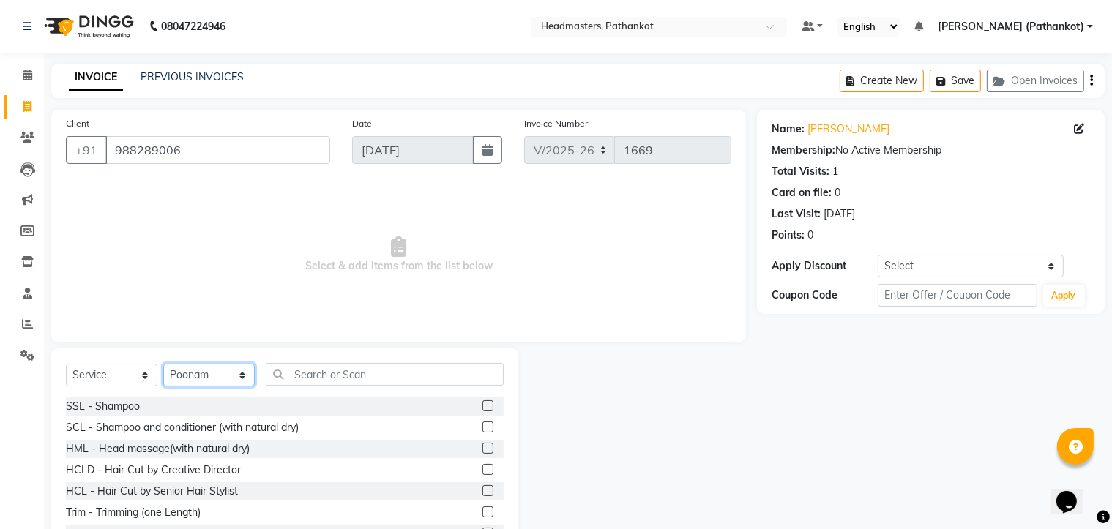
click at [212, 375] on select "Select Stylist Amir HEAD [PERSON_NAME] [PERSON_NAME] [PERSON_NAME] [PERSON_NAME…" at bounding box center [208, 375] width 91 height 23
select select "83139"
click at [163, 364] on select "Select Stylist Amir HEAD [PERSON_NAME] [PERSON_NAME] [PERSON_NAME] [PERSON_NAME…" at bounding box center [208, 375] width 91 height 23
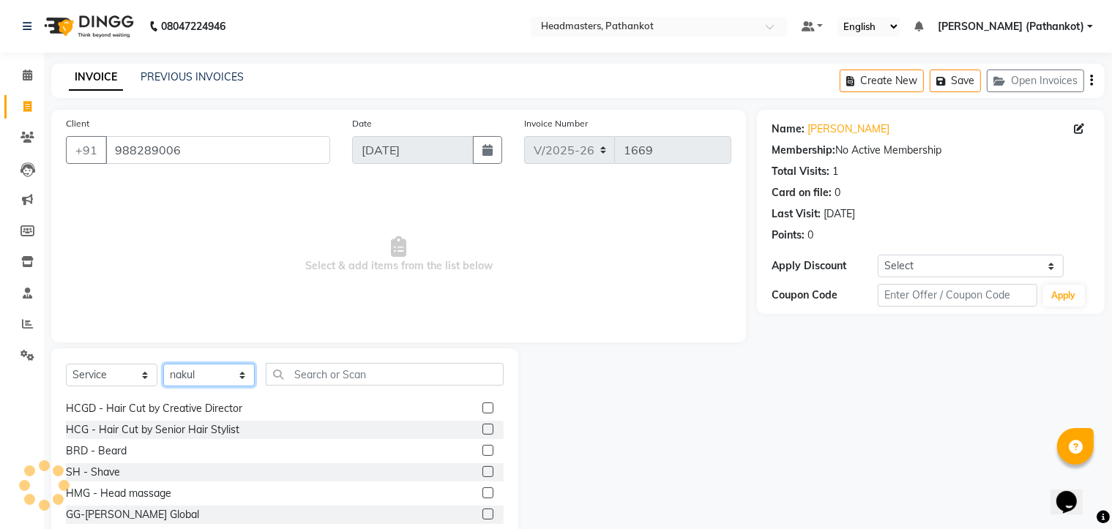
scroll to position [659, 0]
click at [482, 425] on label at bounding box center [487, 426] width 11 height 11
click at [482, 425] on input "checkbox" at bounding box center [487, 427] width 10 height 10
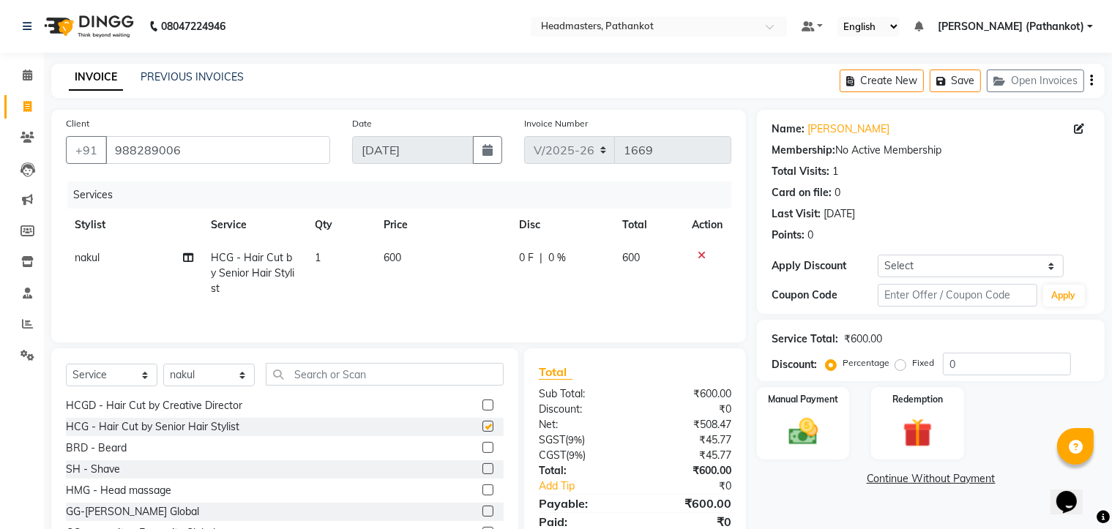
checkbox input "false"
click at [408, 258] on td "600" at bounding box center [442, 274] width 135 height 64
select select "83139"
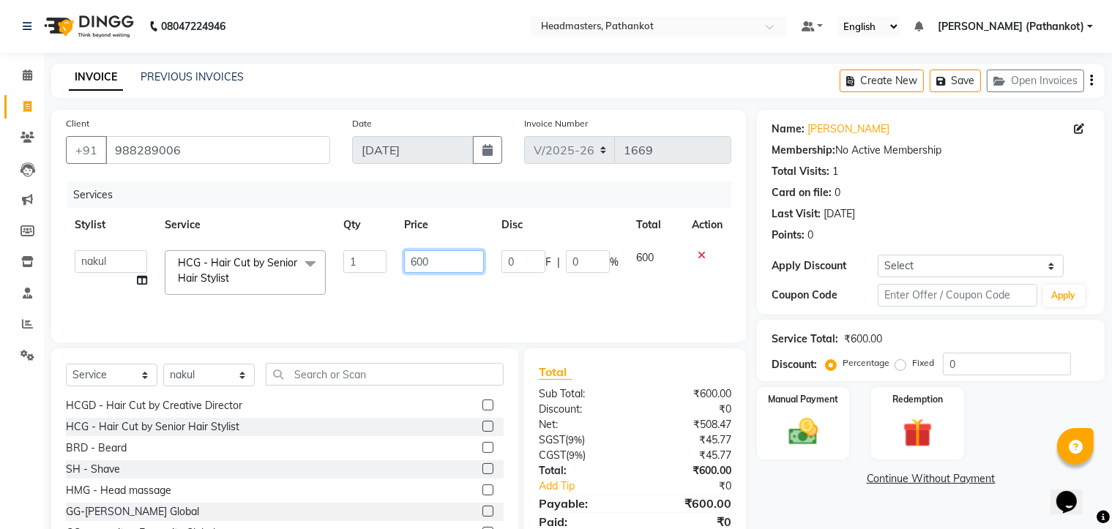
click at [436, 258] on input "600" at bounding box center [444, 261] width 81 height 23
type input "6"
type input "300"
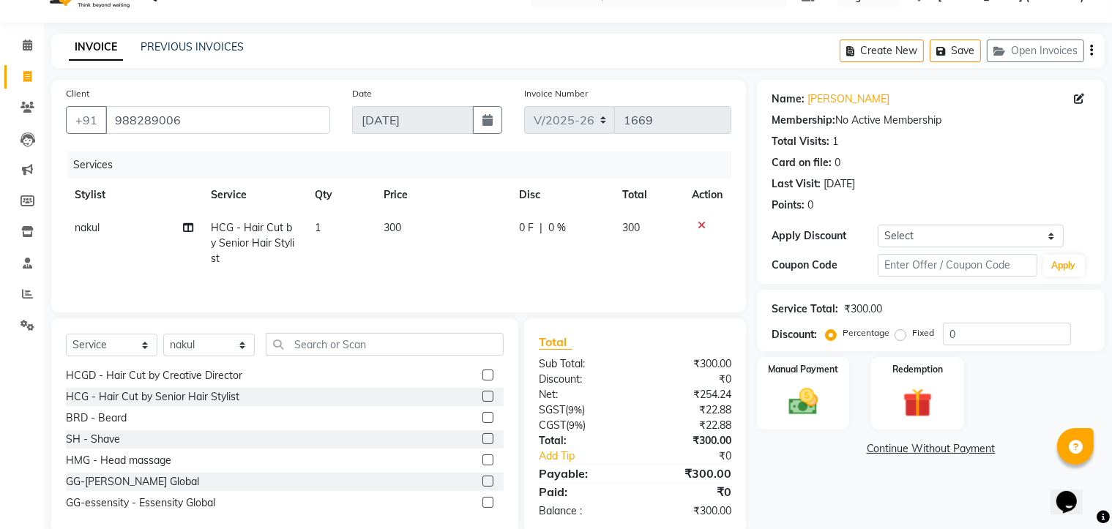
scroll to position [59, 0]
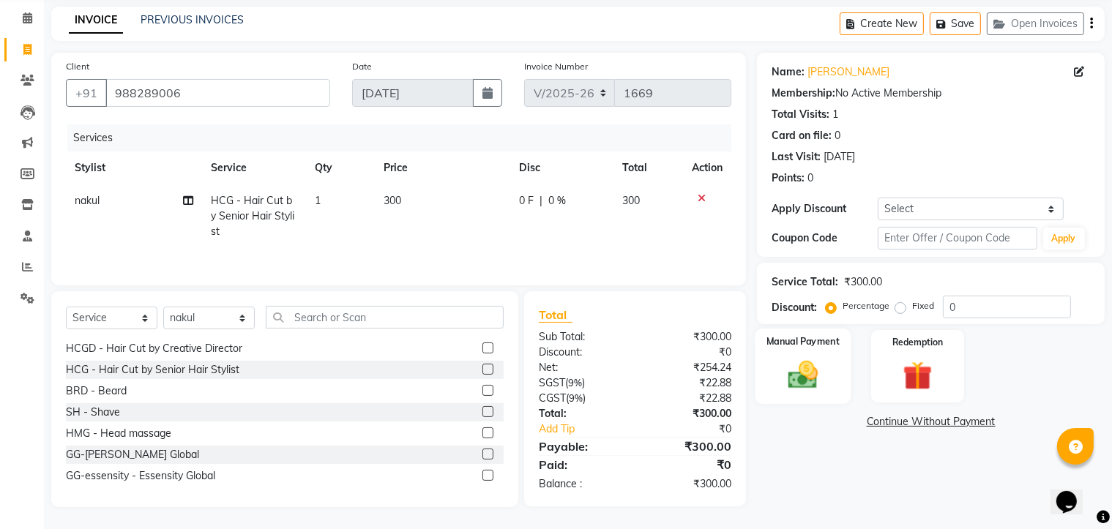
click at [828, 374] on div "Manual Payment" at bounding box center [803, 366] width 96 height 75
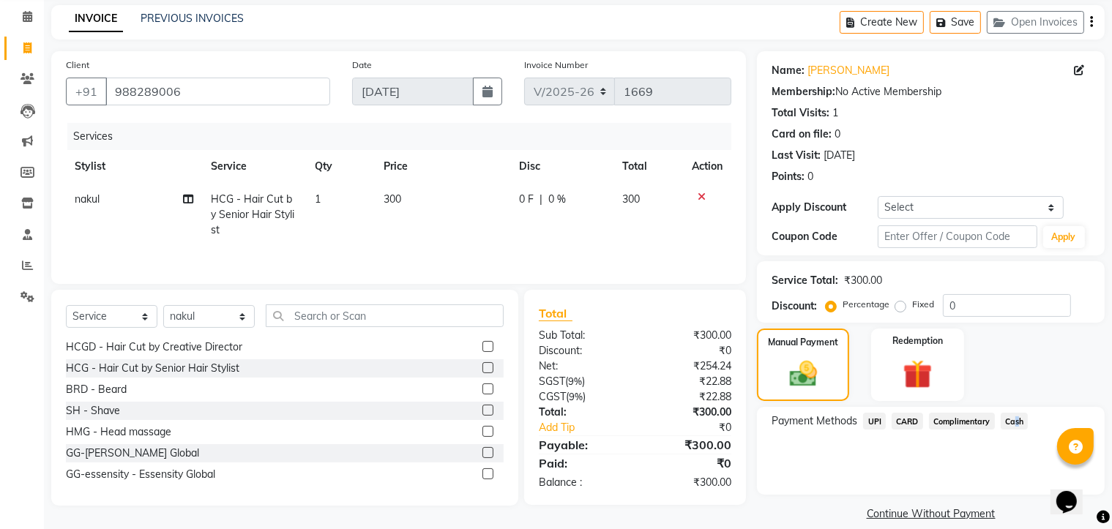
click at [1014, 419] on span "Cash" at bounding box center [1014, 421] width 28 height 17
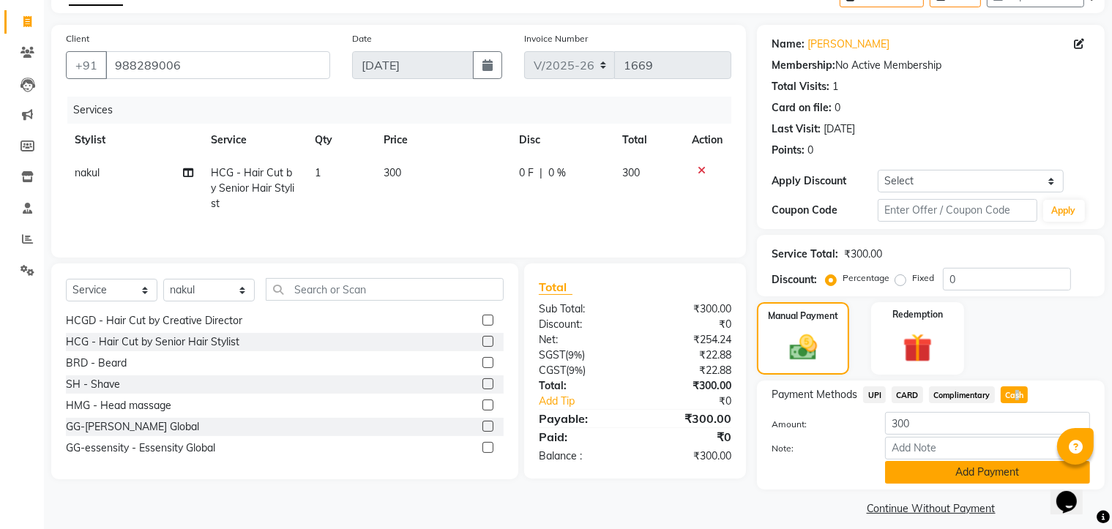
scroll to position [99, 0]
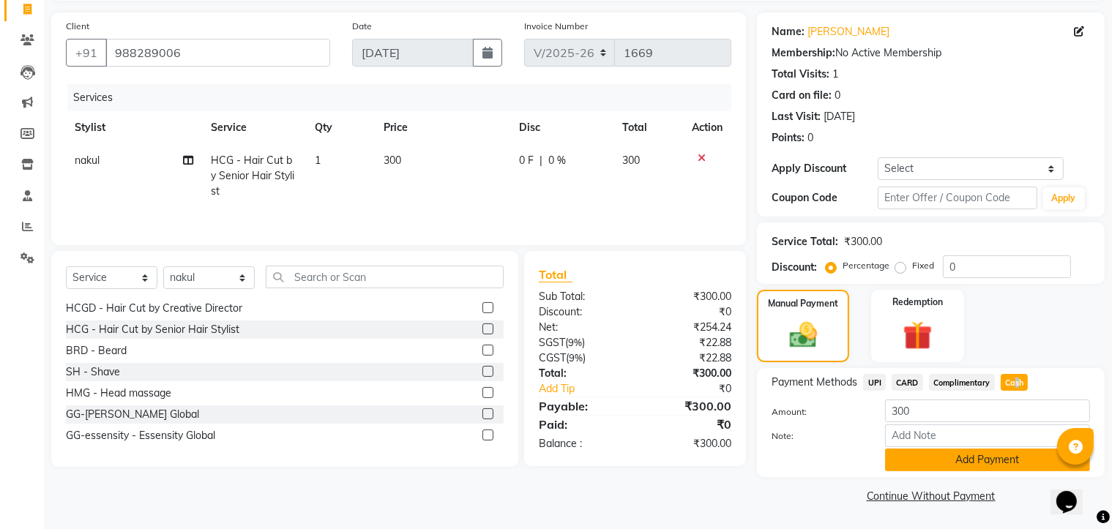
click at [973, 466] on button "Add Payment" at bounding box center [987, 460] width 205 height 23
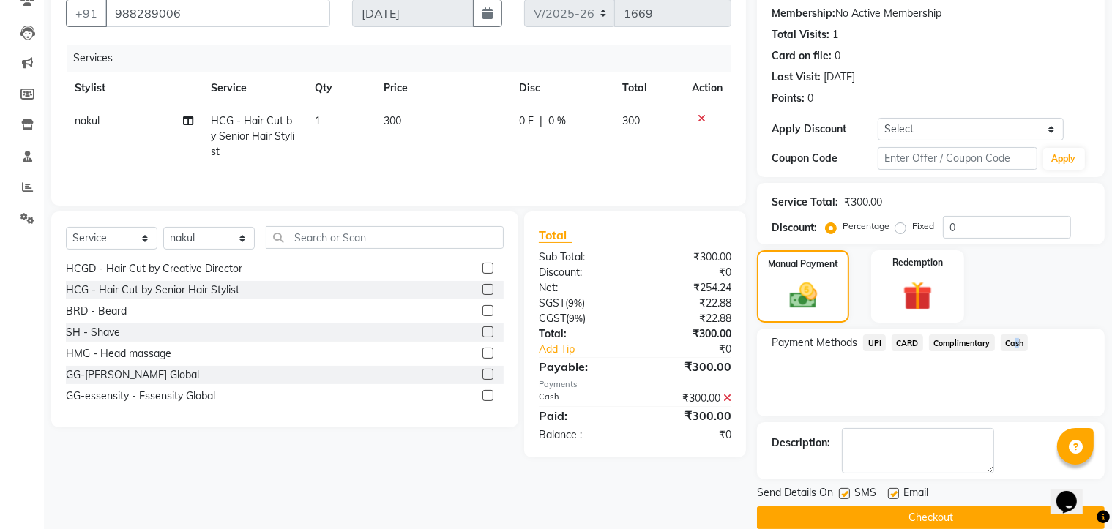
scroll to position [158, 0]
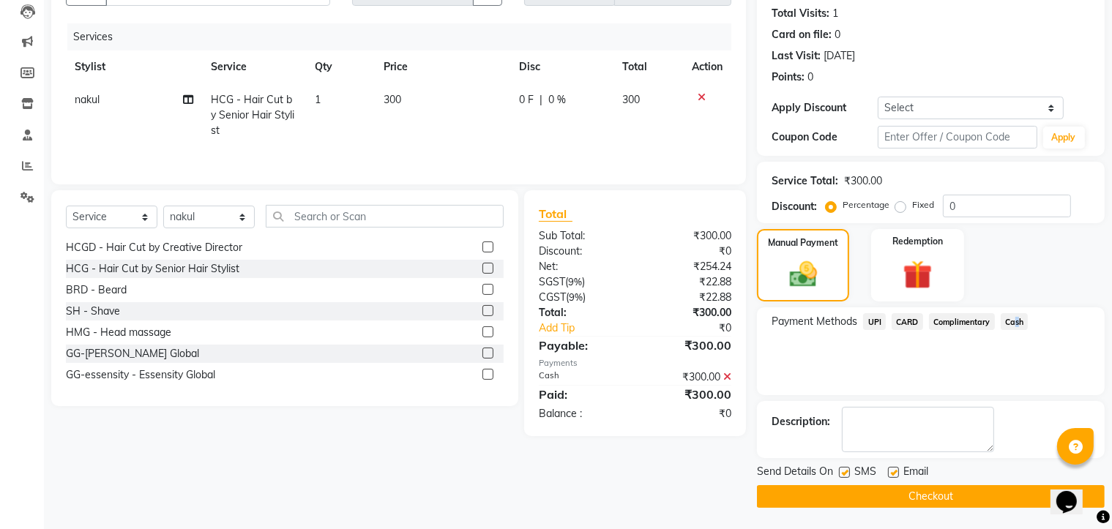
click at [943, 498] on button "Checkout" at bounding box center [931, 496] width 348 height 23
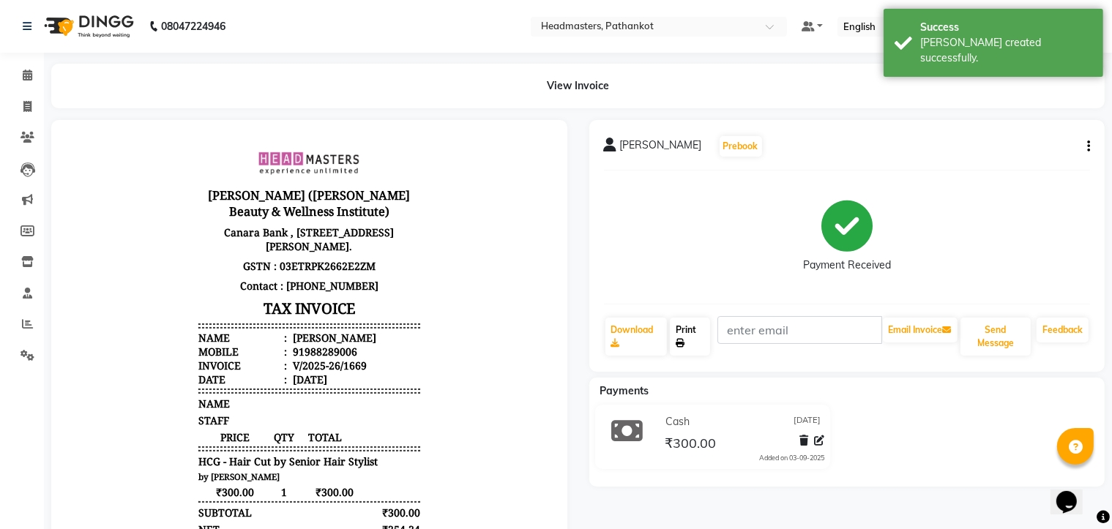
click at [695, 343] on link "Print" at bounding box center [690, 337] width 40 height 38
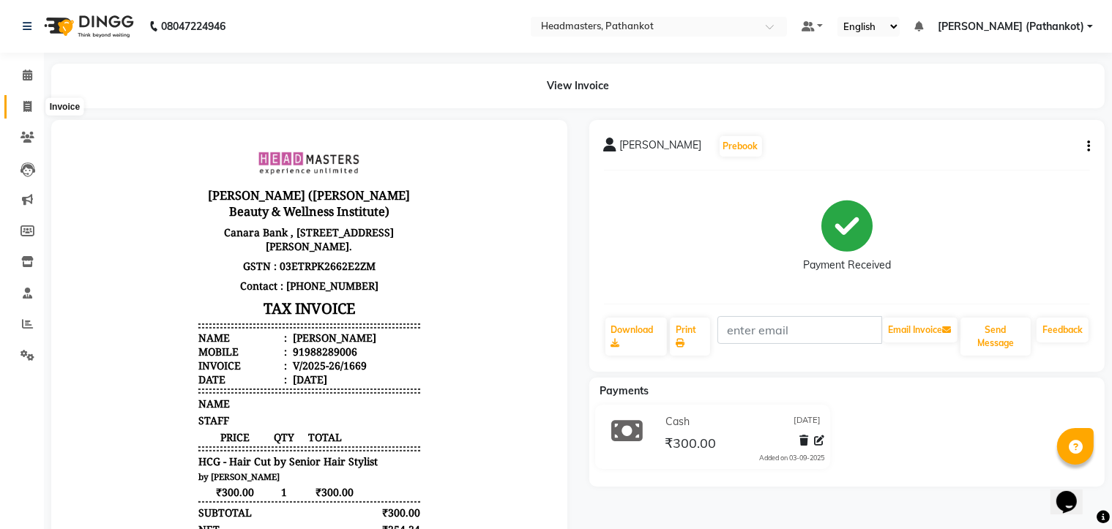
click at [23, 105] on icon at bounding box center [27, 106] width 8 height 11
select select "service"
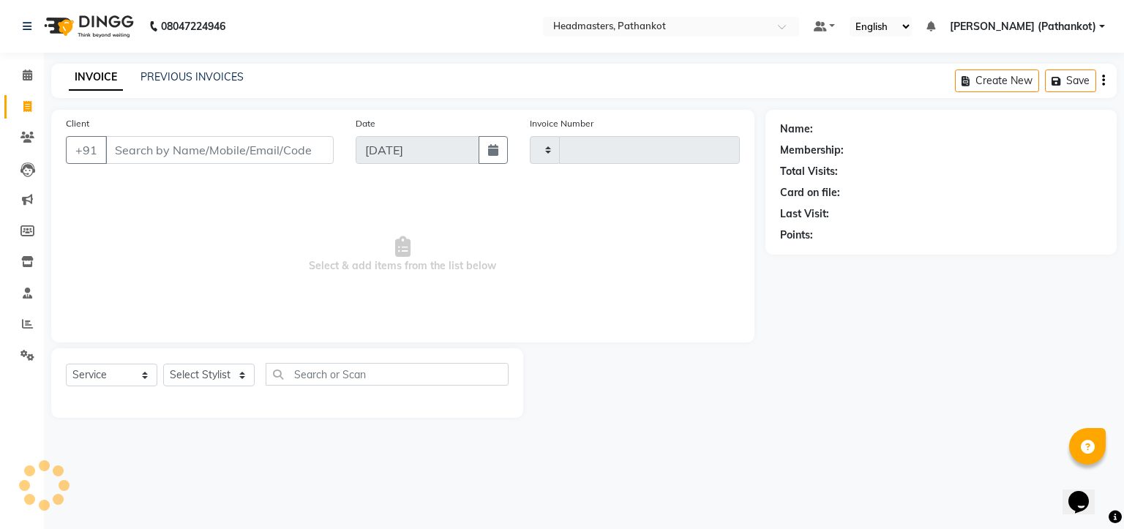
type input "1670"
select select "7530"
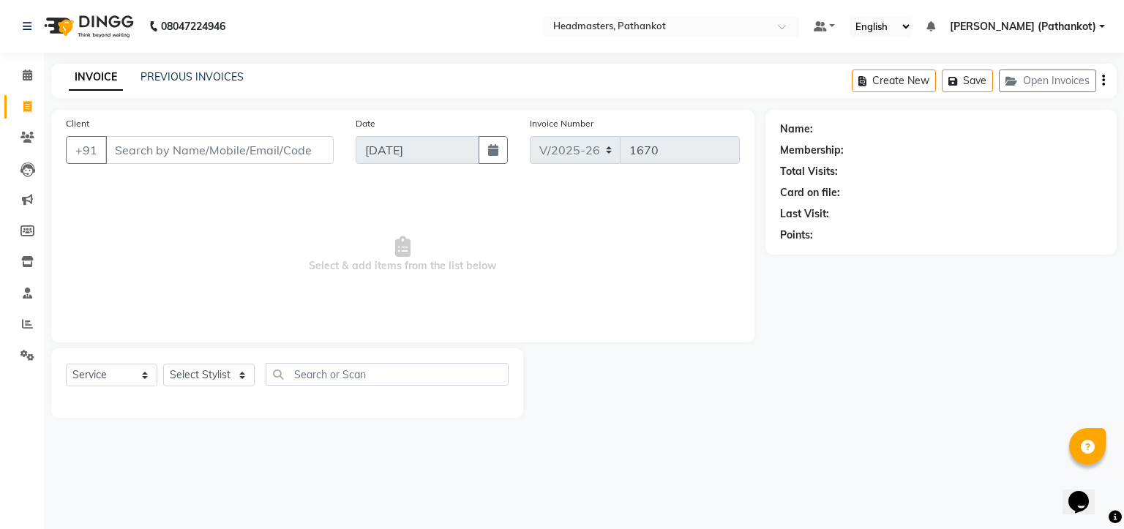
click at [117, 153] on input "Client" at bounding box center [219, 150] width 228 height 28
select select "66904"
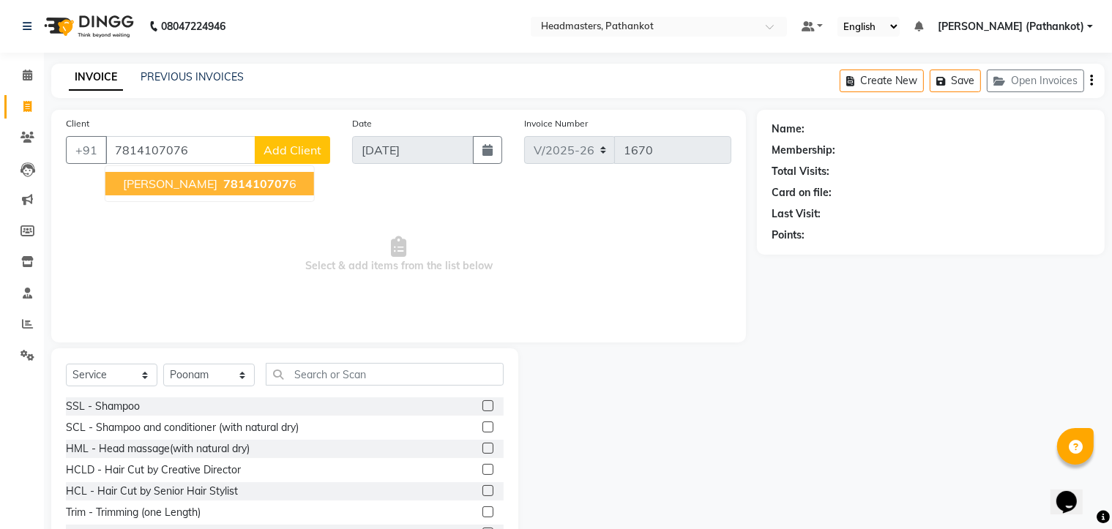
type input "7814107076"
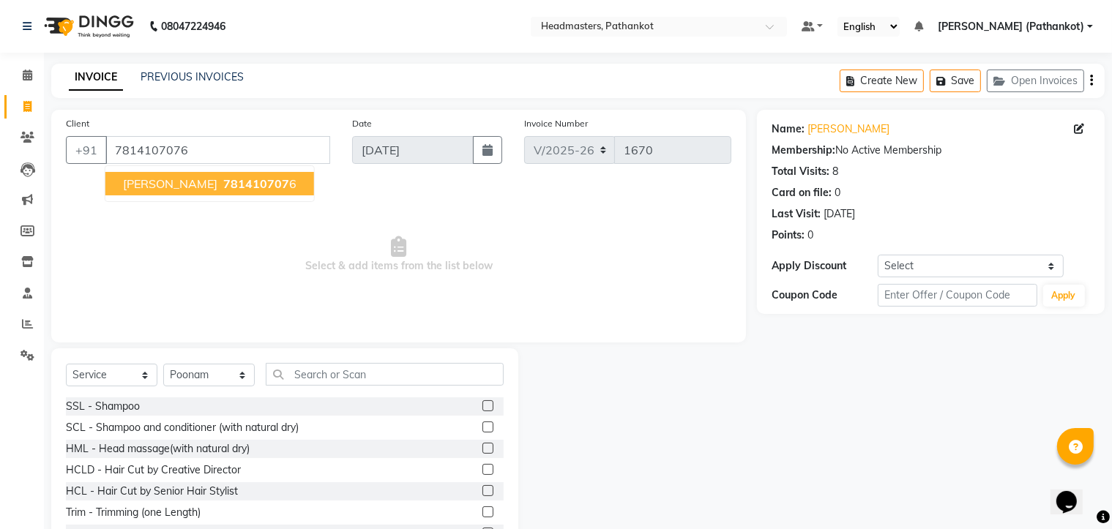
click at [258, 184] on span "781410707" at bounding box center [256, 183] width 66 height 15
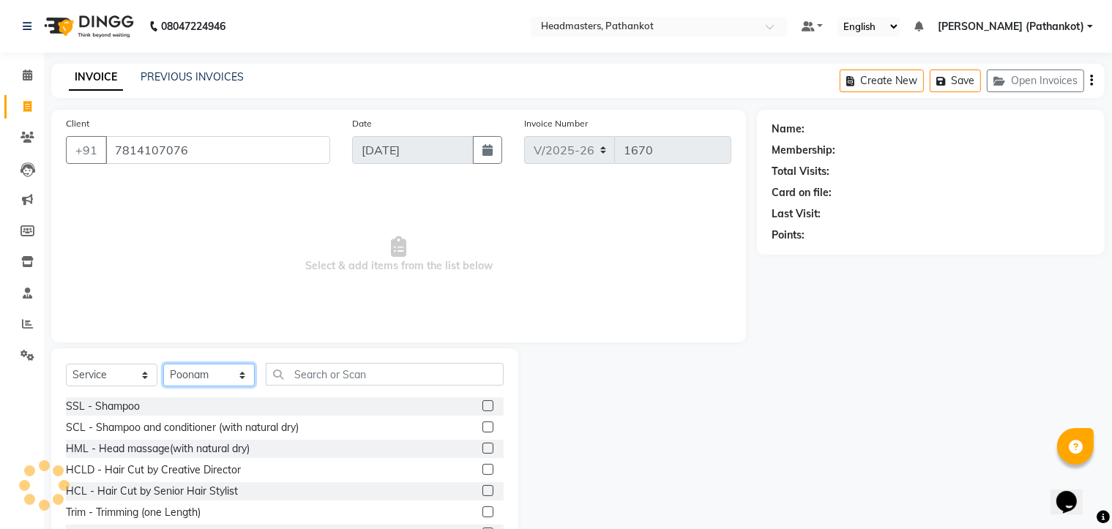
click at [197, 375] on select "Select Stylist Amir HEAD [PERSON_NAME] [PERSON_NAME] [PERSON_NAME] [PERSON_NAME…" at bounding box center [208, 375] width 91 height 23
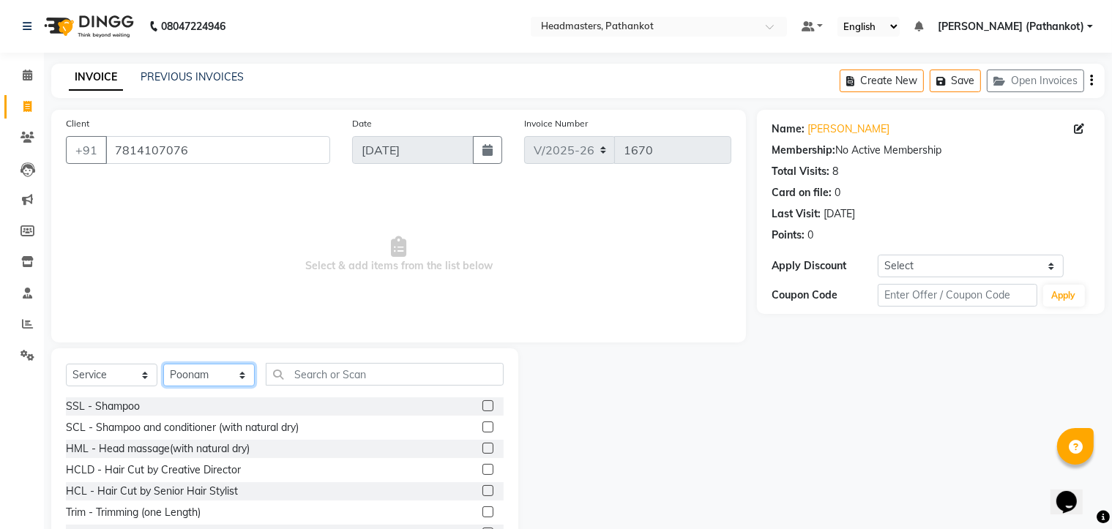
select select "66907"
click at [163, 364] on select "Select Stylist Amir HEAD [PERSON_NAME] [PERSON_NAME] [PERSON_NAME] [PERSON_NAME…" at bounding box center [208, 375] width 91 height 23
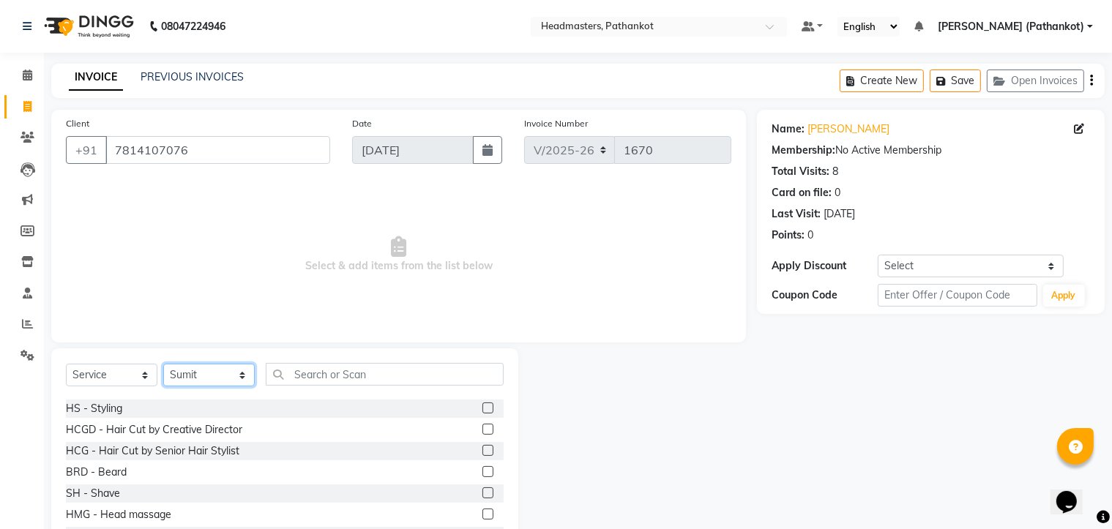
scroll to position [659, 0]
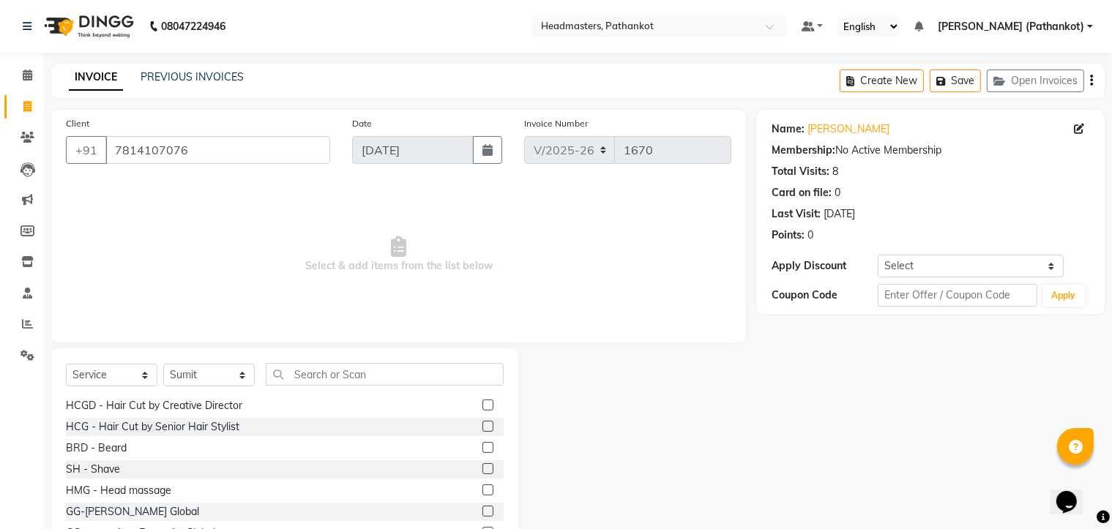
click at [482, 427] on label at bounding box center [487, 426] width 11 height 11
click at [482, 427] on input "checkbox" at bounding box center [487, 427] width 10 height 10
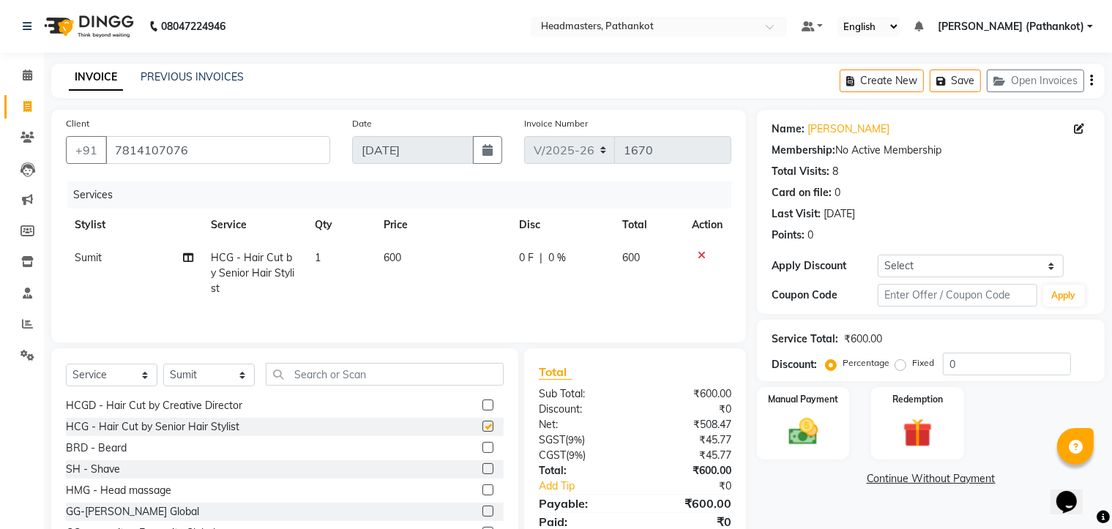
checkbox input "false"
click at [482, 451] on label at bounding box center [487, 447] width 11 height 11
click at [482, 451] on input "checkbox" at bounding box center [487, 449] width 10 height 10
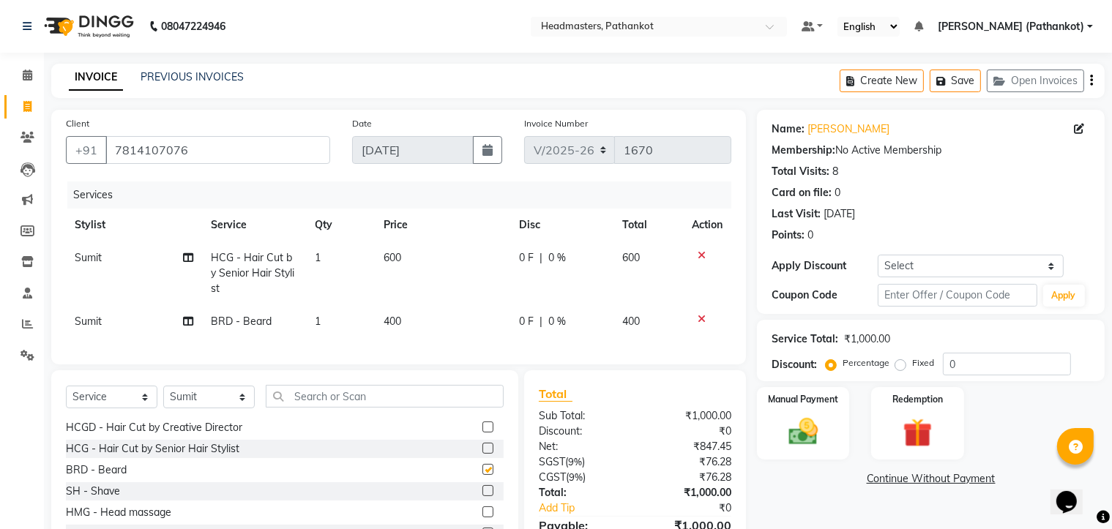
checkbox input "false"
click at [406, 252] on td "600" at bounding box center [442, 274] width 135 height 64
select select "66907"
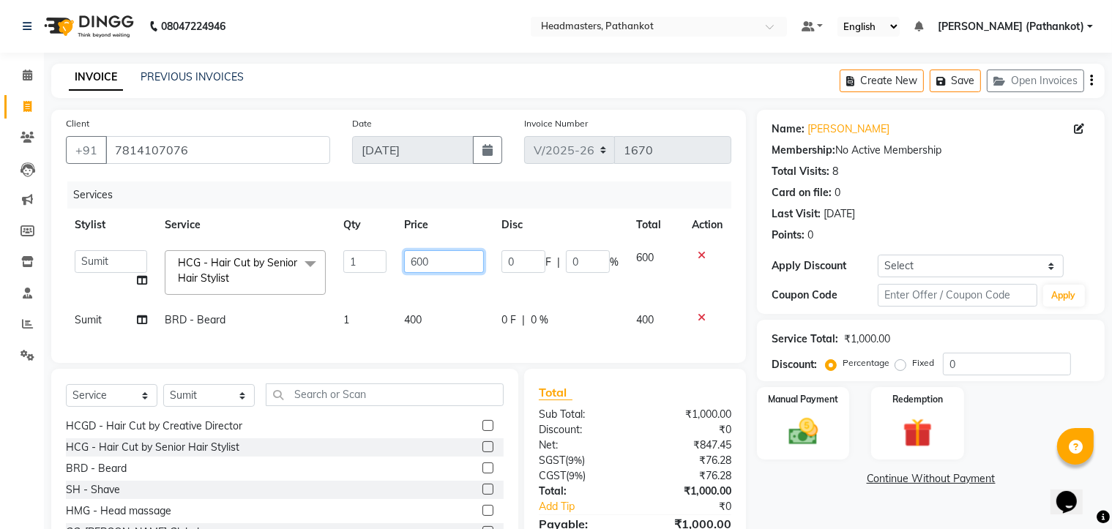
click at [433, 260] on input "600" at bounding box center [444, 261] width 81 height 23
type input "6"
type input "300"
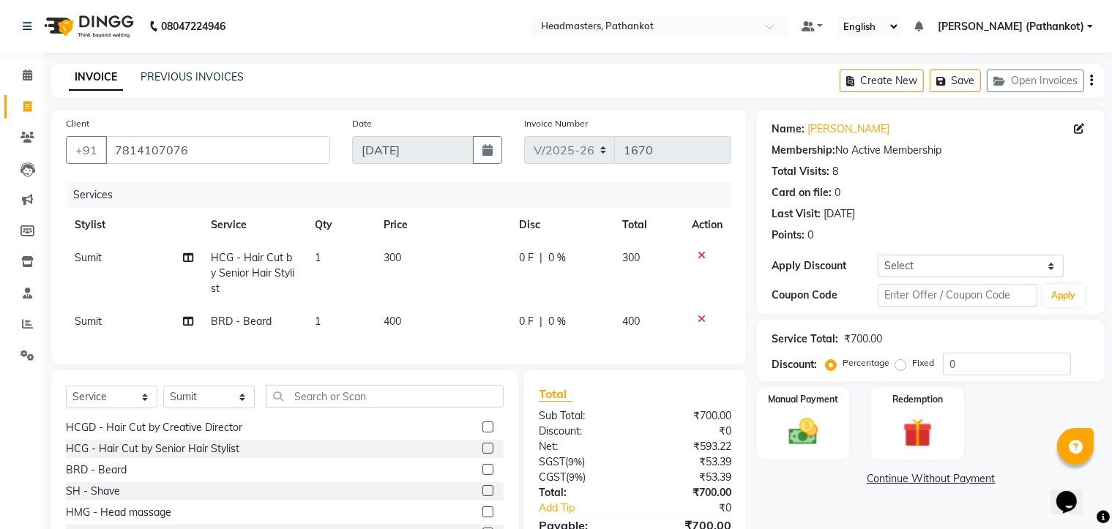
click at [423, 317] on td "400" at bounding box center [442, 321] width 135 height 33
select select "66907"
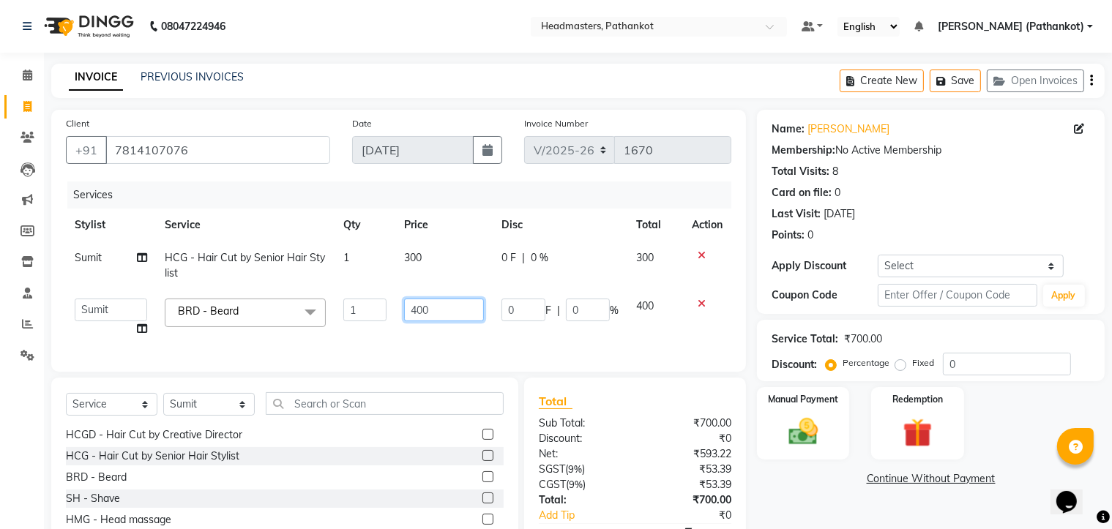
click at [430, 313] on input "400" at bounding box center [444, 310] width 81 height 23
type input "4"
type input "150"
click at [509, 329] on td "0 F | 0 %" at bounding box center [560, 318] width 135 height 56
select select "66907"
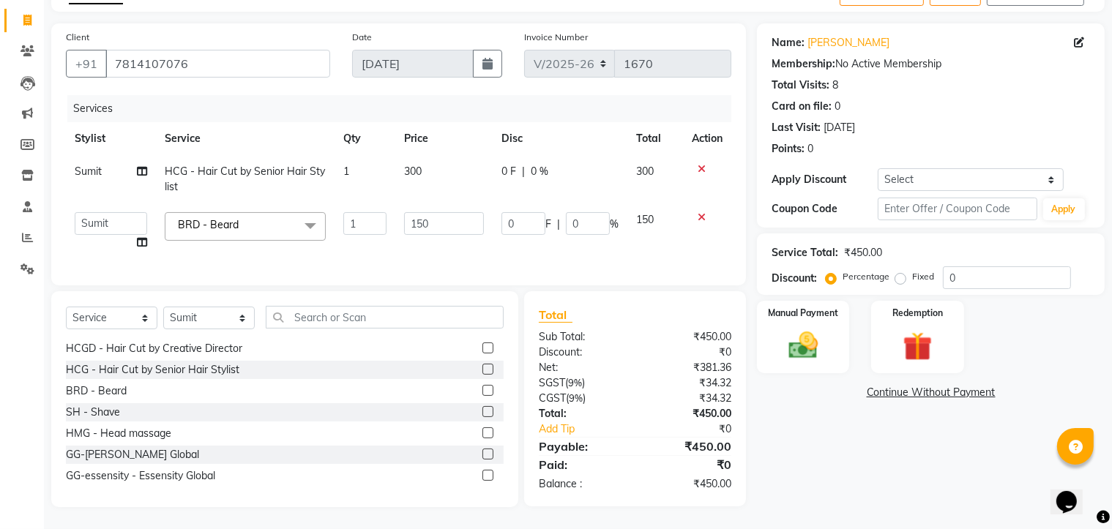
scroll to position [99, 0]
drag, startPoint x: 285, startPoint y: 317, endPoint x: 310, endPoint y: 320, distance: 25.8
click at [310, 320] on input "text" at bounding box center [385, 317] width 238 height 23
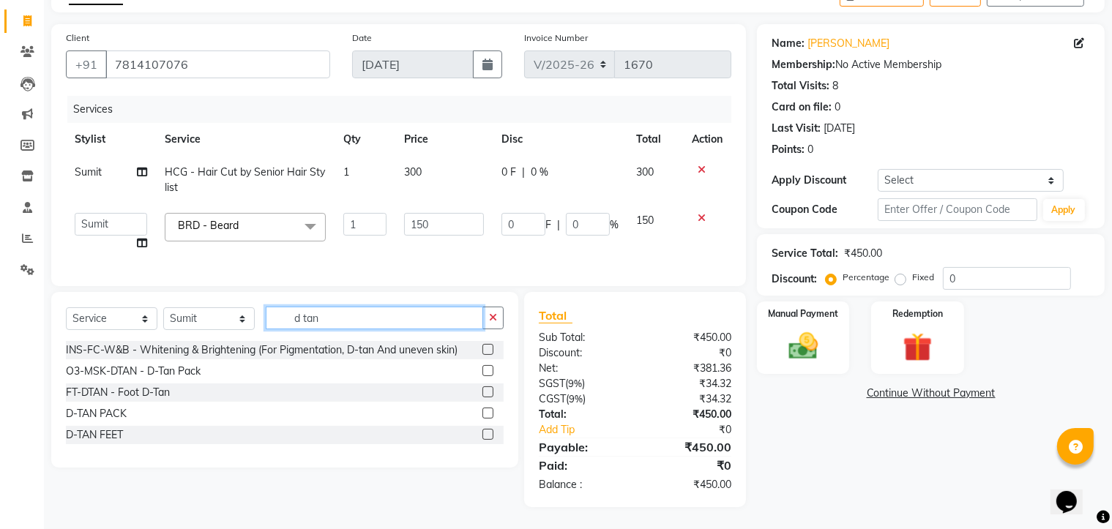
scroll to position [0, 0]
type input "d tan"
click at [488, 411] on label at bounding box center [487, 413] width 11 height 11
click at [488, 411] on input "checkbox" at bounding box center [487, 414] width 10 height 10
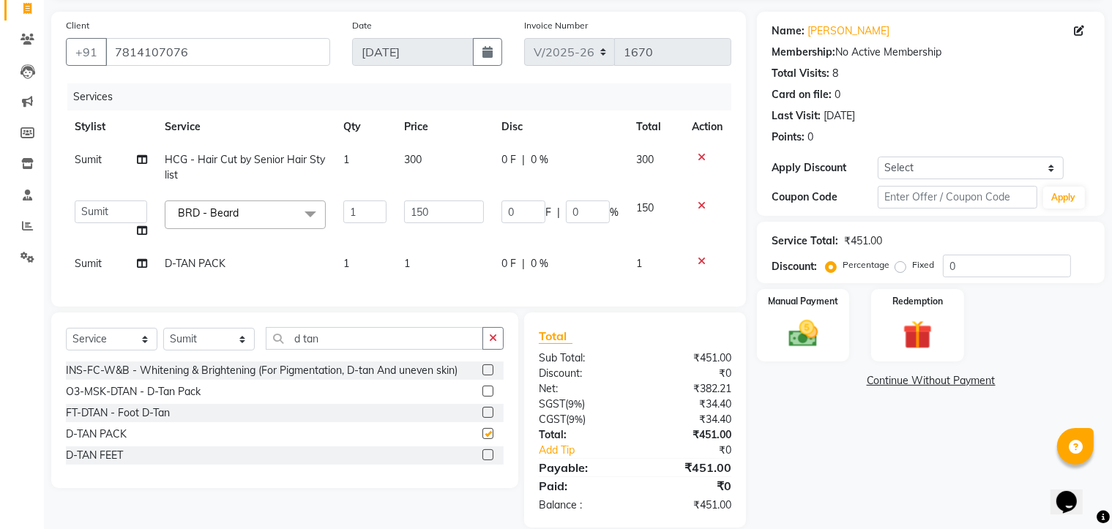
checkbox input "false"
click at [496, 343] on icon "button" at bounding box center [493, 338] width 8 height 10
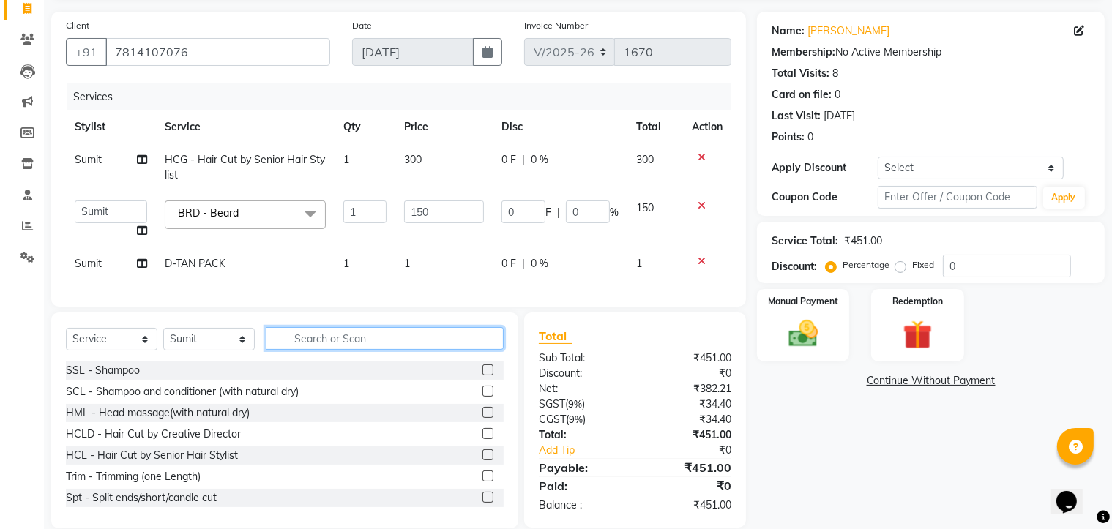
click at [294, 350] on input "text" at bounding box center [385, 338] width 238 height 23
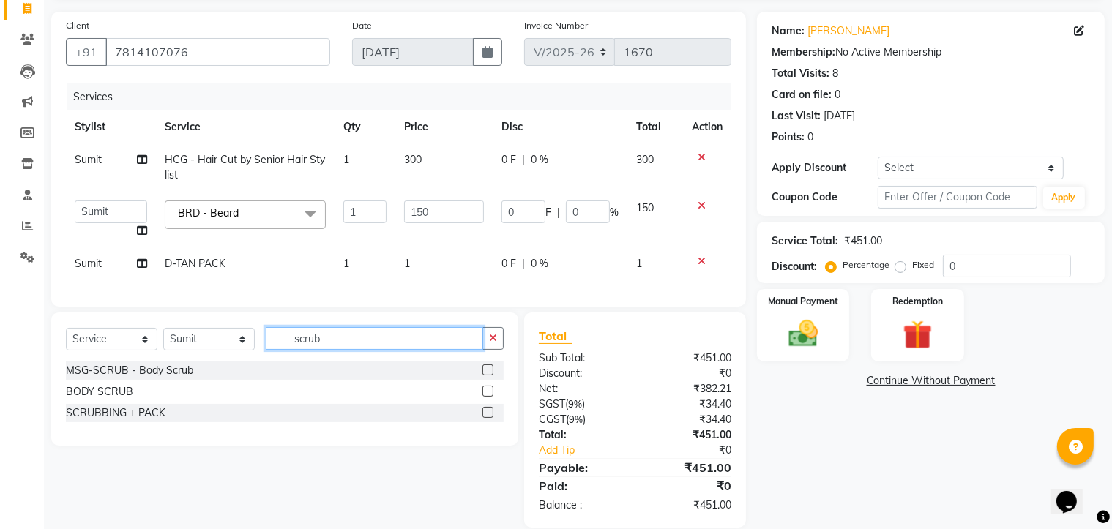
type input "scrub"
click at [490, 418] on label at bounding box center [487, 412] width 11 height 11
click at [490, 418] on input "checkbox" at bounding box center [487, 413] width 10 height 10
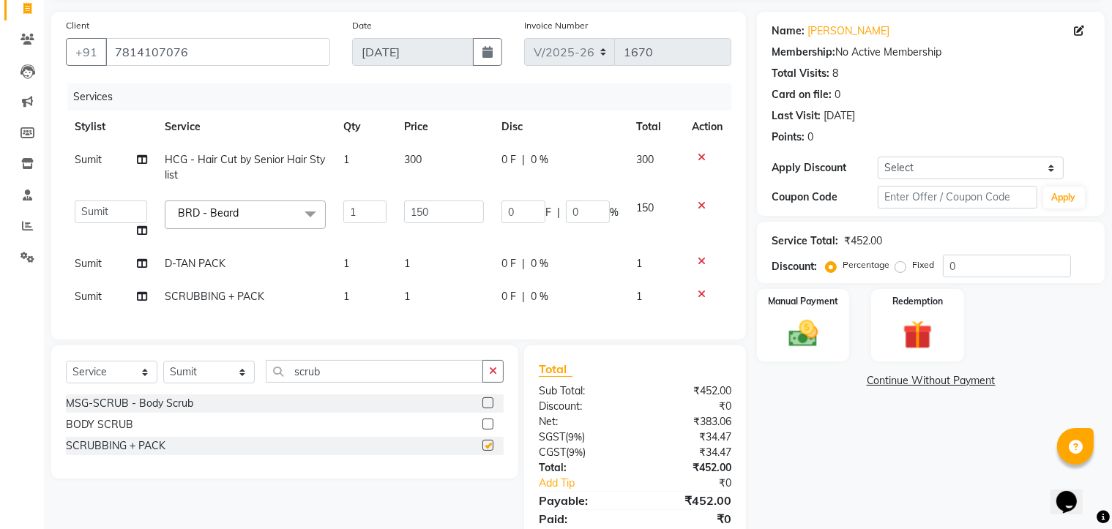
checkbox input "false"
click at [700, 261] on icon at bounding box center [701, 261] width 8 height 10
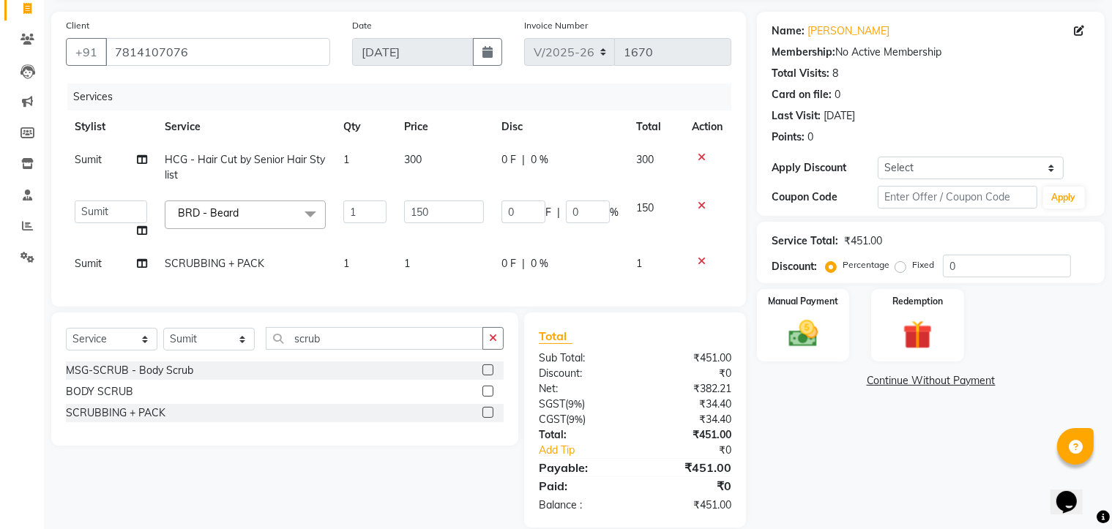
click at [416, 261] on td "1" at bounding box center [444, 263] width 98 height 33
select select "66907"
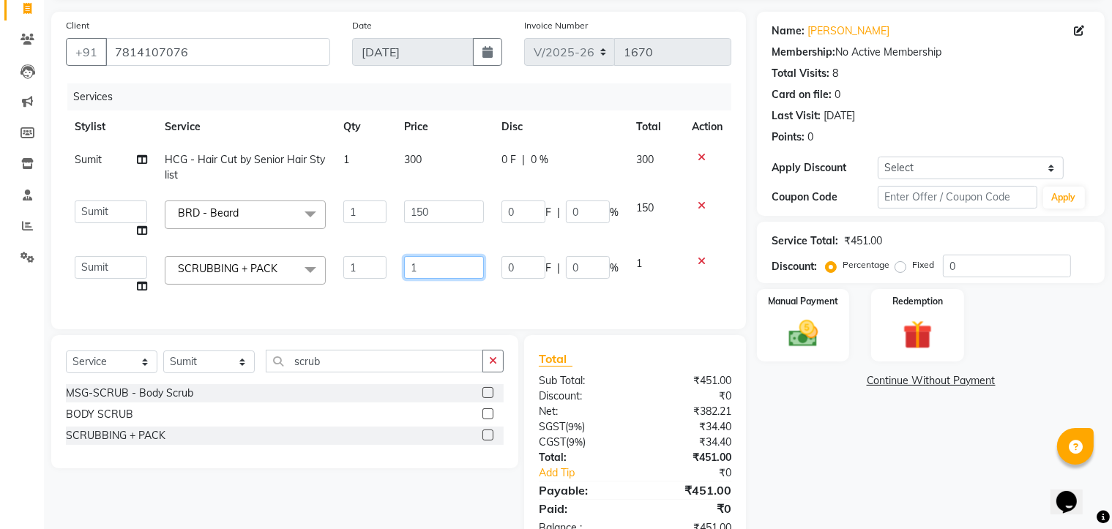
click at [419, 267] on input "1" at bounding box center [444, 267] width 81 height 23
type input "650"
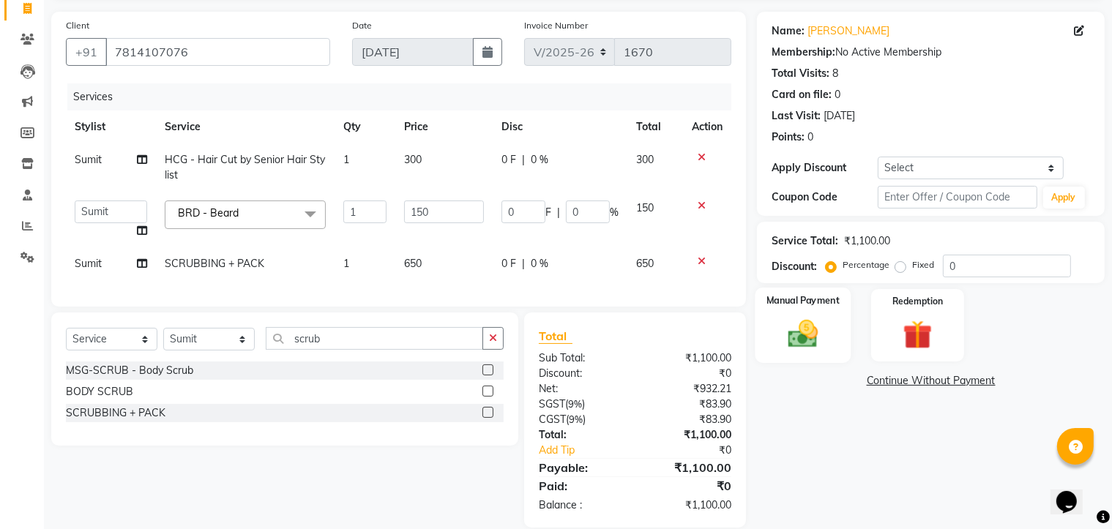
click at [828, 326] on div "Manual Payment" at bounding box center [803, 325] width 96 height 75
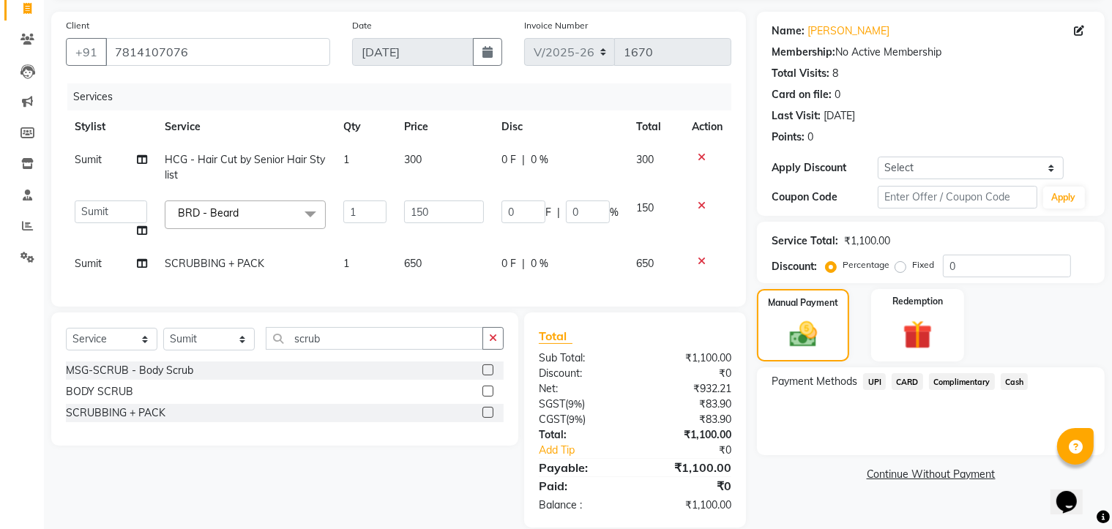
click at [872, 381] on span "UPI" at bounding box center [874, 381] width 23 height 17
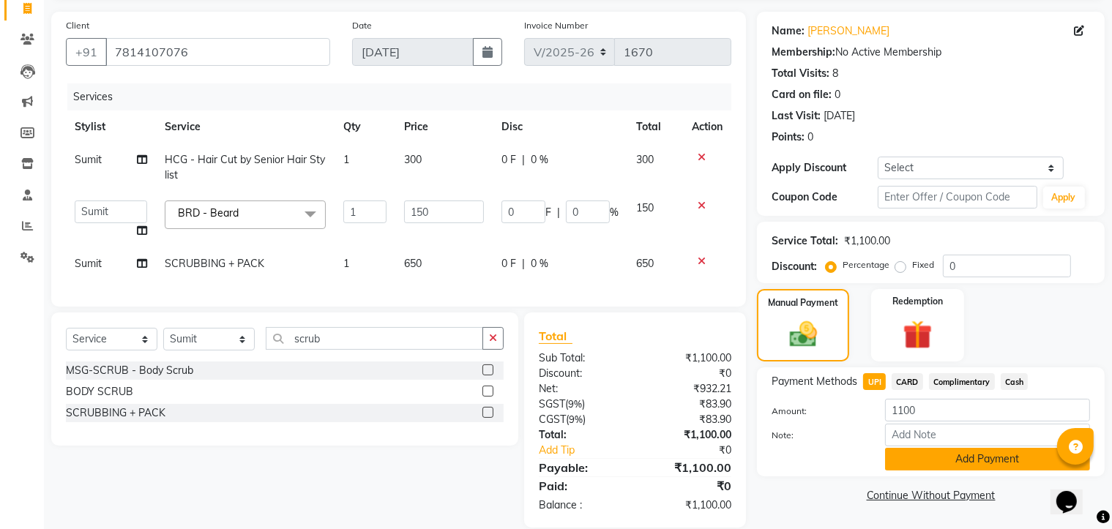
click at [909, 457] on button "Add Payment" at bounding box center [987, 459] width 205 height 23
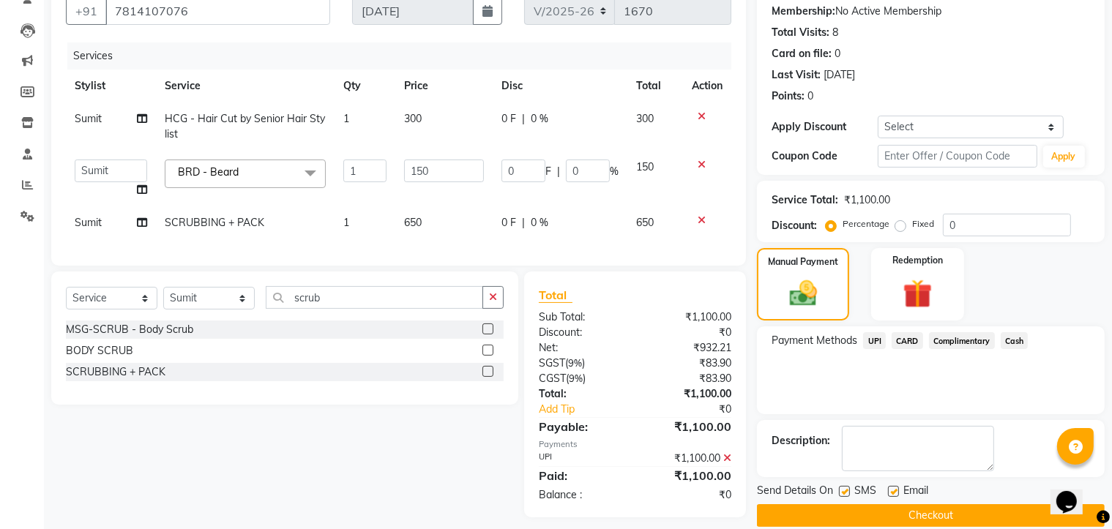
scroll to position [161, 0]
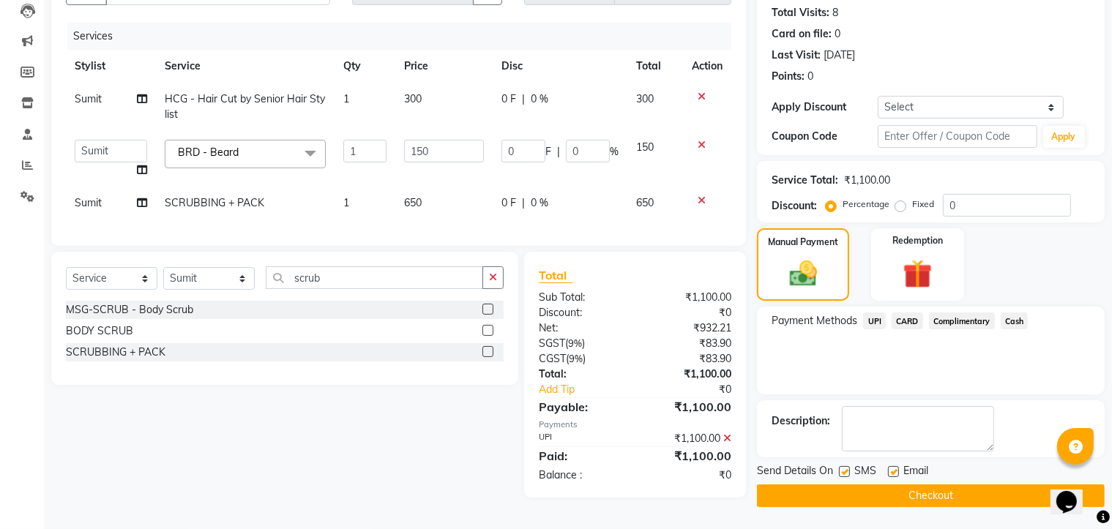
click at [894, 493] on button "Checkout" at bounding box center [931, 495] width 348 height 23
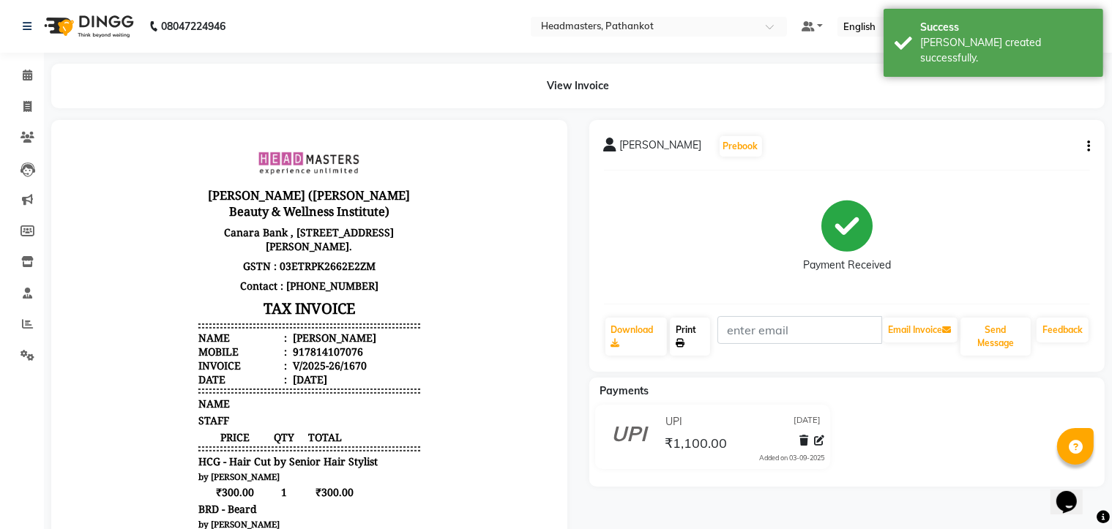
click at [700, 345] on link "Print" at bounding box center [690, 337] width 40 height 38
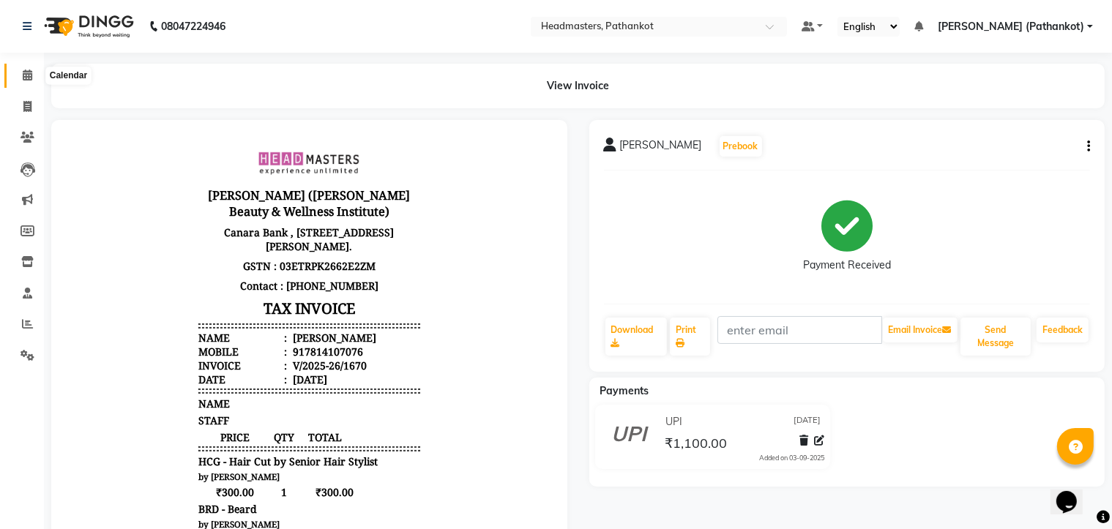
click at [24, 72] on icon at bounding box center [28, 75] width 10 height 11
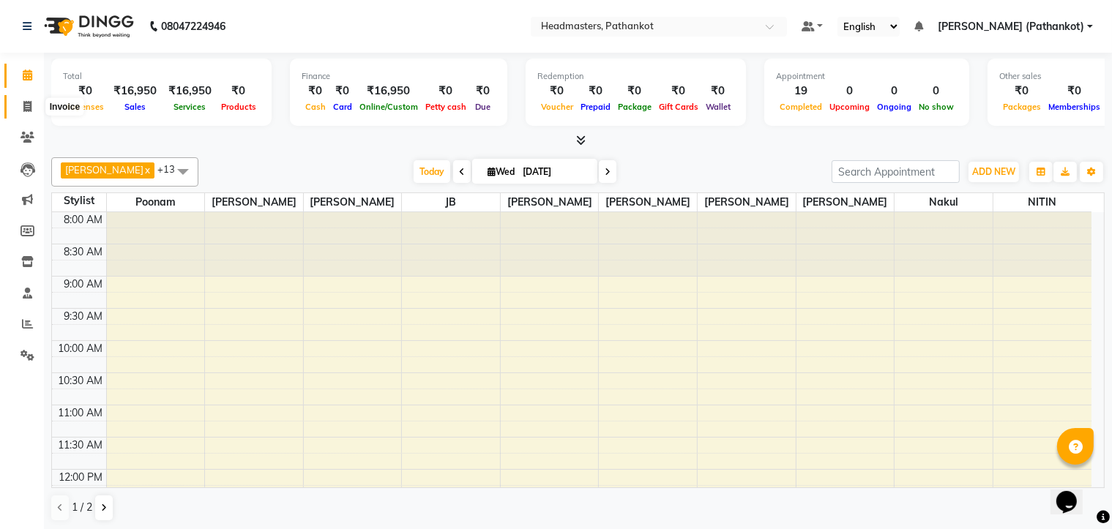
click at [23, 106] on icon at bounding box center [27, 106] width 8 height 11
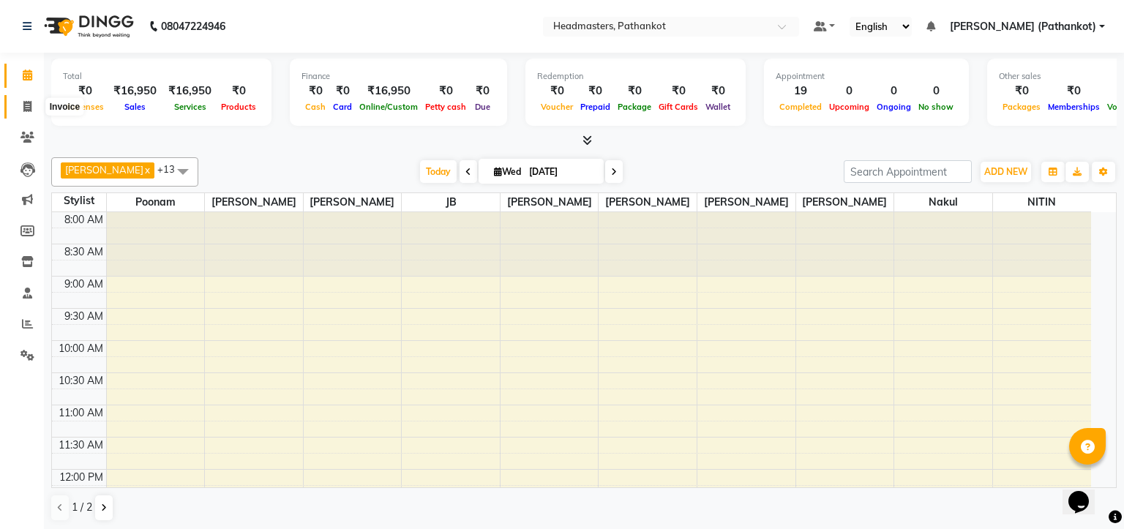
select select "service"
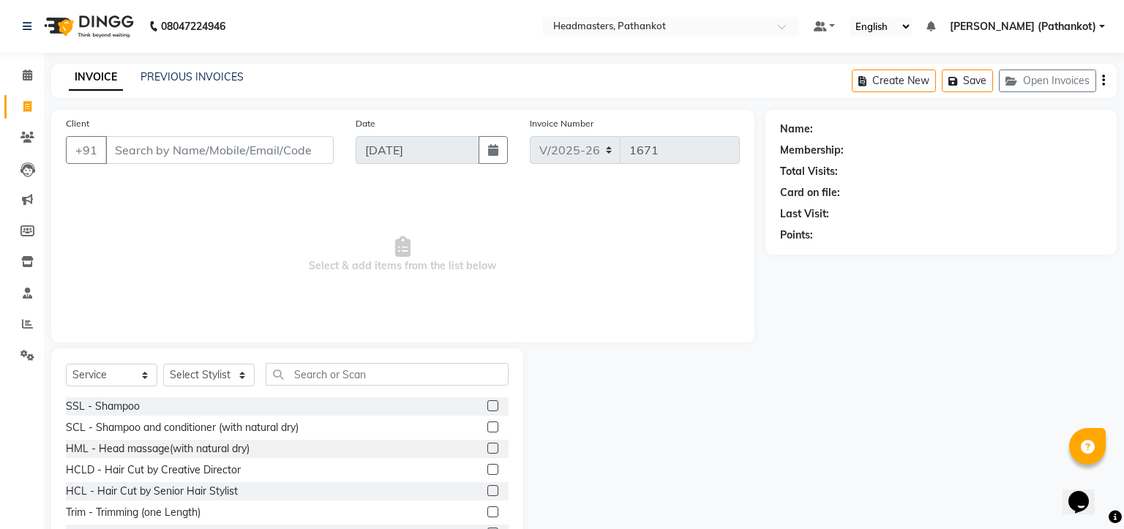
select select "66904"
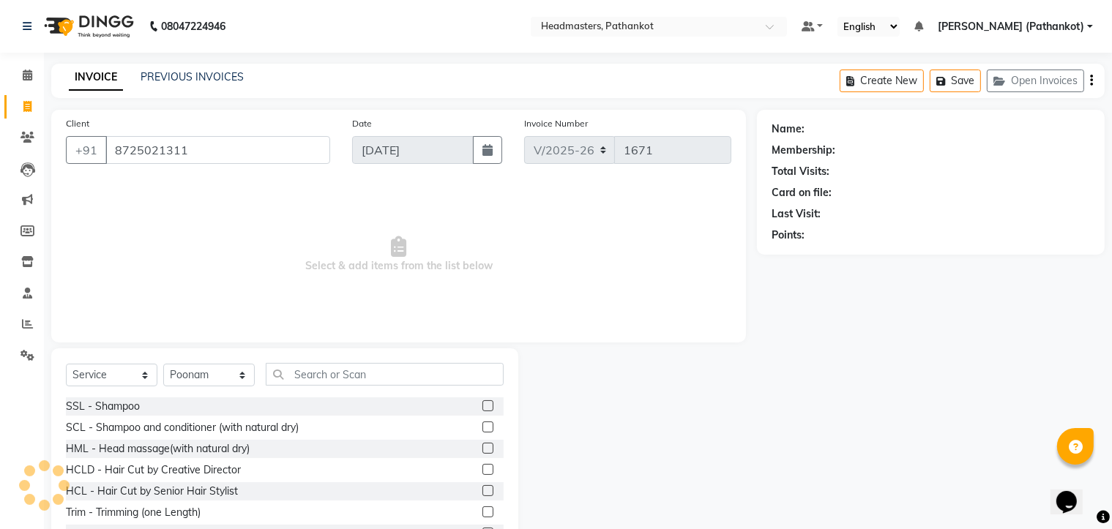
type input "8725021311"
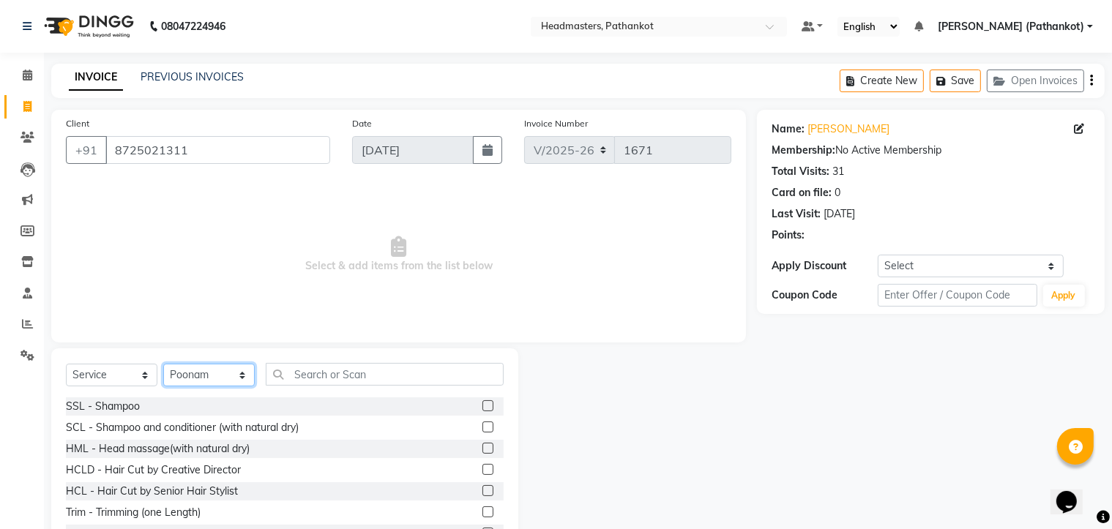
click at [197, 375] on select "Select Stylist Amir HEAD [PERSON_NAME] [PERSON_NAME] [PERSON_NAME] [PERSON_NAME…" at bounding box center [208, 375] width 91 height 23
select select "83490"
click at [163, 364] on select "Select Stylist Amir HEAD [PERSON_NAME] [PERSON_NAME] [PERSON_NAME] [PERSON_NAME…" at bounding box center [208, 375] width 91 height 23
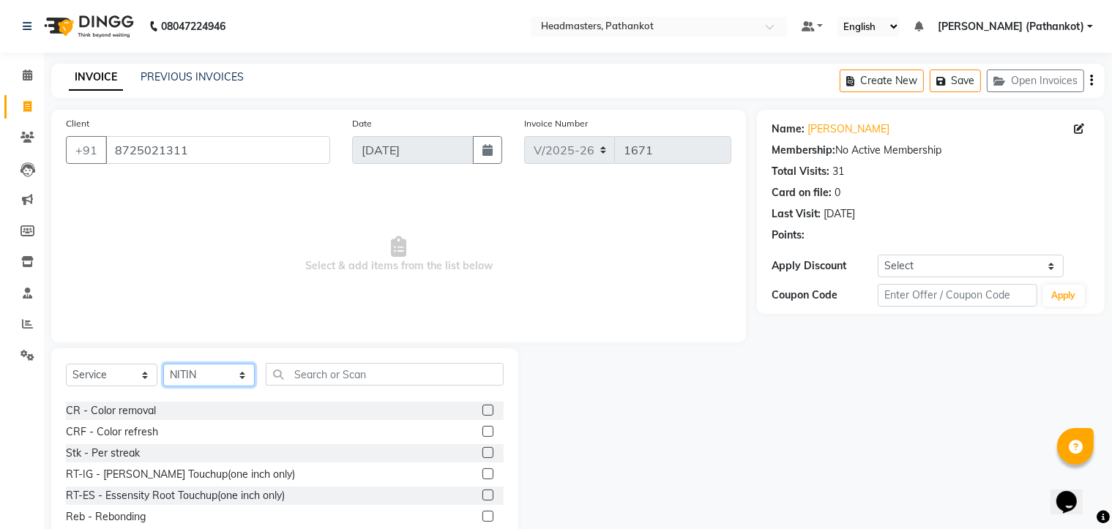
scroll to position [366, 0]
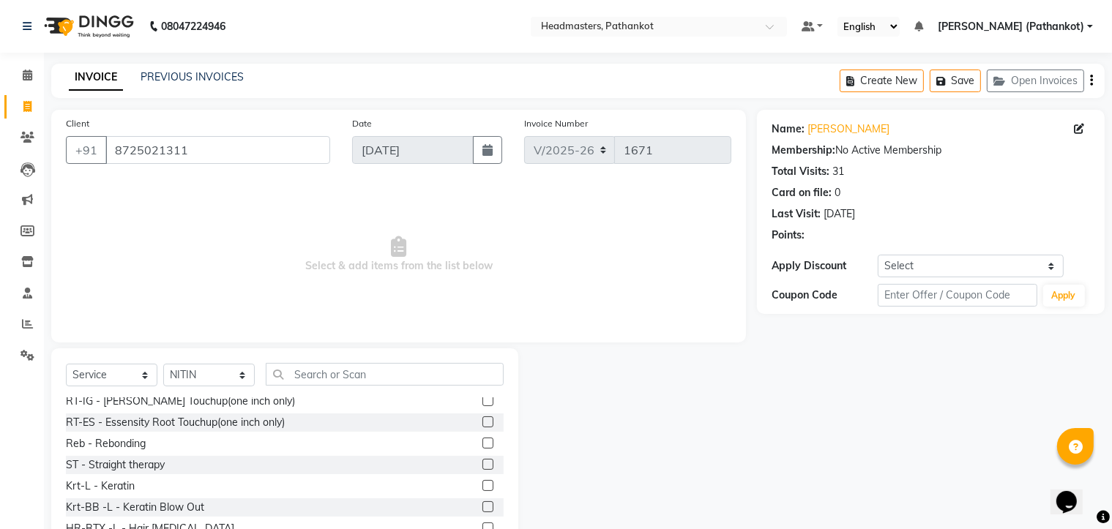
click at [482, 406] on div at bounding box center [492, 401] width 21 height 18
click at [482, 404] on label at bounding box center [487, 400] width 11 height 11
click at [482, 404] on input "checkbox" at bounding box center [487, 402] width 10 height 10
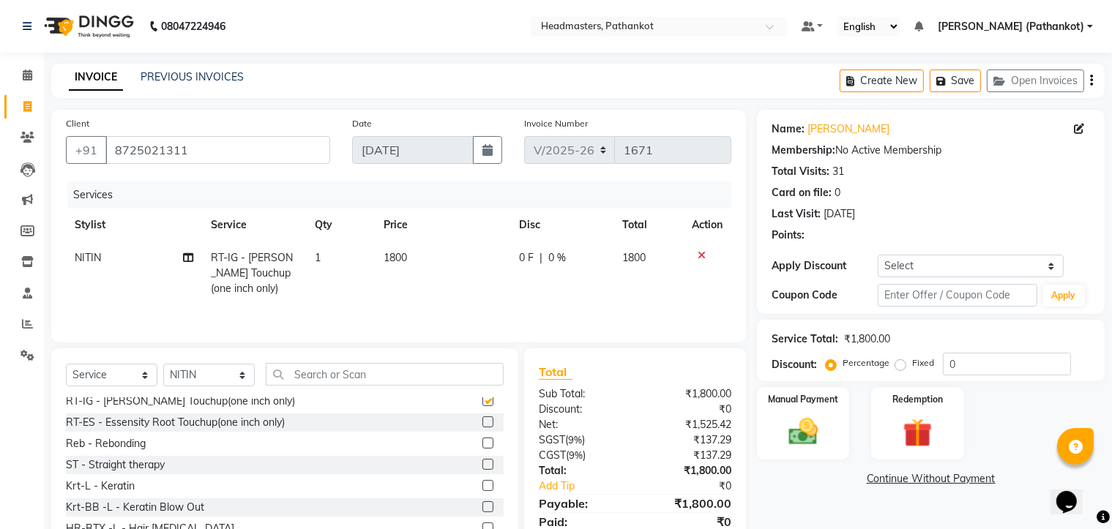
checkbox input "false"
click at [208, 376] on select "Select Stylist Amir HEAD [PERSON_NAME] [PERSON_NAME] [PERSON_NAME] [PERSON_NAME…" at bounding box center [208, 375] width 91 height 23
select select "66906"
click at [163, 366] on select "Select Stylist Amir HEAD [PERSON_NAME] [PERSON_NAME] [PERSON_NAME] [PERSON_NAME…" at bounding box center [208, 375] width 91 height 23
click at [296, 379] on input "text" at bounding box center [385, 374] width 238 height 23
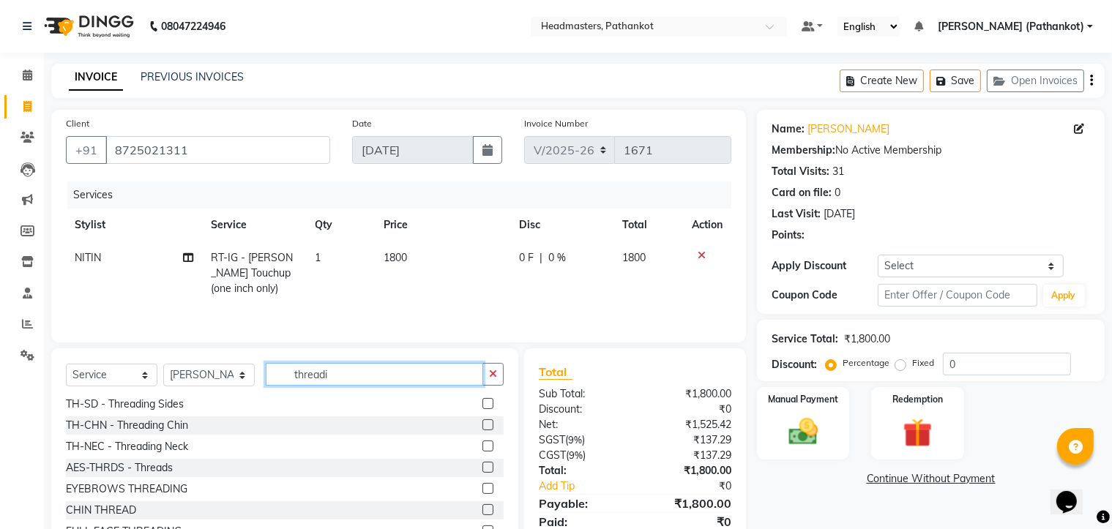
scroll to position [0, 0]
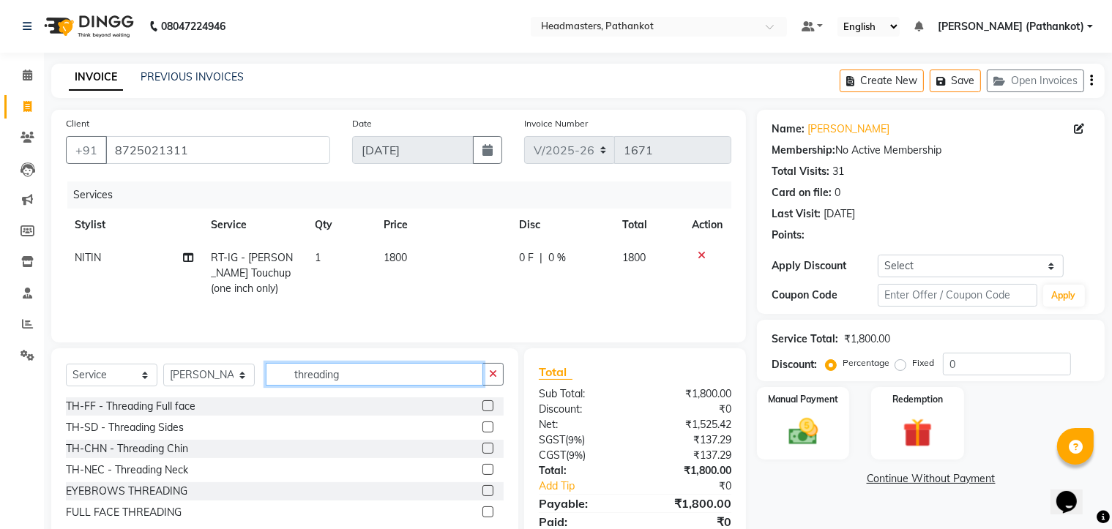
type input "threading"
click at [487, 493] on label at bounding box center [487, 490] width 11 height 11
click at [487, 493] on input "checkbox" at bounding box center [487, 492] width 10 height 10
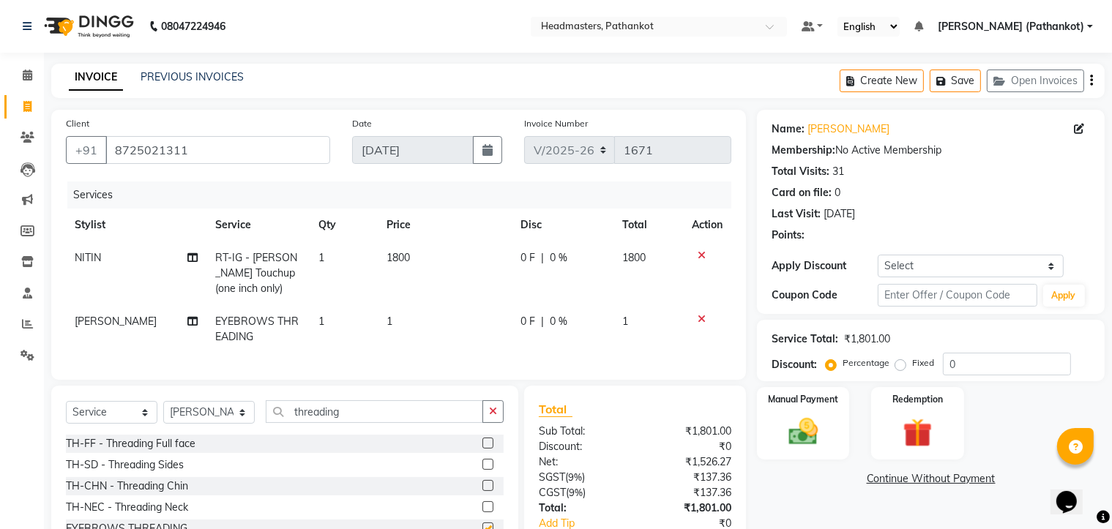
checkbox input "false"
click at [391, 323] on td "1" at bounding box center [445, 329] width 134 height 48
select select "66906"
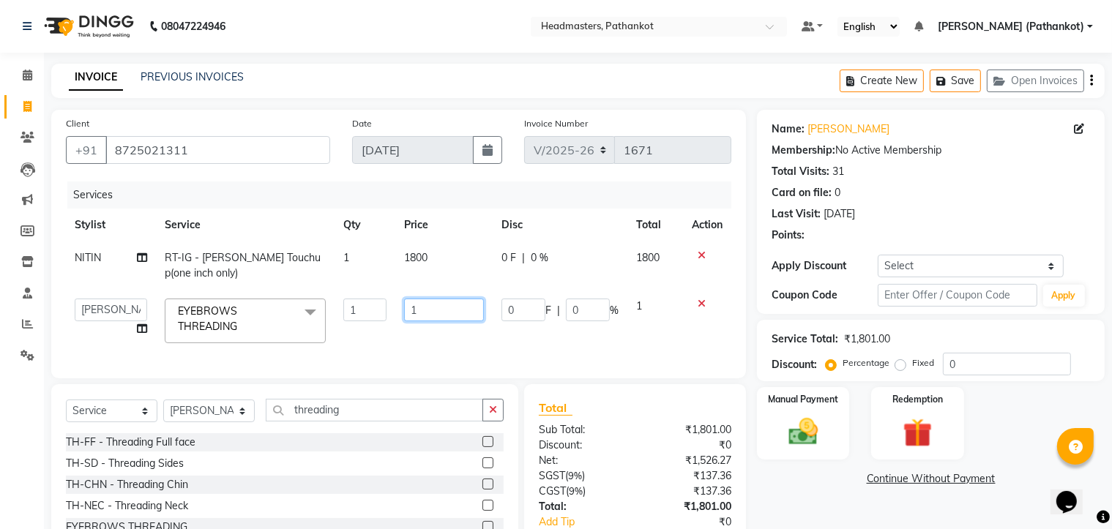
click at [417, 310] on input "1" at bounding box center [444, 310] width 81 height 23
type input "130"
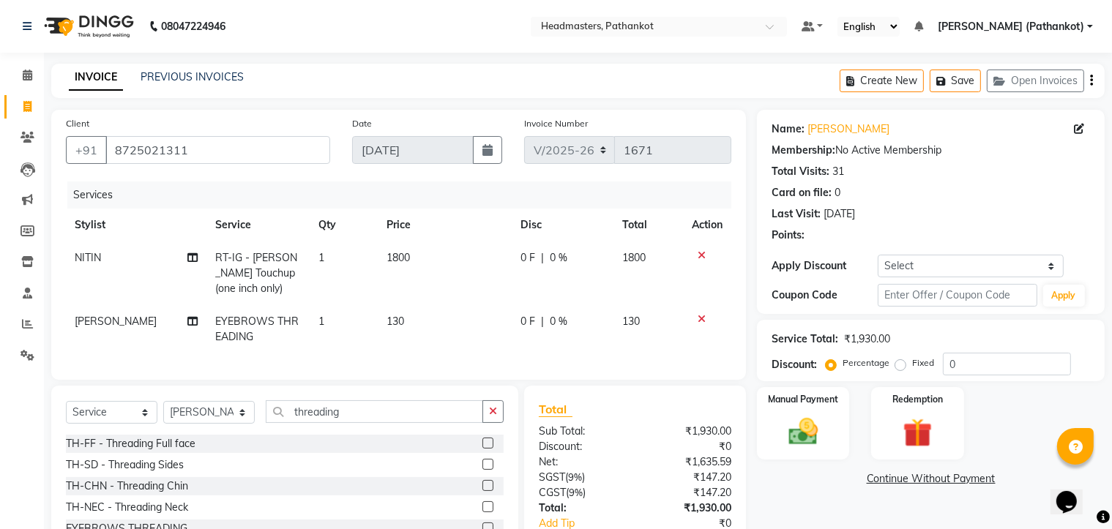
click at [430, 256] on td "1800" at bounding box center [445, 274] width 134 height 64
select select "83490"
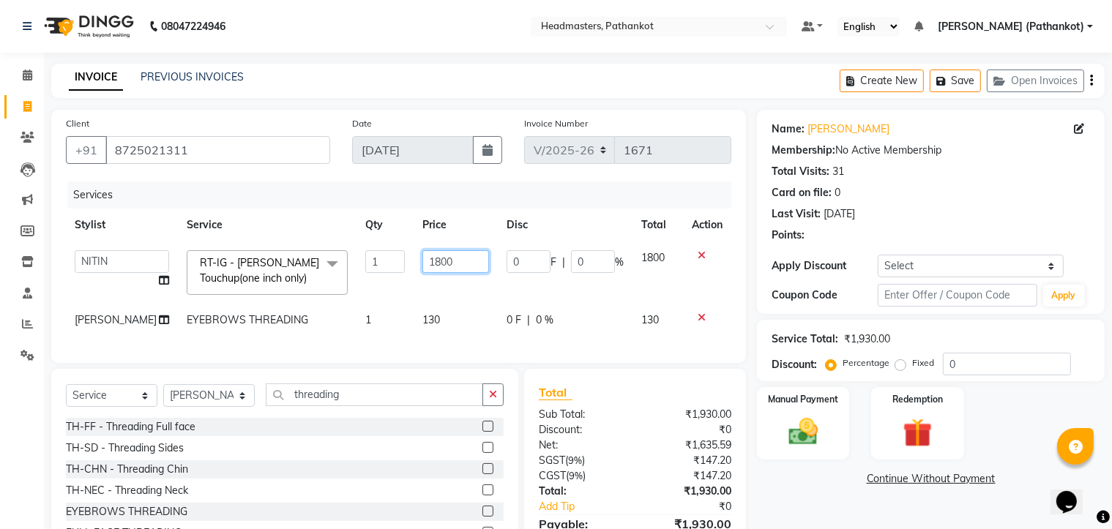
click at [438, 261] on input "1800" at bounding box center [455, 261] width 67 height 23
type input "1050"
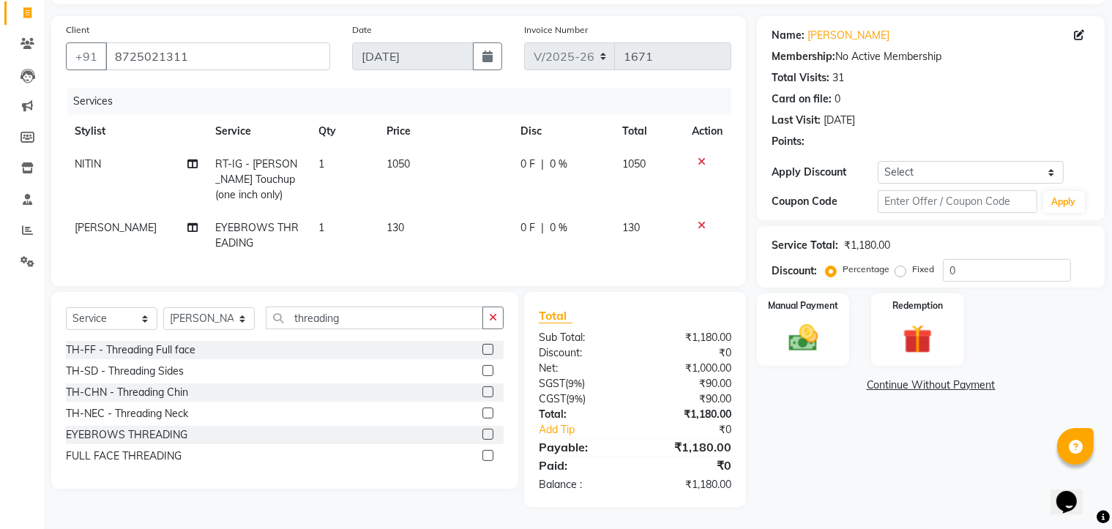
scroll to position [106, 0]
click at [825, 334] on img at bounding box center [803, 338] width 49 height 35
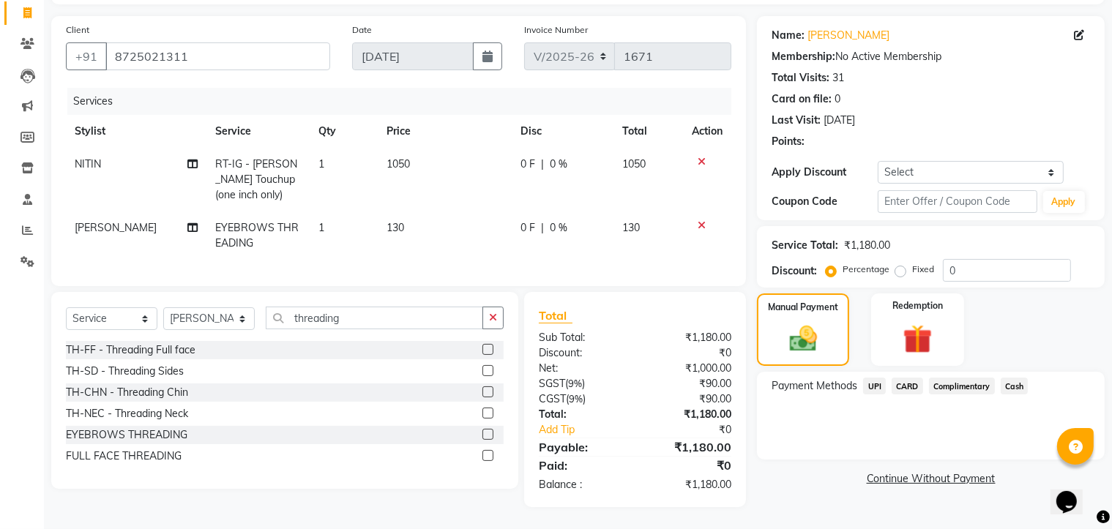
click at [875, 378] on span "UPI" at bounding box center [874, 386] width 23 height 17
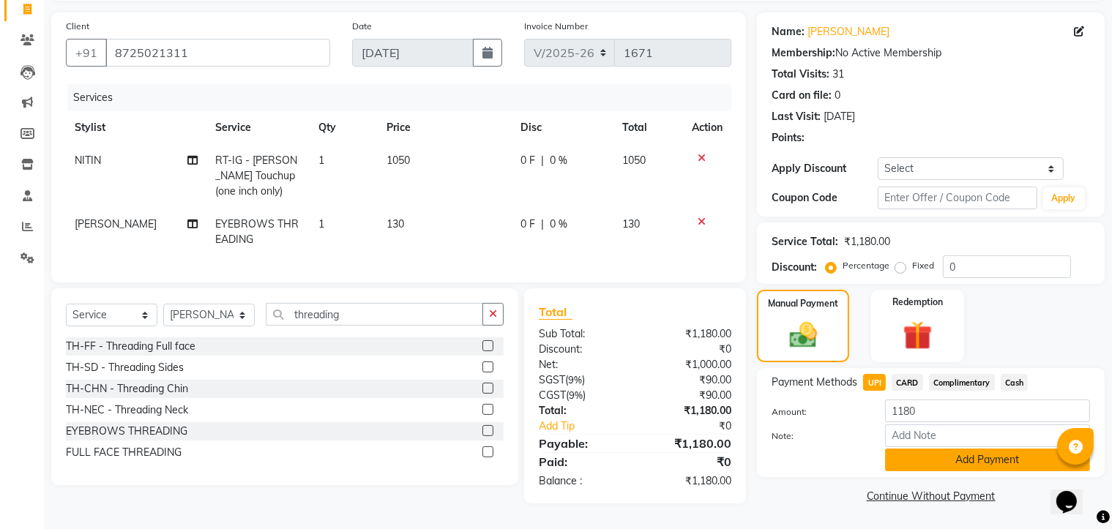
click at [975, 454] on button "Add Payment" at bounding box center [987, 460] width 205 height 23
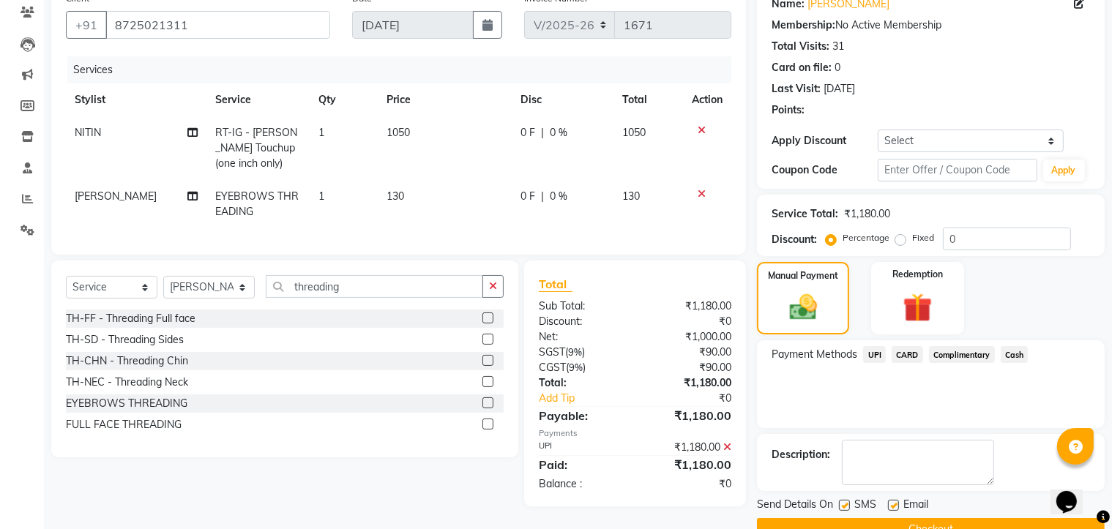
scroll to position [158, 0]
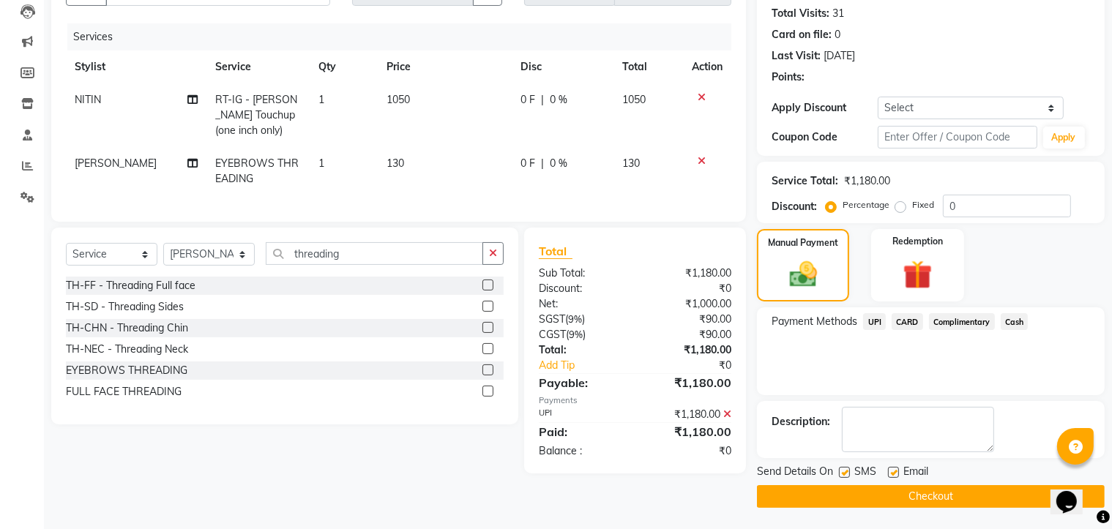
click at [948, 496] on button "Checkout" at bounding box center [931, 496] width 348 height 23
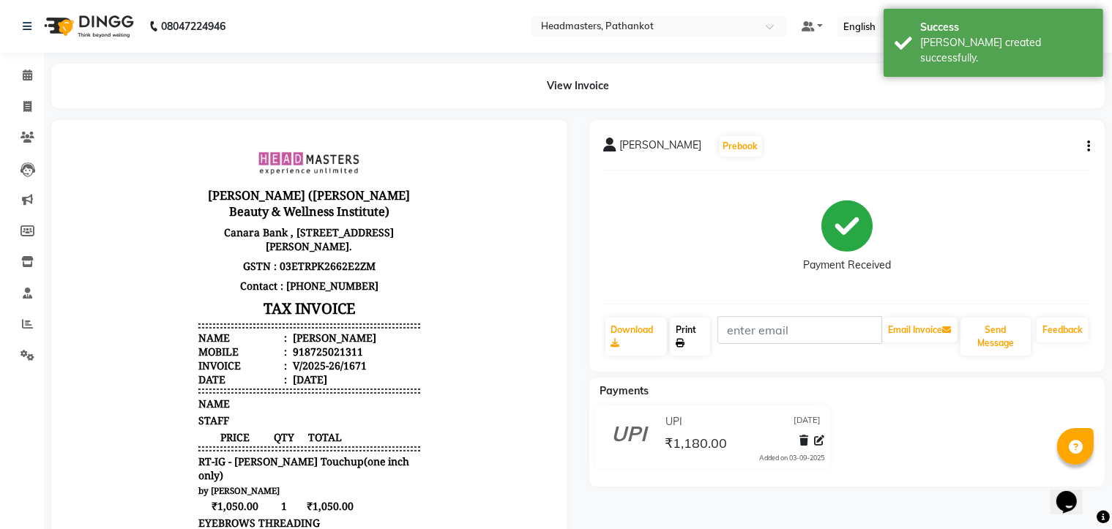
click at [697, 342] on link "Print" at bounding box center [690, 337] width 40 height 38
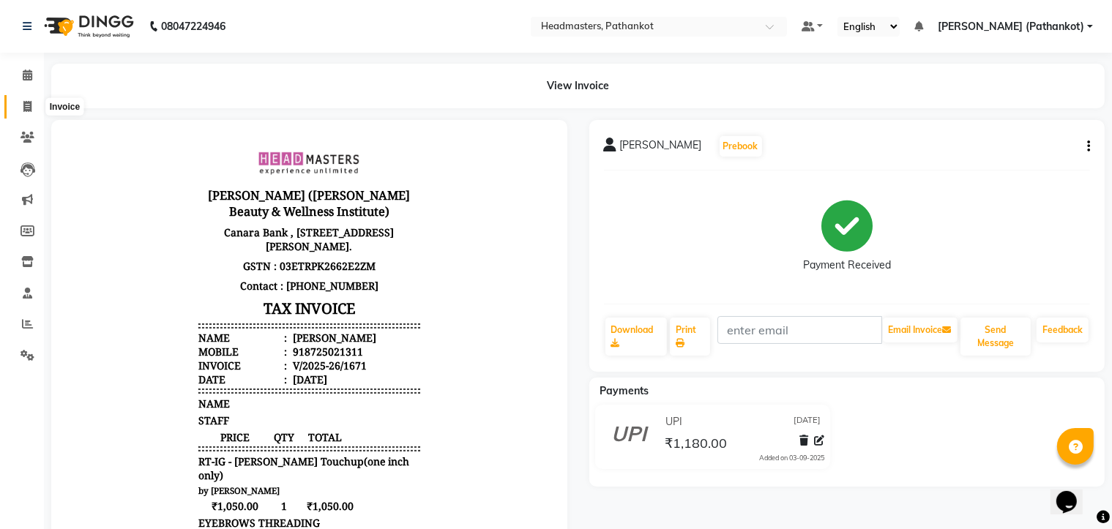
click at [23, 108] on icon at bounding box center [27, 106] width 8 height 11
select select "service"
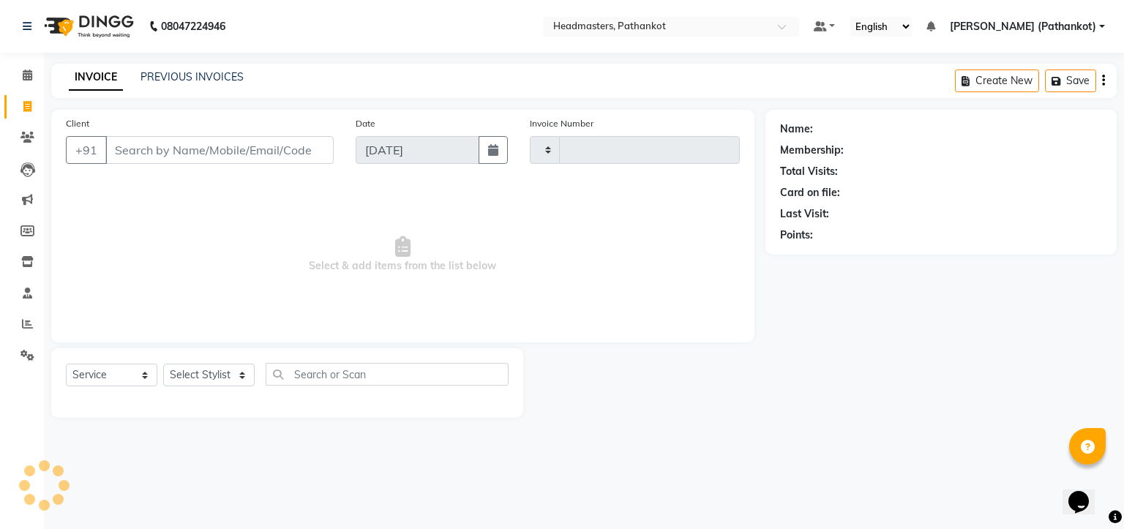
type input "1672"
select select "7530"
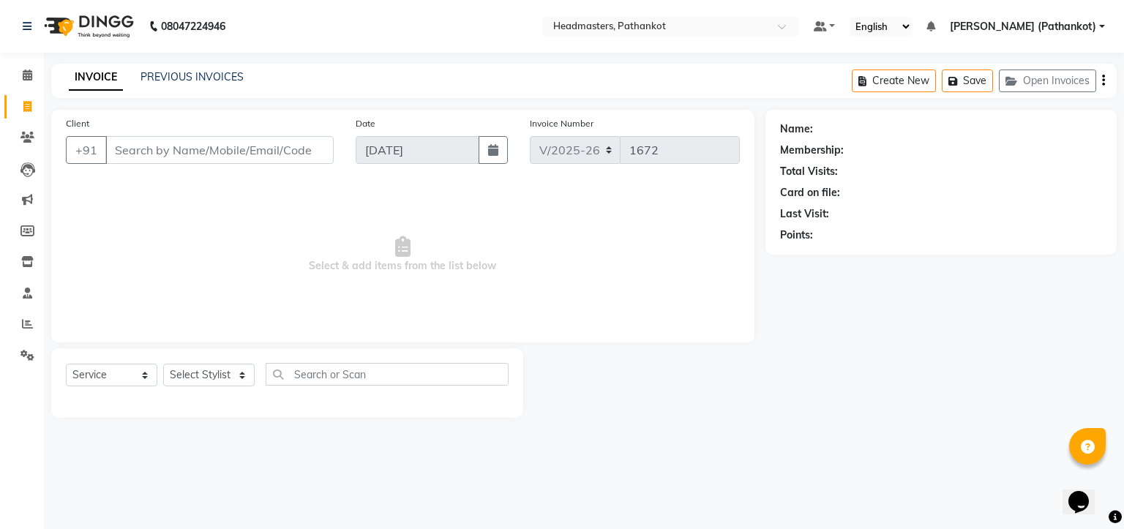
click at [125, 150] on input "Client" at bounding box center [219, 150] width 228 height 28
select select "66904"
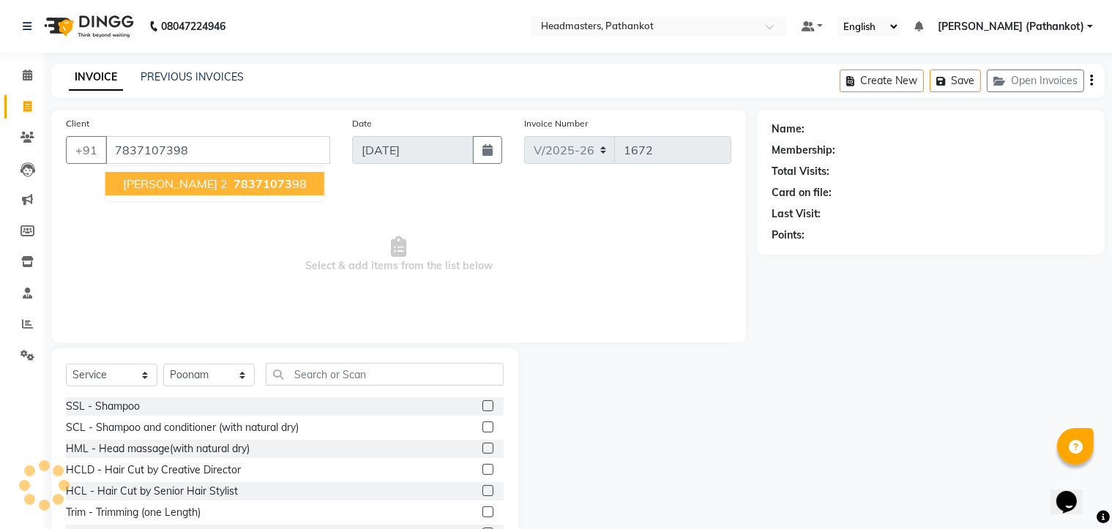
type input "7837107398"
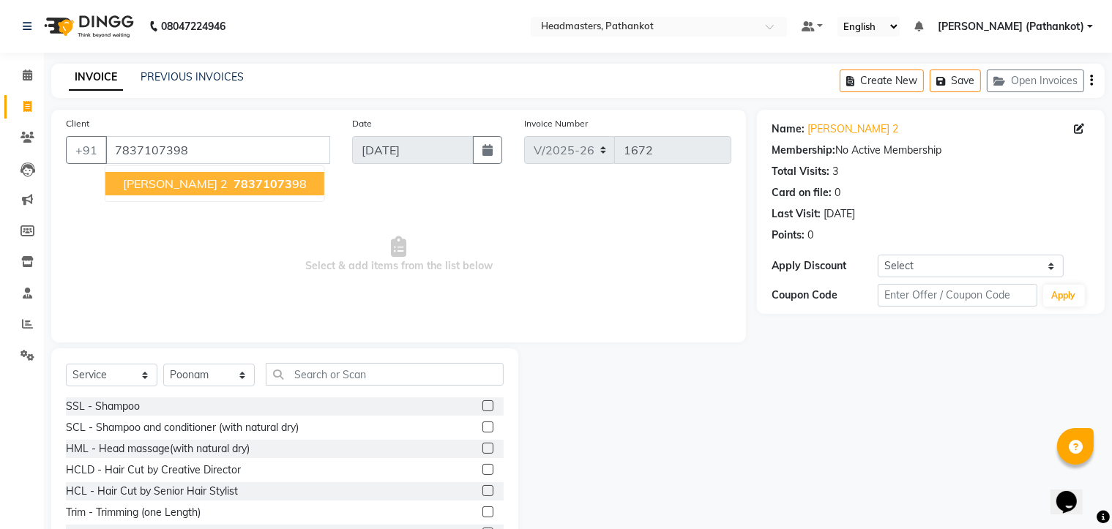
click at [163, 183] on span "[PERSON_NAME] 2" at bounding box center [175, 183] width 105 height 15
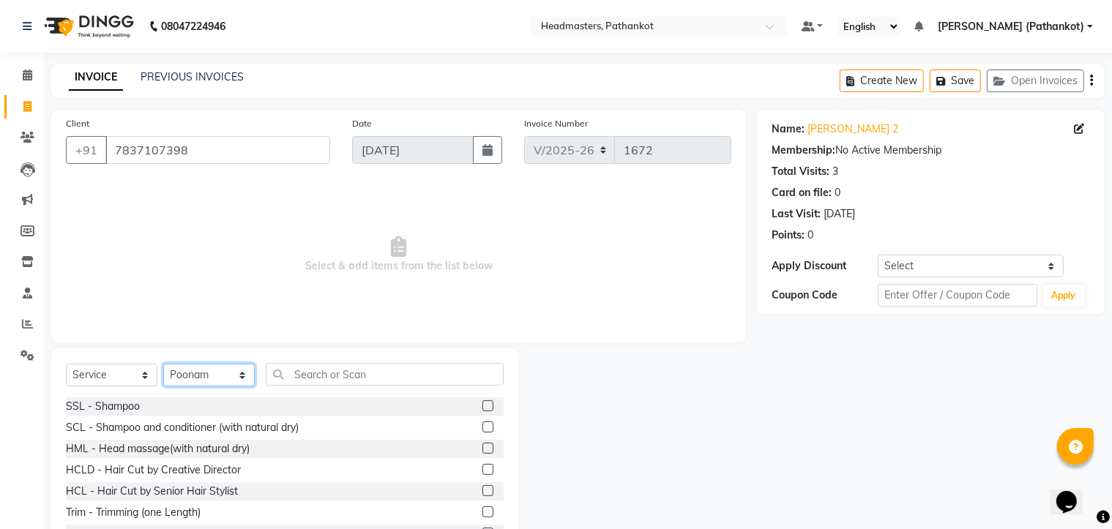
click at [217, 379] on select "Select Stylist Amir HEAD [PERSON_NAME] [PERSON_NAME] [PERSON_NAME] [PERSON_NAME…" at bounding box center [208, 375] width 91 height 23
select select "83490"
click at [163, 364] on select "Select Stylist Amir HEAD [PERSON_NAME] [PERSON_NAME] [PERSON_NAME] [PERSON_NAME…" at bounding box center [208, 375] width 91 height 23
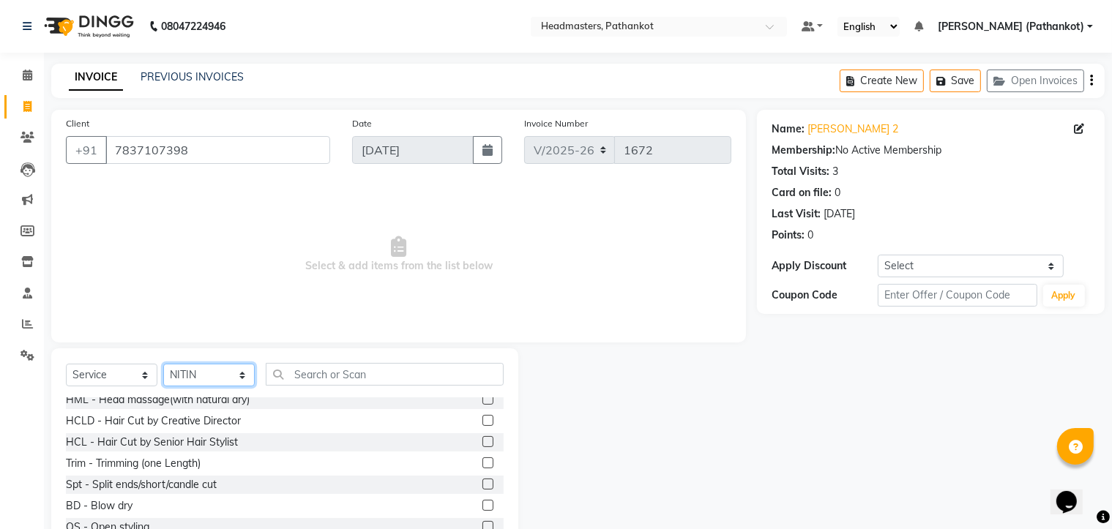
scroll to position [73, 0]
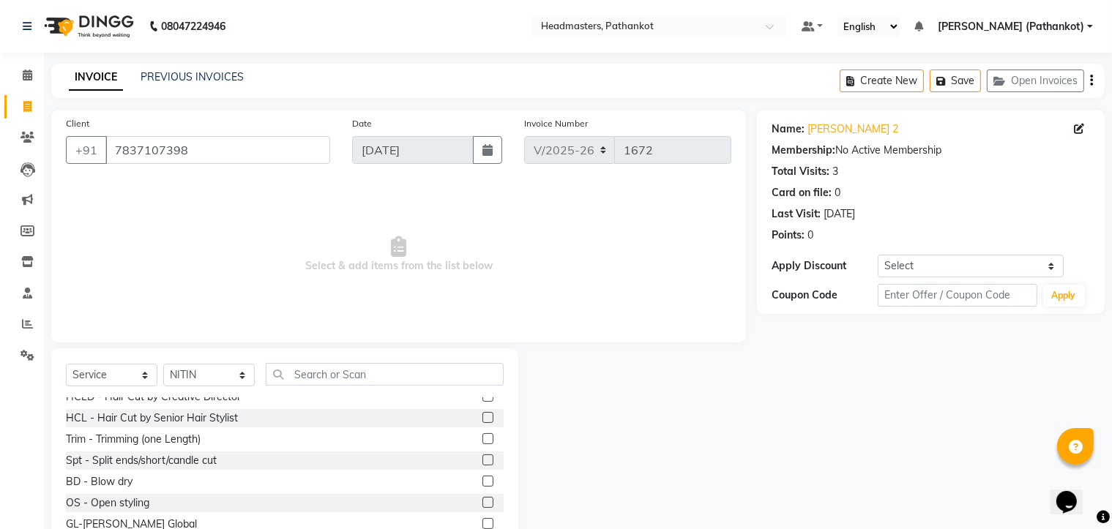
click at [482, 481] on label at bounding box center [487, 481] width 11 height 11
click at [482, 481] on input "checkbox" at bounding box center [487, 482] width 10 height 10
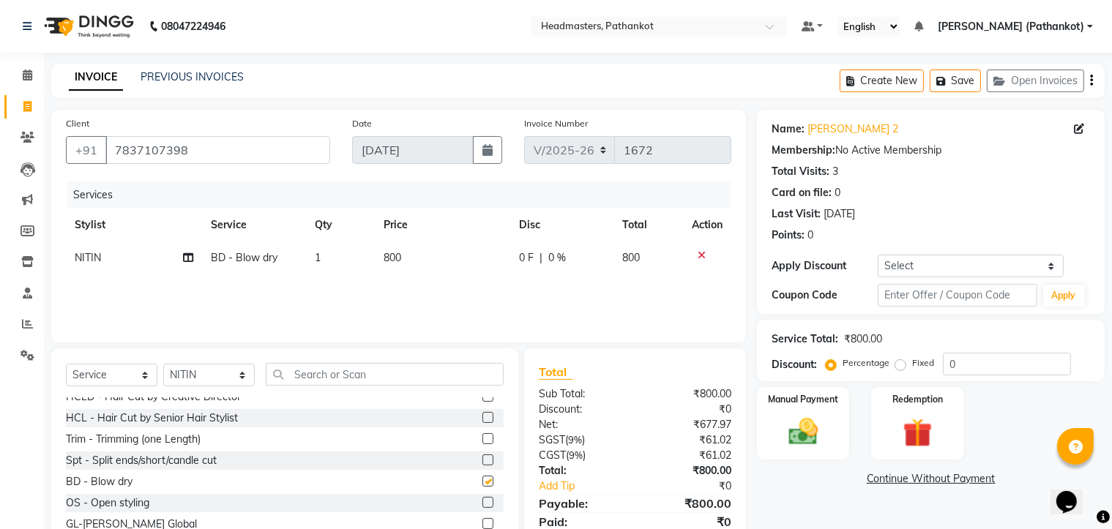
checkbox input "false"
click at [411, 251] on td "800" at bounding box center [442, 258] width 135 height 33
select select "83490"
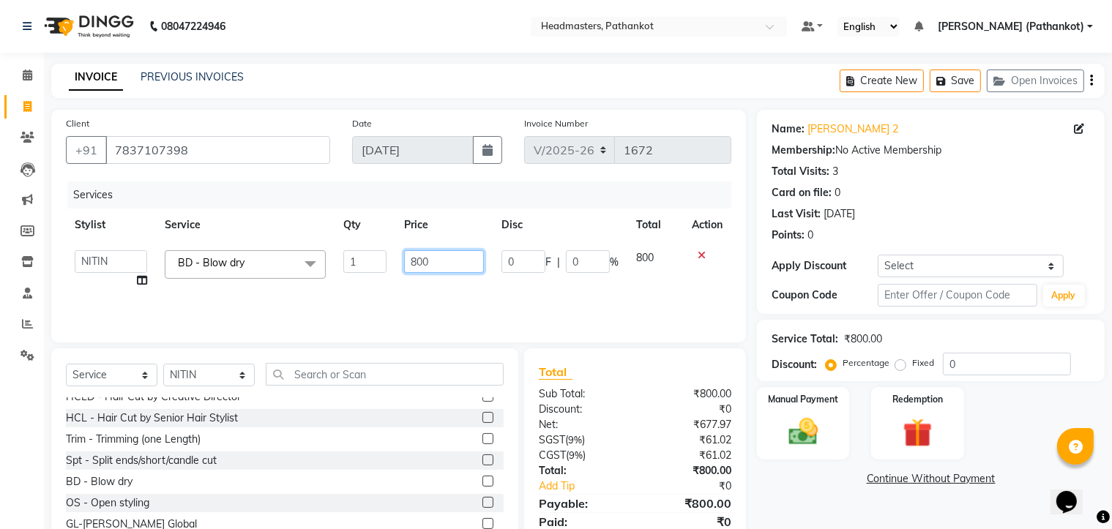
click at [434, 261] on input "800" at bounding box center [444, 261] width 81 height 23
type input "8"
type input "400"
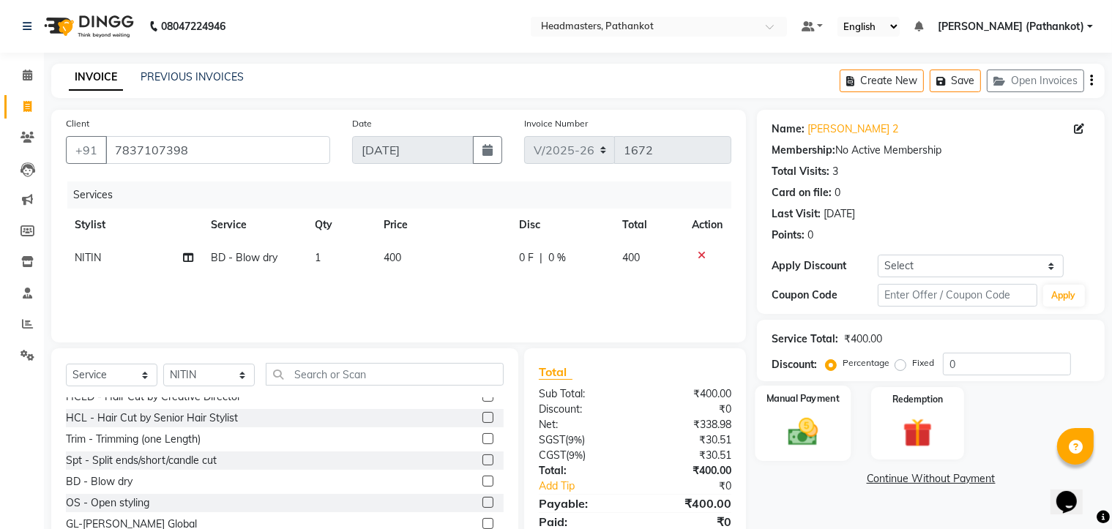
click at [833, 431] on div "Manual Payment" at bounding box center [803, 423] width 96 height 75
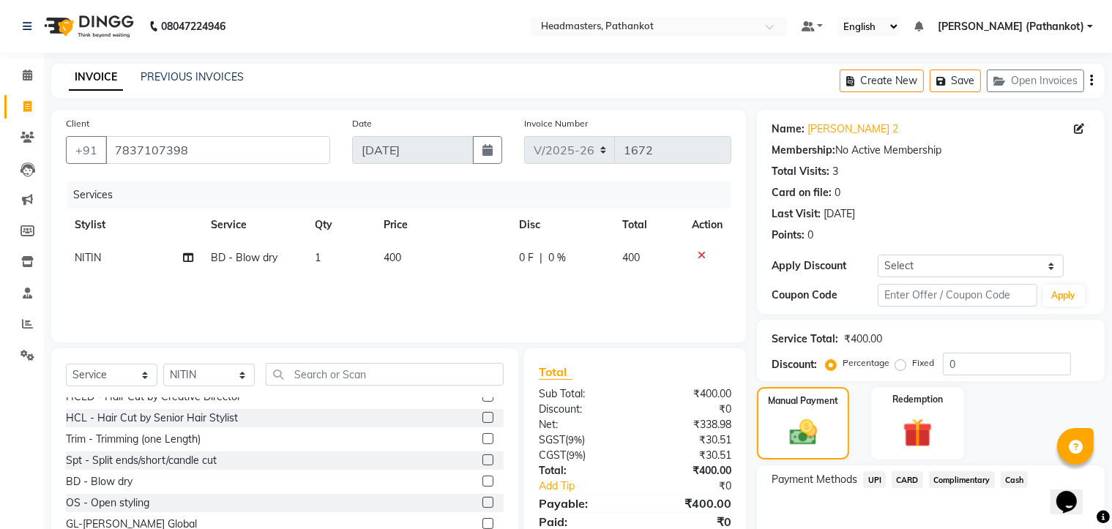
click at [1018, 481] on span "Cash" at bounding box center [1014, 479] width 28 height 17
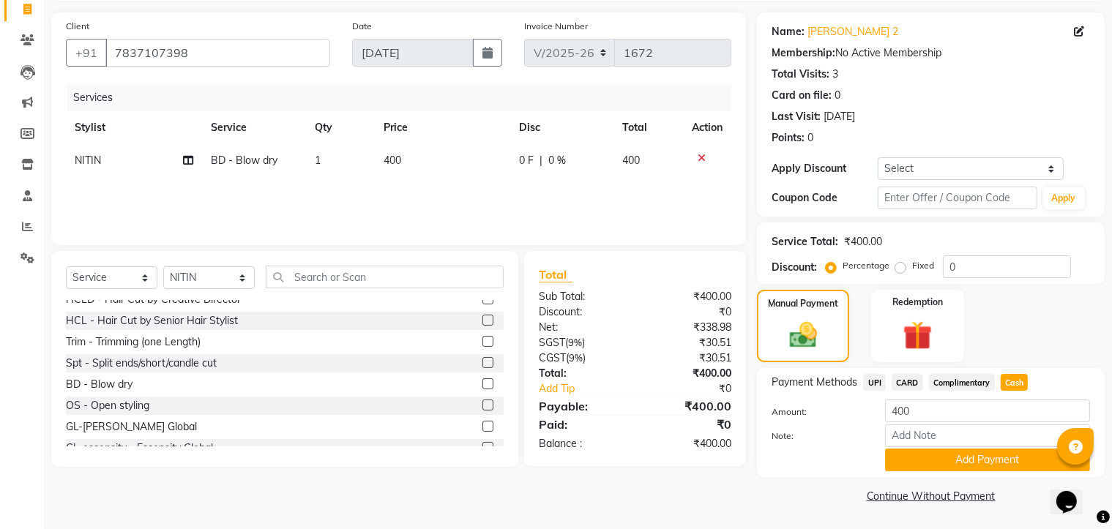
scroll to position [99, 0]
click at [948, 464] on button "Add Payment" at bounding box center [987, 460] width 205 height 23
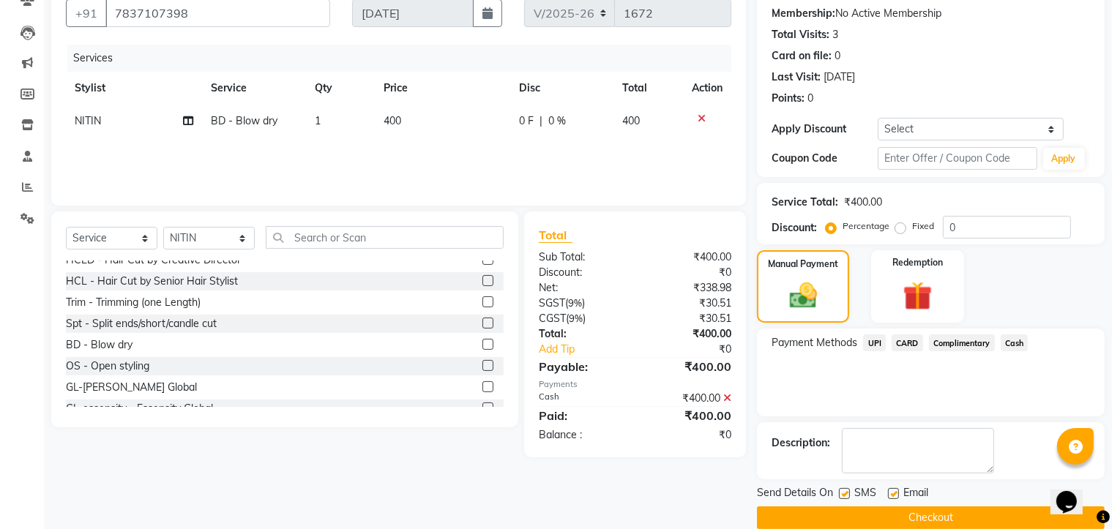
scroll to position [158, 0]
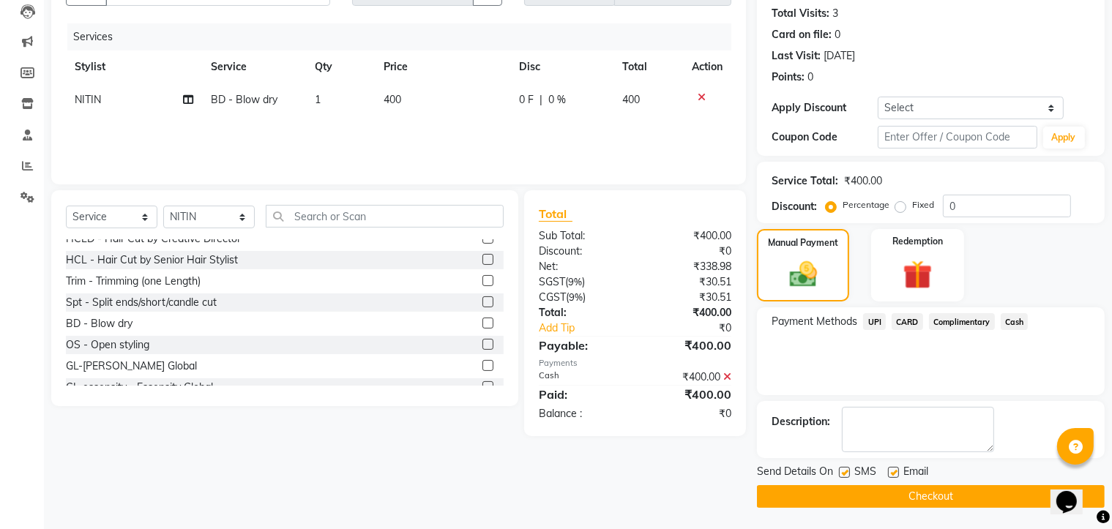
click at [957, 495] on button "Checkout" at bounding box center [931, 496] width 348 height 23
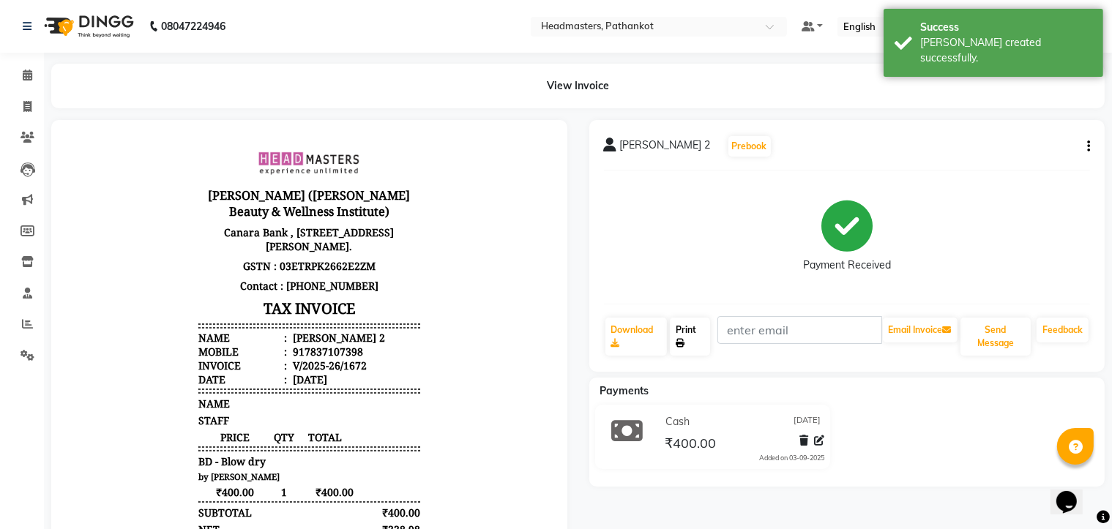
click at [692, 336] on link "Print" at bounding box center [690, 337] width 40 height 38
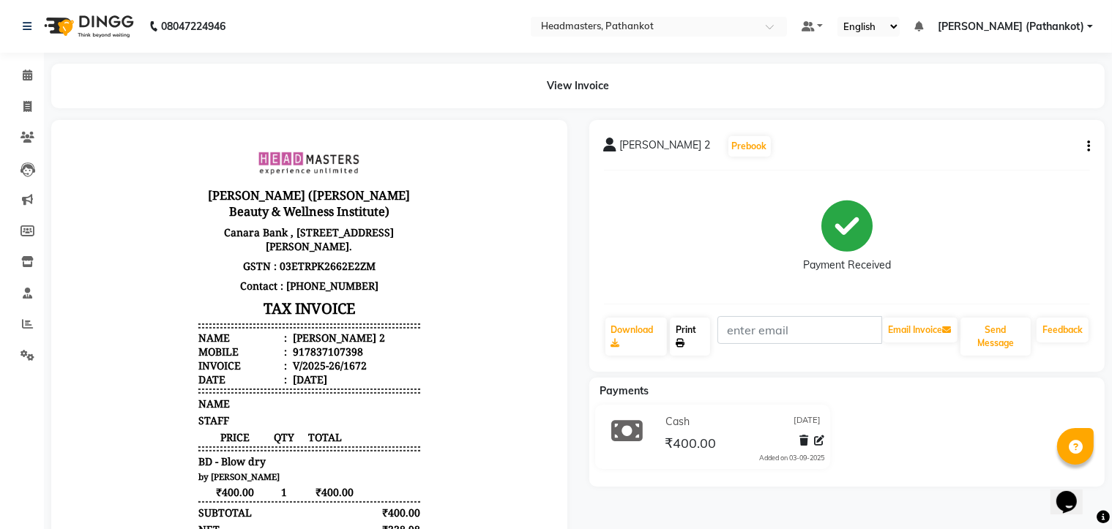
scroll to position [198, 0]
